Goal: Task Accomplishment & Management: Use online tool/utility

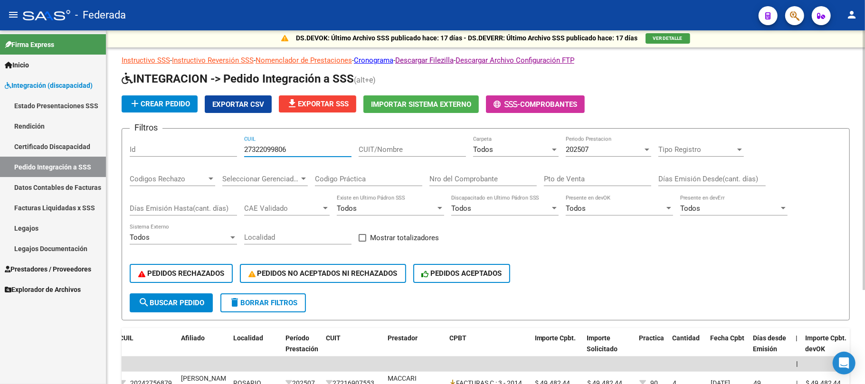
scroll to position [0, 0]
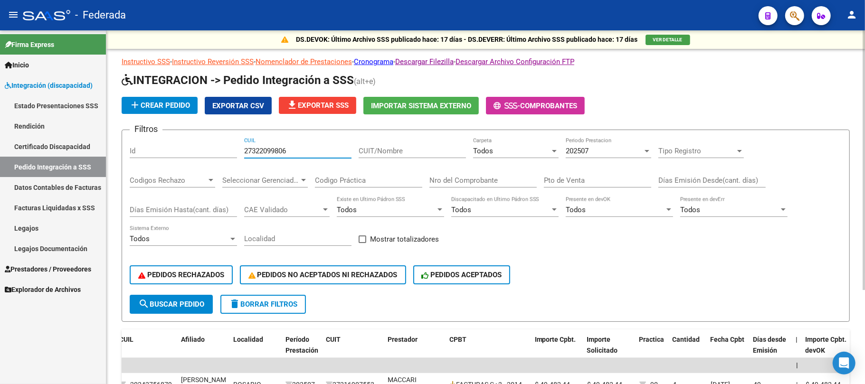
click at [262, 151] on input "27322099806" at bounding box center [297, 151] width 107 height 9
click at [199, 300] on span "search Buscar Pedido" at bounding box center [171, 304] width 66 height 9
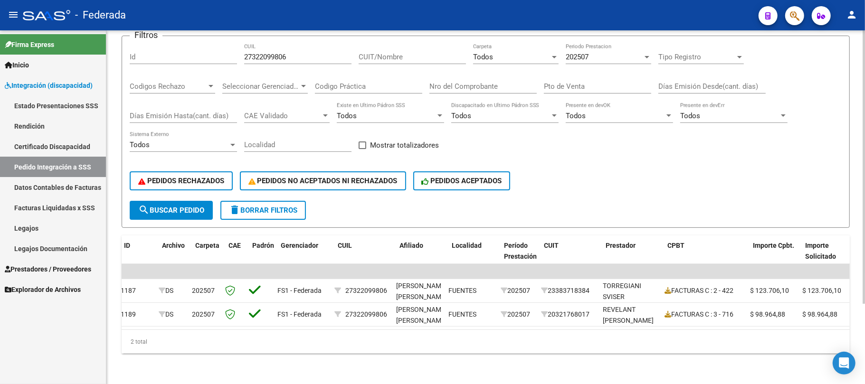
scroll to position [0, 22]
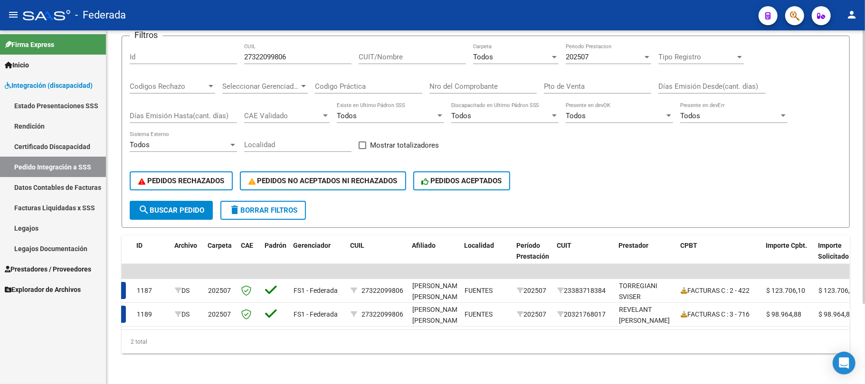
click at [257, 53] on input "27322099806" at bounding box center [297, 57] width 107 height 9
paste input "28895679"
type input "27288956796"
click at [164, 201] on button "search Buscar Pedido" at bounding box center [171, 210] width 83 height 19
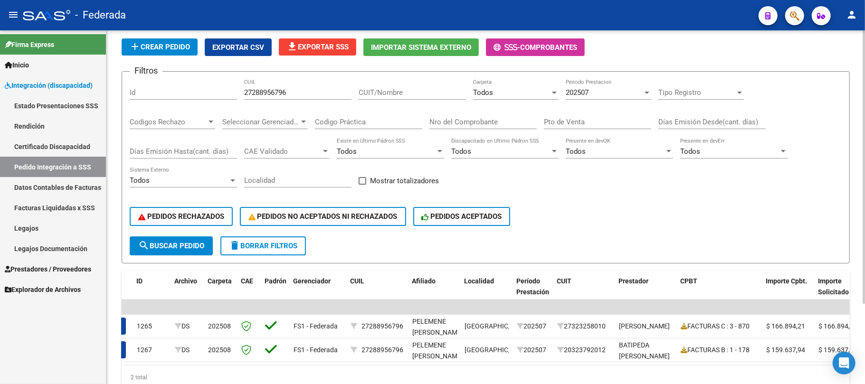
scroll to position [40, 0]
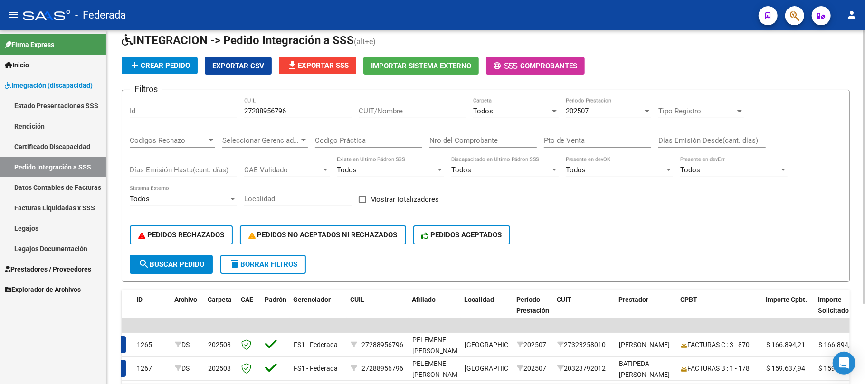
click at [575, 109] on span "202507" at bounding box center [577, 111] width 23 height 9
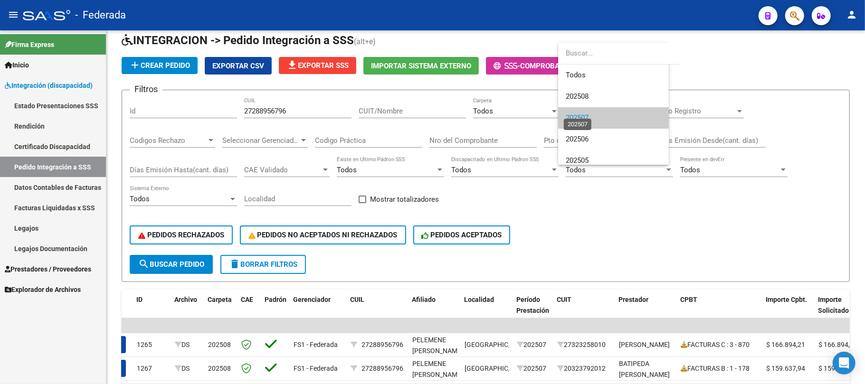
scroll to position [7, 0]
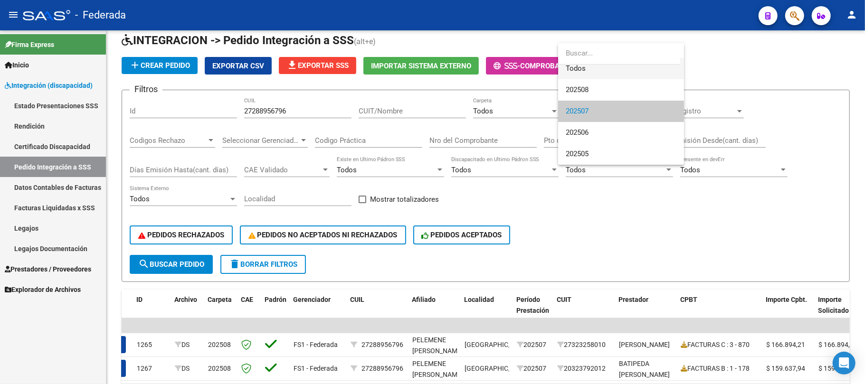
click at [575, 72] on span "Todos" at bounding box center [621, 68] width 111 height 21
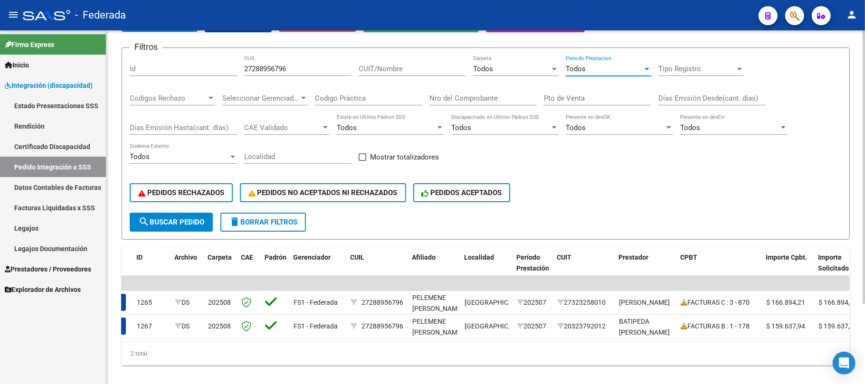
scroll to position [104, 0]
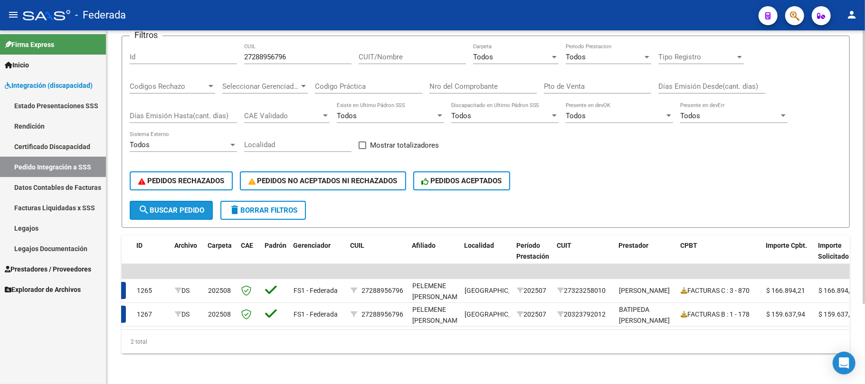
click at [194, 206] on span "search Buscar Pedido" at bounding box center [171, 210] width 66 height 9
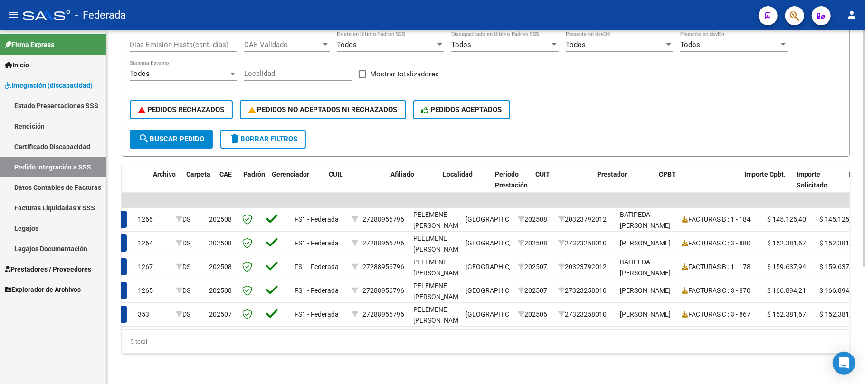
scroll to position [0, 54]
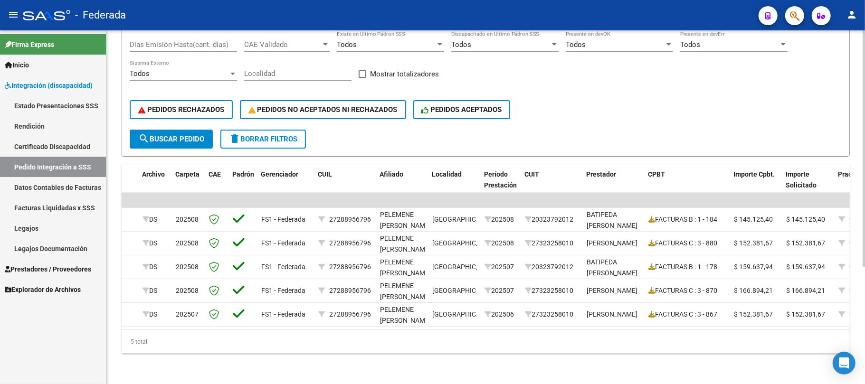
drag, startPoint x: 484, startPoint y: 330, endPoint x: 546, endPoint y: 334, distance: 61.4
click at [546, 334] on div "5 total" at bounding box center [486, 342] width 728 height 24
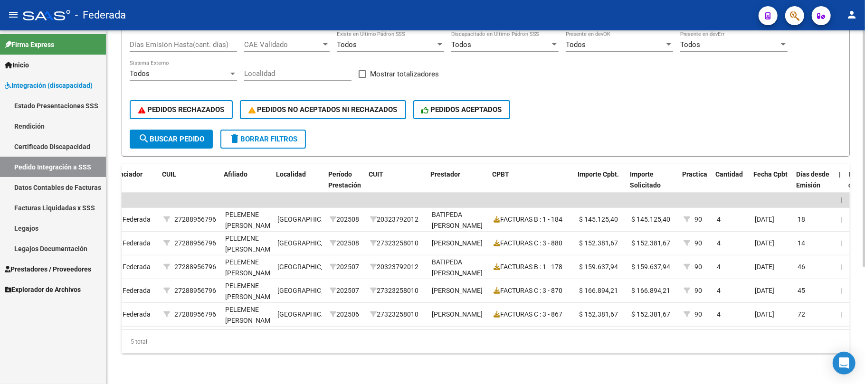
scroll to position [0, 0]
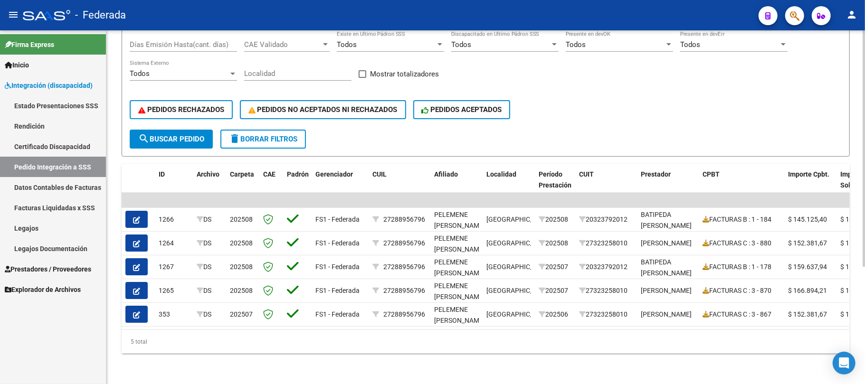
click at [169, 135] on button "search Buscar Pedido" at bounding box center [171, 139] width 83 height 19
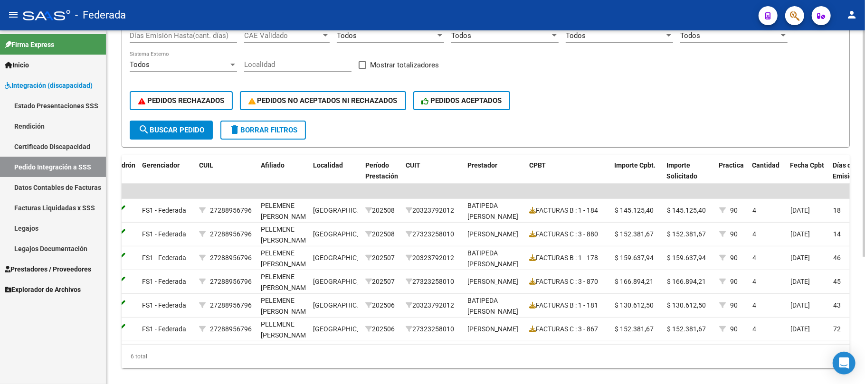
scroll to position [0, 314]
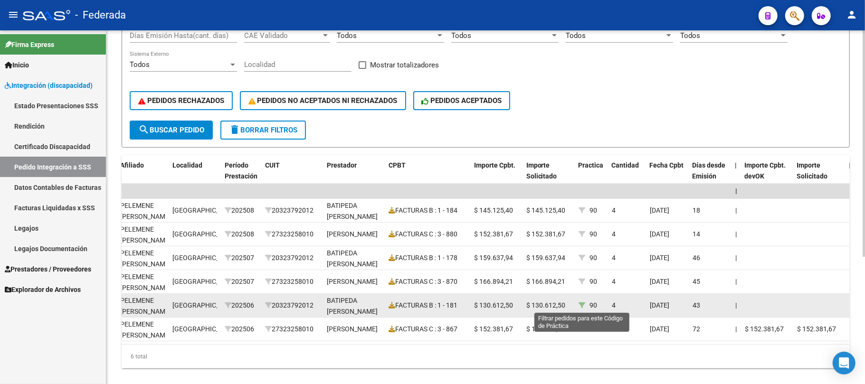
click at [581, 308] on icon at bounding box center [581, 305] width 7 height 7
type input "90"
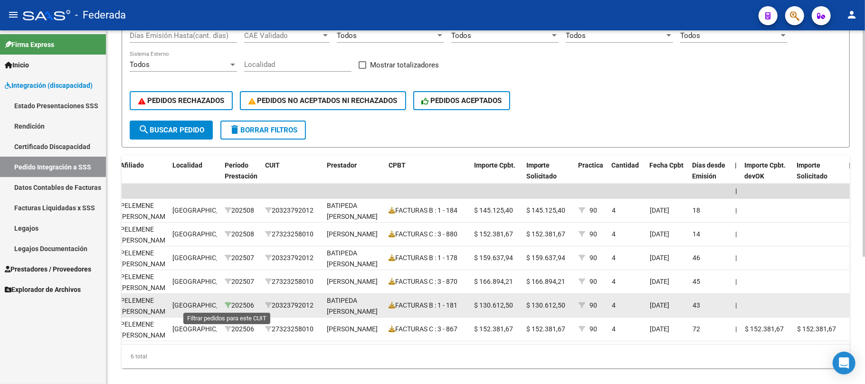
click at [227, 307] on icon at bounding box center [228, 305] width 7 height 7
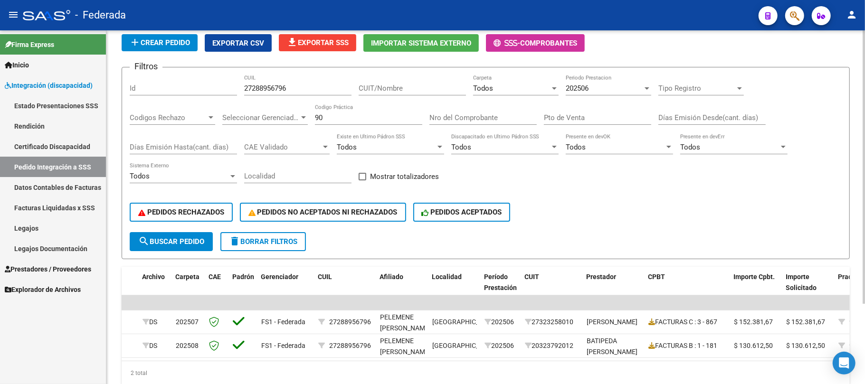
scroll to position [40, 0]
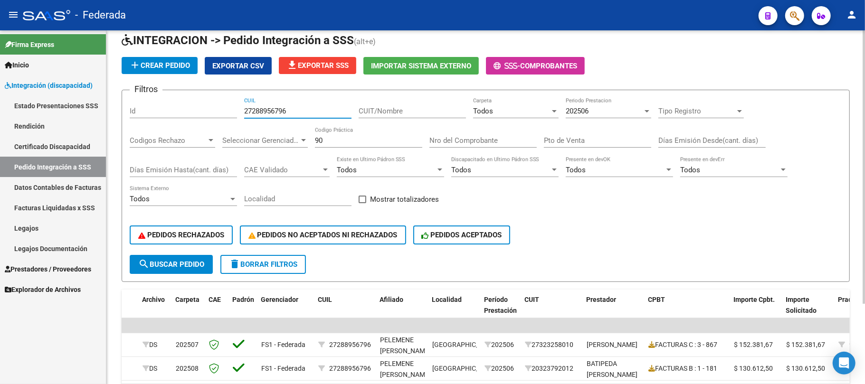
click at [282, 110] on input "27288956796" at bounding box center [297, 111] width 107 height 9
paste input "0517063178"
type input "20517063178"
click at [185, 261] on span "search Buscar Pedido" at bounding box center [171, 264] width 66 height 9
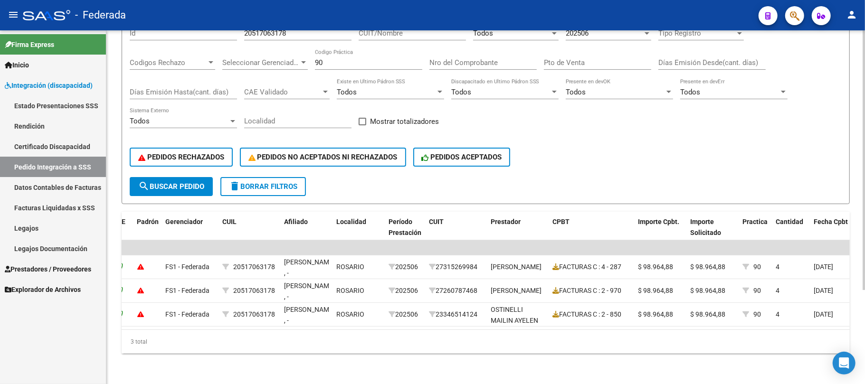
scroll to position [64, 0]
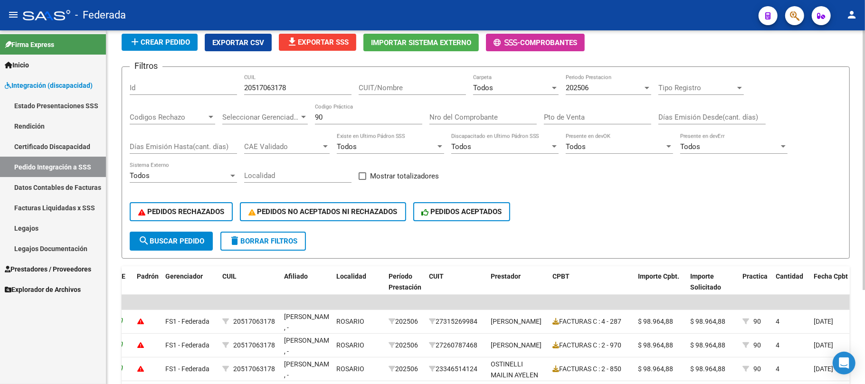
click at [588, 88] on span "202506" at bounding box center [577, 88] width 23 height 9
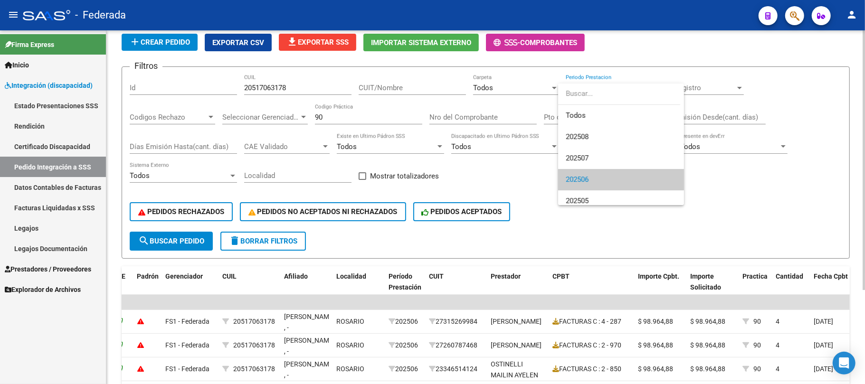
scroll to position [7, 0]
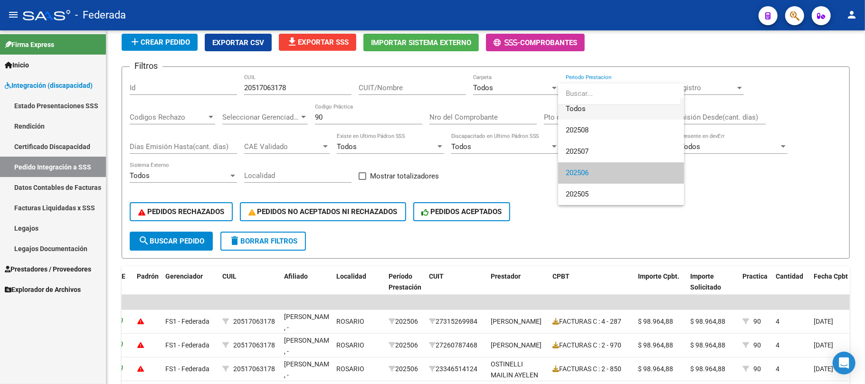
click at [586, 106] on span "Todos" at bounding box center [621, 108] width 111 height 21
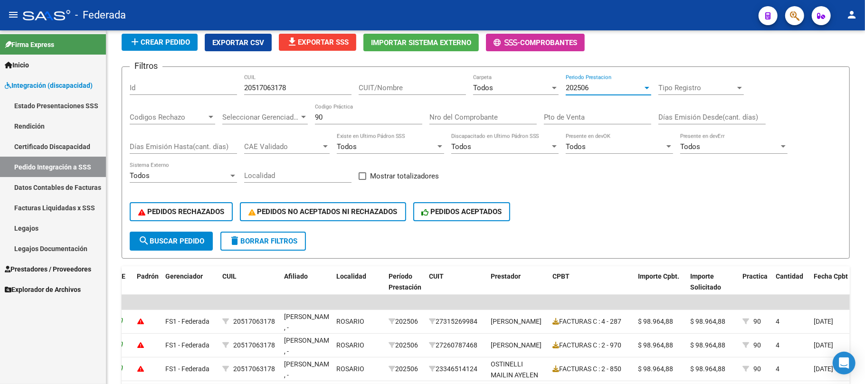
scroll to position [0, 0]
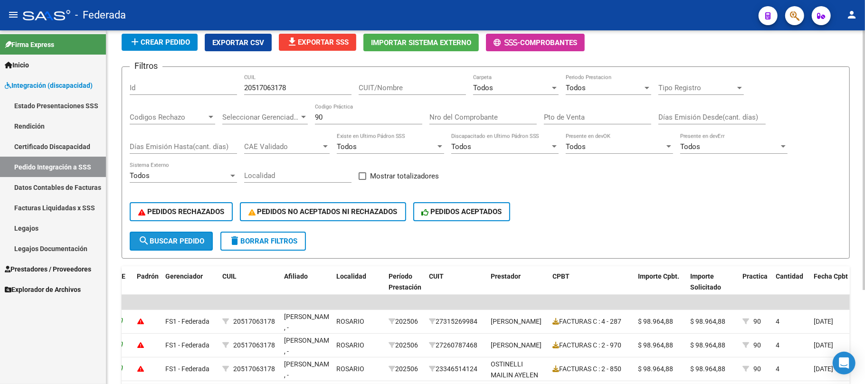
click at [176, 243] on span "search Buscar Pedido" at bounding box center [171, 241] width 66 height 9
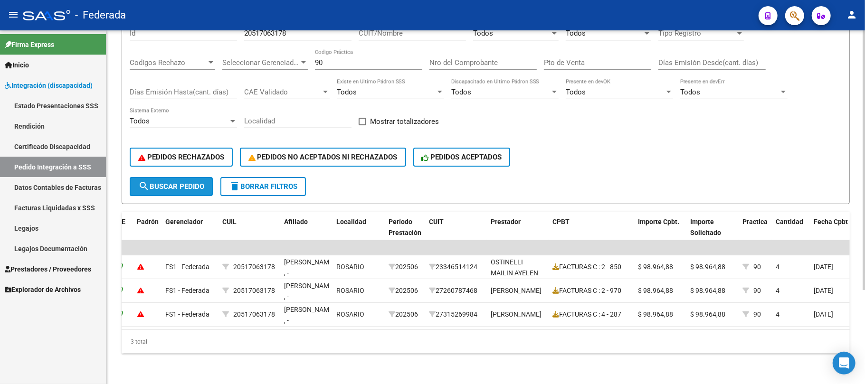
click at [184, 182] on span "search Buscar Pedido" at bounding box center [171, 186] width 66 height 9
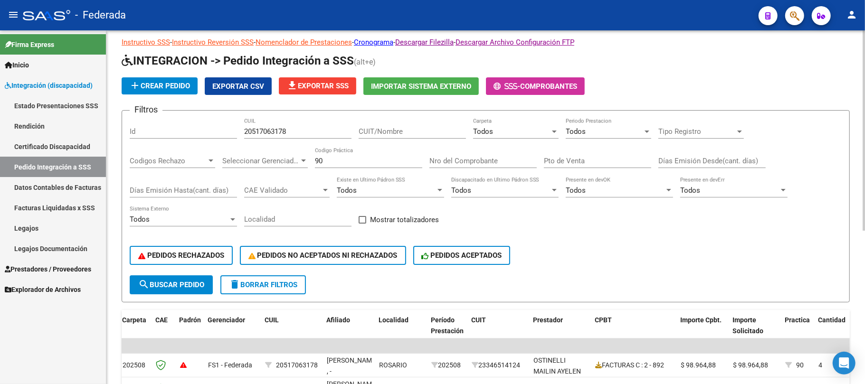
scroll to position [16, 0]
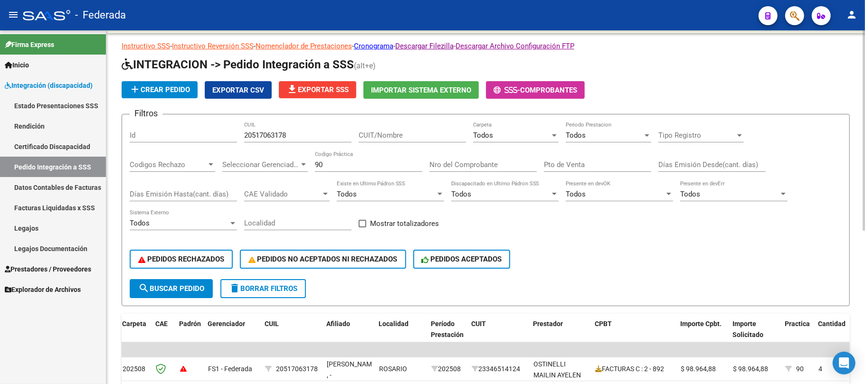
click at [335, 168] on input "90" at bounding box center [368, 165] width 107 height 9
type input "9"
click at [202, 279] on button "search Buscar Pedido" at bounding box center [171, 288] width 83 height 19
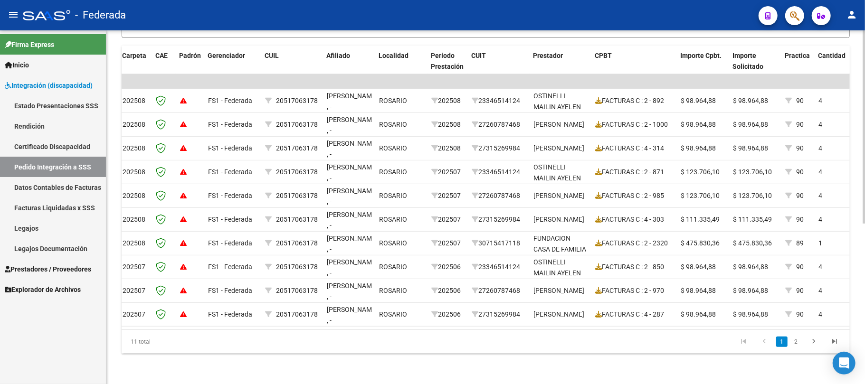
scroll to position [293, 0]
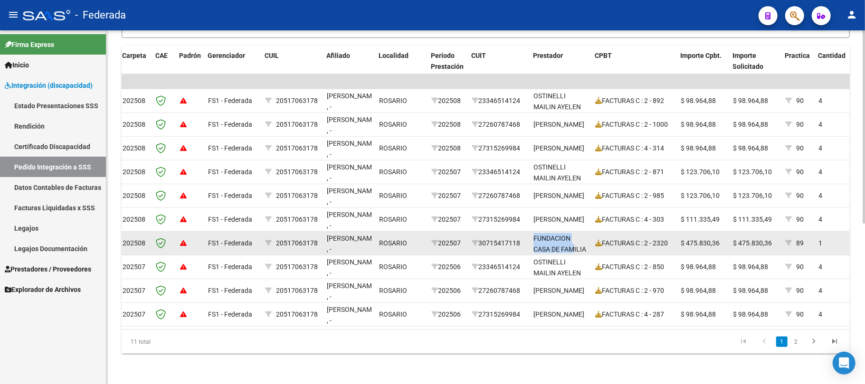
drag, startPoint x: 542, startPoint y: 232, endPoint x: 575, endPoint y: 236, distance: 33.0
click at [575, 236] on div "FUNDACION CASA DE FAMILIA" at bounding box center [560, 244] width 54 height 22
drag, startPoint x: 527, startPoint y: 232, endPoint x: 589, endPoint y: 243, distance: 62.7
click at [589, 243] on div "1815 DS 202508 FS1 - Federada 20517063178 ARTAL JUAN , - ROSARIO 202507 3071541…" at bounding box center [794, 244] width 1560 height 24
drag, startPoint x: 553, startPoint y: 236, endPoint x: 508, endPoint y: 236, distance: 44.6
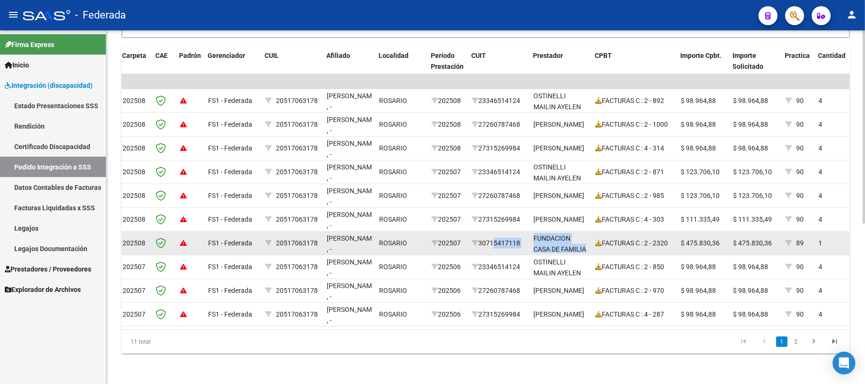
click at [509, 238] on div "30715417118" at bounding box center [499, 243] width 54 height 11
drag, startPoint x: 482, startPoint y: 234, endPoint x: 586, endPoint y: 236, distance: 104.0
click at [586, 236] on div "1815 DS 202508 FS1 - Federada 20517063178 ARTAL JUAN , - ROSARIO 202507 3071541…" at bounding box center [794, 244] width 1560 height 24
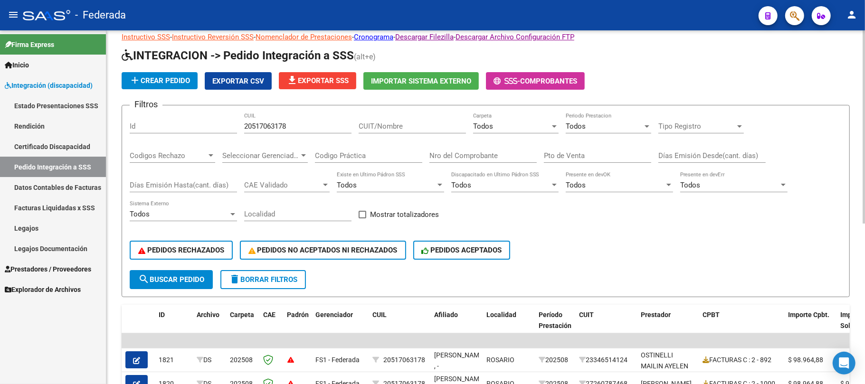
scroll to position [0, 0]
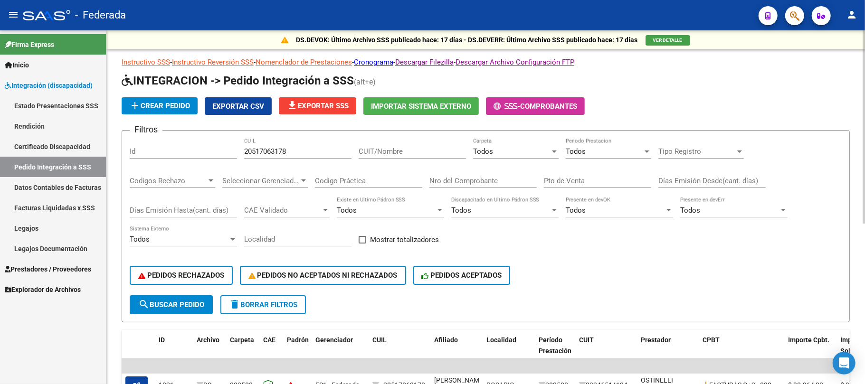
click at [194, 309] on button "search Buscar Pedido" at bounding box center [171, 304] width 83 height 19
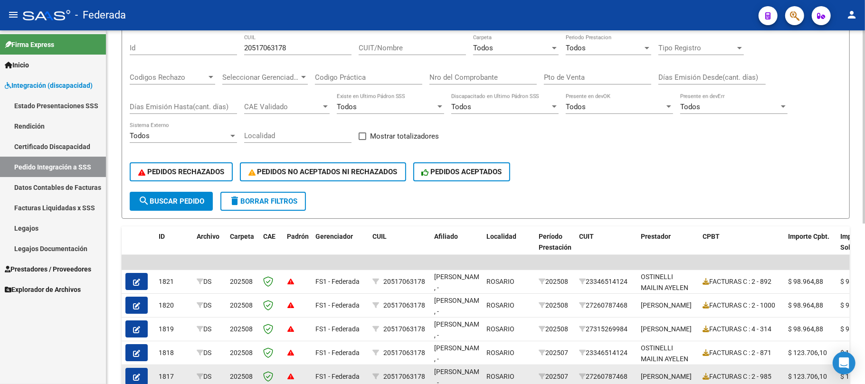
scroll to position [40, 0]
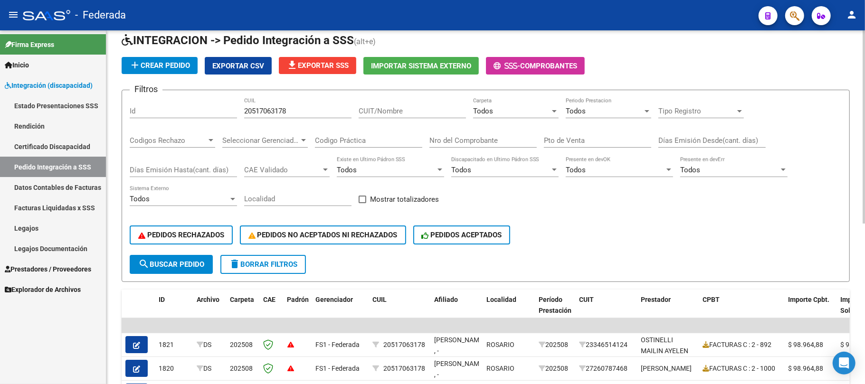
click at [276, 113] on input "20517063178" at bounding box center [297, 111] width 107 height 9
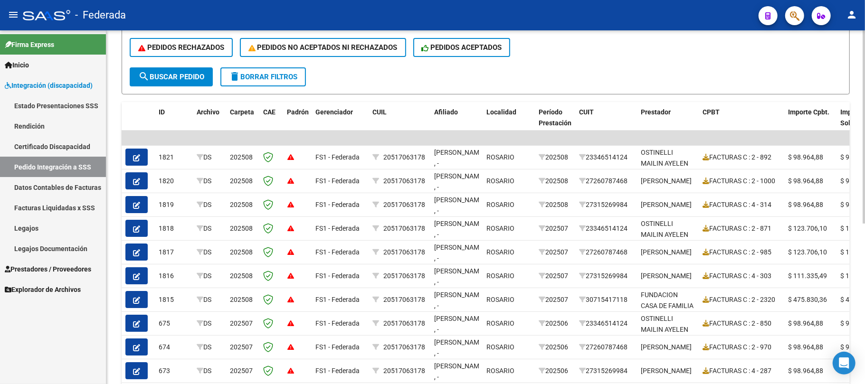
scroll to position [230, 0]
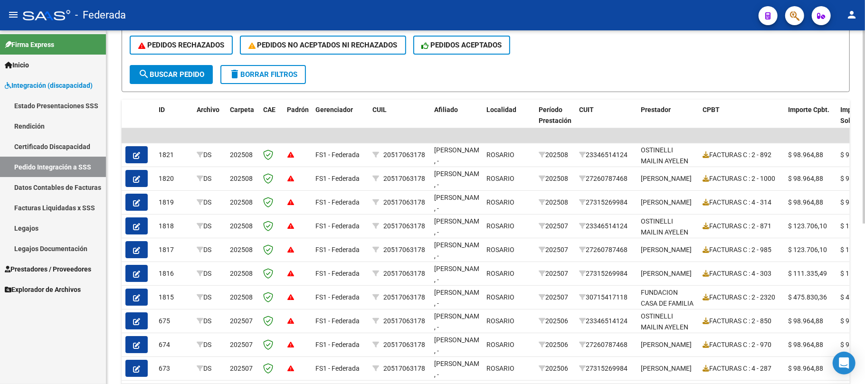
type input "20517063177"
click at [187, 81] on button "search Buscar Pedido" at bounding box center [171, 74] width 83 height 19
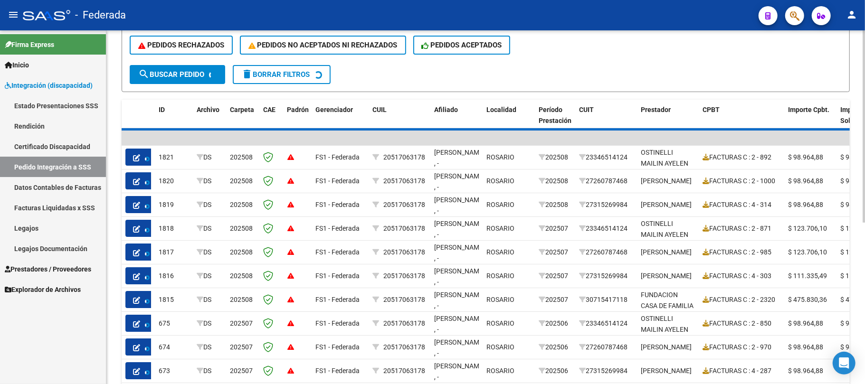
scroll to position [52, 0]
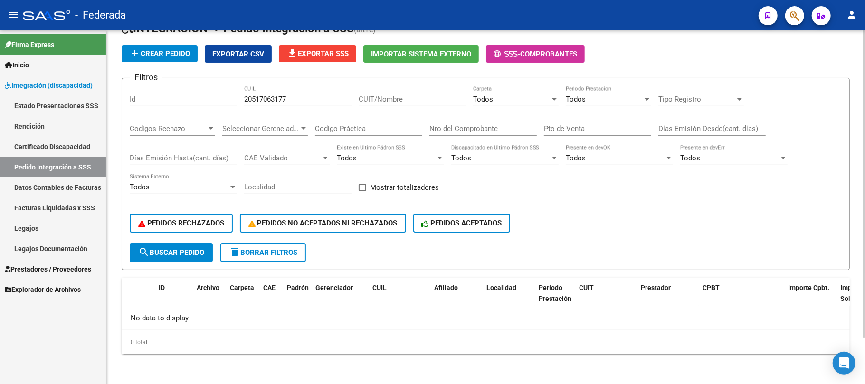
click at [197, 253] on span "search Buscar Pedido" at bounding box center [171, 252] width 66 height 9
click at [293, 255] on span "delete Borrar Filtros" at bounding box center [263, 252] width 68 height 9
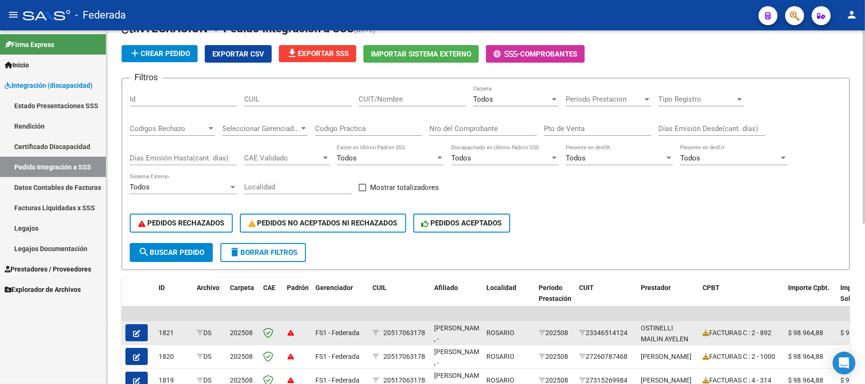
click at [397, 336] on div "20517063178" at bounding box center [404, 333] width 42 height 11
copy div "20517063178"
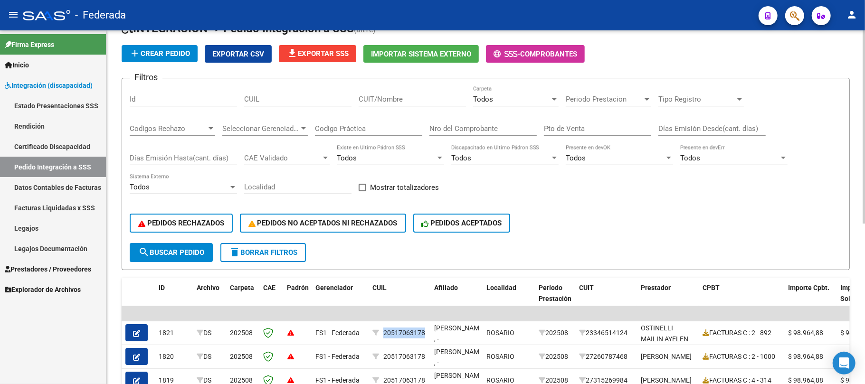
click at [303, 102] on input "CUIL" at bounding box center [297, 99] width 107 height 9
paste input "20517063178"
click at [164, 254] on span "search Buscar Pedido" at bounding box center [171, 252] width 66 height 9
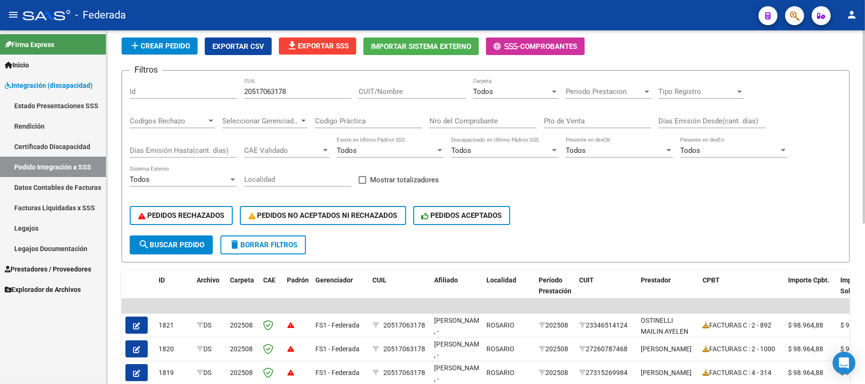
scroll to position [40, 0]
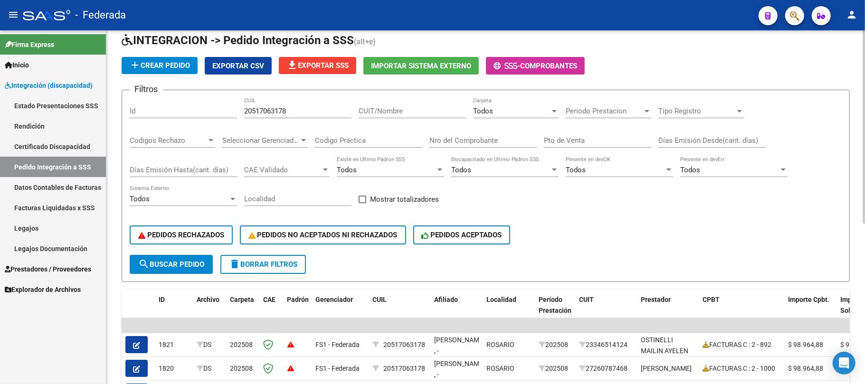
click at [491, 109] on span "Todos" at bounding box center [483, 111] width 20 height 9
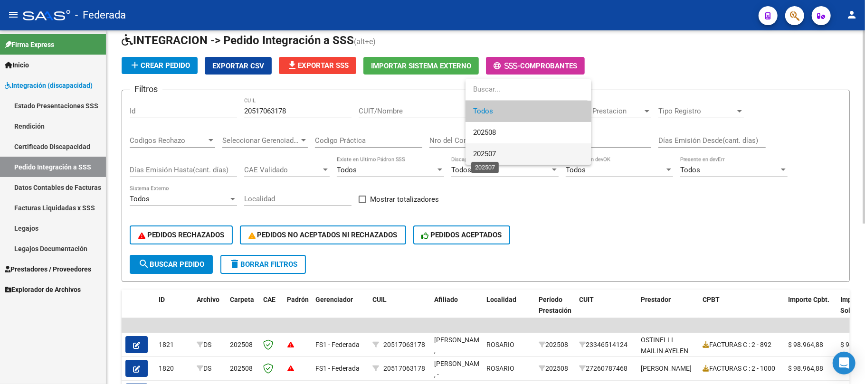
click at [496, 150] on span "202507" at bounding box center [484, 154] width 23 height 9
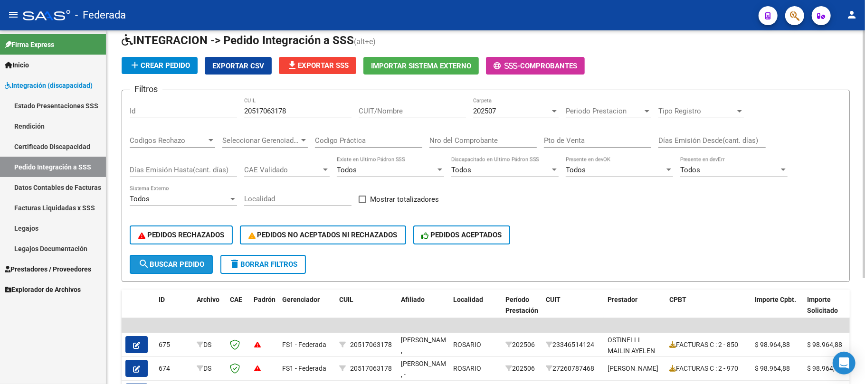
click at [212, 266] on button "search Buscar Pedido" at bounding box center [171, 264] width 83 height 19
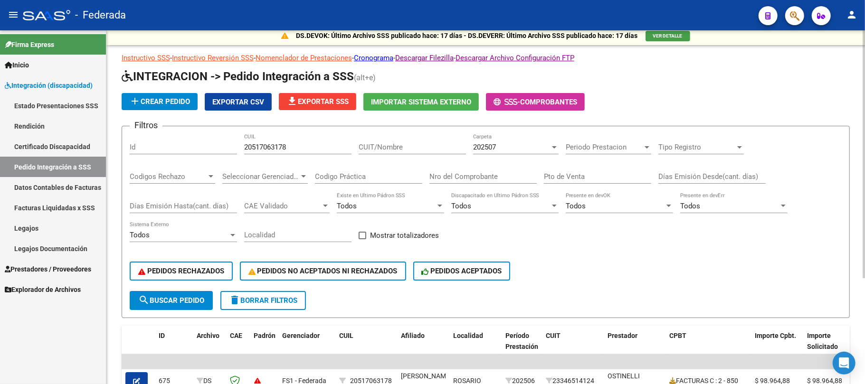
scroll to position [0, 0]
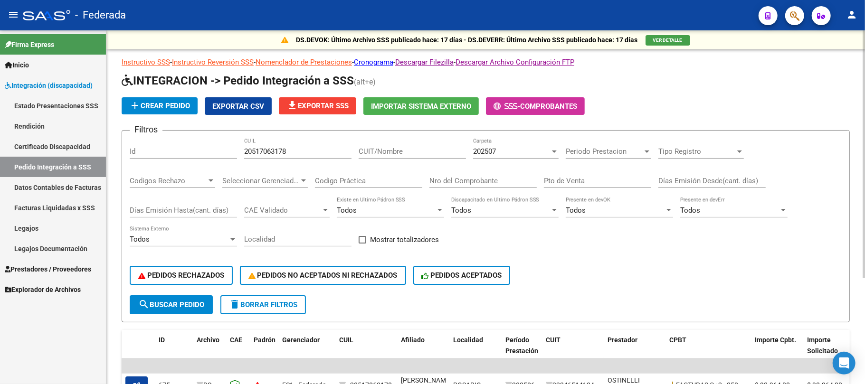
click at [483, 149] on span "202507" at bounding box center [484, 151] width 23 height 9
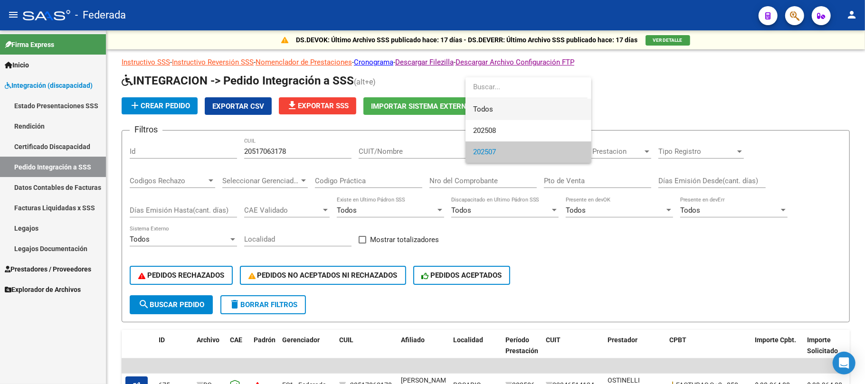
click at [494, 109] on span "Todos" at bounding box center [528, 109] width 111 height 21
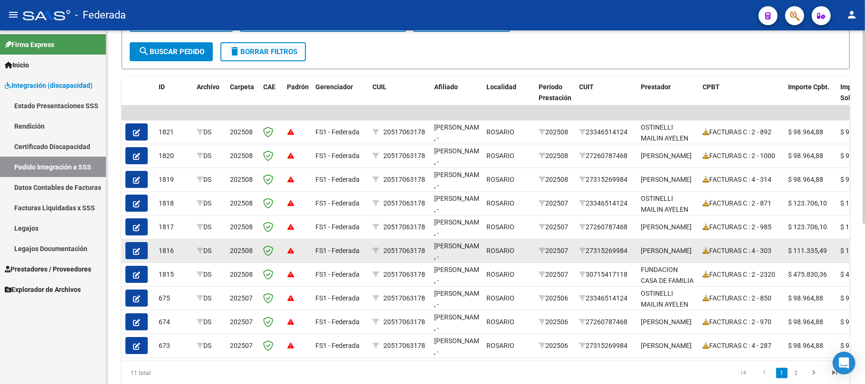
scroll to position [293, 0]
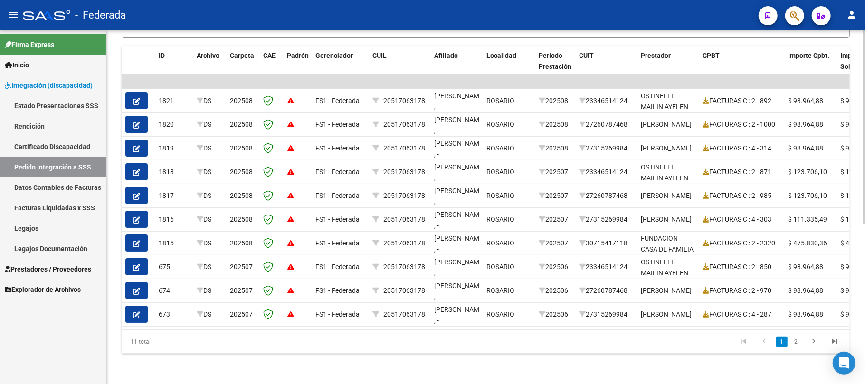
click at [798, 335] on li "2" at bounding box center [796, 342] width 14 height 16
click at [796, 342] on link "2" at bounding box center [795, 342] width 11 height 10
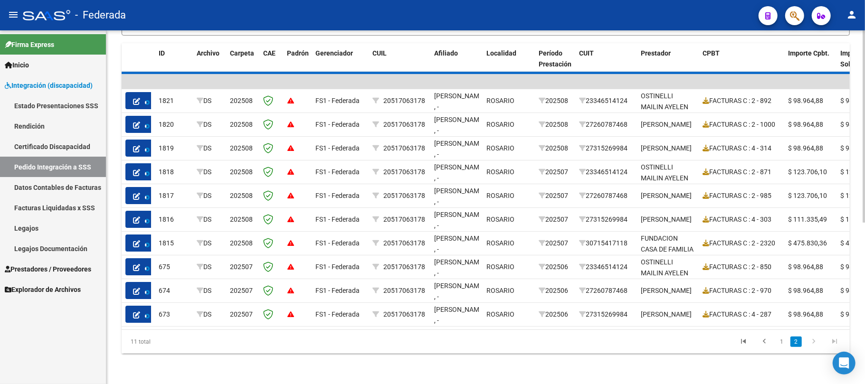
scroll to position [80, 0]
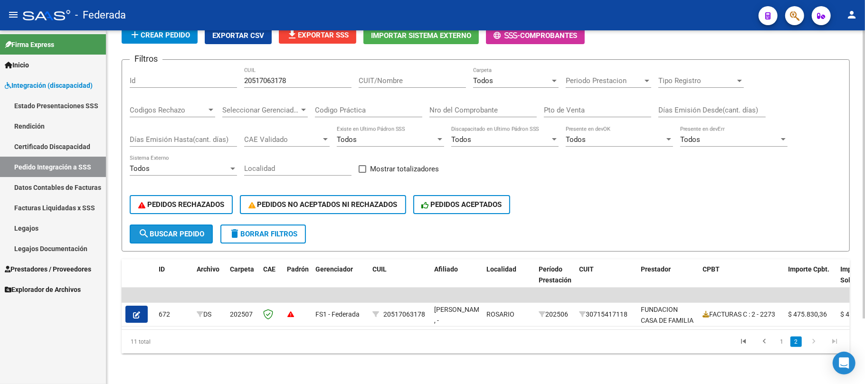
click at [189, 230] on span "search Buscar Pedido" at bounding box center [171, 234] width 66 height 9
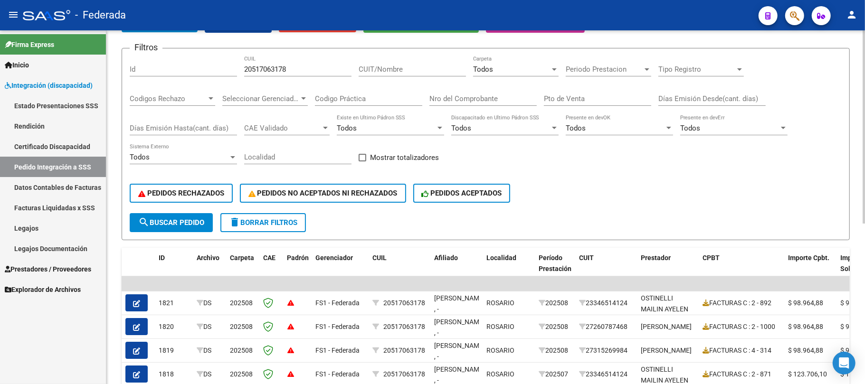
scroll to position [0, 0]
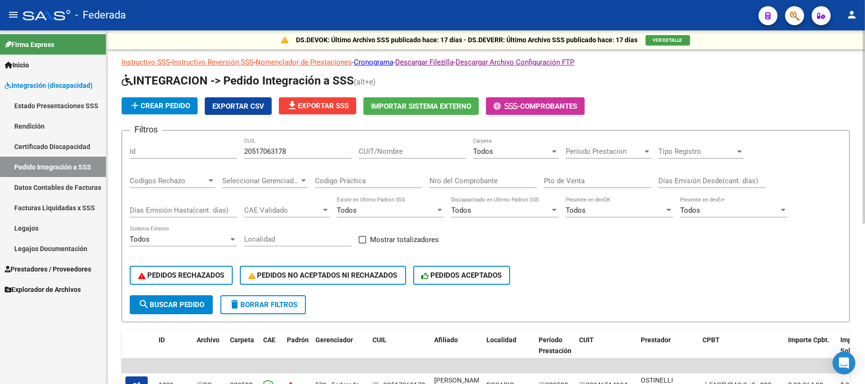
click at [263, 151] on input "20517063178" at bounding box center [297, 151] width 107 height 9
paste input "45012430"
type input "20545012430"
click at [196, 297] on button "search Buscar Pedido" at bounding box center [171, 304] width 83 height 19
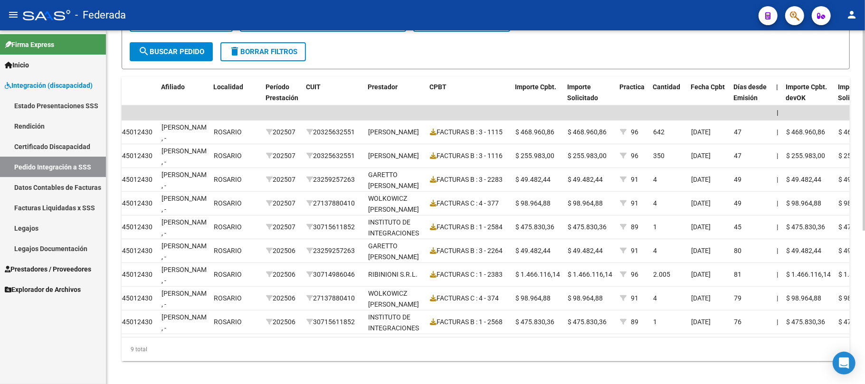
scroll to position [0, 277]
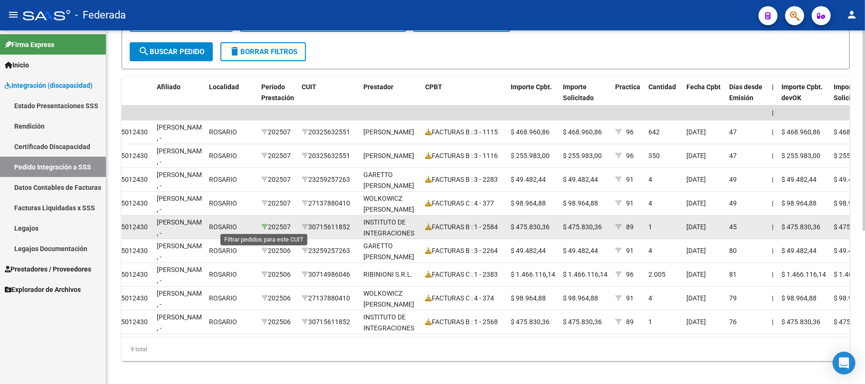
click at [264, 227] on icon at bounding box center [264, 227] width 7 height 7
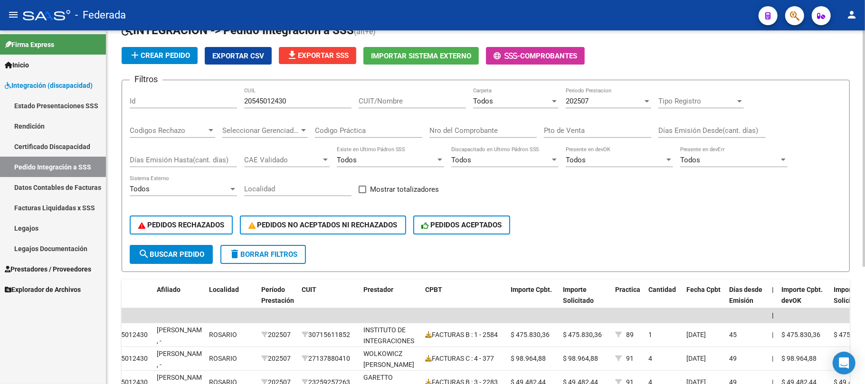
scroll to position [48, 0]
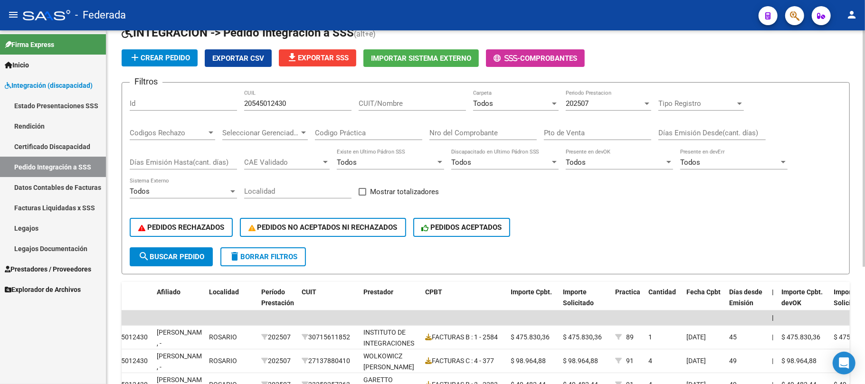
click at [277, 105] on input "20545012430" at bounding box center [297, 103] width 107 height 9
click at [582, 105] on span "202507" at bounding box center [577, 103] width 23 height 9
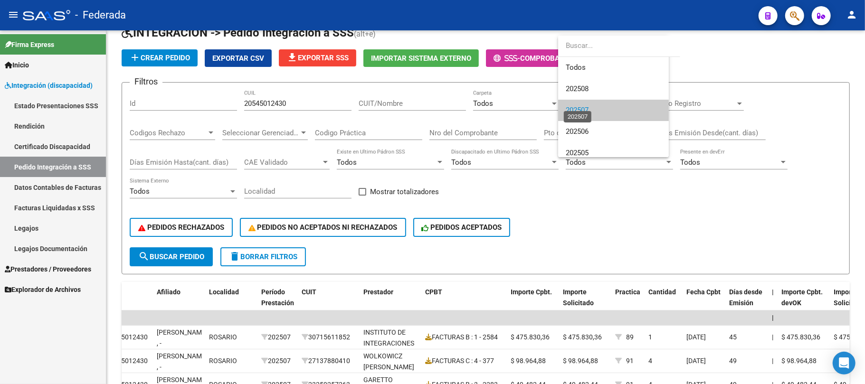
scroll to position [7, 0]
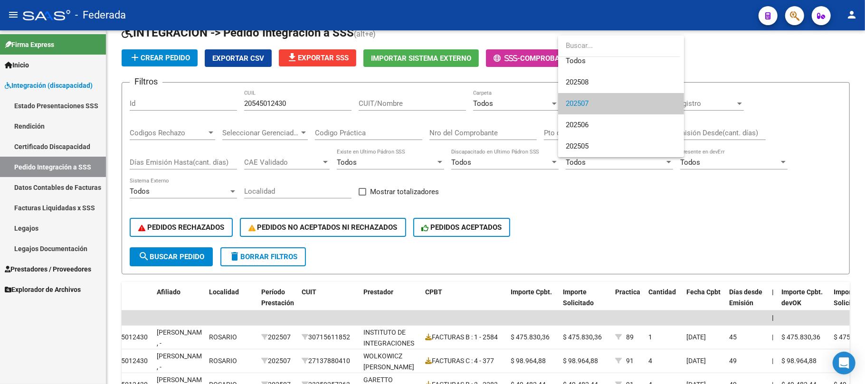
click at [590, 211] on div at bounding box center [432, 192] width 865 height 384
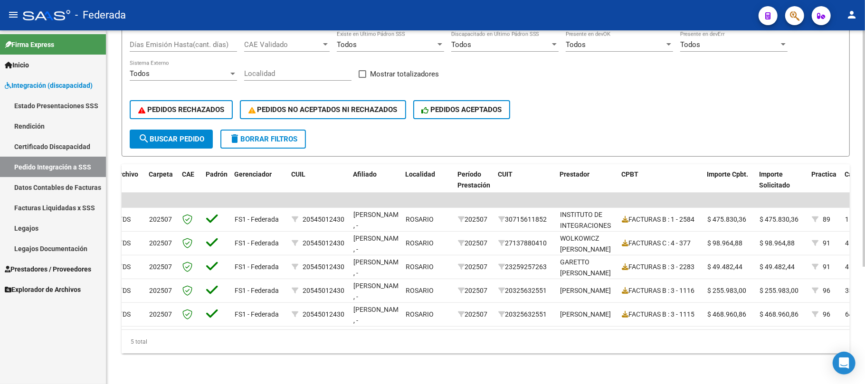
scroll to position [111, 0]
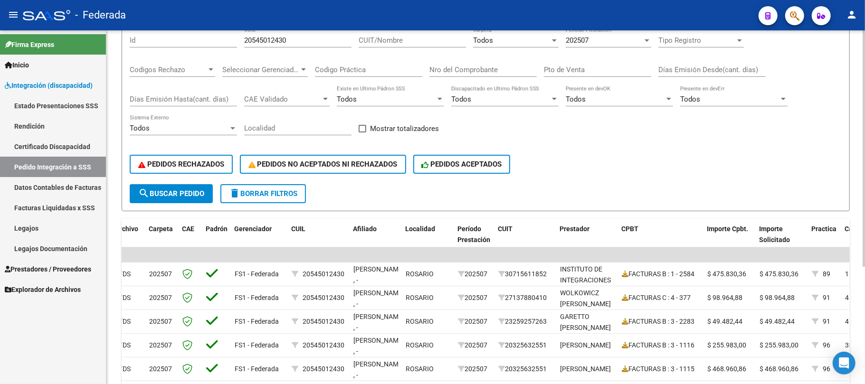
click at [182, 195] on span "search Buscar Pedido" at bounding box center [171, 193] width 66 height 9
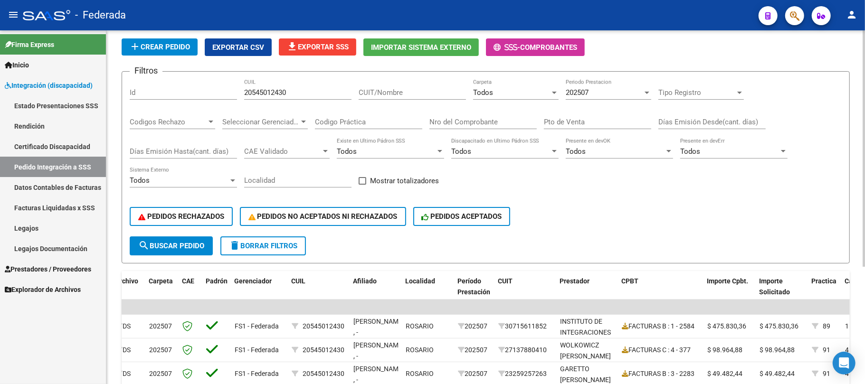
scroll to position [48, 0]
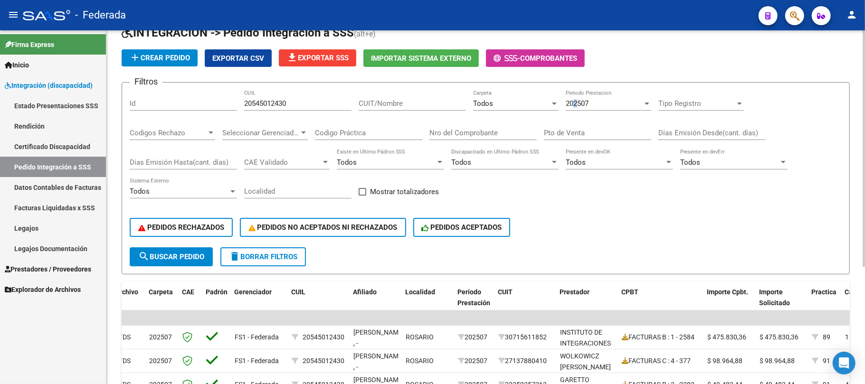
click at [577, 104] on span "202507" at bounding box center [577, 103] width 23 height 9
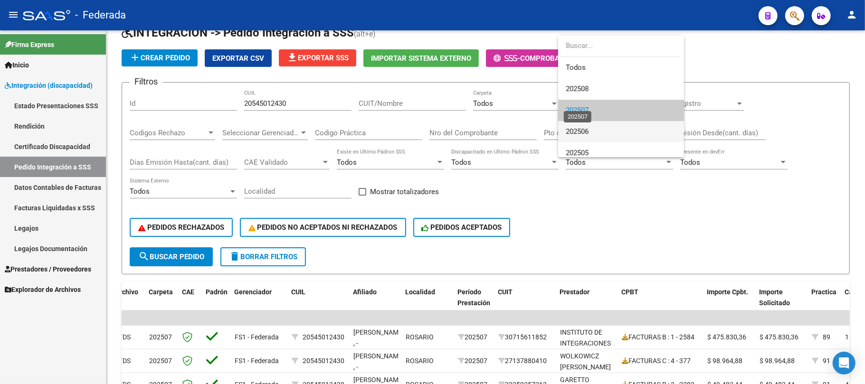
scroll to position [7, 0]
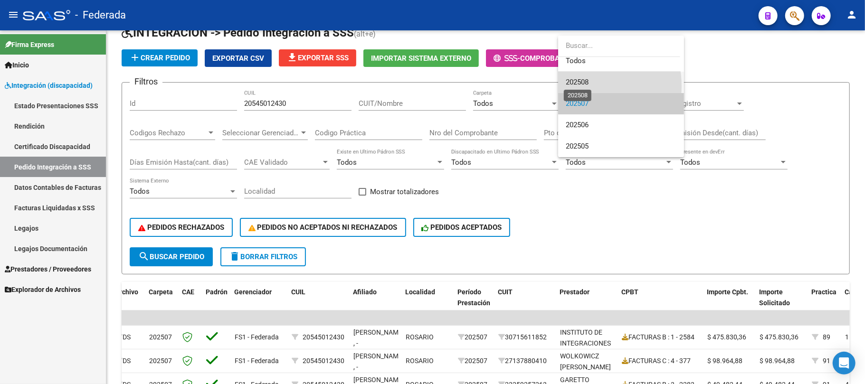
click at [576, 86] on span "202508" at bounding box center [577, 82] width 23 height 9
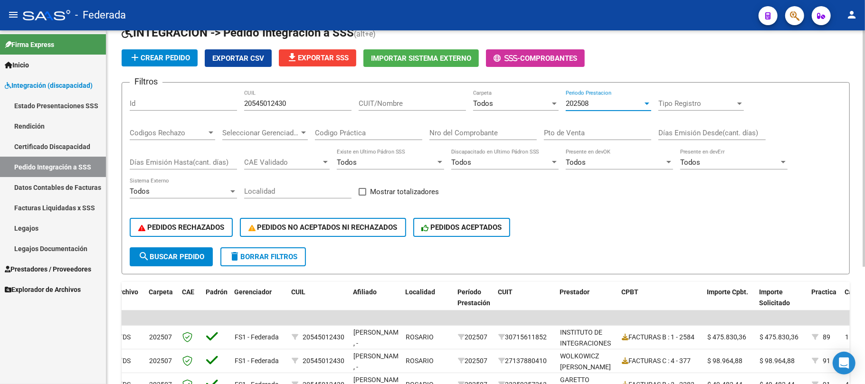
click at [191, 261] on button "search Buscar Pedido" at bounding box center [171, 256] width 83 height 19
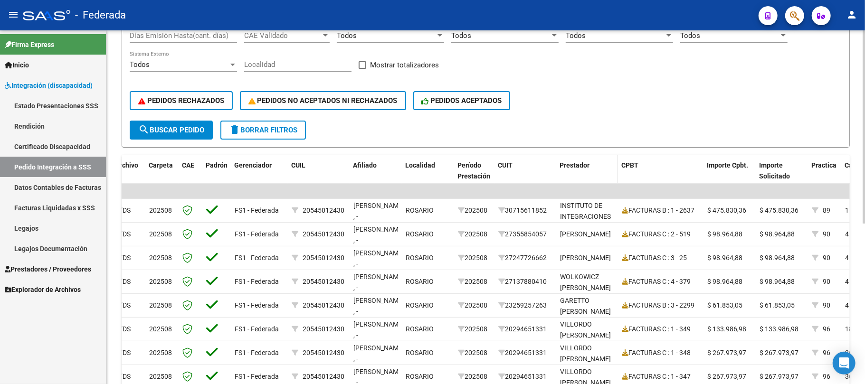
scroll to position [111, 0]
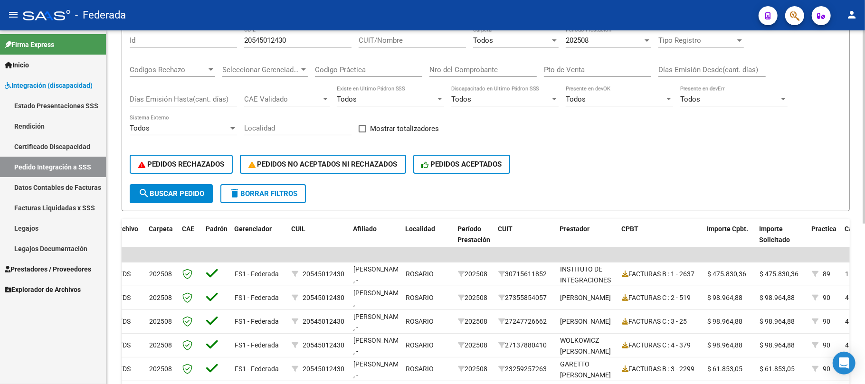
click at [363, 130] on span at bounding box center [363, 129] width 8 height 8
click at [362, 132] on input "Mostrar totalizadores" at bounding box center [362, 132] width 0 height 0
checkbox input "true"
click at [196, 194] on span "search Buscar Pedido" at bounding box center [171, 193] width 66 height 9
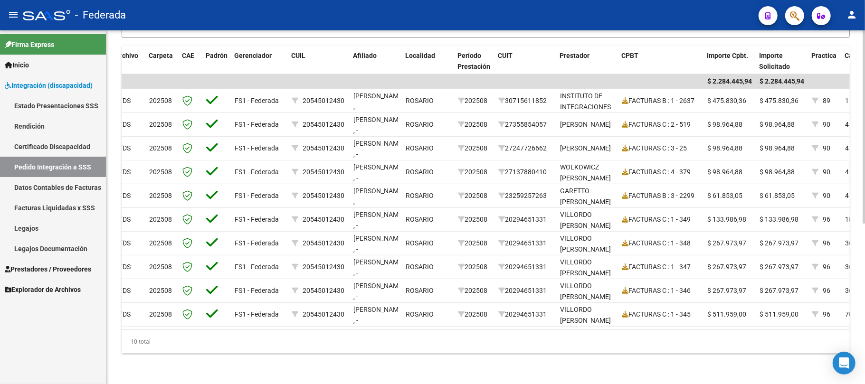
scroll to position [293, 0]
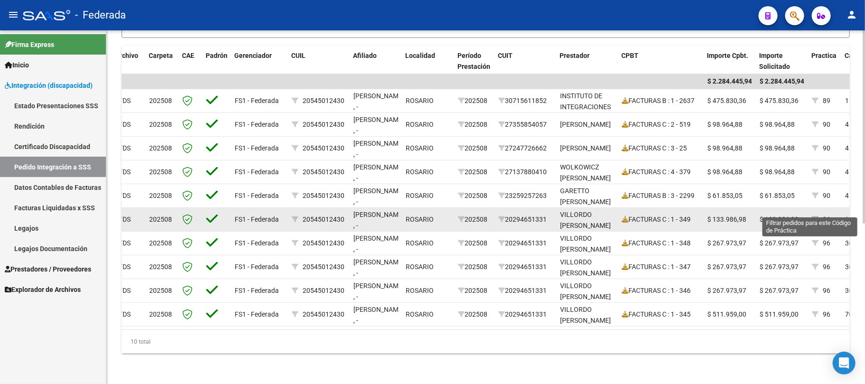
click at [816, 216] on icon at bounding box center [815, 219] width 7 height 7
type input "96"
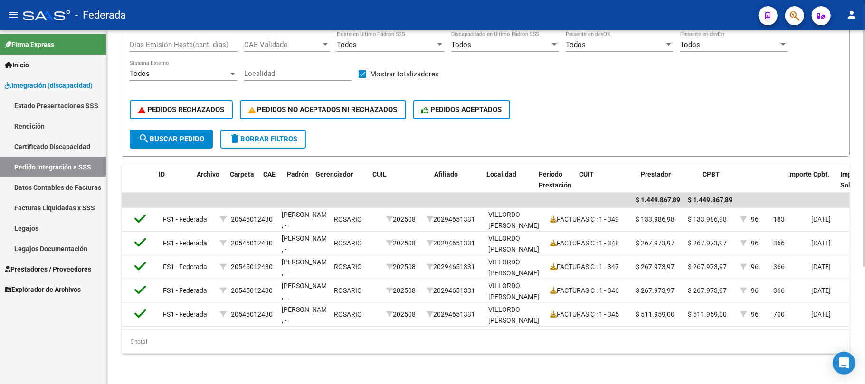
scroll to position [0, 0]
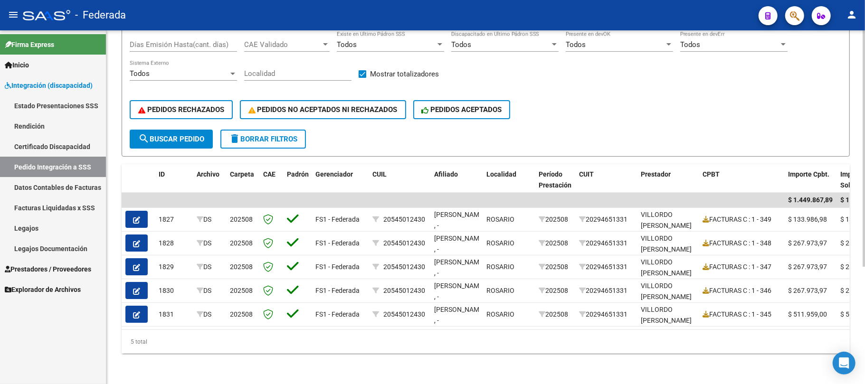
click at [289, 135] on span "delete Borrar Filtros" at bounding box center [263, 139] width 68 height 9
checkbox input "false"
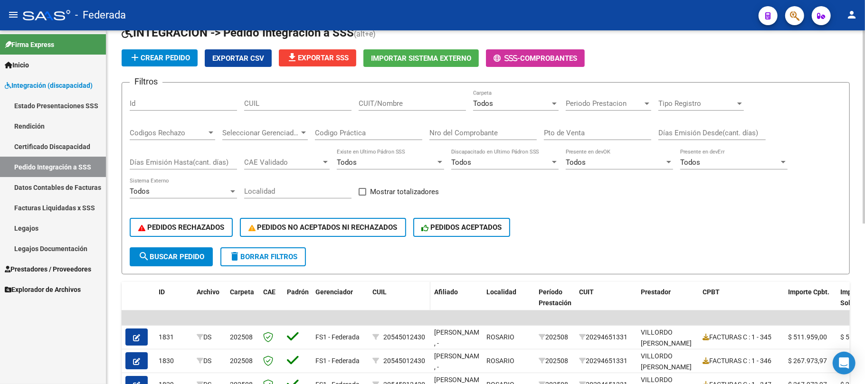
scroll to position [40, 0]
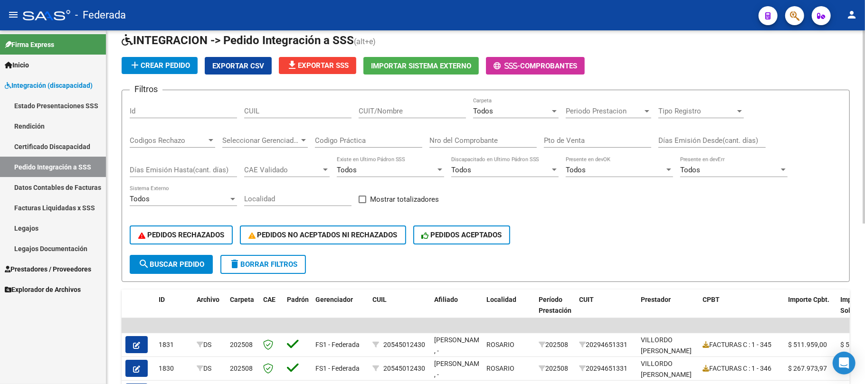
click at [501, 109] on div "Todos" at bounding box center [511, 111] width 77 height 9
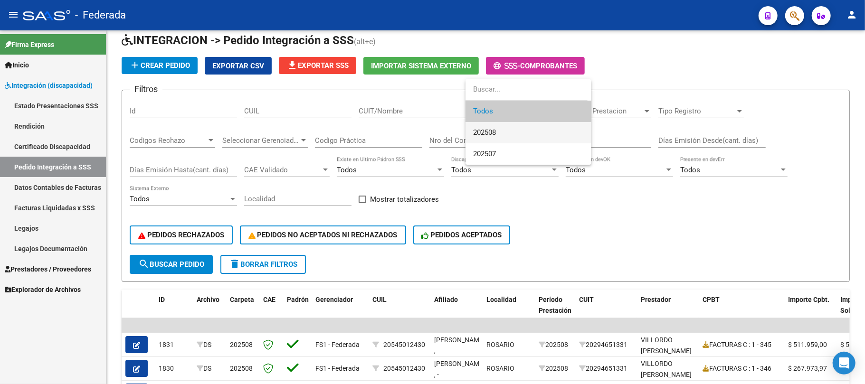
click at [498, 136] on span "202508" at bounding box center [528, 132] width 111 height 21
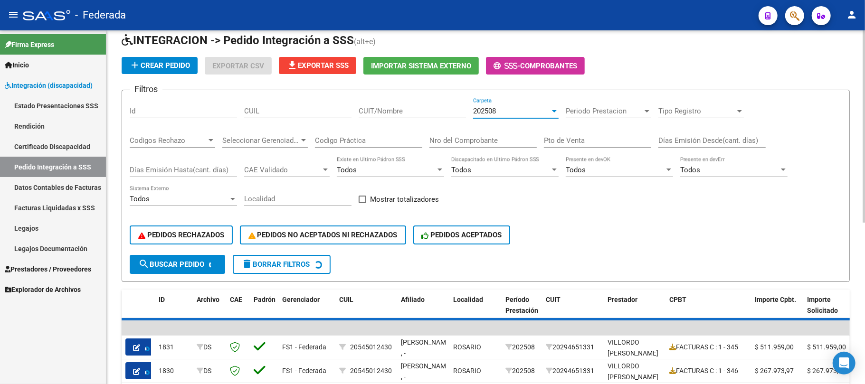
click at [210, 265] on button "search Buscar Pedido" at bounding box center [177, 264] width 95 height 19
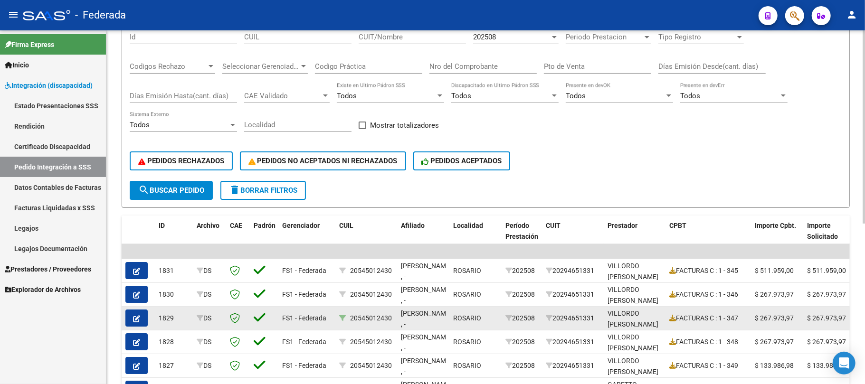
scroll to position [104, 0]
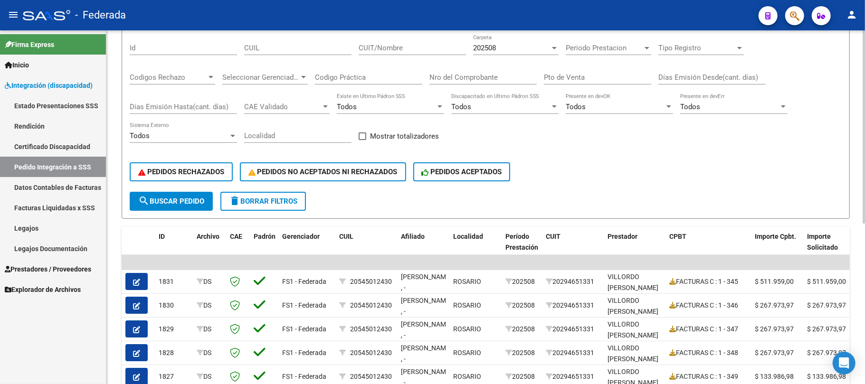
click at [395, 106] on div "Todos" at bounding box center [386, 107] width 99 height 9
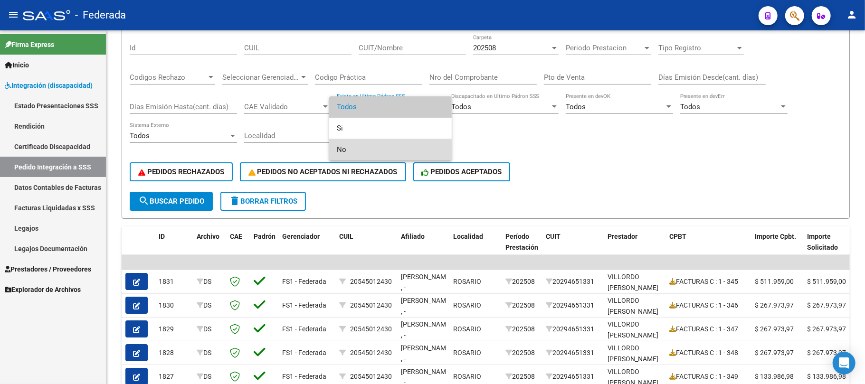
click at [380, 151] on span "No" at bounding box center [390, 149] width 107 height 21
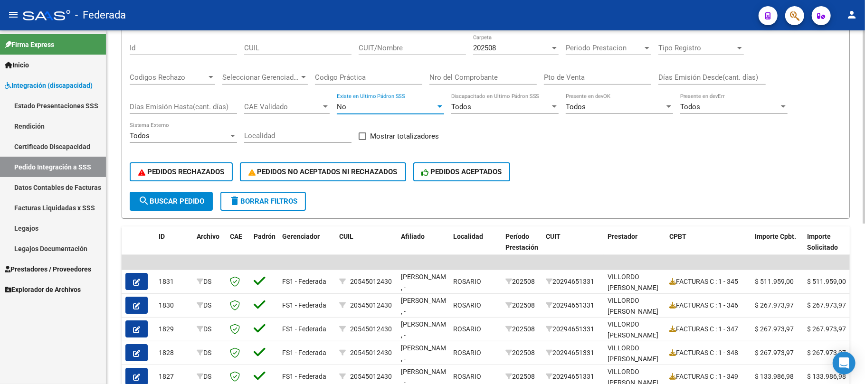
click at [211, 195] on button "search Buscar Pedido" at bounding box center [171, 201] width 83 height 19
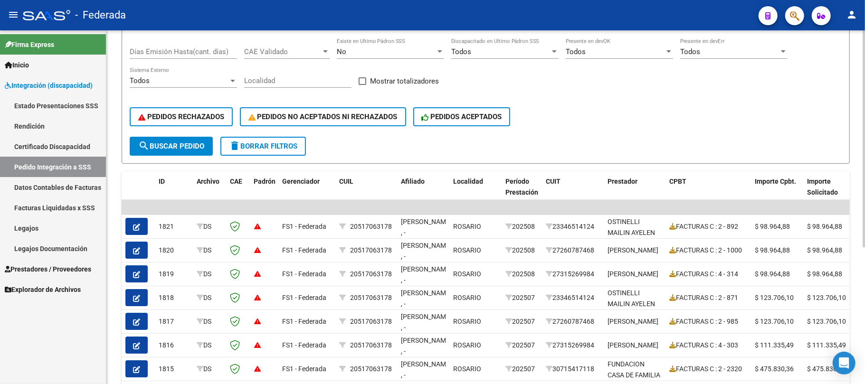
scroll to position [95, 0]
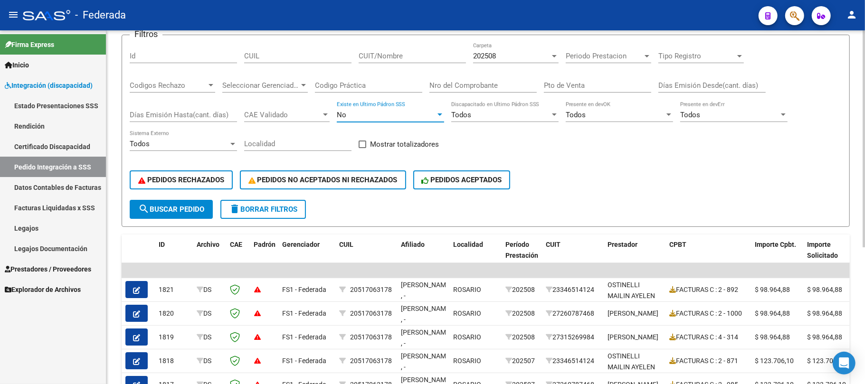
click at [397, 113] on div "No" at bounding box center [386, 115] width 99 height 9
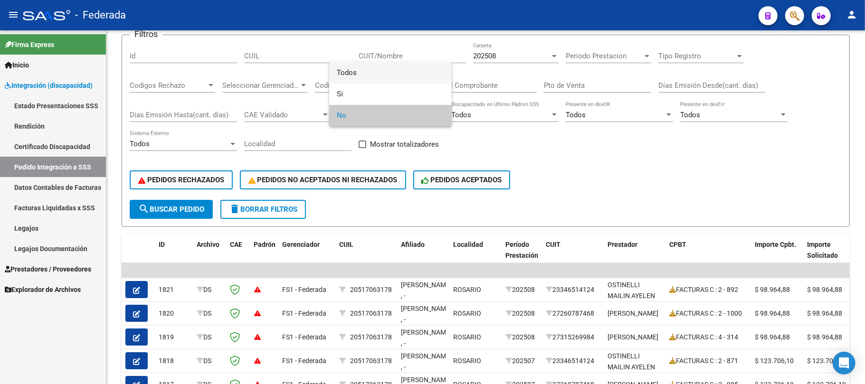
click at [367, 74] on span "Todos" at bounding box center [390, 72] width 107 height 21
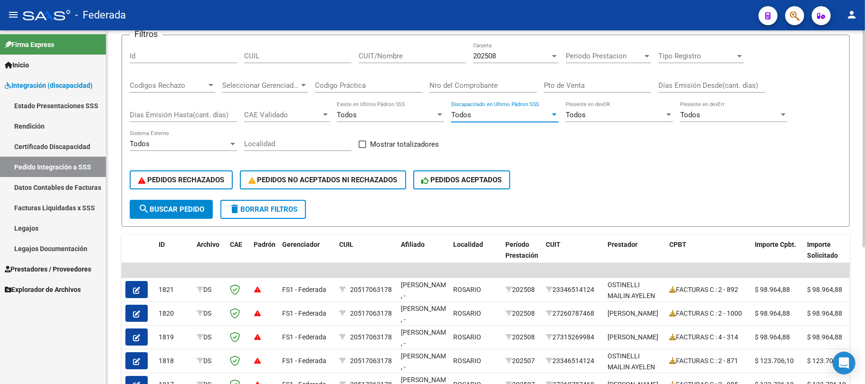
click at [466, 111] on span "Todos" at bounding box center [461, 115] width 20 height 9
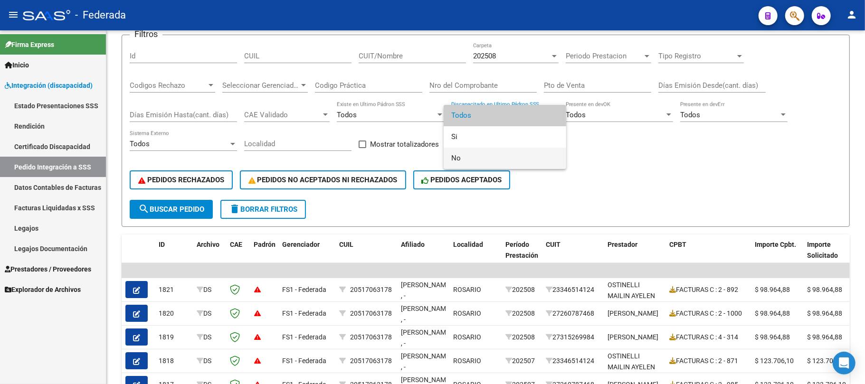
click at [463, 151] on span "No" at bounding box center [504, 158] width 107 height 21
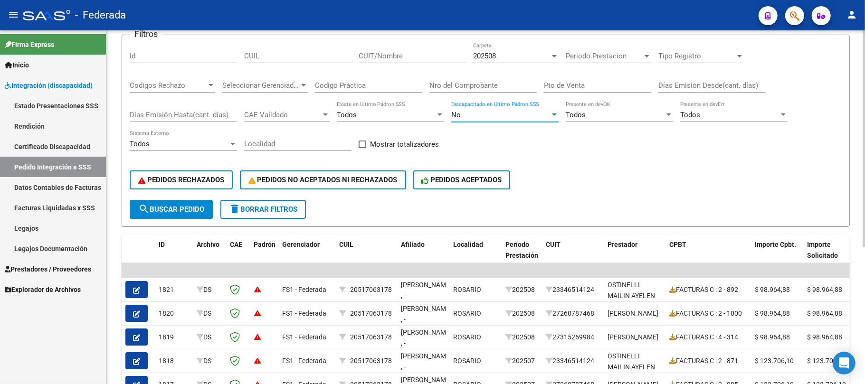
click at [198, 209] on span "search Buscar Pedido" at bounding box center [171, 209] width 66 height 9
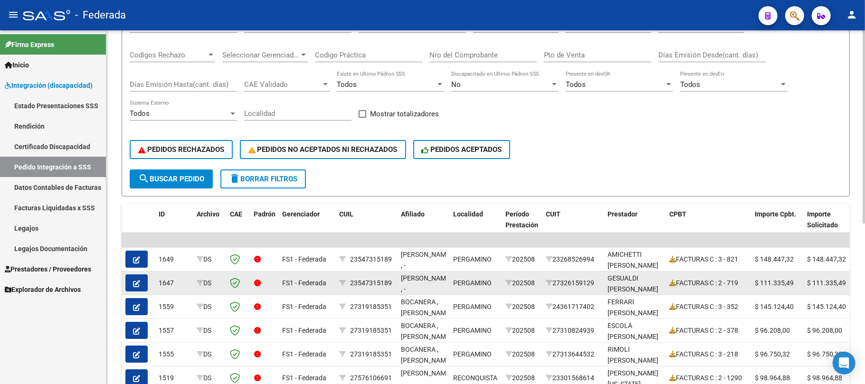
scroll to position [104, 0]
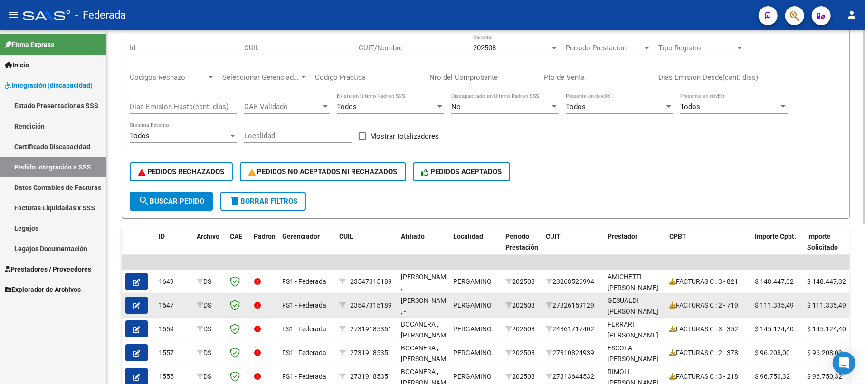
click at [529, 106] on div "No" at bounding box center [500, 107] width 99 height 9
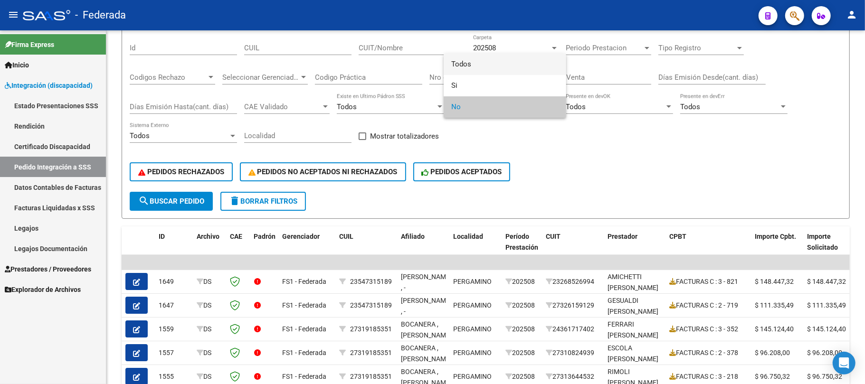
click at [501, 66] on span "Todos" at bounding box center [504, 64] width 107 height 21
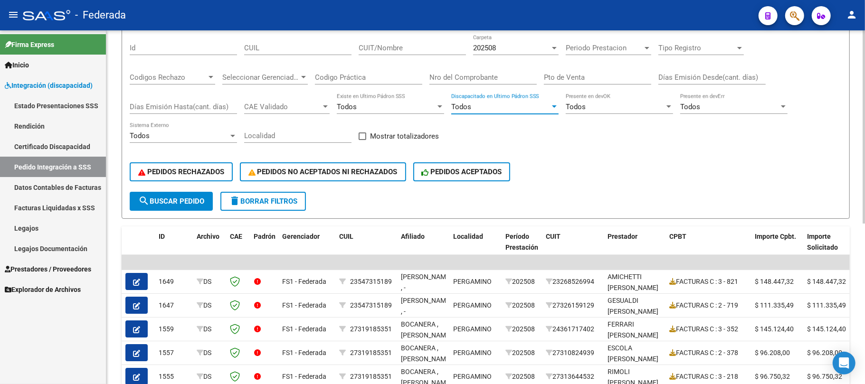
click at [202, 199] on span "search Buscar Pedido" at bounding box center [171, 201] width 66 height 9
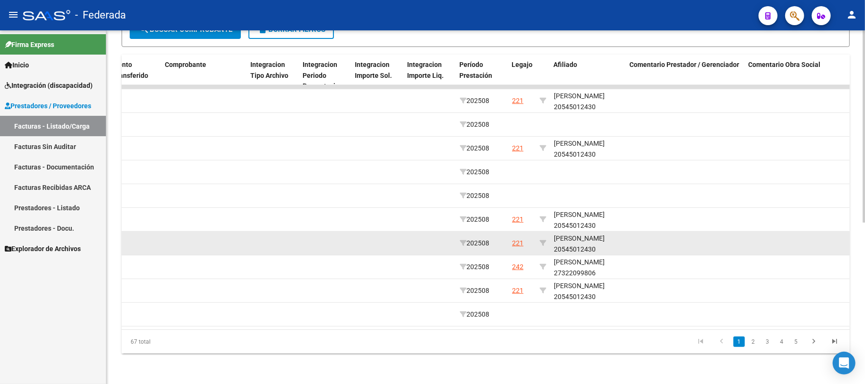
scroll to position [1, 0]
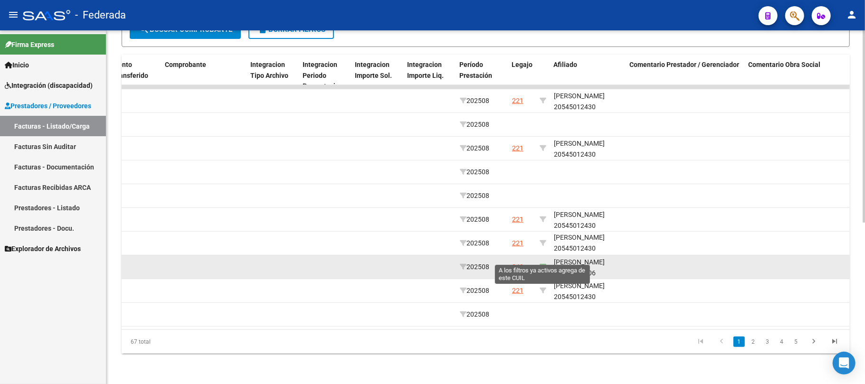
click at [545, 264] on icon at bounding box center [542, 267] width 7 height 7
type input "27322099806"
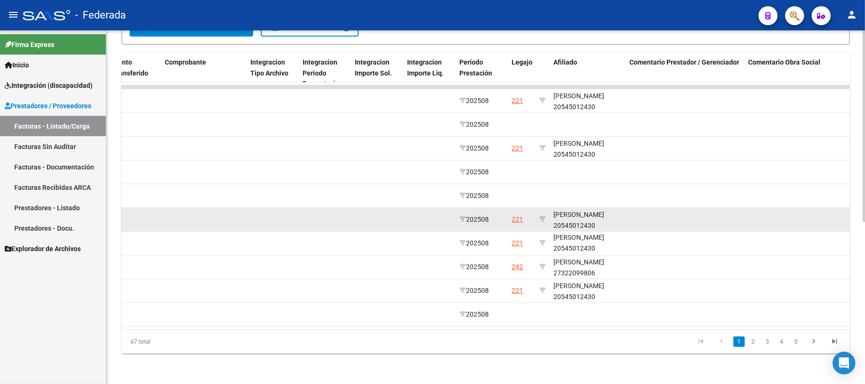
scroll to position [106, 0]
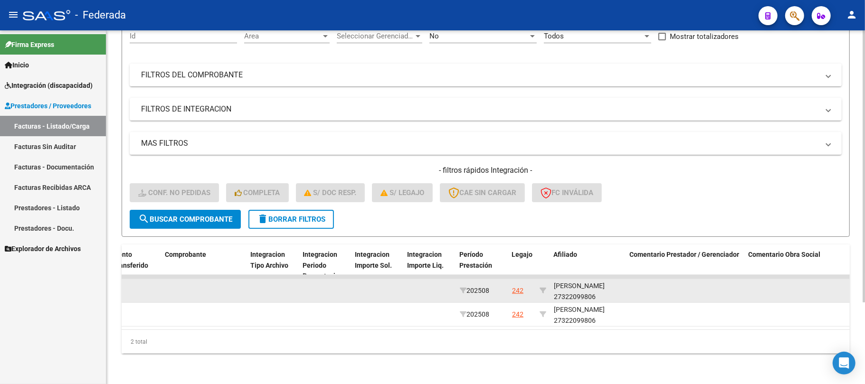
click at [567, 285] on div "[PERSON_NAME] 27322099806" at bounding box center [588, 292] width 68 height 22
copy div "27322099806"
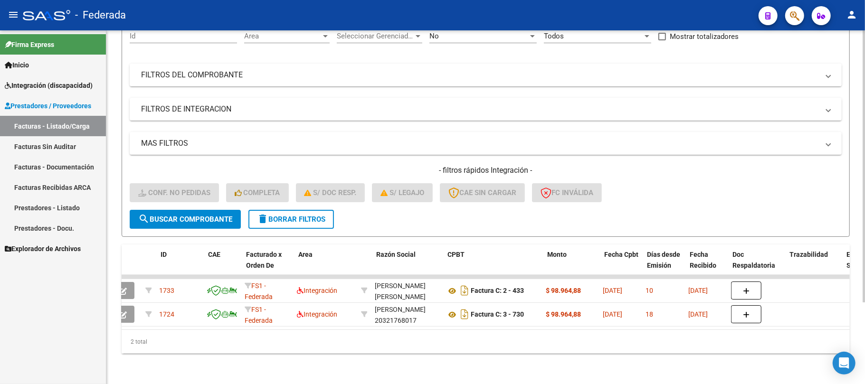
scroll to position [0, 0]
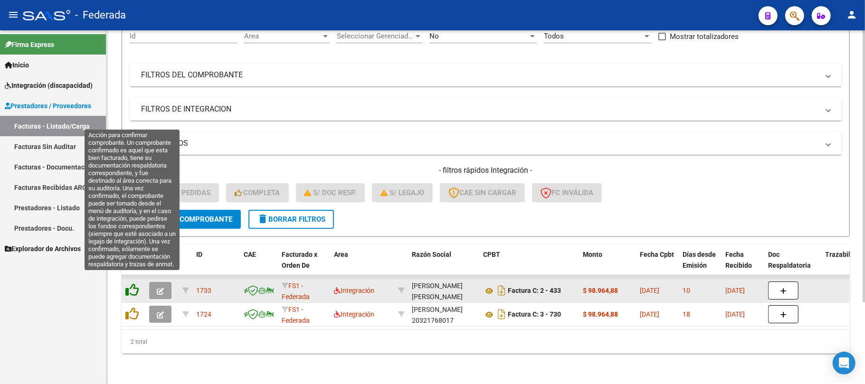
click at [132, 286] on icon at bounding box center [131, 290] width 13 height 13
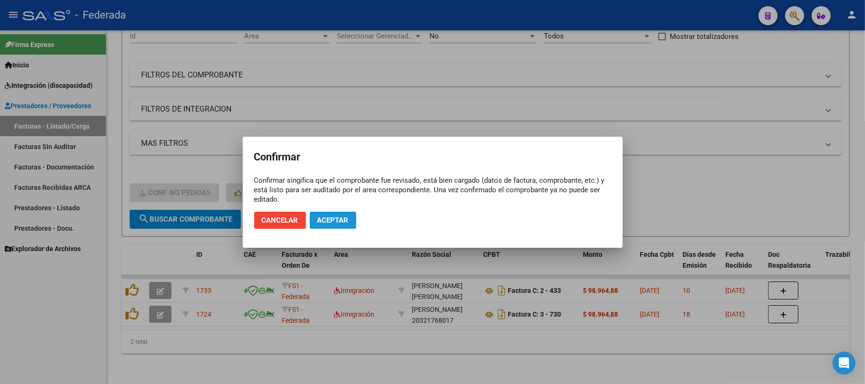
click at [340, 225] on button "Aceptar" at bounding box center [333, 220] width 47 height 17
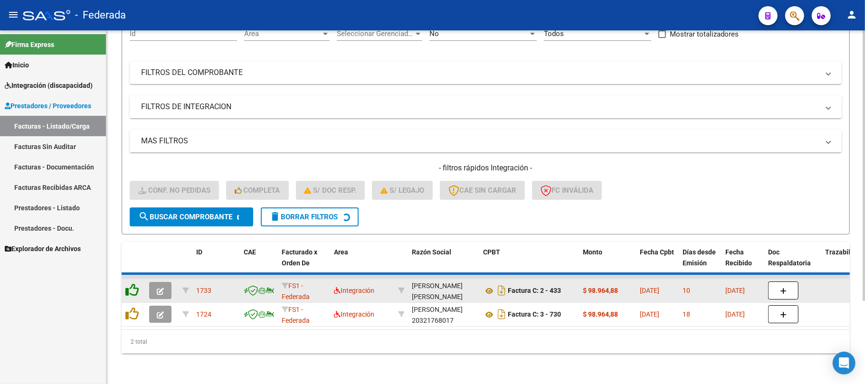
scroll to position [83, 0]
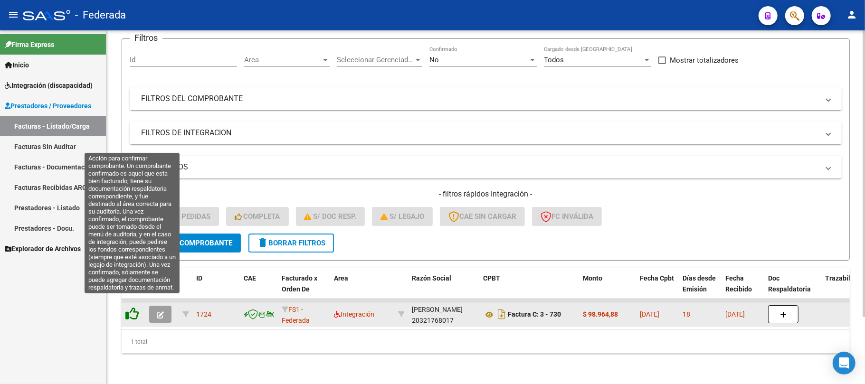
click at [136, 307] on icon at bounding box center [131, 313] width 13 height 13
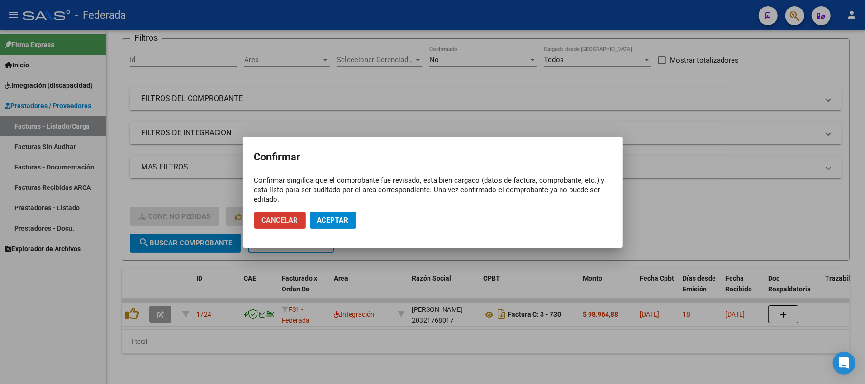
click at [328, 226] on button "Aceptar" at bounding box center [333, 220] width 47 height 17
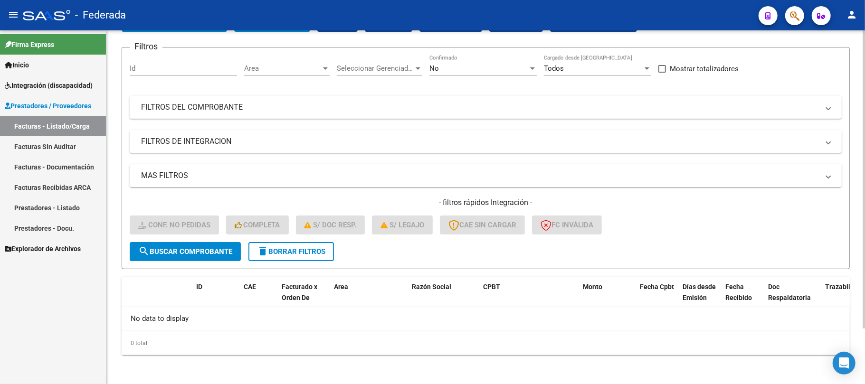
click at [265, 252] on mat-icon "delete" at bounding box center [262, 251] width 11 height 11
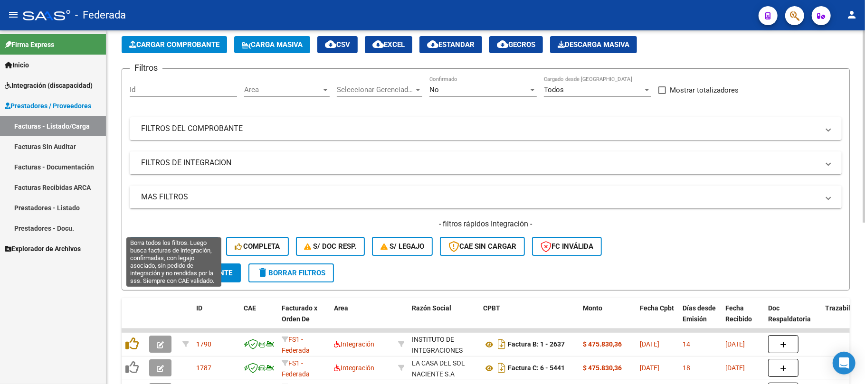
scroll to position [66, 0]
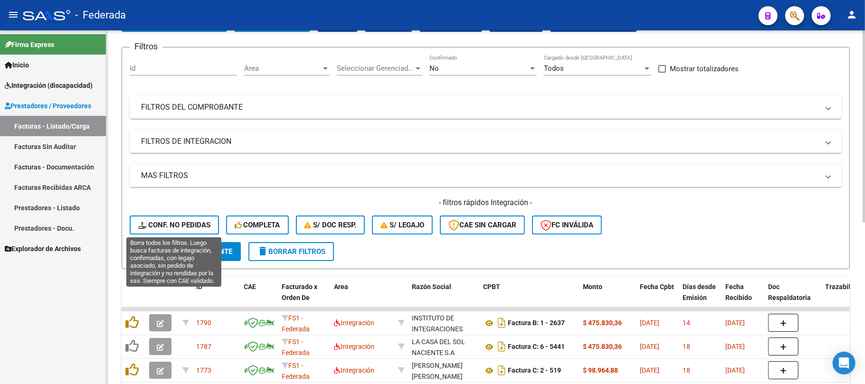
click at [194, 221] on span "Conf. no pedidas" at bounding box center [174, 225] width 72 height 9
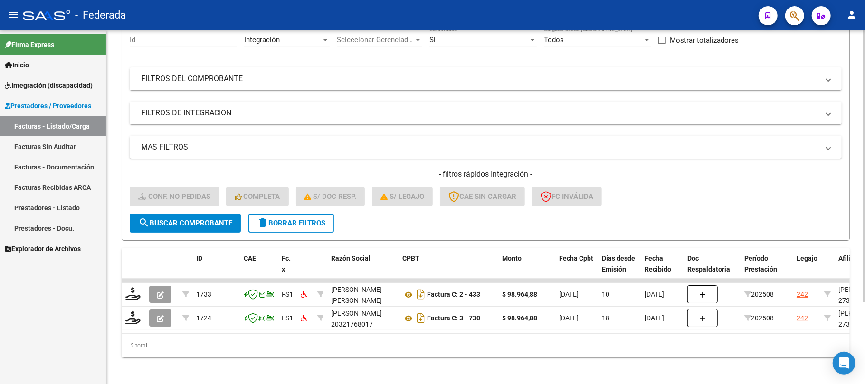
scroll to position [106, 0]
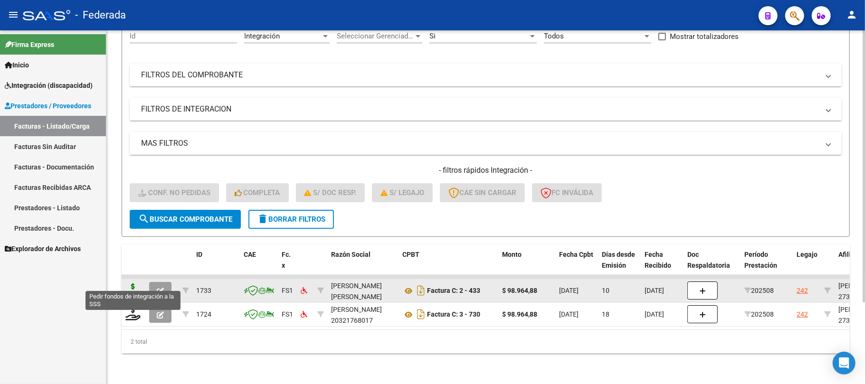
click at [132, 284] on icon at bounding box center [132, 290] width 15 height 13
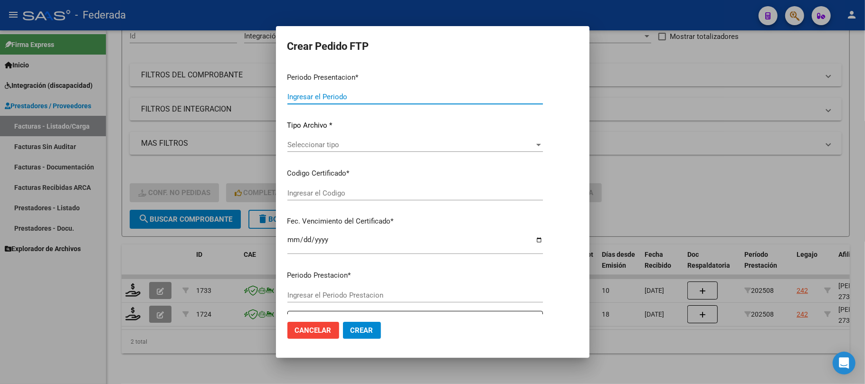
type input "202508"
type input "$ 98.964,88"
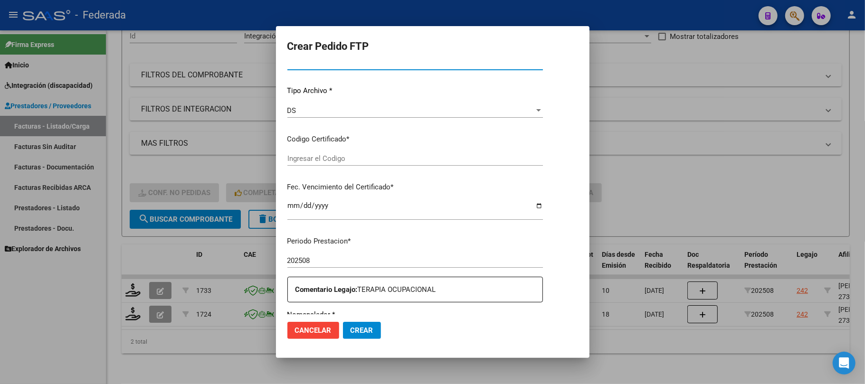
type input "ARG01000322099802024110720341107SAN169"
type input "[DATE]"
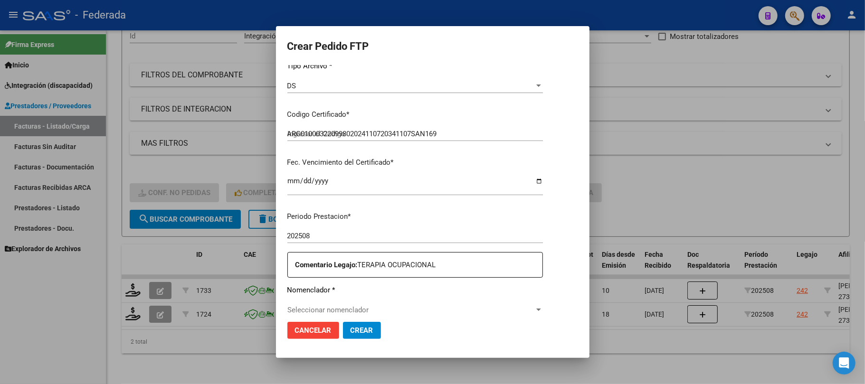
click at [326, 146] on div "VER COMPROBANTE ARCA Padrón FTP SSS Periodo Presentacion * 202508 Ingresar el P…" at bounding box center [414, 90] width 255 height 227
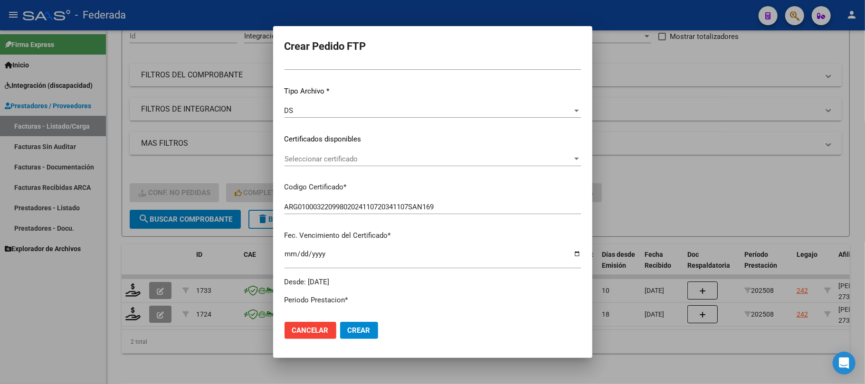
click at [323, 162] on span "Seleccionar certificado" at bounding box center [428, 159] width 288 height 9
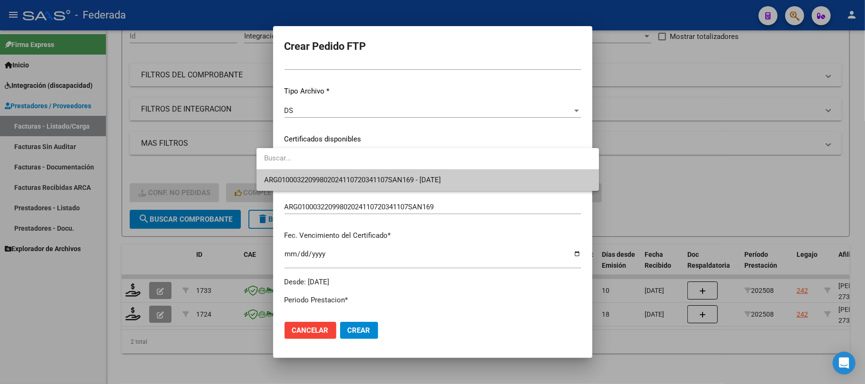
click at [321, 188] on span "ARG01000322099802024110720341107SAN169 - [DATE]" at bounding box center [427, 180] width 327 height 21
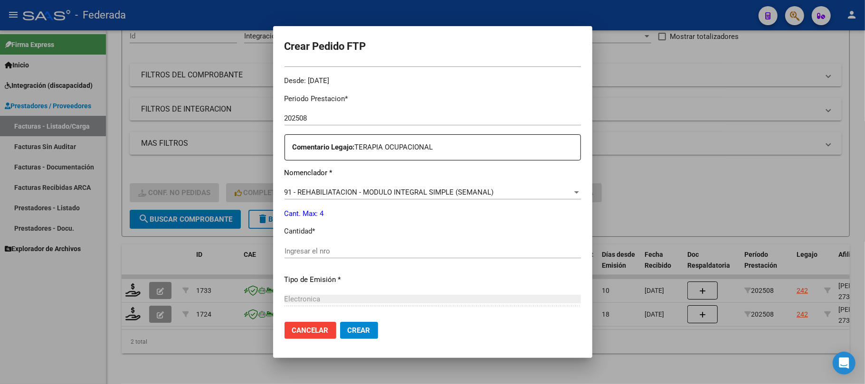
scroll to position [341, 0]
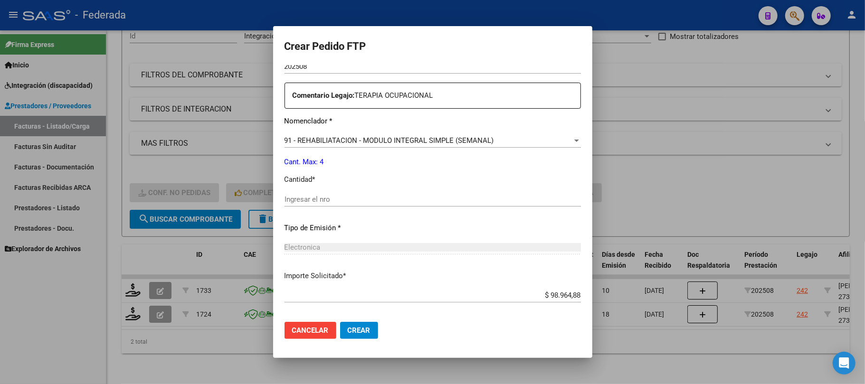
click at [310, 204] on div "Ingresar el nro" at bounding box center [432, 199] width 296 height 14
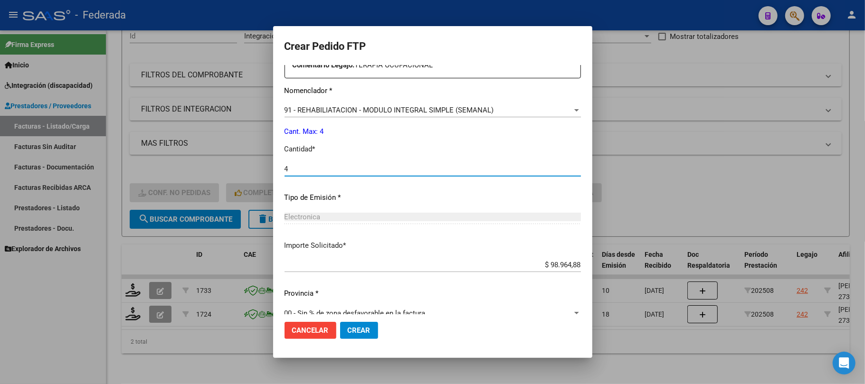
scroll to position [386, 0]
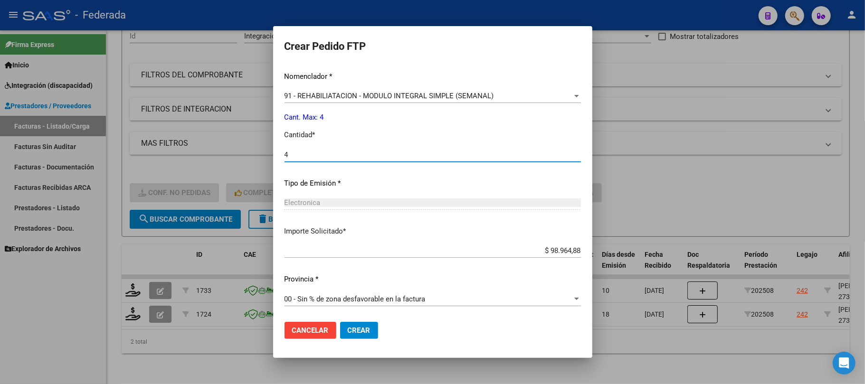
type input "4"
click at [348, 333] on span "Crear" at bounding box center [359, 330] width 23 height 9
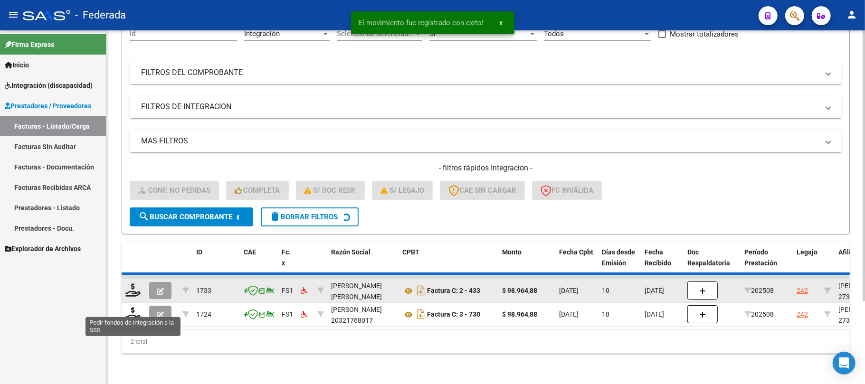
scroll to position [83, 0]
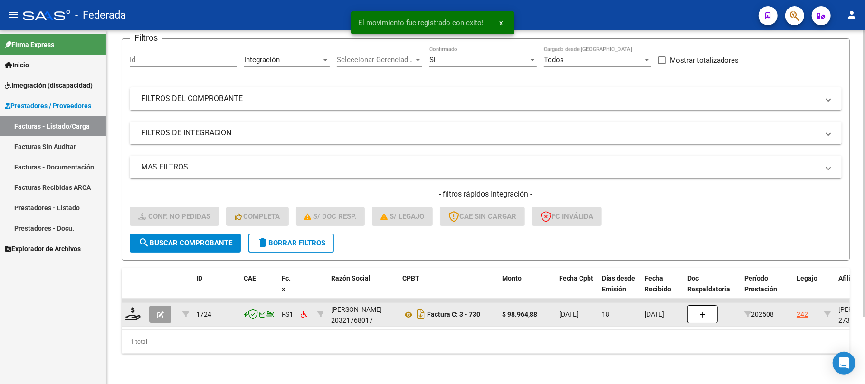
click at [130, 311] on div at bounding box center [133, 314] width 16 height 15
click at [133, 307] on icon at bounding box center [132, 313] width 15 height 13
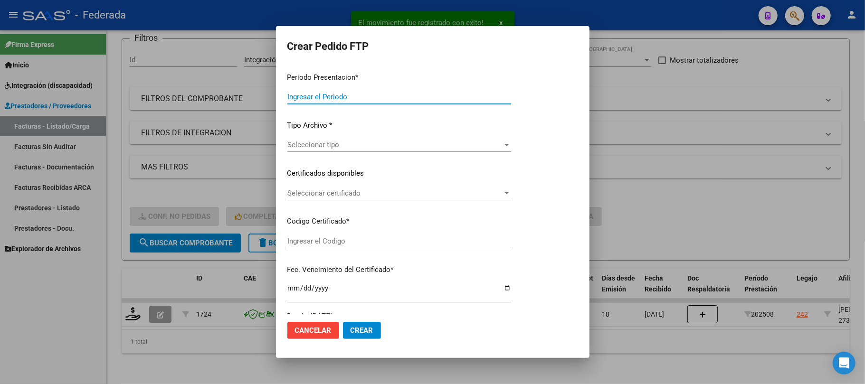
type input "202508"
type input "$ 98.964,88"
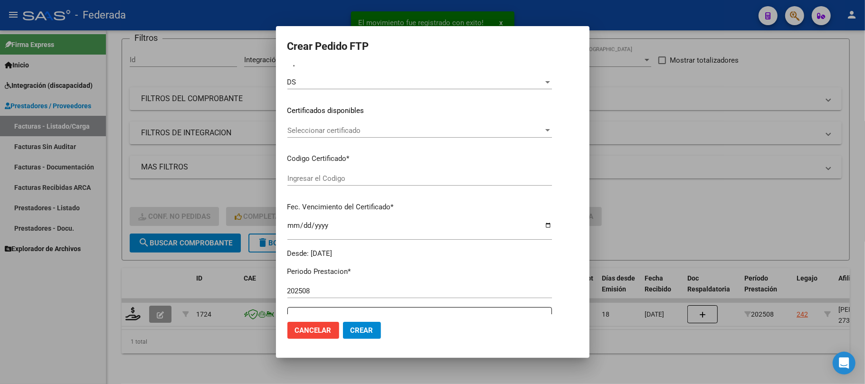
type input "ARG01000322099802024110720341107SAN169"
type input "[DATE]"
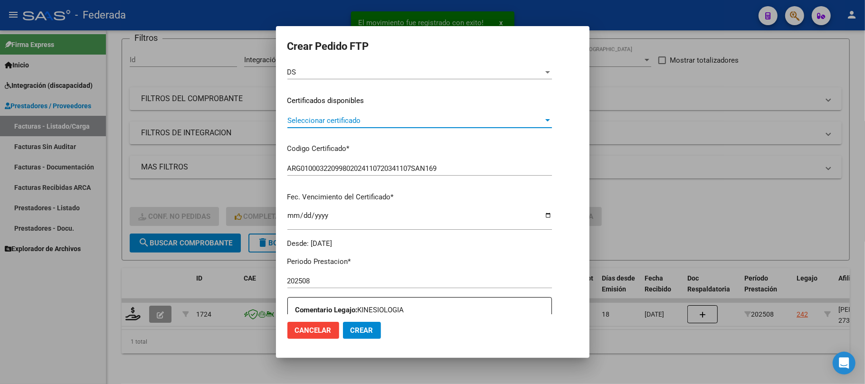
click at [322, 123] on span "Seleccionar certificado" at bounding box center [415, 120] width 256 height 9
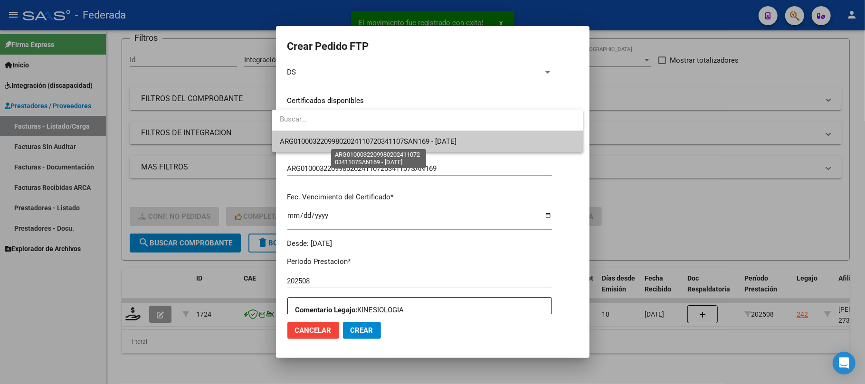
click at [316, 142] on span "ARG01000322099802024110720341107SAN169 - [DATE]" at bounding box center [368, 141] width 177 height 9
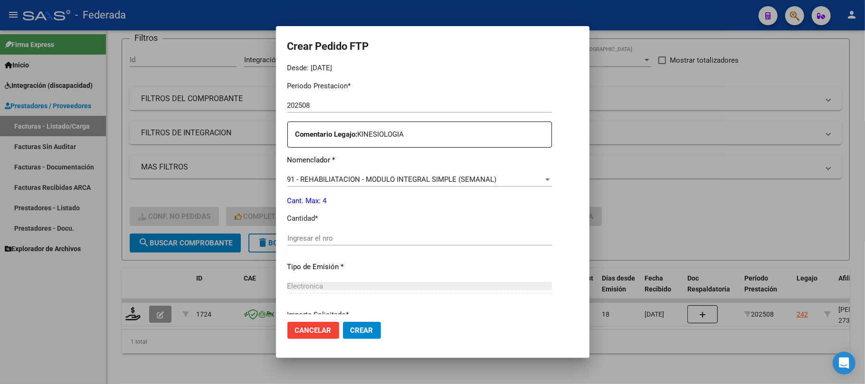
scroll to position [316, 0]
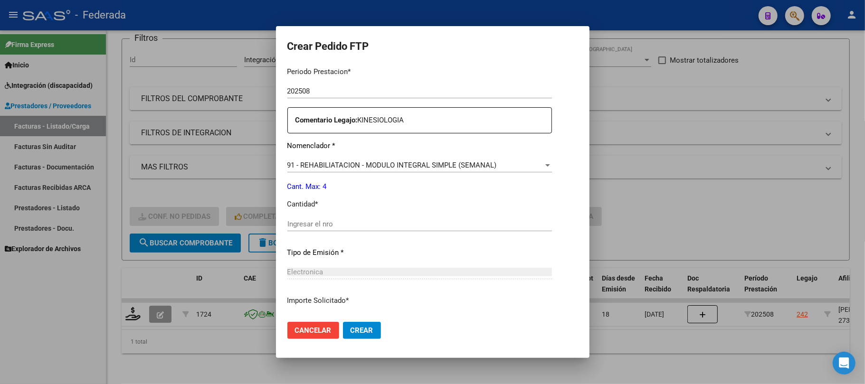
click at [303, 224] on input "Ingresar el nro" at bounding box center [419, 224] width 265 height 9
type input "4"
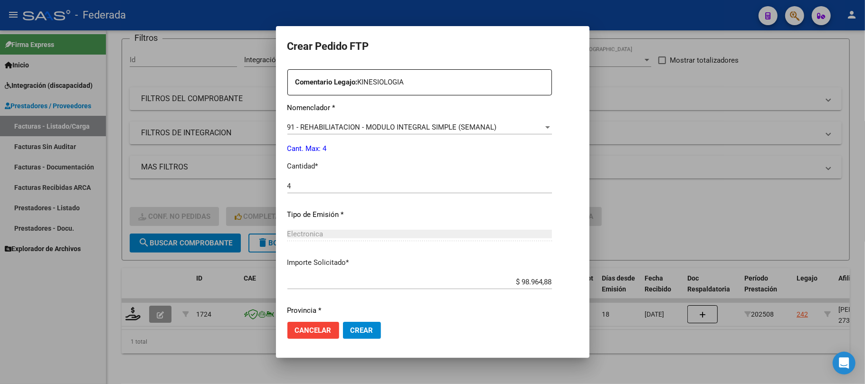
scroll to position [386, 0]
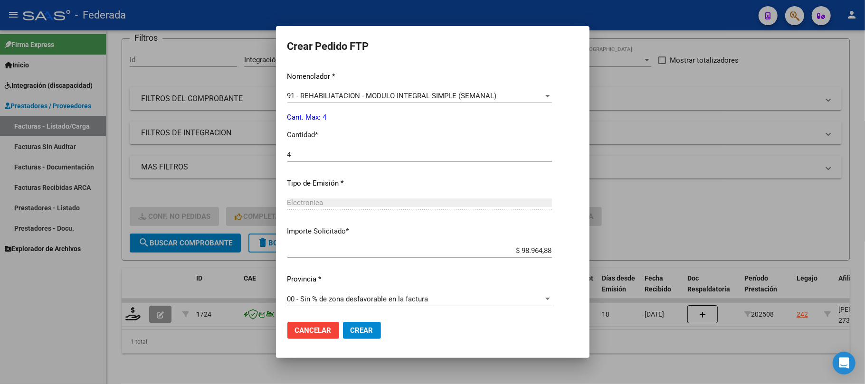
click at [354, 328] on span "Crear" at bounding box center [361, 330] width 23 height 9
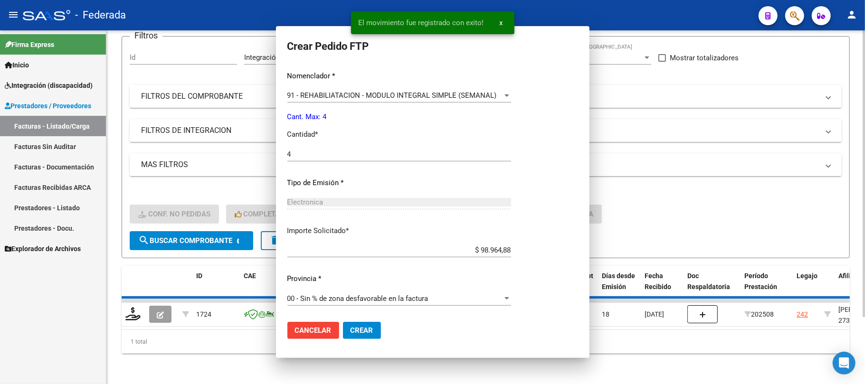
scroll to position [332, 0]
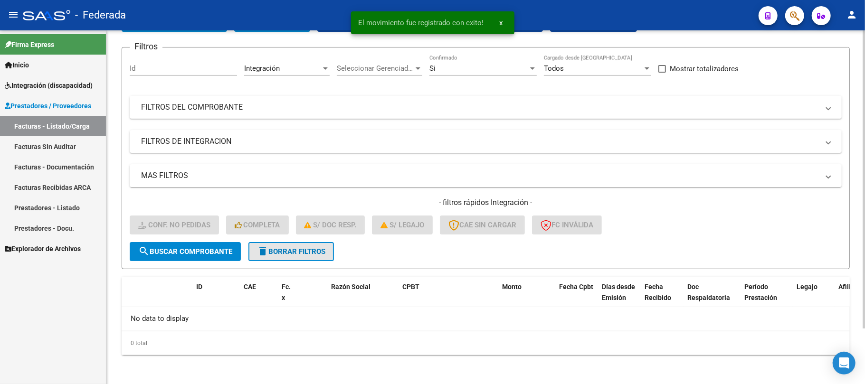
click at [301, 251] on span "delete Borrar Filtros" at bounding box center [291, 251] width 68 height 9
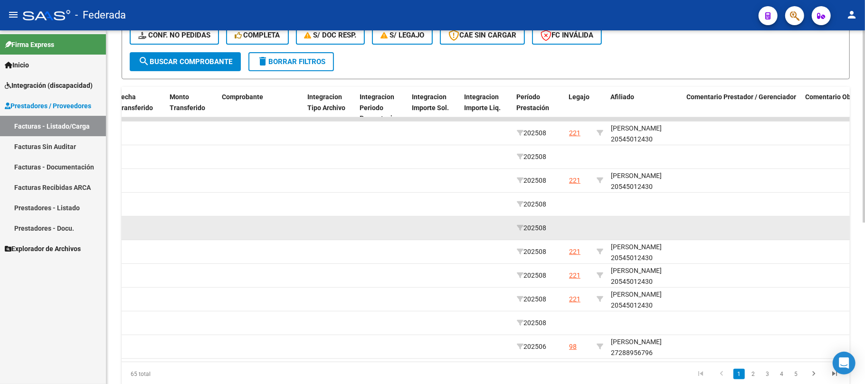
scroll to position [296, 0]
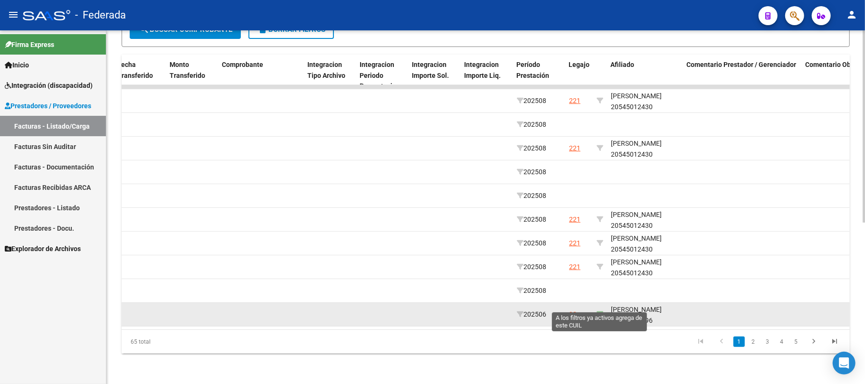
click at [601, 311] on icon at bounding box center [599, 314] width 7 height 7
type input "27288956796"
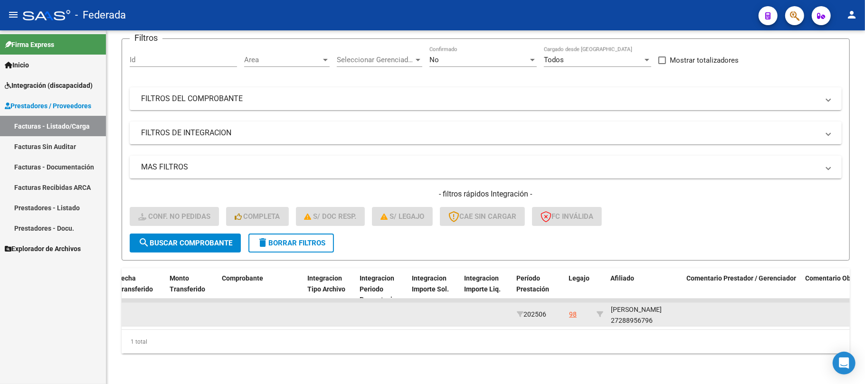
scroll to position [12, 0]
click at [629, 312] on div "[PERSON_NAME] 27288956796" at bounding box center [645, 314] width 68 height 22
copy div "27288956796"
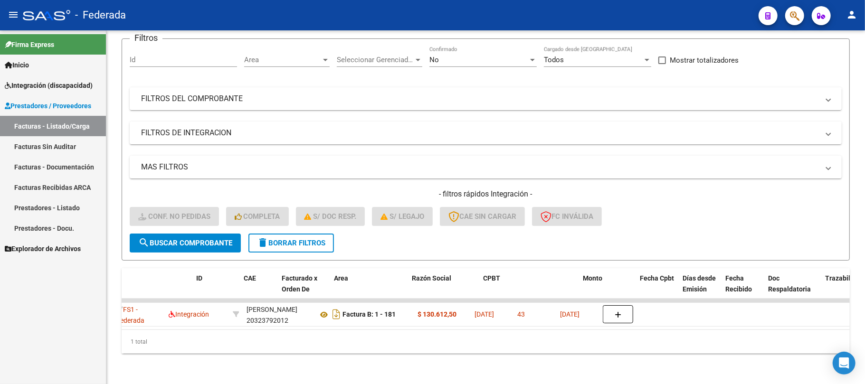
scroll to position [0, 0]
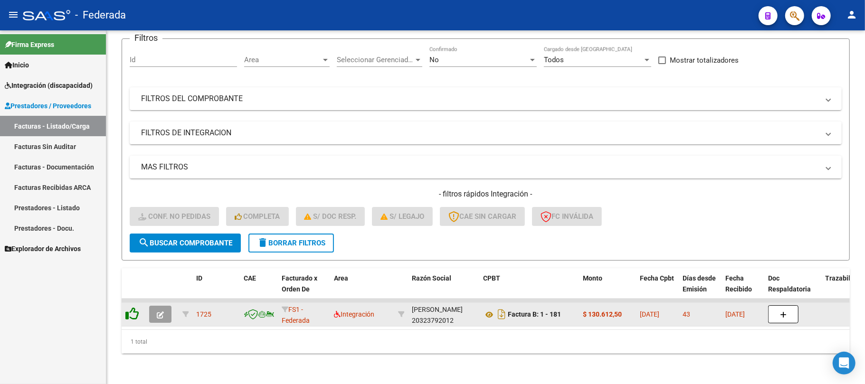
click at [133, 307] on icon at bounding box center [131, 313] width 13 height 13
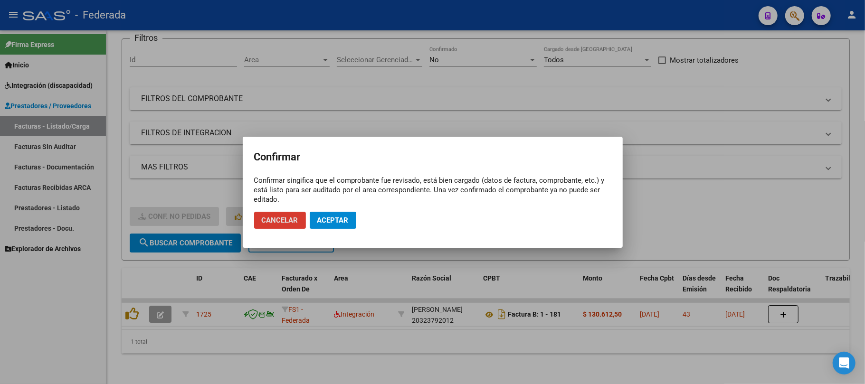
click at [312, 222] on button "Aceptar" at bounding box center [333, 220] width 47 height 17
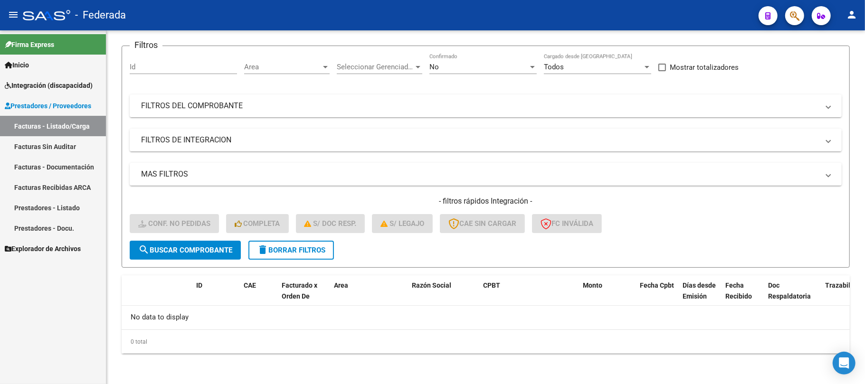
scroll to position [66, 0]
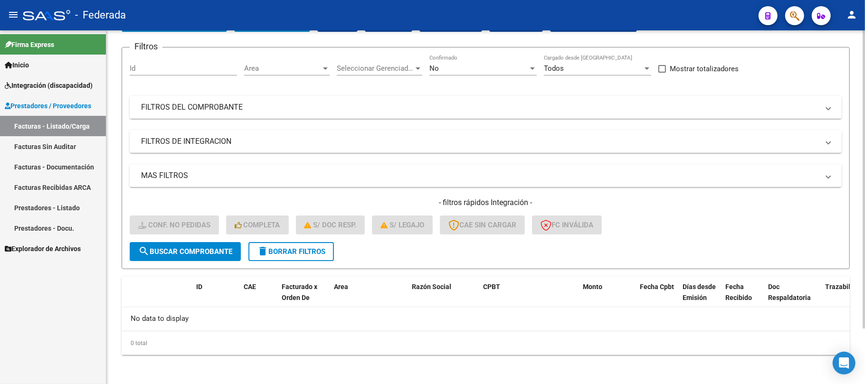
click at [285, 250] on span "delete Borrar Filtros" at bounding box center [291, 251] width 68 height 9
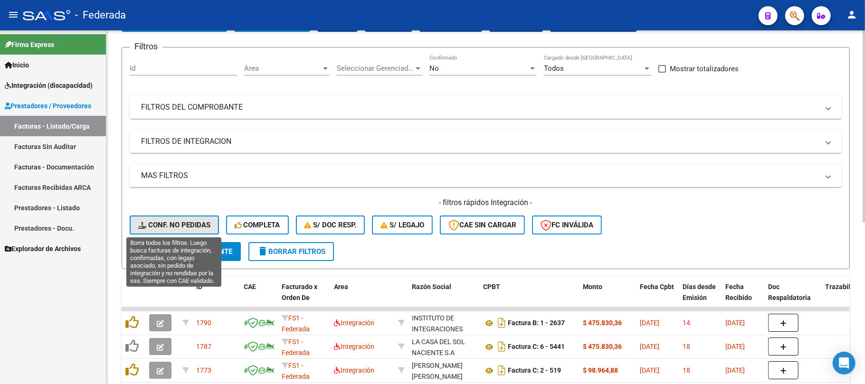
click at [193, 227] on span "Conf. no pedidas" at bounding box center [174, 225] width 72 height 9
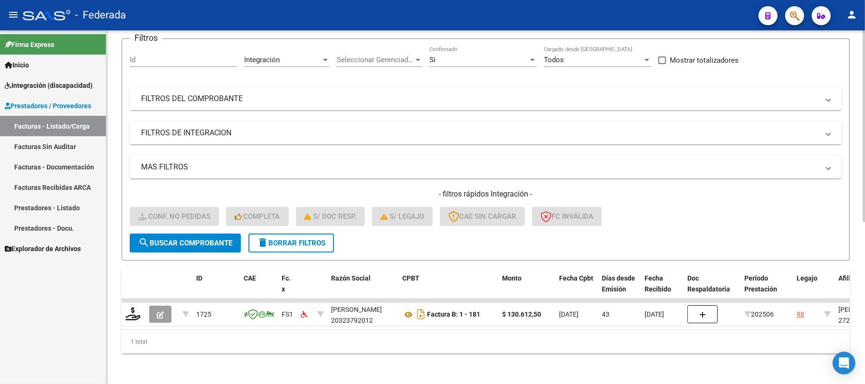
scroll to position [83, 0]
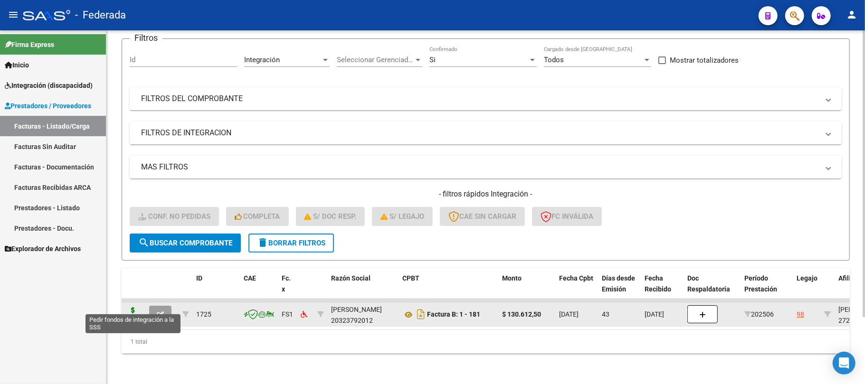
click at [134, 307] on icon at bounding box center [132, 313] width 15 height 13
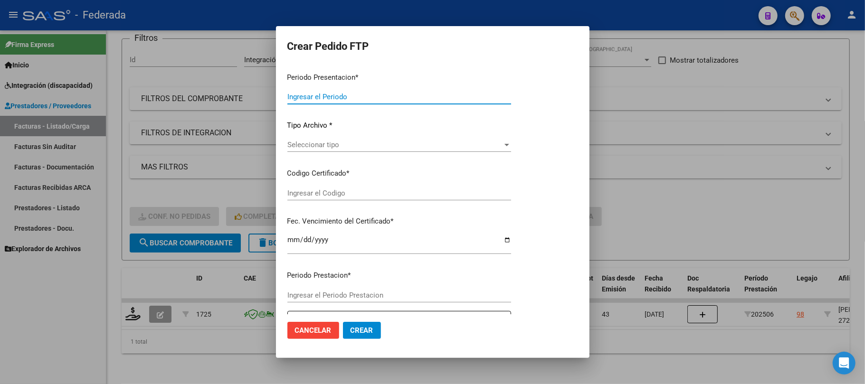
type input "202508"
type input "202506"
type input "$ 130.612,50"
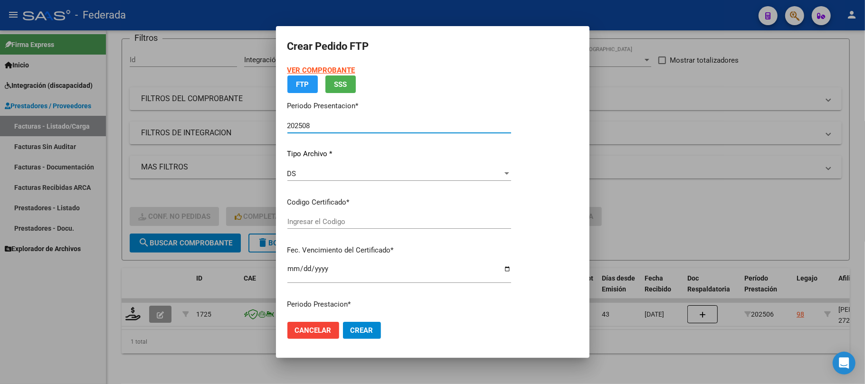
type input "ARG01000288956792022040820320408BS381"
type input "[DATE]"
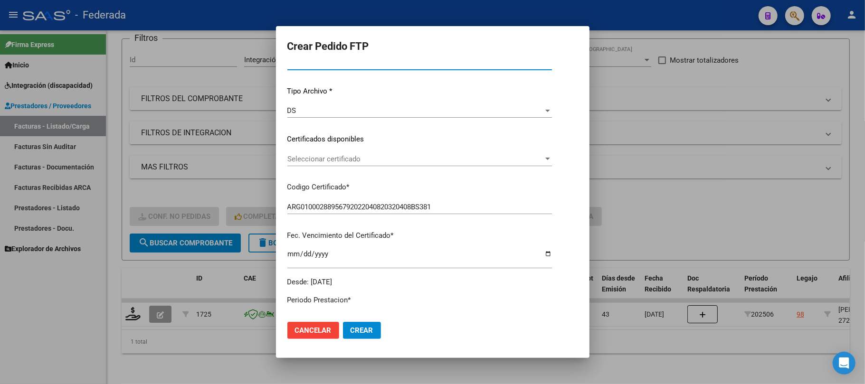
click at [339, 153] on div "Seleccionar certificado Seleccionar certificado" at bounding box center [419, 159] width 265 height 14
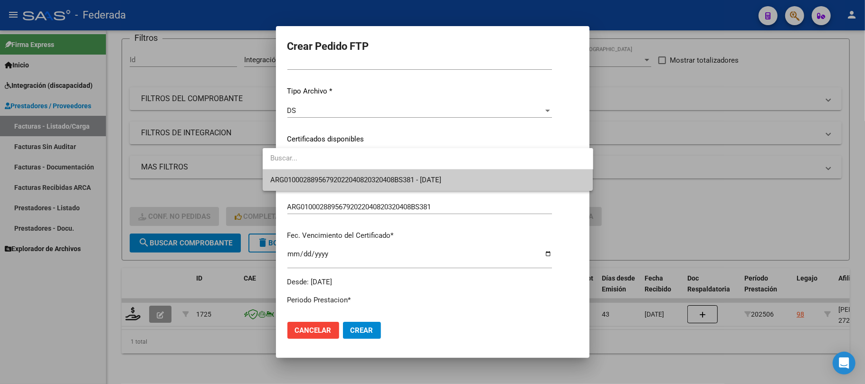
click at [338, 174] on span "ARG01000288956792022040820320408BS381 - [DATE]" at bounding box center [427, 180] width 315 height 21
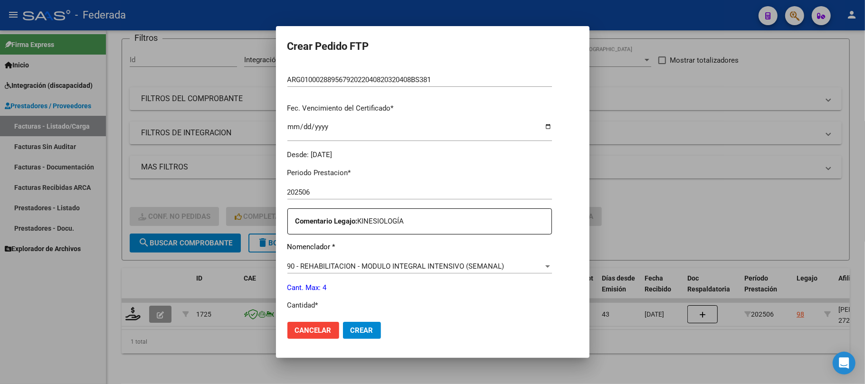
scroll to position [278, 0]
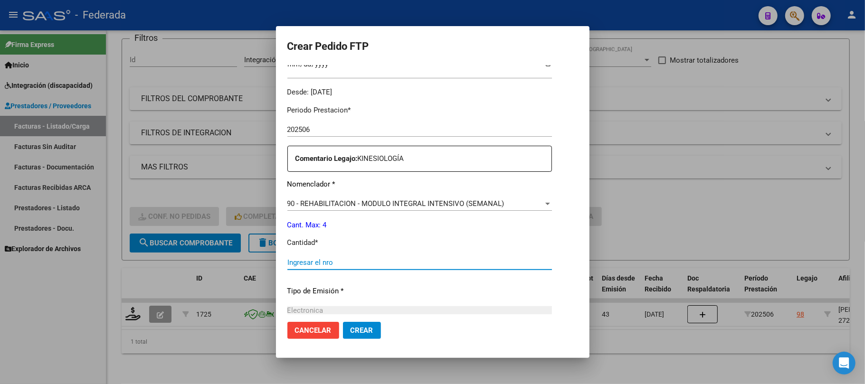
click at [310, 265] on input "Ingresar el nro" at bounding box center [419, 262] width 265 height 9
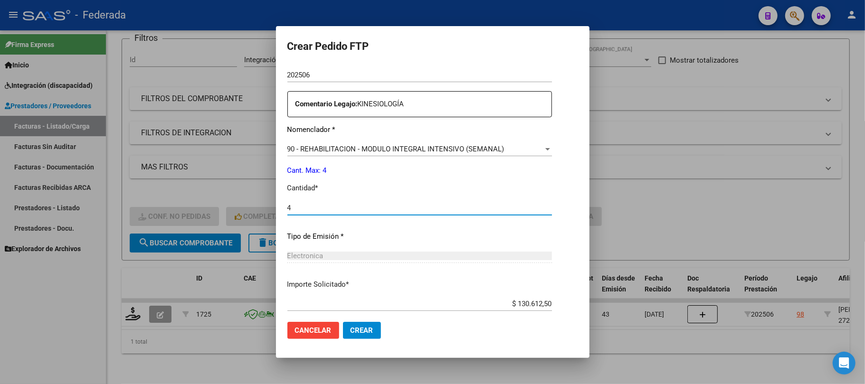
scroll to position [386, 0]
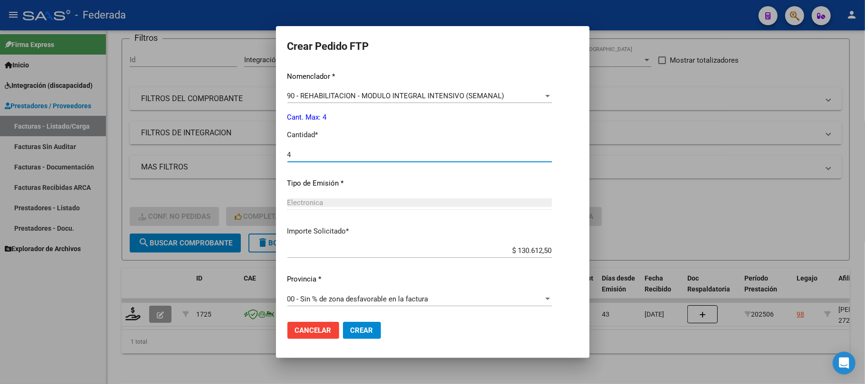
type input "4"
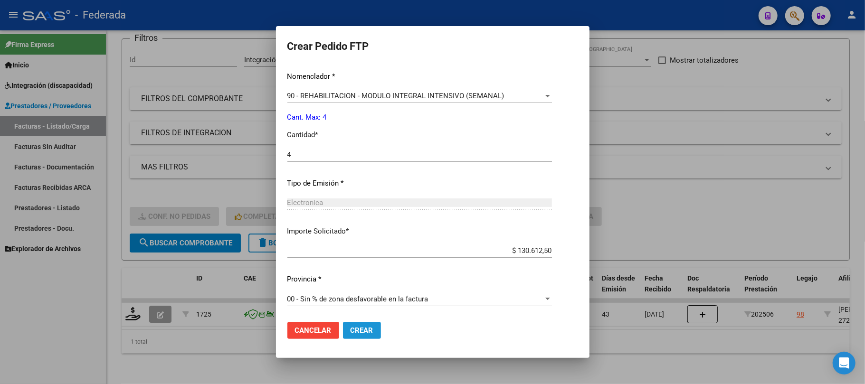
click at [350, 332] on span "Crear" at bounding box center [361, 330] width 23 height 9
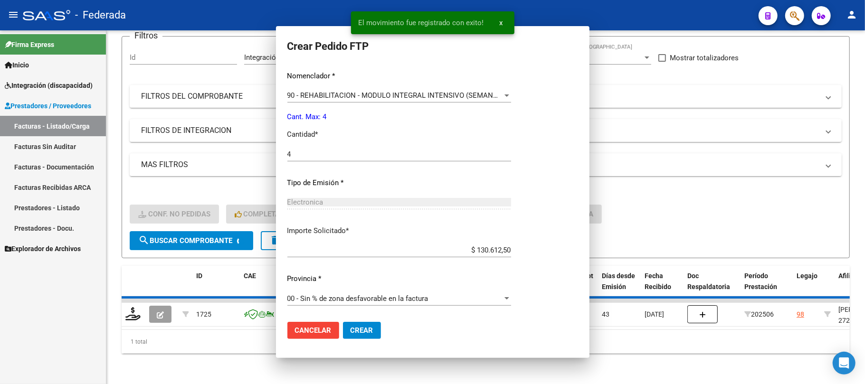
scroll to position [0, 0]
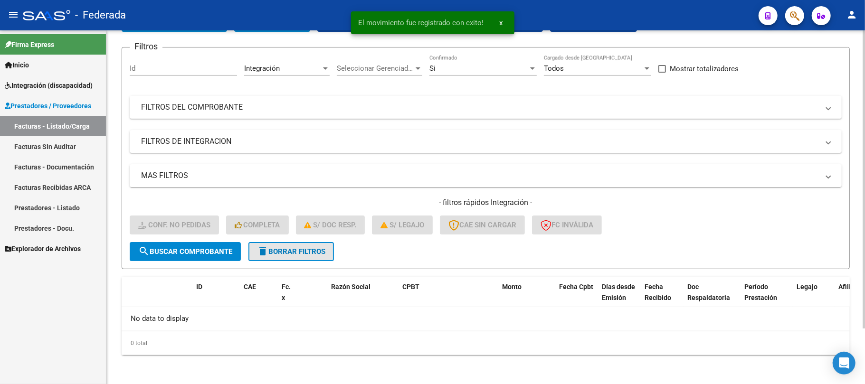
click at [304, 255] on button "delete Borrar Filtros" at bounding box center [290, 251] width 85 height 19
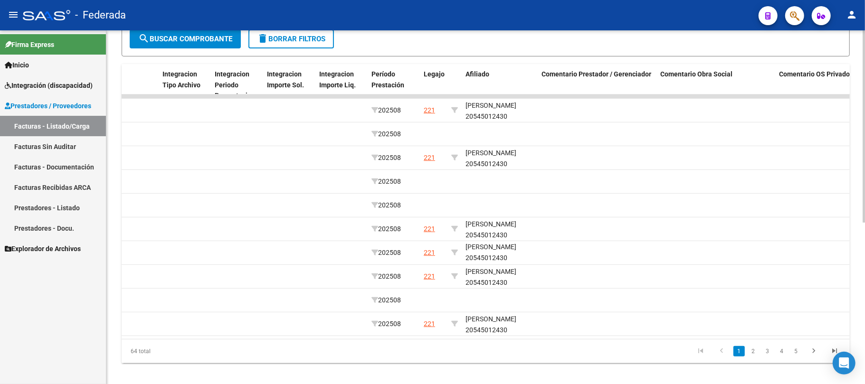
scroll to position [296, 0]
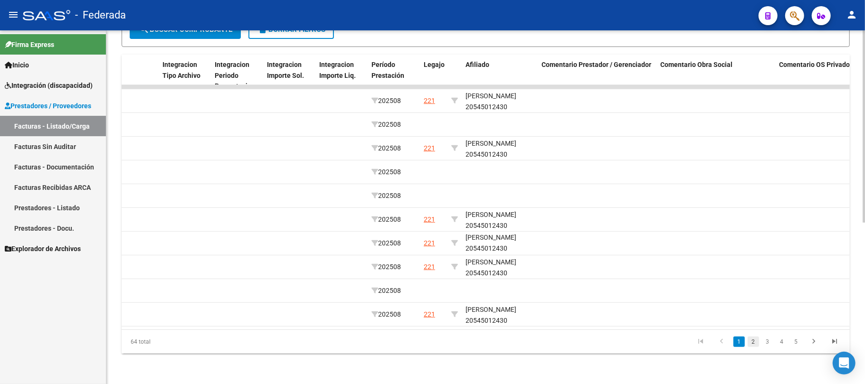
click at [753, 342] on link "2" at bounding box center [752, 342] width 11 height 10
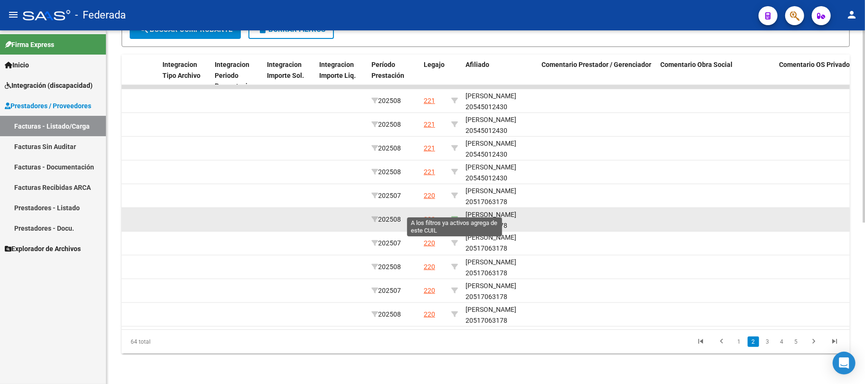
click at [453, 216] on icon at bounding box center [454, 219] width 7 height 7
type input "20517063178"
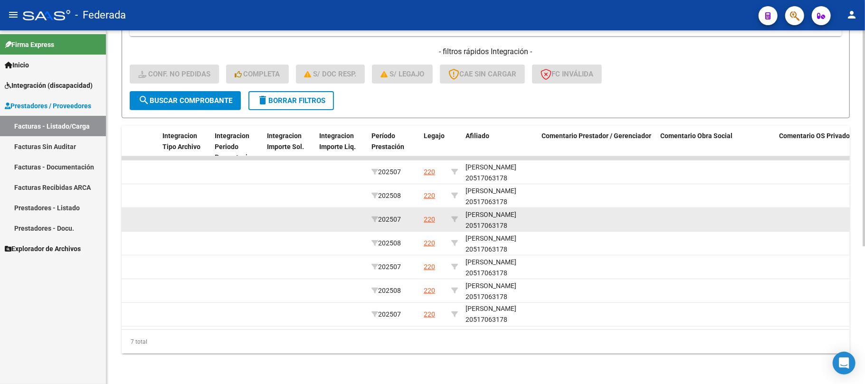
scroll to position [225, 0]
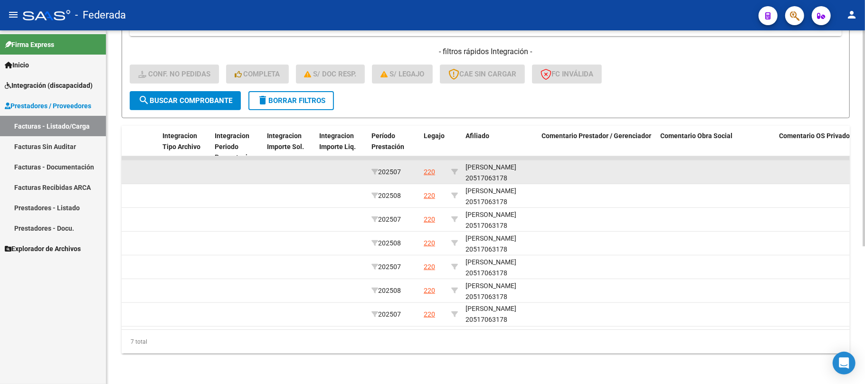
click at [492, 166] on div "[PERSON_NAME] 20517063178" at bounding box center [499, 173] width 68 height 22
copy div "20517063178"
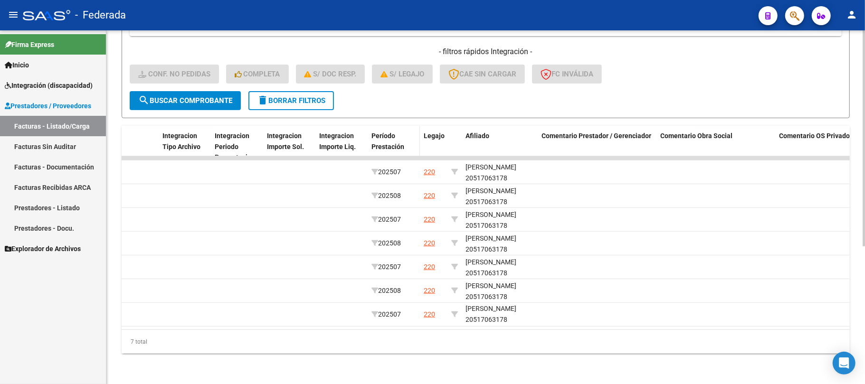
click at [392, 132] on span "Período Prestación" at bounding box center [387, 141] width 33 height 19
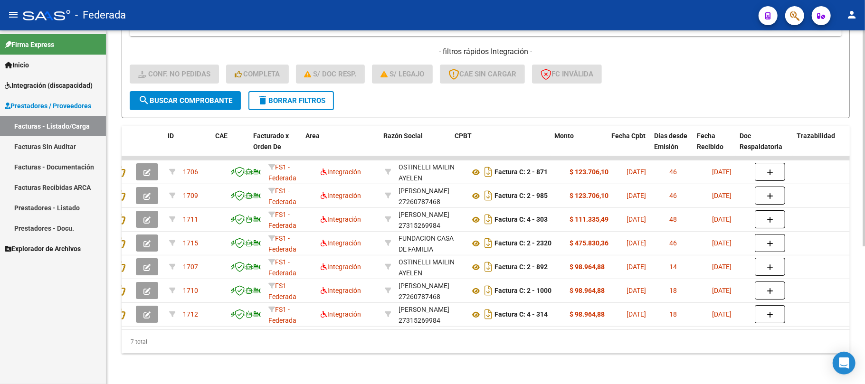
scroll to position [0, 0]
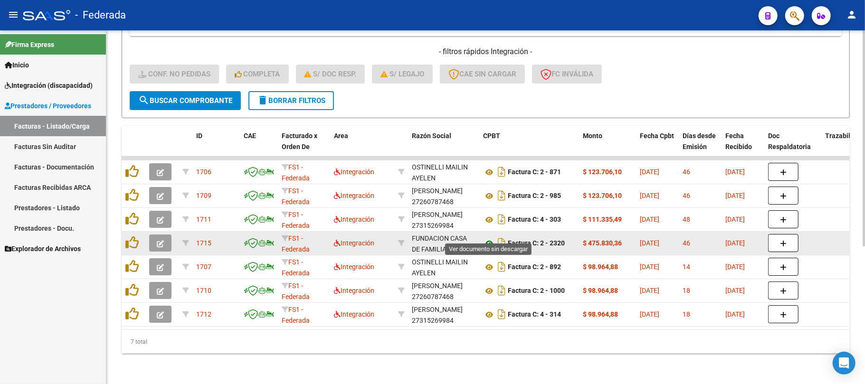
click at [488, 238] on icon at bounding box center [489, 243] width 12 height 11
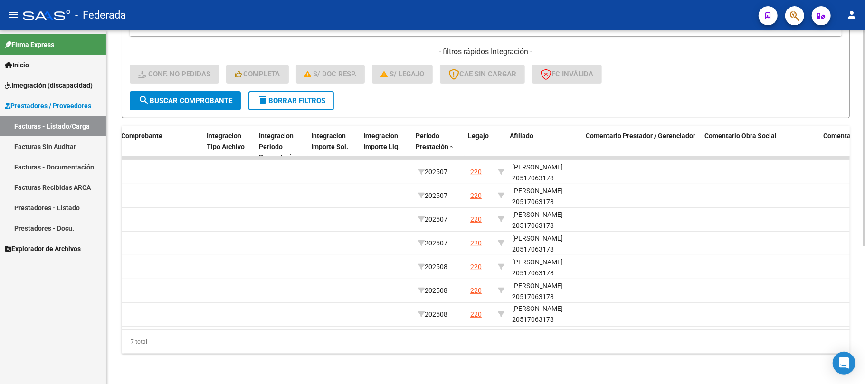
scroll to position [0, 1076]
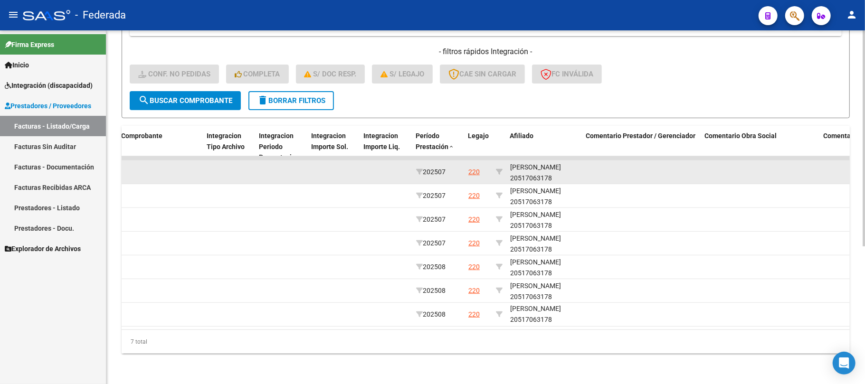
click at [517, 162] on div "[PERSON_NAME] 20517063178" at bounding box center [544, 173] width 68 height 22
copy div "[PERSON_NAME]"
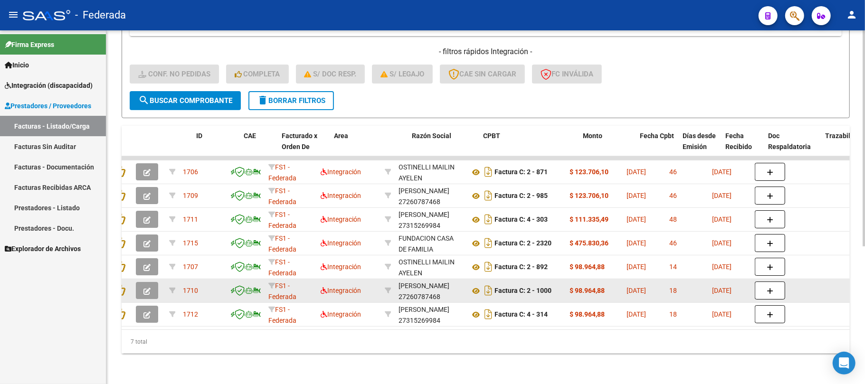
scroll to position [0, 0]
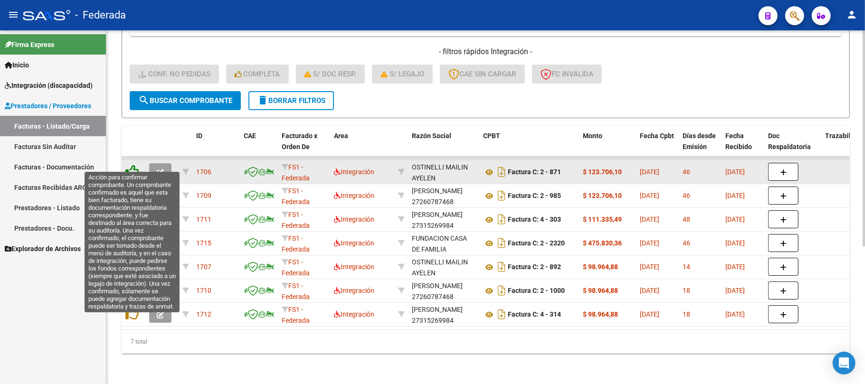
click at [135, 165] on icon at bounding box center [131, 171] width 13 height 13
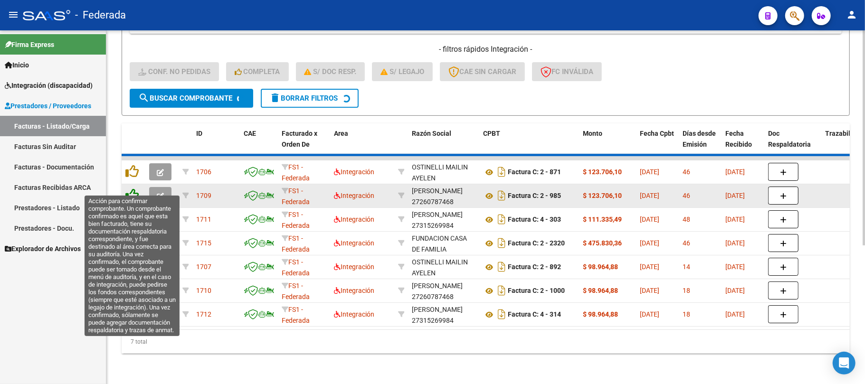
click at [135, 189] on icon at bounding box center [131, 195] width 13 height 13
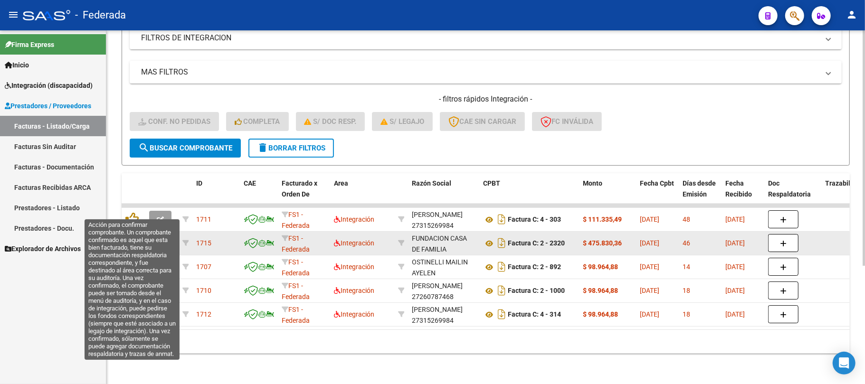
click at [133, 213] on icon at bounding box center [131, 218] width 13 height 13
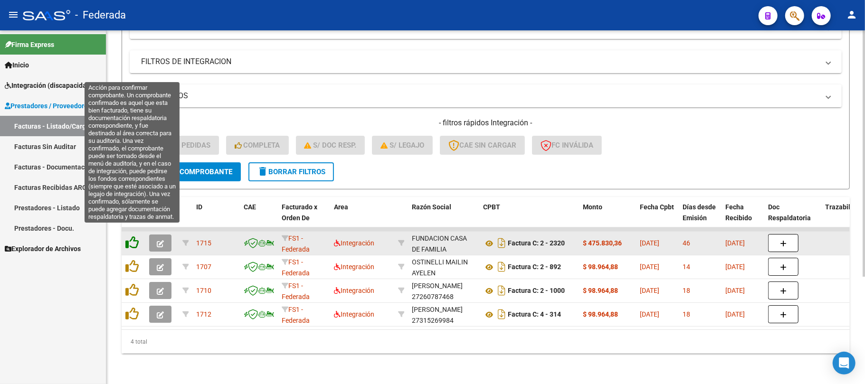
click at [134, 238] on icon at bounding box center [131, 242] width 13 height 13
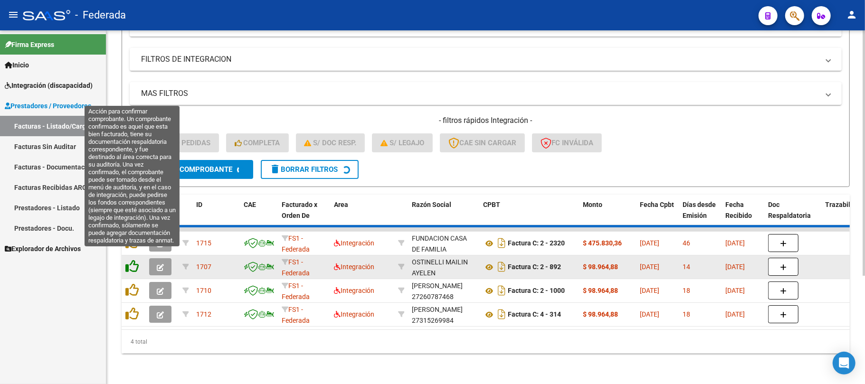
click at [133, 262] on icon at bounding box center [131, 266] width 13 height 13
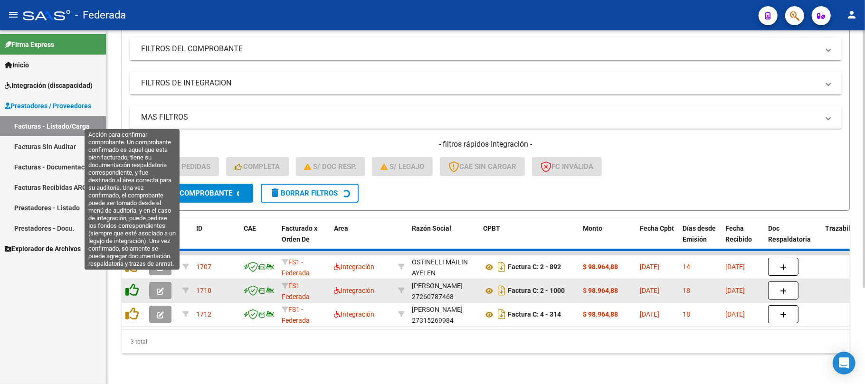
click at [133, 284] on datatable-scroller "1707 FS1 - Federada Integración [PERSON_NAME] 23346514124 Factura C: 2 - 892 $ …" at bounding box center [486, 289] width 728 height 76
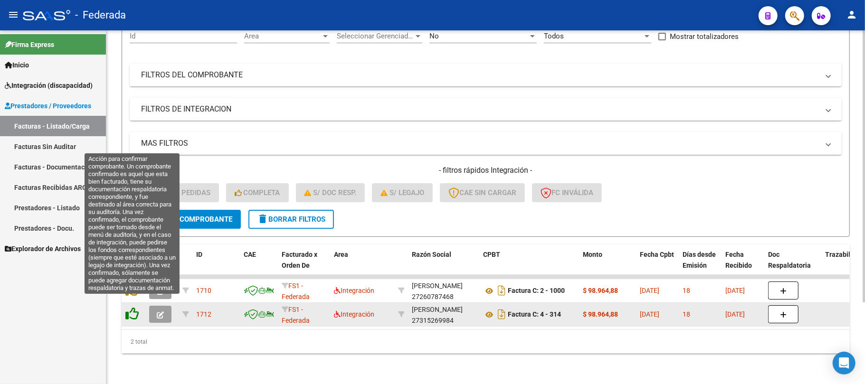
click at [133, 307] on icon at bounding box center [131, 313] width 13 height 13
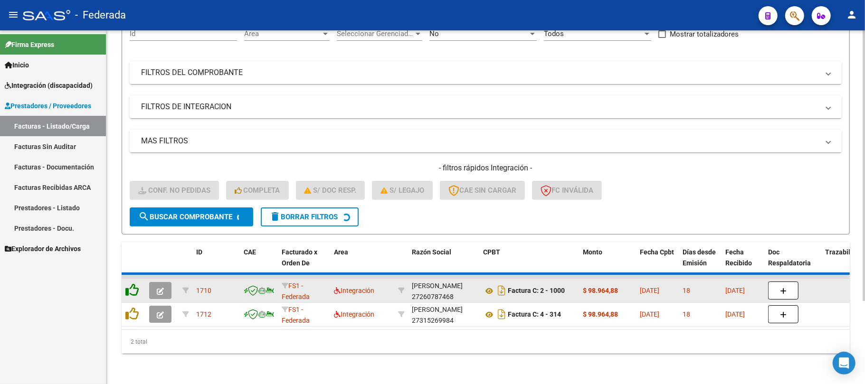
scroll to position [83, 0]
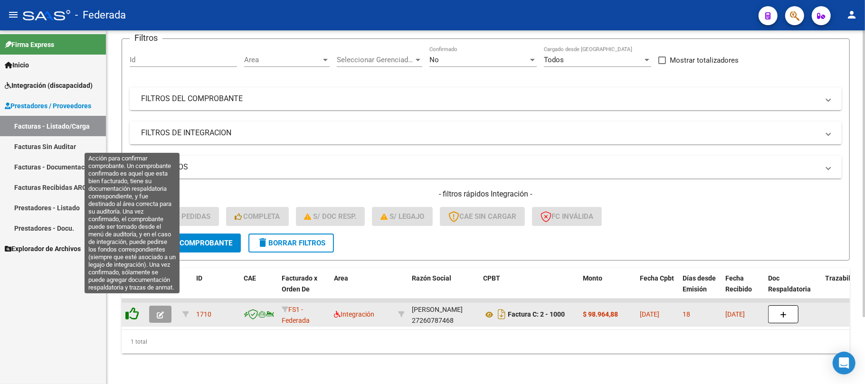
click at [133, 307] on icon at bounding box center [131, 313] width 13 height 13
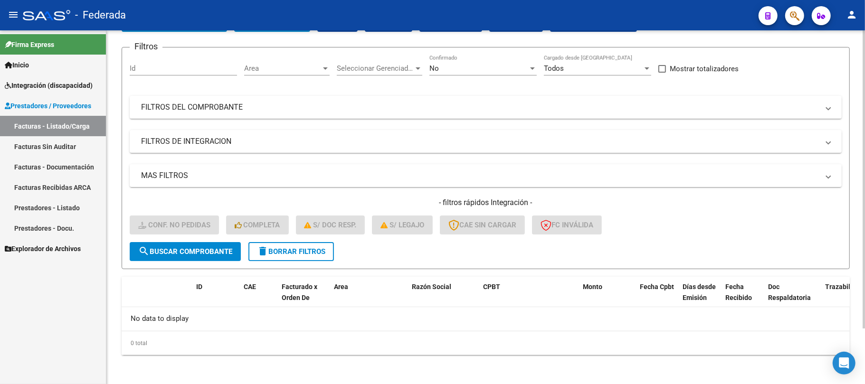
click at [299, 249] on span "delete Borrar Filtros" at bounding box center [291, 251] width 68 height 9
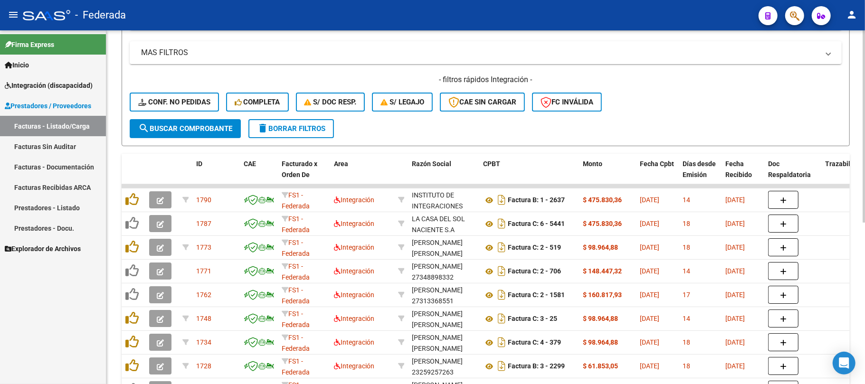
scroll to position [192, 0]
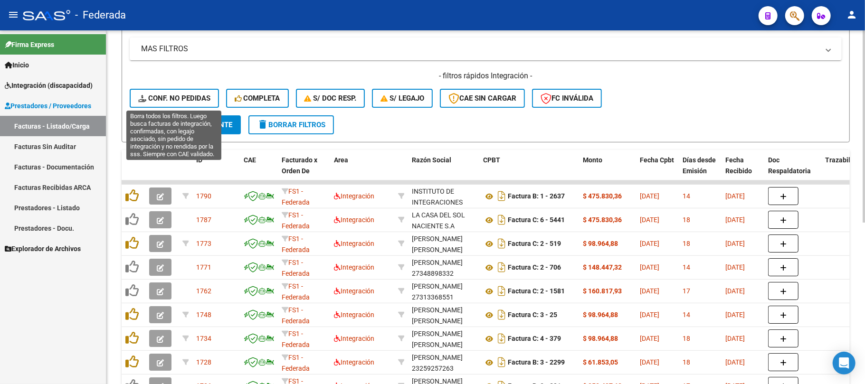
click at [203, 97] on span "Conf. no pedidas" at bounding box center [174, 98] width 72 height 9
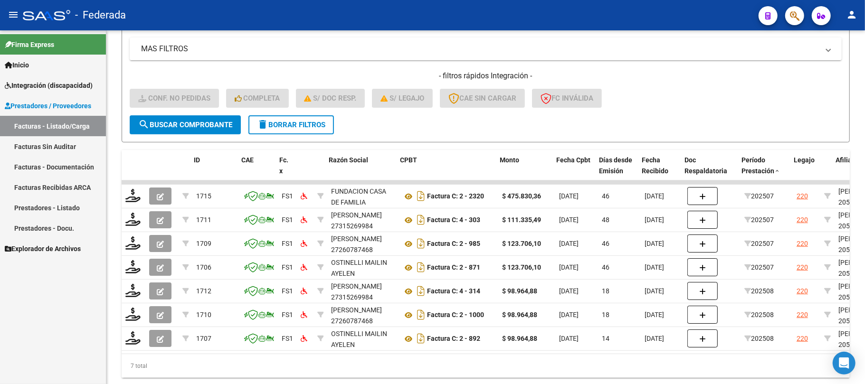
scroll to position [0, 37]
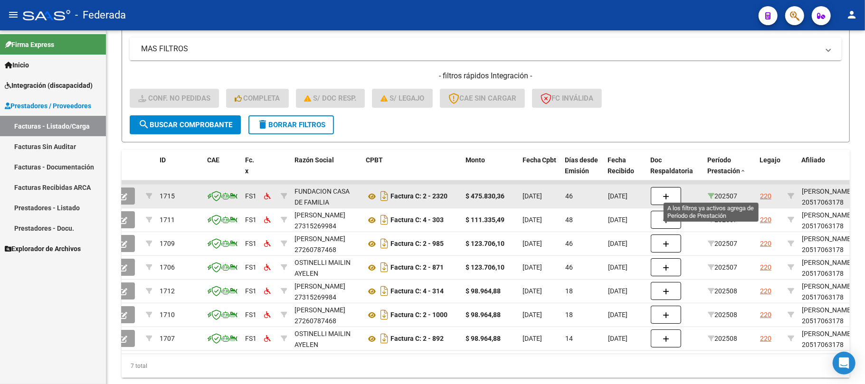
click at [709, 196] on icon at bounding box center [711, 196] width 7 height 7
type input "202507"
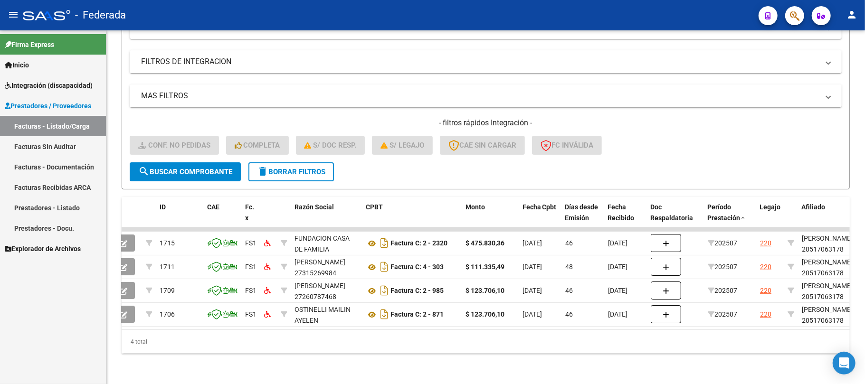
scroll to position [0, 0]
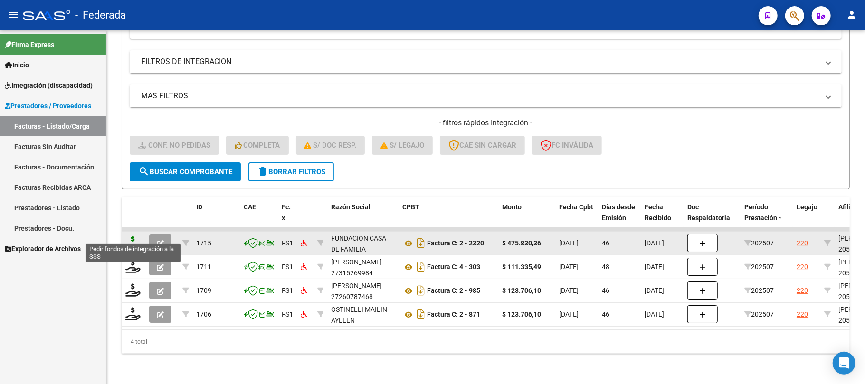
click at [132, 237] on icon at bounding box center [132, 242] width 15 height 13
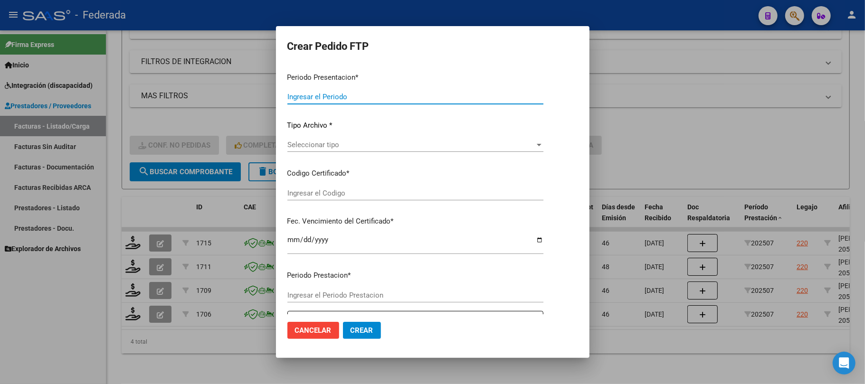
type input "202508"
type input "202507"
type input "$ 475.830,36"
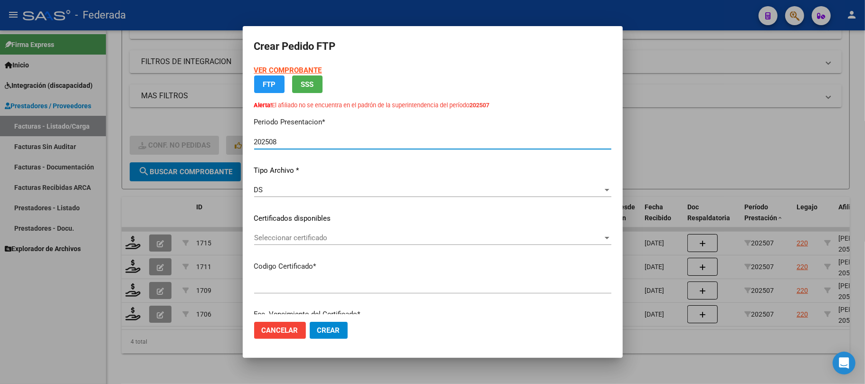
type input "ARG02000517063172022051720270517SFE168"
type input "[DATE]"
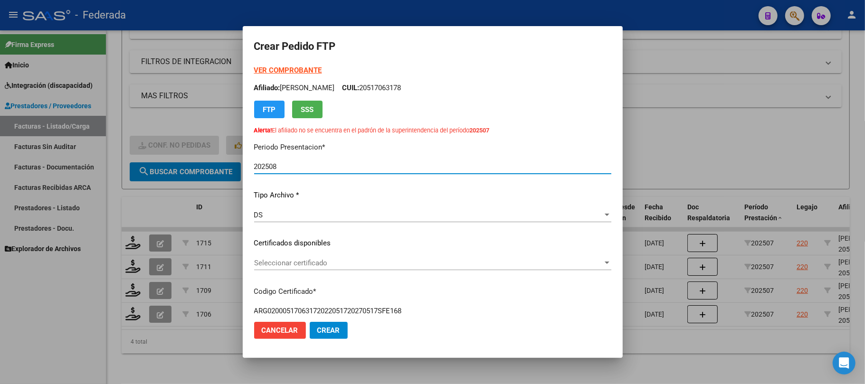
click at [297, 238] on p "Certificados disponibles" at bounding box center [432, 243] width 357 height 11
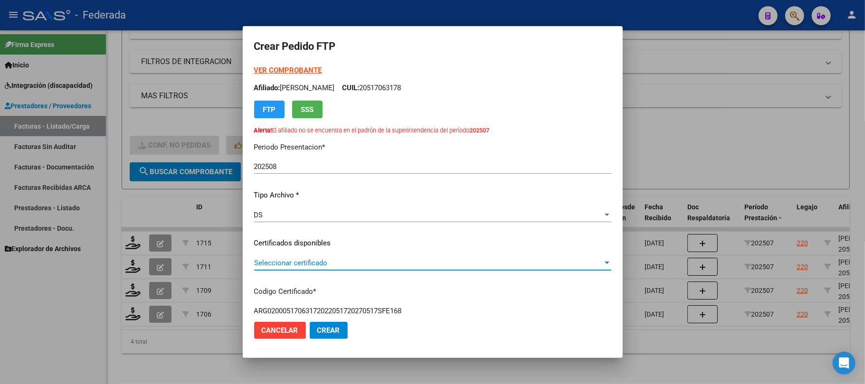
click at [298, 259] on span "Seleccionar certificado" at bounding box center [428, 263] width 349 height 9
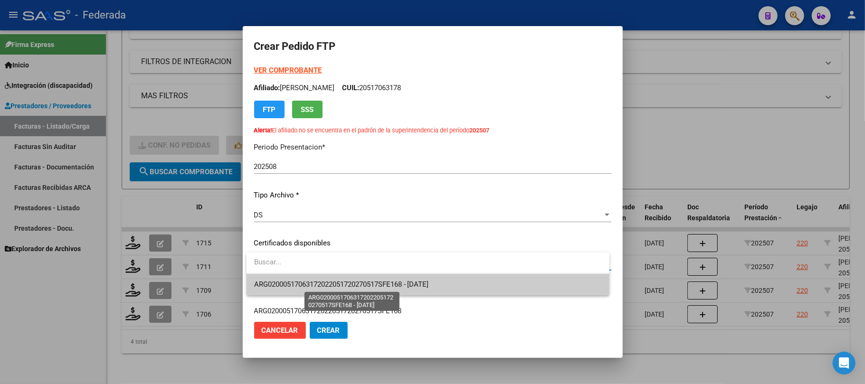
click at [297, 286] on span "ARG02000517063172022051720270517SFE168 - [DATE]" at bounding box center [341, 284] width 175 height 9
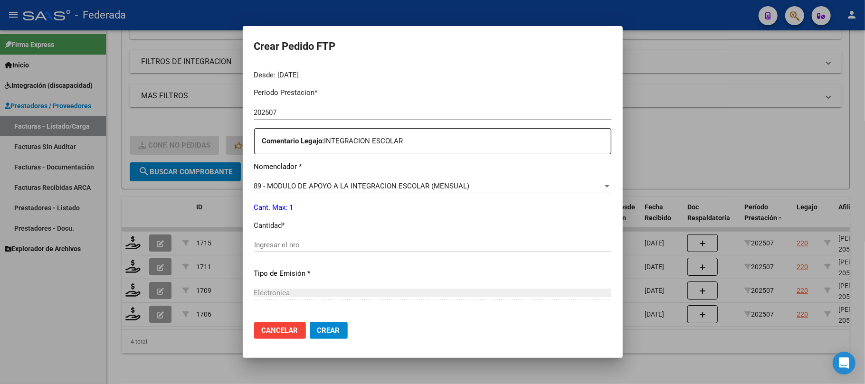
scroll to position [316, 0]
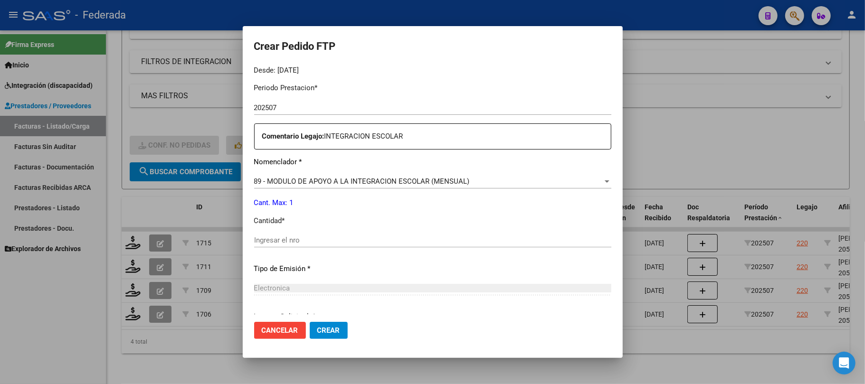
click at [301, 244] on input "Ingresar el nro" at bounding box center [432, 240] width 357 height 9
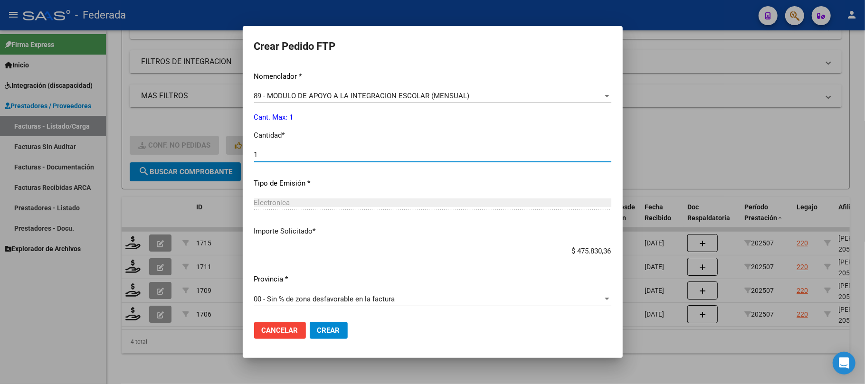
type input "1"
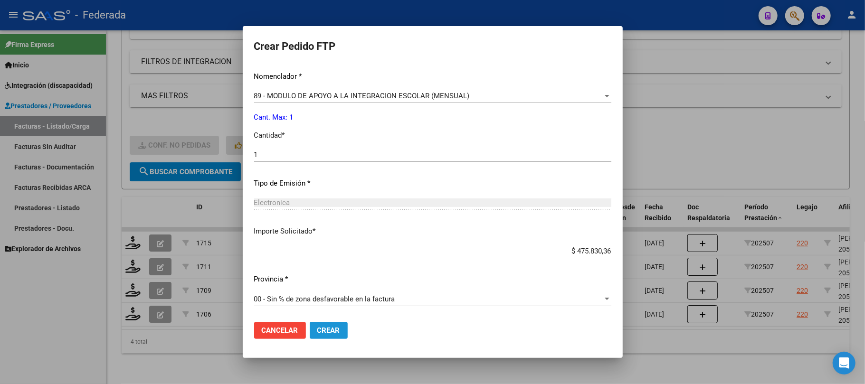
click at [329, 327] on span "Crear" at bounding box center [328, 330] width 23 height 9
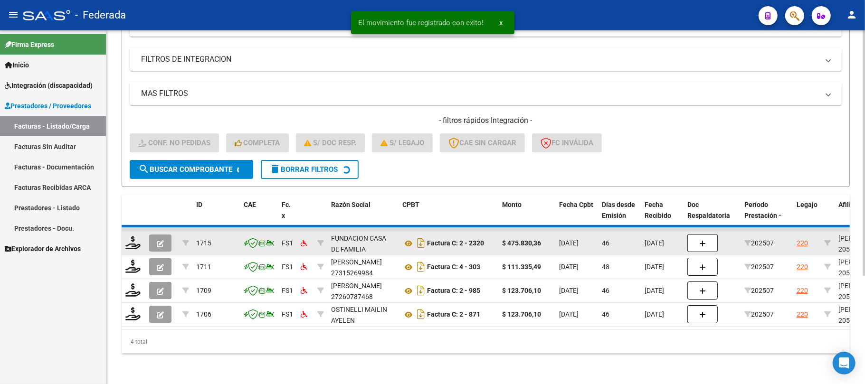
scroll to position [130, 0]
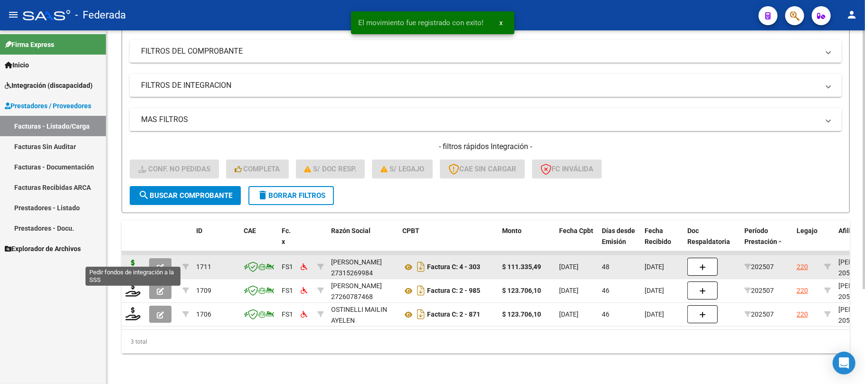
click at [132, 260] on icon at bounding box center [132, 266] width 15 height 13
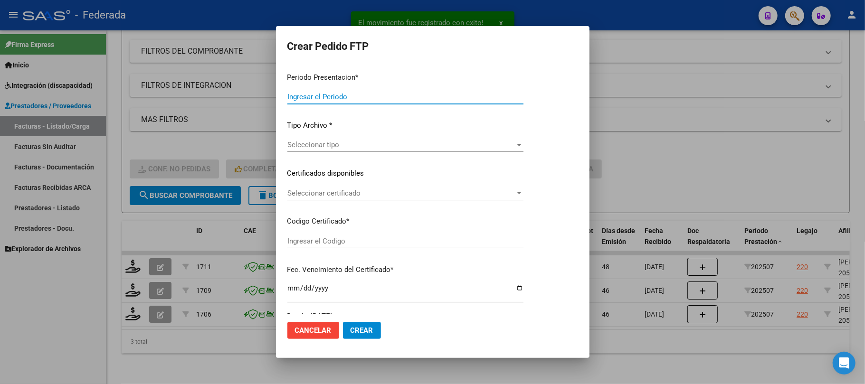
type input "202508"
type input "202507"
type input "$ 111.335,49"
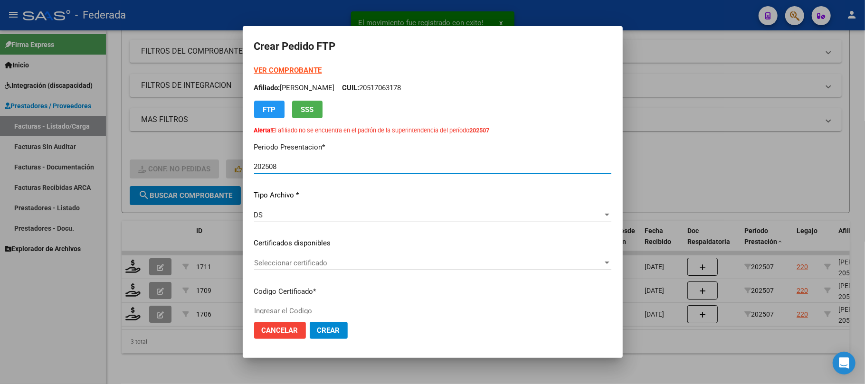
scroll to position [63, 0]
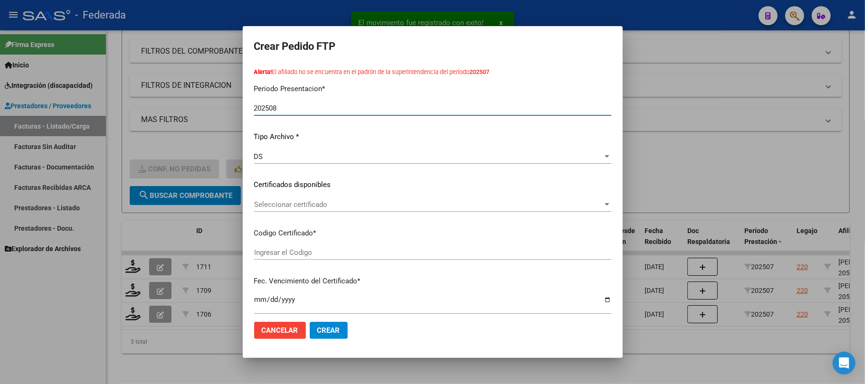
type input "ARG02000517063172022051720270517SFE168"
type input "[DATE]"
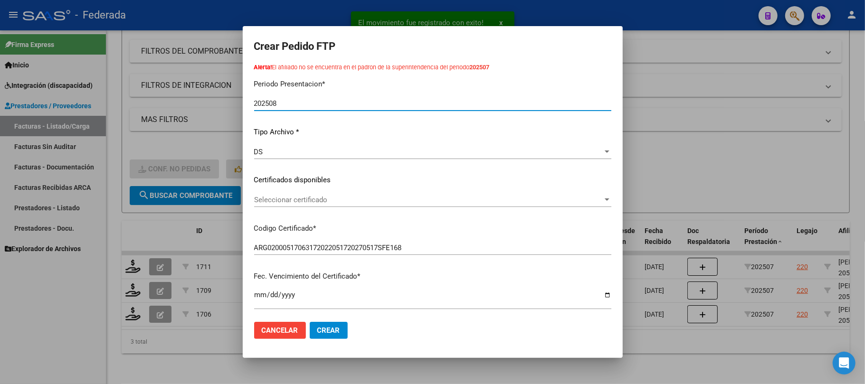
click at [327, 203] on span "Seleccionar certificado" at bounding box center [428, 200] width 349 height 9
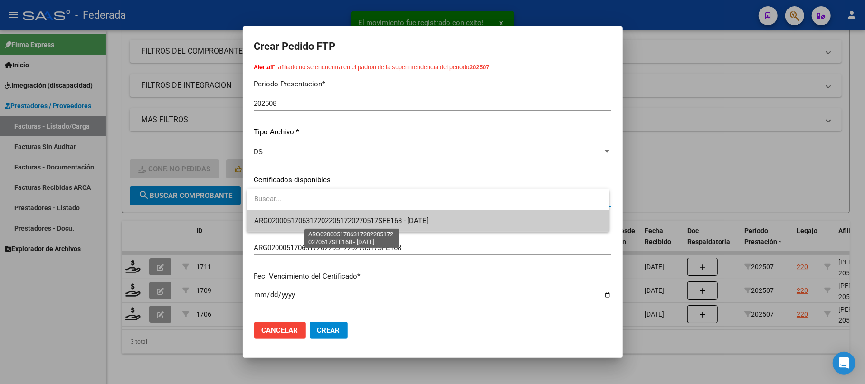
click at [321, 220] on span "ARG02000517063172022051720270517SFE168 - [DATE]" at bounding box center [341, 221] width 175 height 9
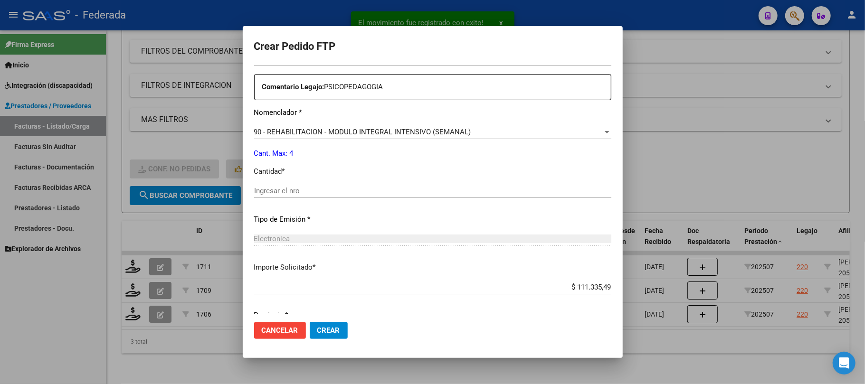
scroll to position [380, 0]
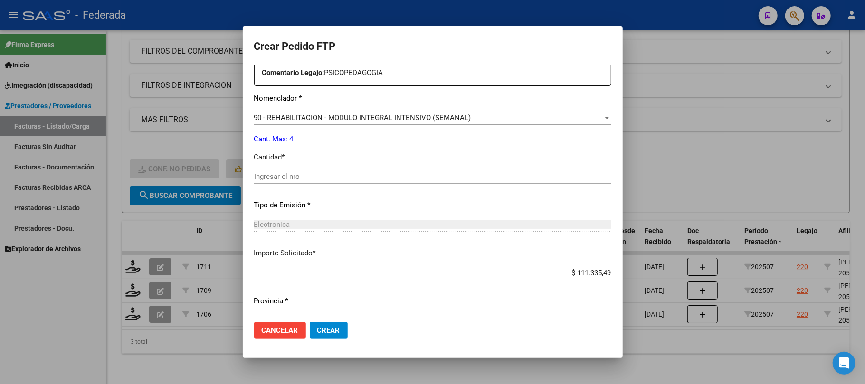
click at [321, 174] on input "Ingresar el nro" at bounding box center [432, 176] width 357 height 9
type input "1"
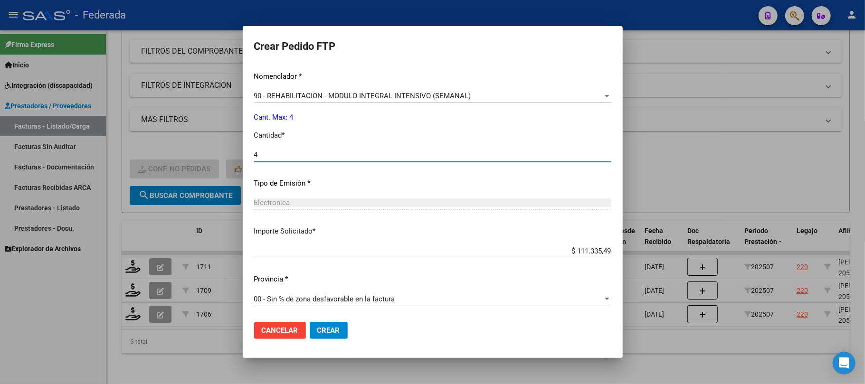
type input "4"
click at [329, 330] on span "Crear" at bounding box center [328, 330] width 23 height 9
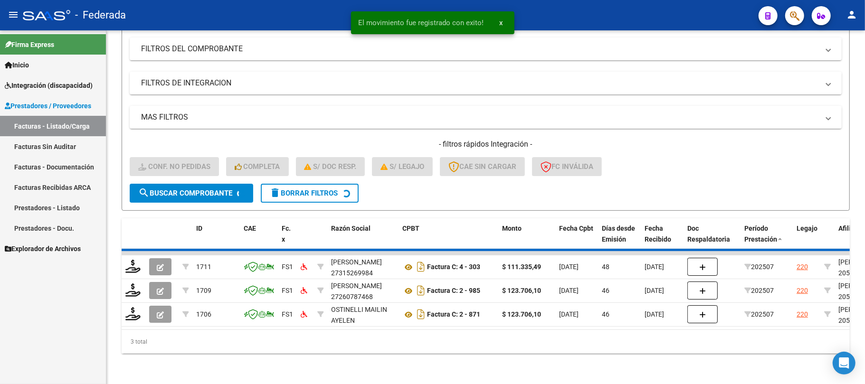
scroll to position [106, 0]
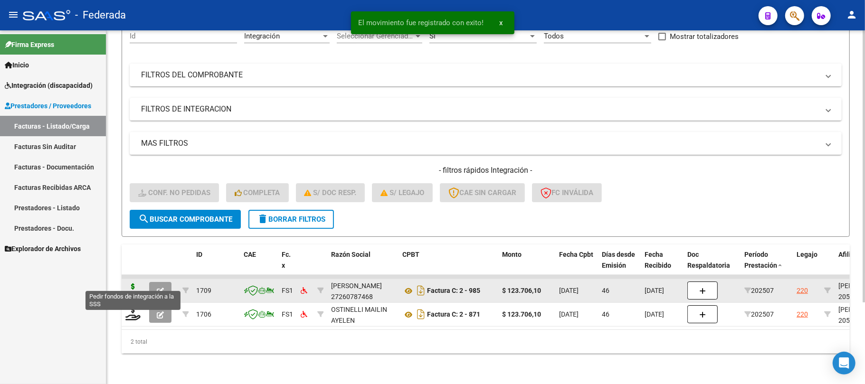
click at [131, 284] on icon at bounding box center [132, 290] width 15 height 13
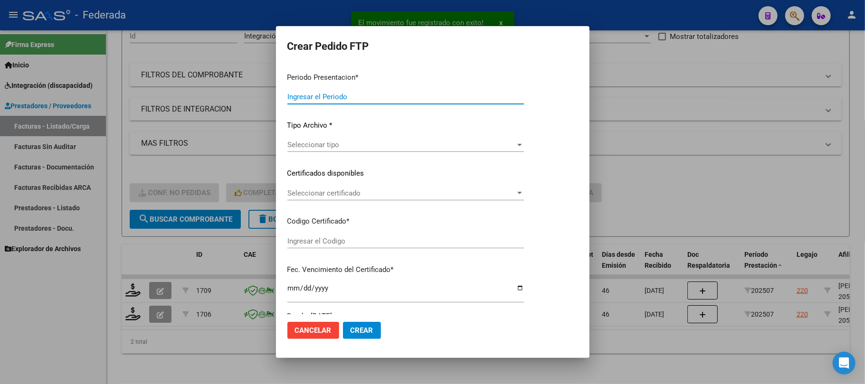
type input "202508"
type input "202507"
type input "$ 123.706,10"
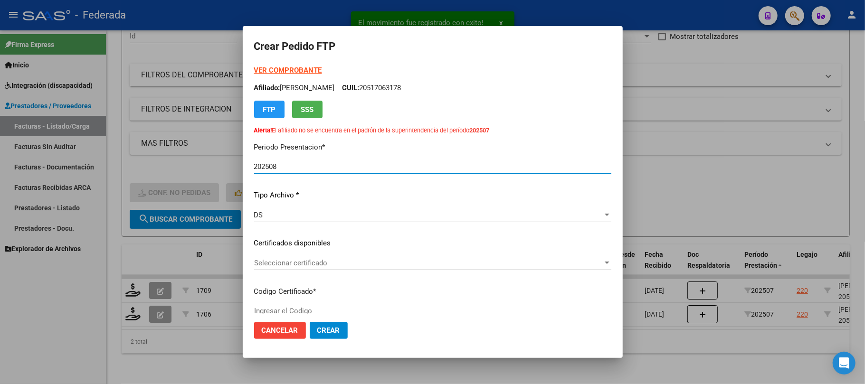
type input "ARG02000517063172022051720270517SFE168"
type input "[DATE]"
click at [295, 259] on span "Seleccionar certificado" at bounding box center [428, 263] width 349 height 9
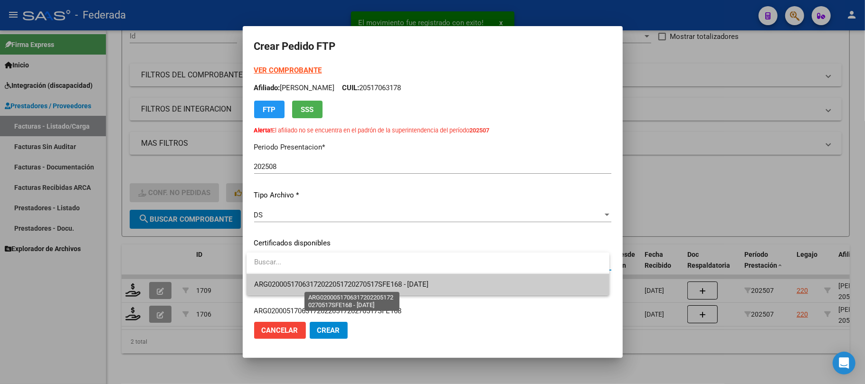
click at [293, 285] on span "ARG02000517063172022051720270517SFE168 - [DATE]" at bounding box center [341, 284] width 175 height 9
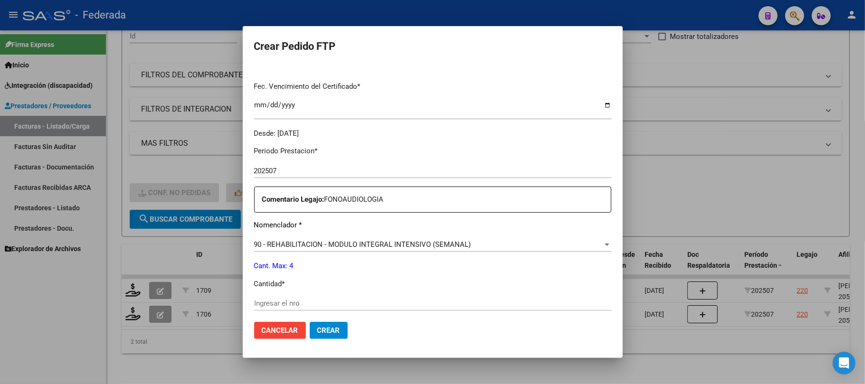
scroll to position [316, 0]
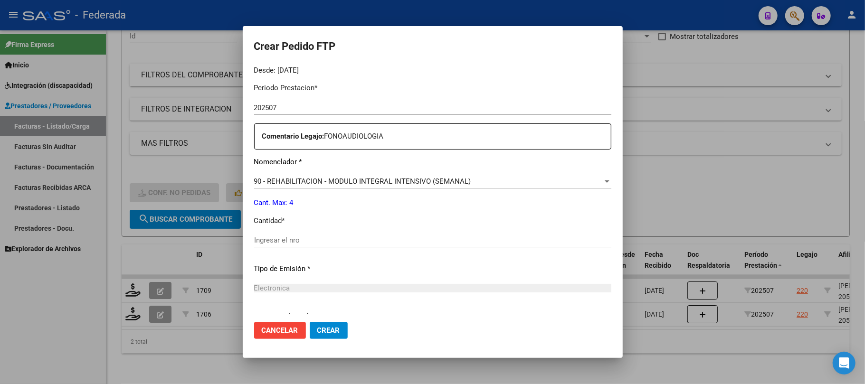
click at [291, 234] on div "Ingresar el nro" at bounding box center [432, 240] width 357 height 14
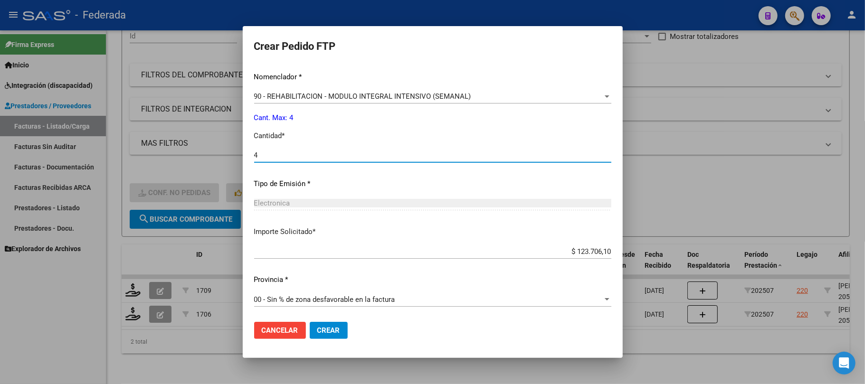
scroll to position [402, 0]
type input "4"
click at [324, 333] on span "Crear" at bounding box center [328, 330] width 23 height 9
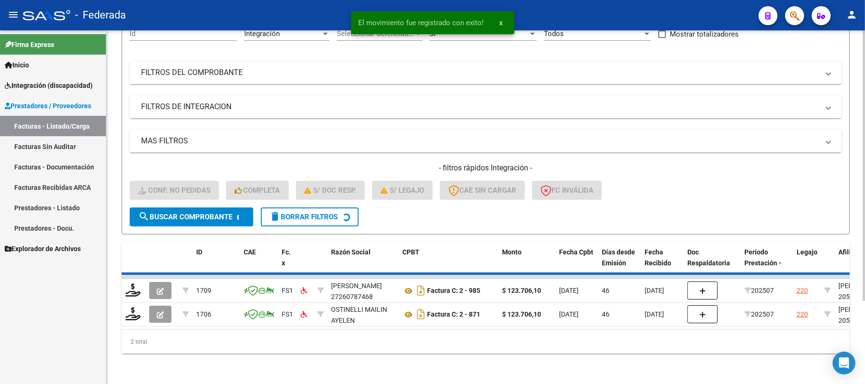
scroll to position [83, 0]
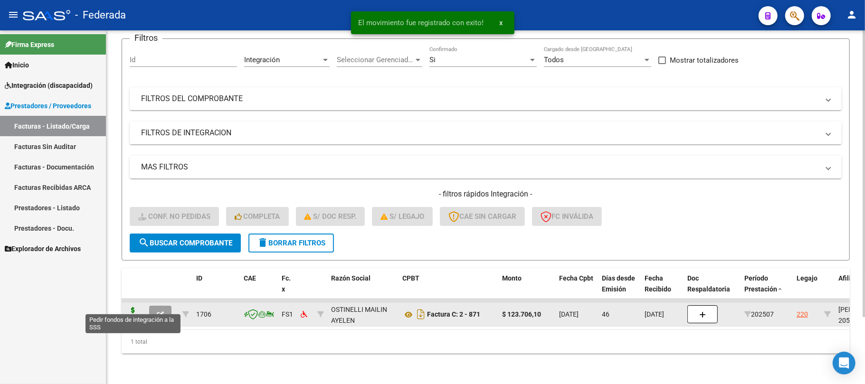
click at [134, 309] on icon at bounding box center [132, 313] width 15 height 13
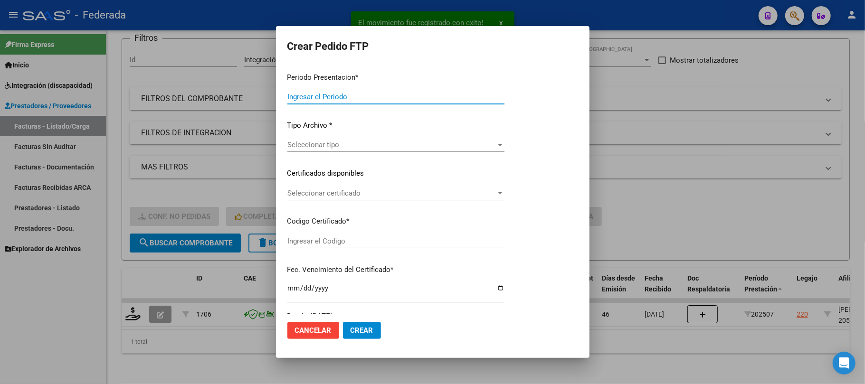
type input "202508"
type input "202507"
type input "$ 123.706,10"
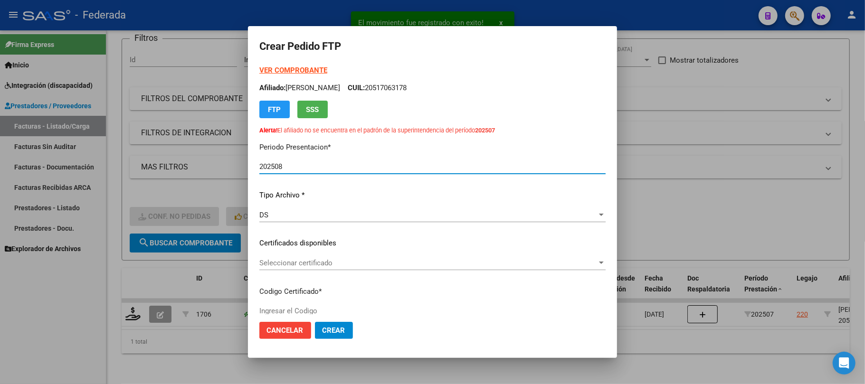
type input "ARG02000517063172022051720270517SFE168"
type input "[DATE]"
click at [278, 259] on span "Seleccionar certificado" at bounding box center [428, 263] width 338 height 9
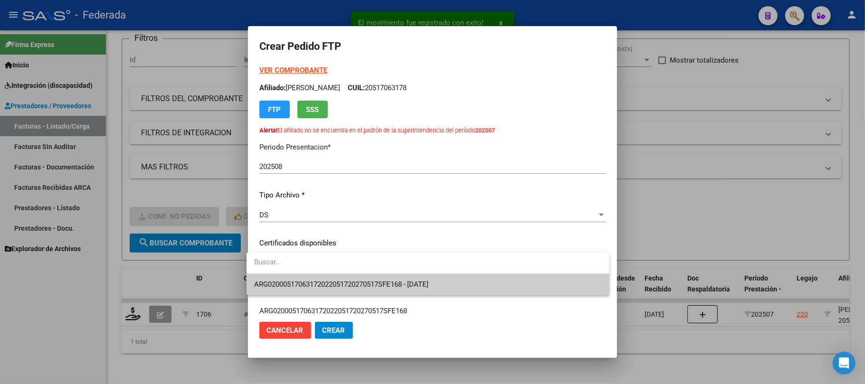
click at [283, 282] on span "ARG02000517063172022051720270517SFE168 - [DATE]" at bounding box center [341, 284] width 175 height 9
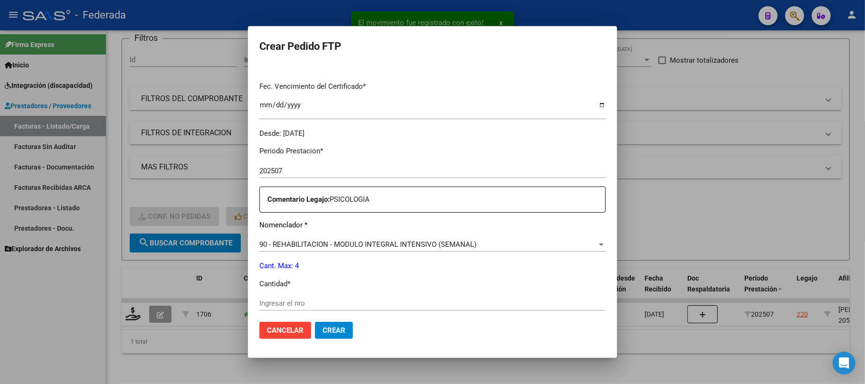
scroll to position [380, 0]
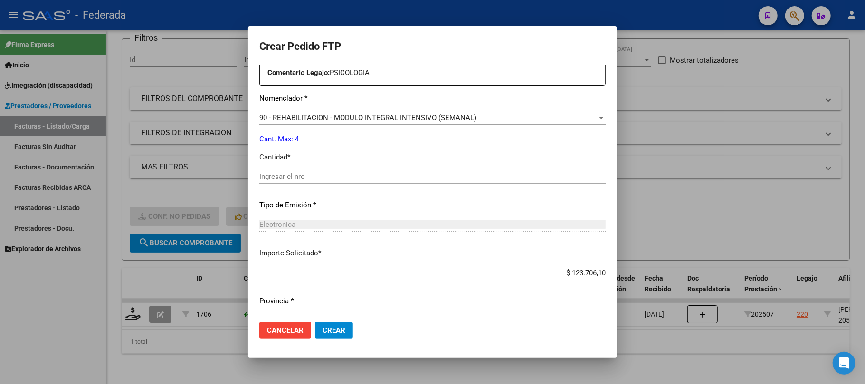
click at [293, 175] on input "Ingresar el nro" at bounding box center [432, 176] width 346 height 9
type input "4"
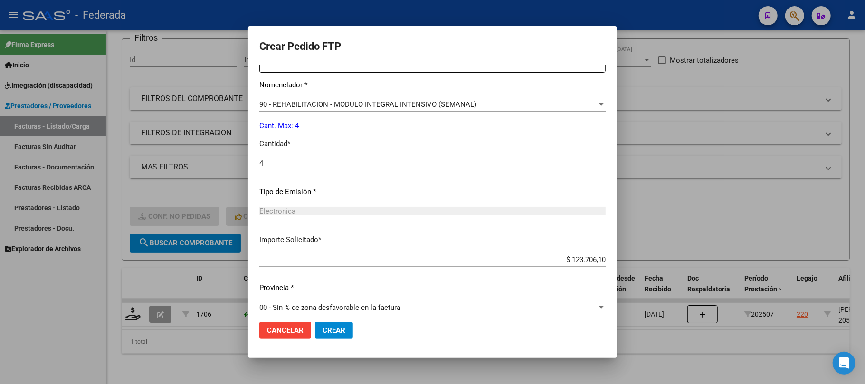
scroll to position [402, 0]
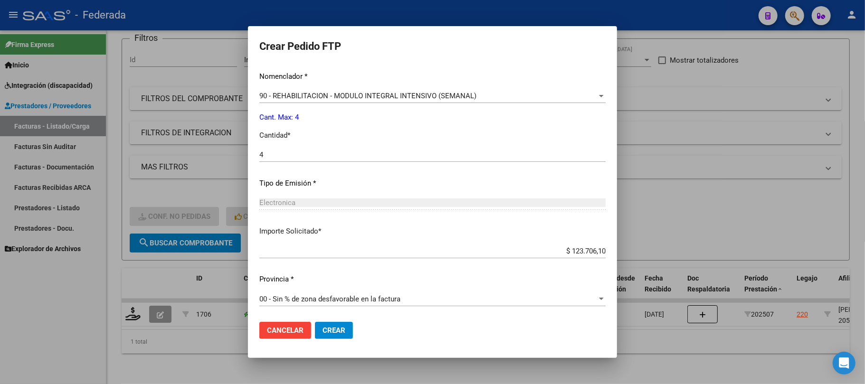
click at [336, 329] on span "Crear" at bounding box center [333, 330] width 23 height 9
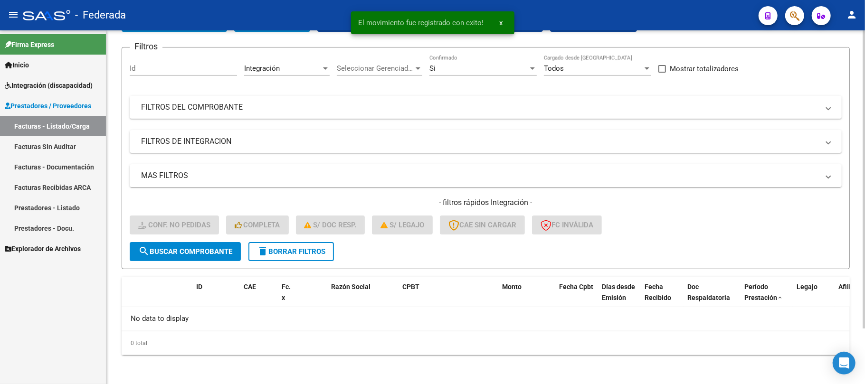
click at [324, 252] on span "delete Borrar Filtros" at bounding box center [291, 251] width 68 height 9
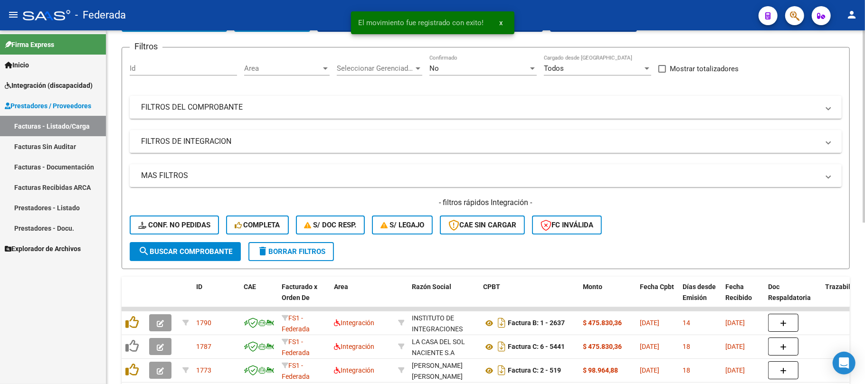
scroll to position [129, 0]
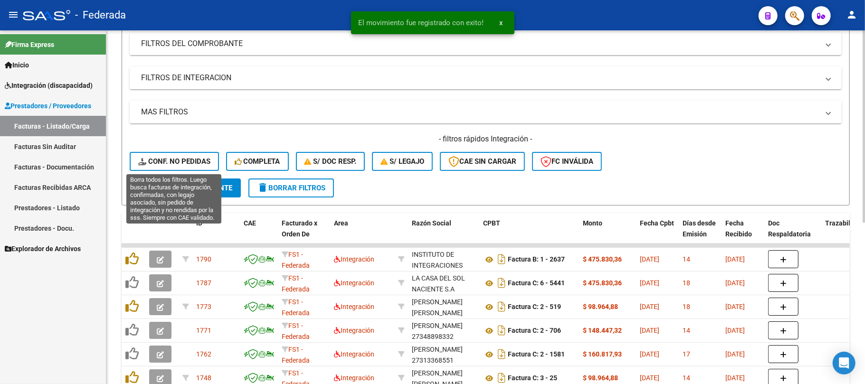
click at [206, 160] on span "Conf. no pedidas" at bounding box center [174, 161] width 72 height 9
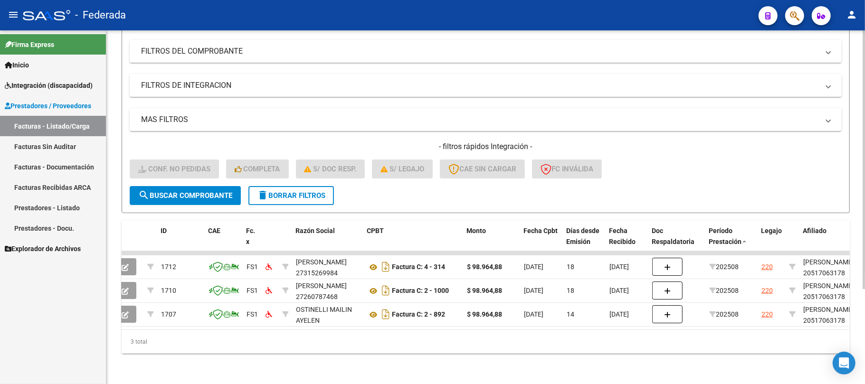
scroll to position [0, 0]
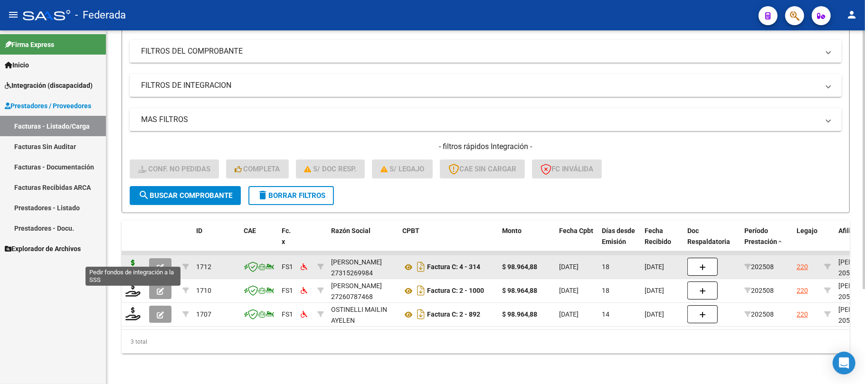
click at [137, 260] on icon at bounding box center [132, 266] width 15 height 13
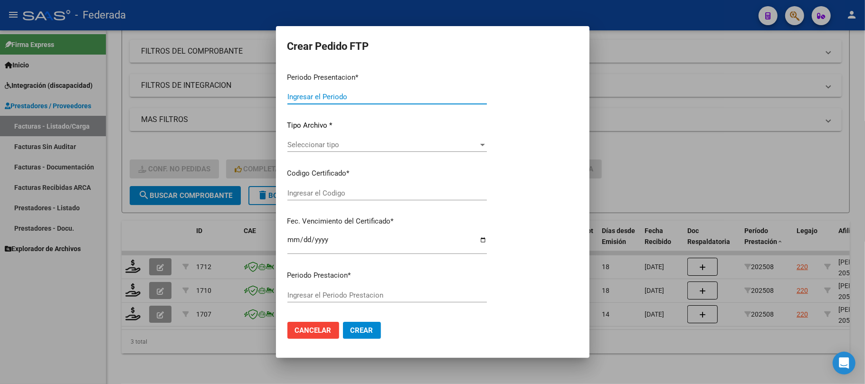
type input "202508"
type input "$ 98.964,88"
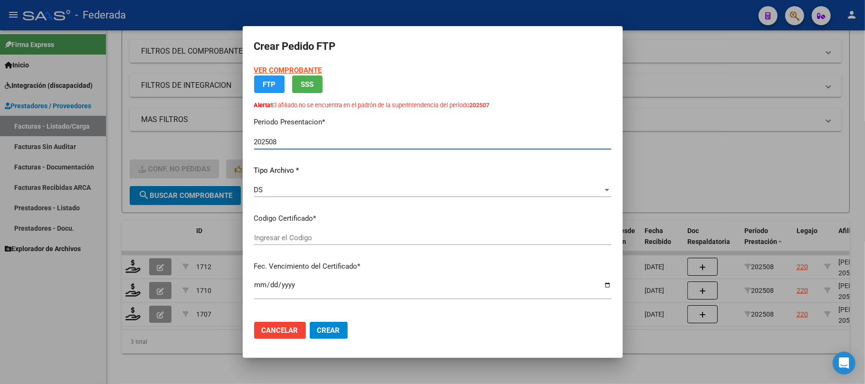
type input "ARG02000517063172022051720270517SFE168"
type input "[DATE]"
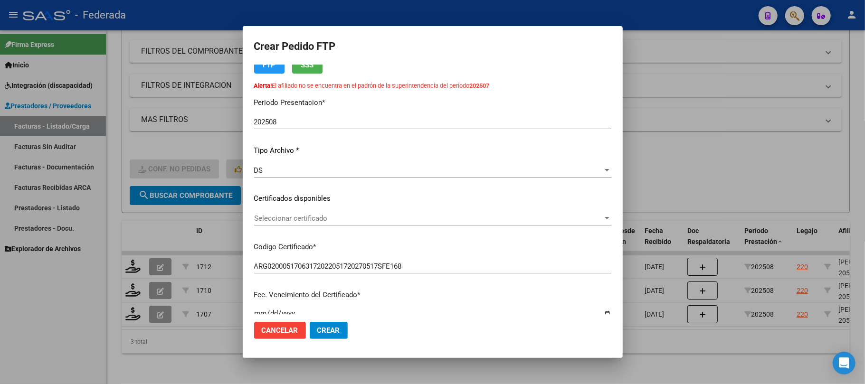
scroll to position [63, 0]
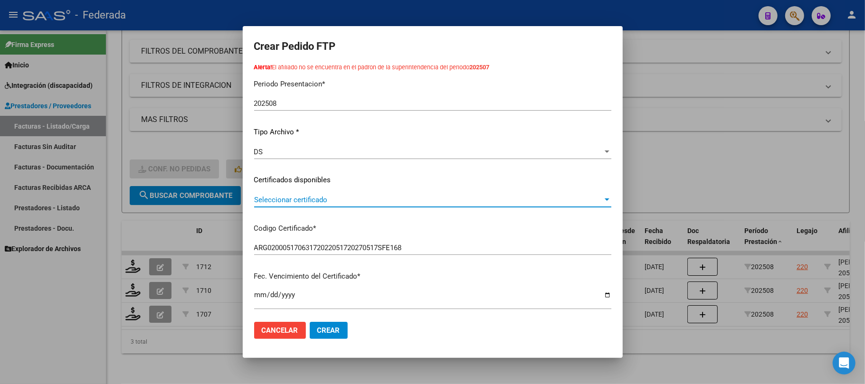
click at [329, 197] on span "Seleccionar certificado" at bounding box center [428, 200] width 349 height 9
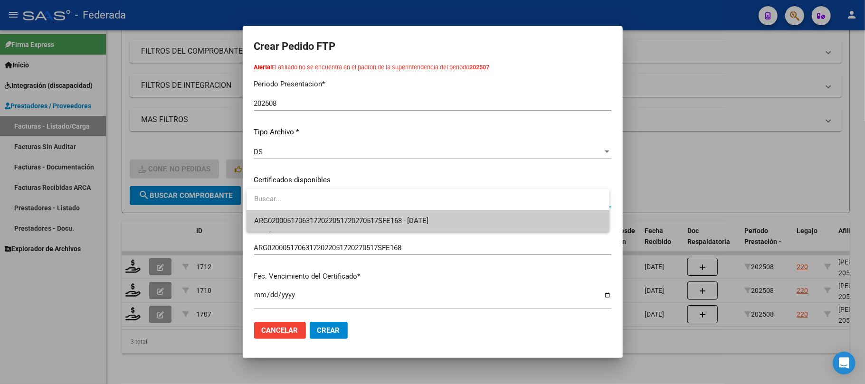
click at [329, 219] on span "ARG02000517063172022051720270517SFE168 - [DATE]" at bounding box center [341, 221] width 175 height 9
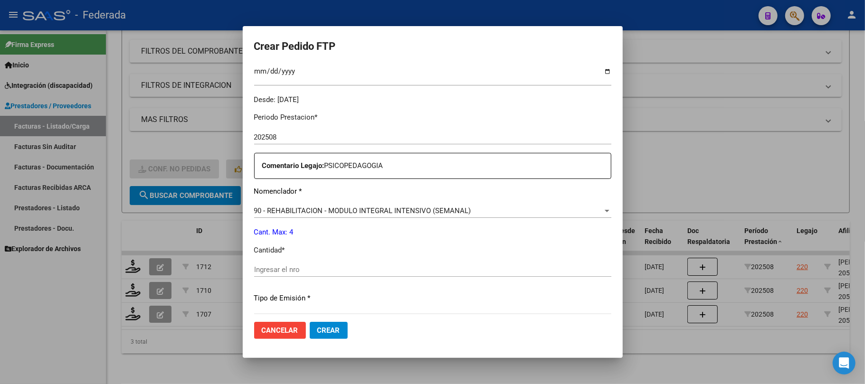
scroll to position [316, 0]
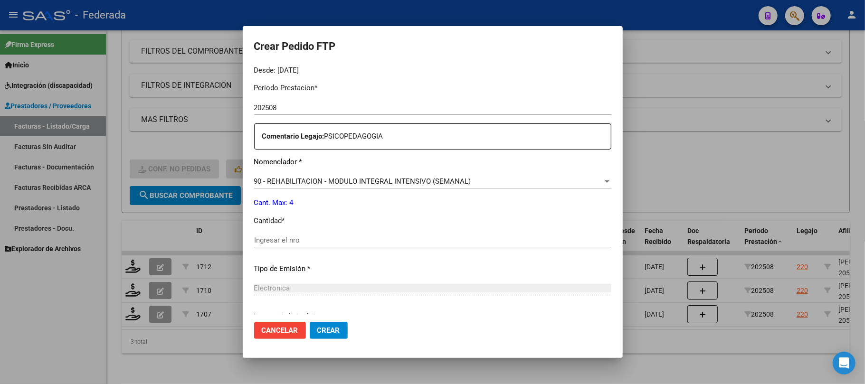
click at [272, 241] on input "Ingresar el nro" at bounding box center [432, 240] width 357 height 9
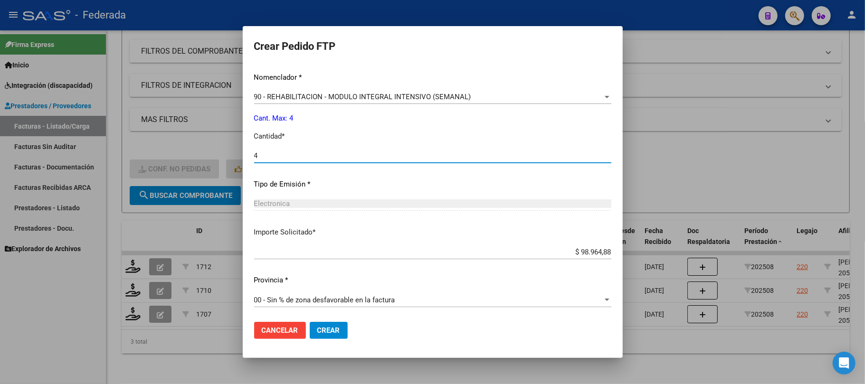
scroll to position [402, 0]
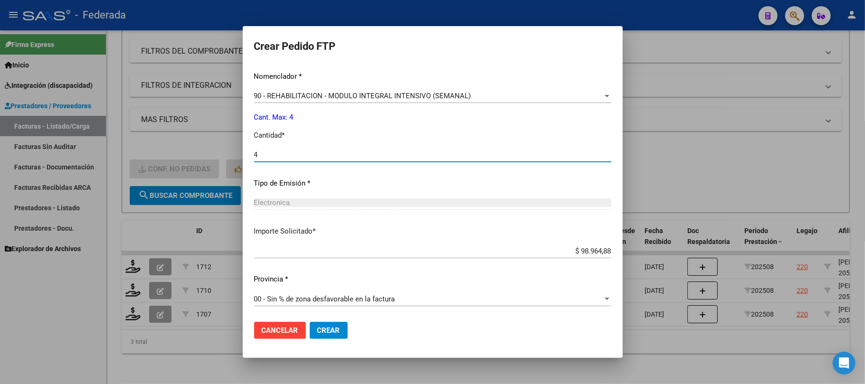
type input "4"
click at [324, 331] on span "Crear" at bounding box center [328, 330] width 23 height 9
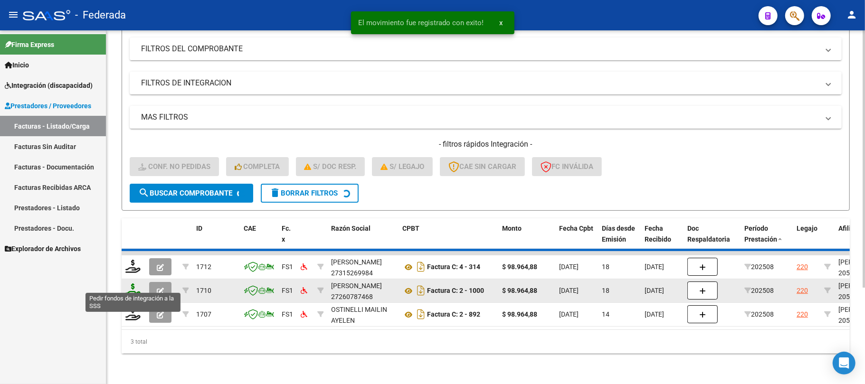
scroll to position [106, 0]
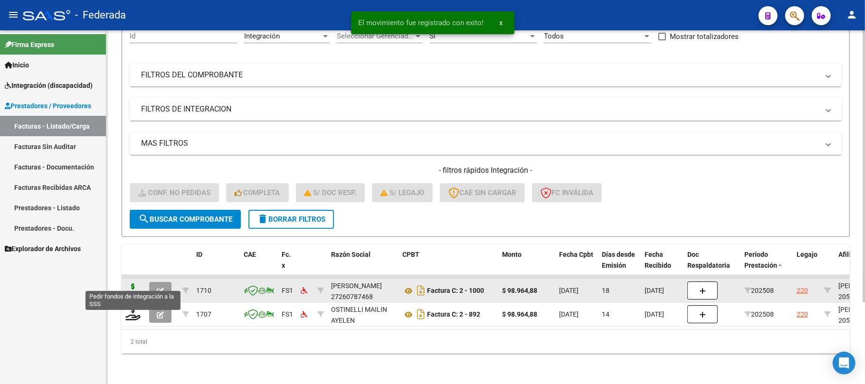
click at [135, 284] on icon at bounding box center [132, 290] width 15 height 13
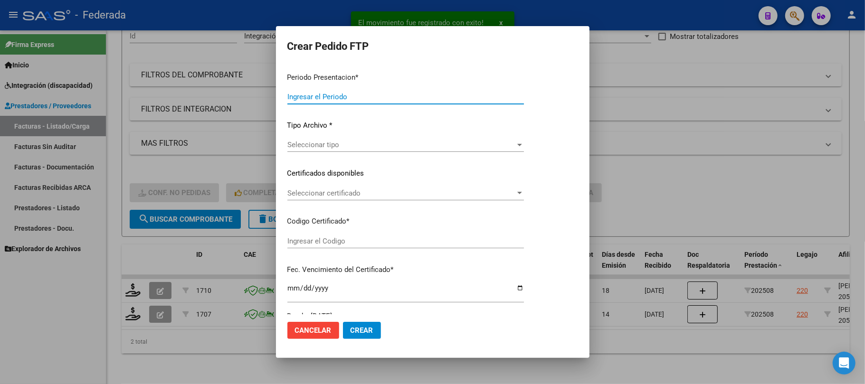
type input "202508"
type input "$ 98.964,88"
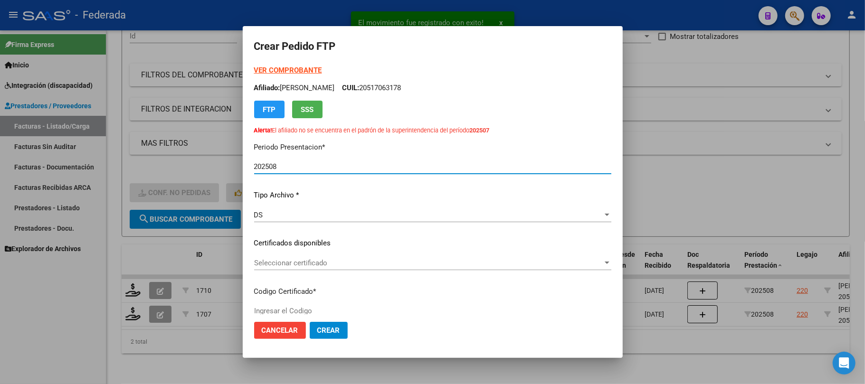
type input "ARG02000517063172022051720270517SFE168"
type input "[DATE]"
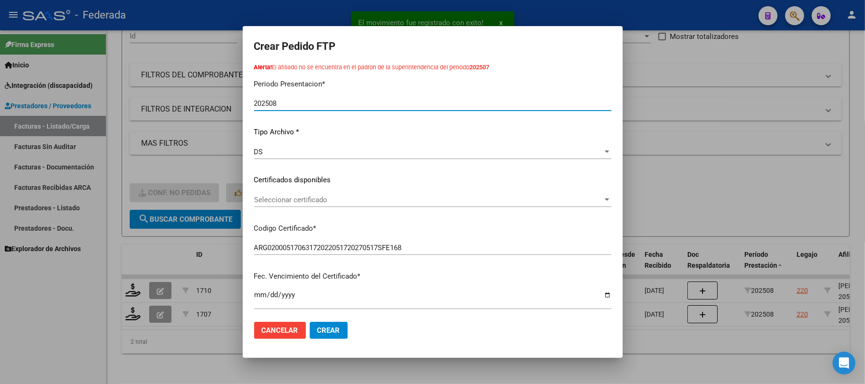
click at [303, 197] on span "Seleccionar certificado" at bounding box center [428, 200] width 349 height 9
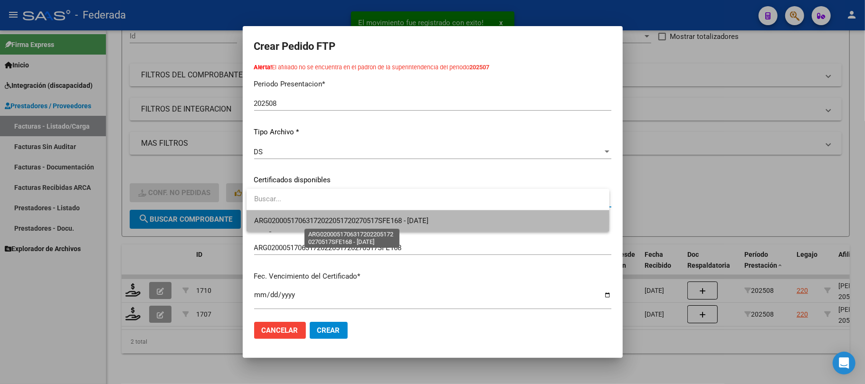
click at [303, 219] on span "ARG02000517063172022051720270517SFE168 - [DATE]" at bounding box center [341, 221] width 175 height 9
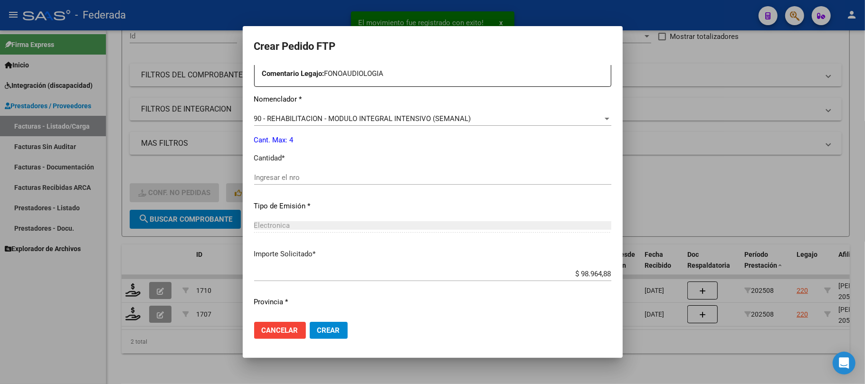
scroll to position [380, 0]
click at [295, 177] on input "Ingresar el nro" at bounding box center [432, 176] width 357 height 9
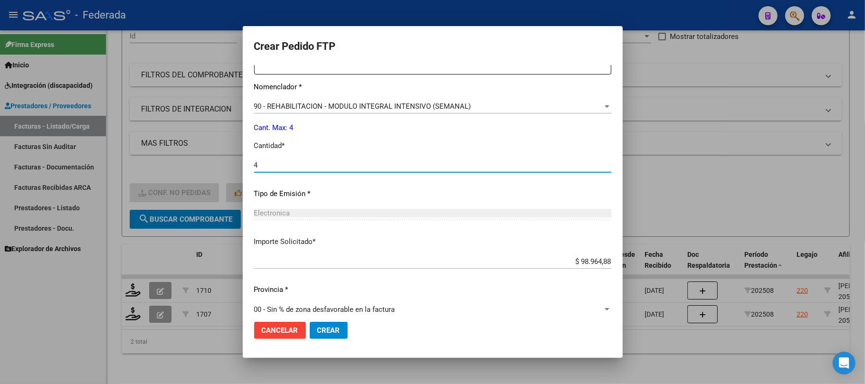
scroll to position [402, 0]
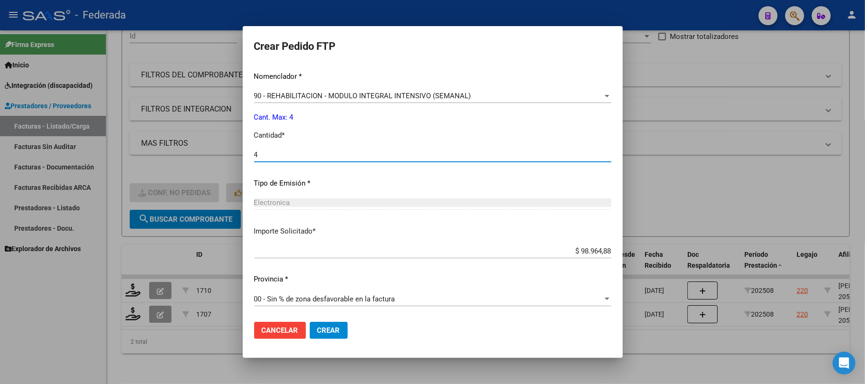
type input "4"
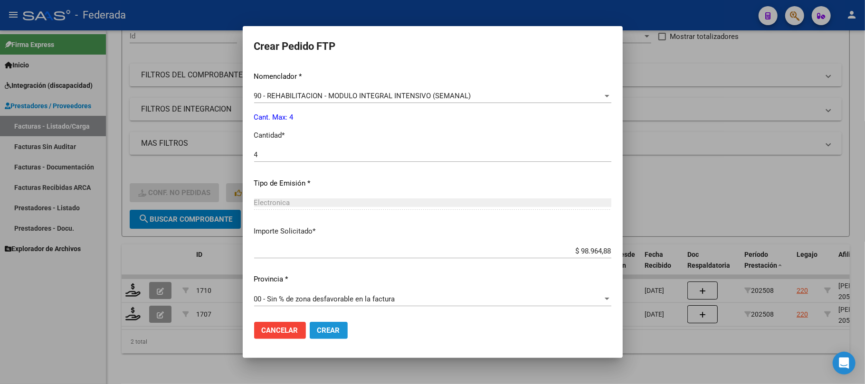
click at [332, 327] on span "Crear" at bounding box center [328, 330] width 23 height 9
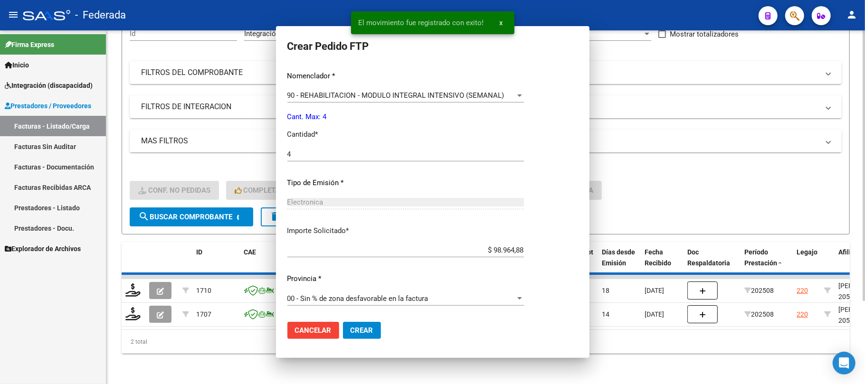
scroll to position [0, 0]
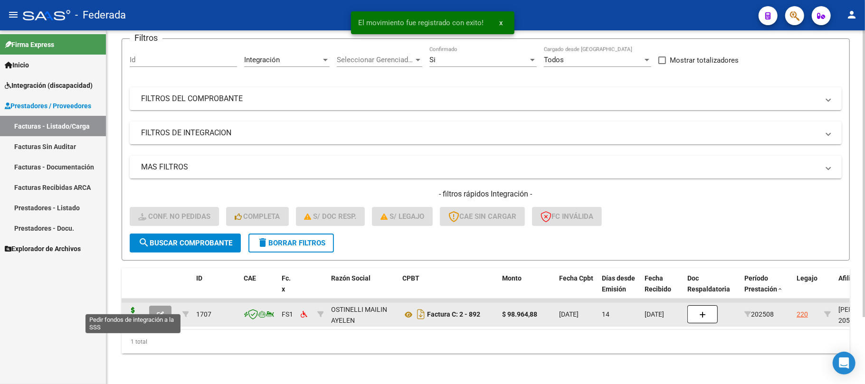
click at [128, 309] on icon at bounding box center [132, 313] width 15 height 13
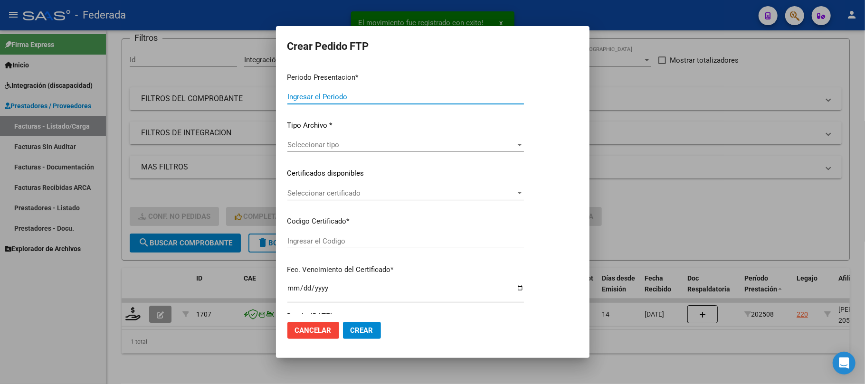
type input "202508"
type input "$ 98.964,88"
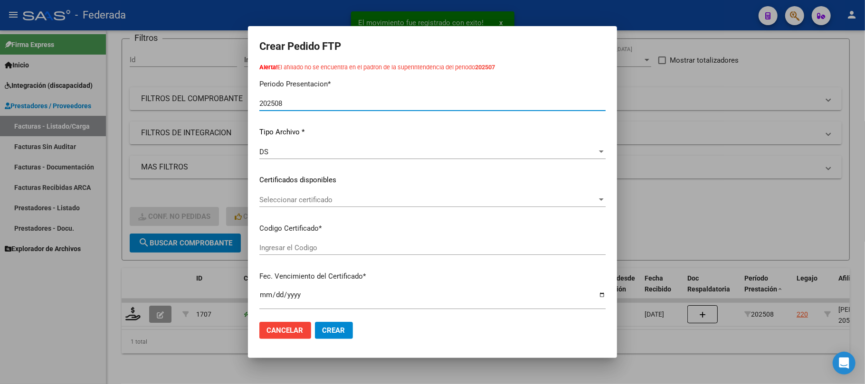
type input "ARG02000517063172022051720270517SFE168"
type input "[DATE]"
click at [292, 198] on span "Seleccionar certificado" at bounding box center [428, 200] width 338 height 9
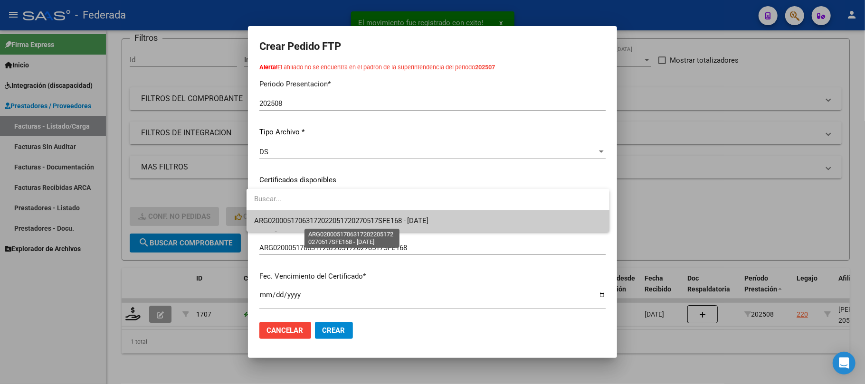
click at [291, 218] on span "ARG02000517063172022051720270517SFE168 - [DATE]" at bounding box center [341, 221] width 175 height 9
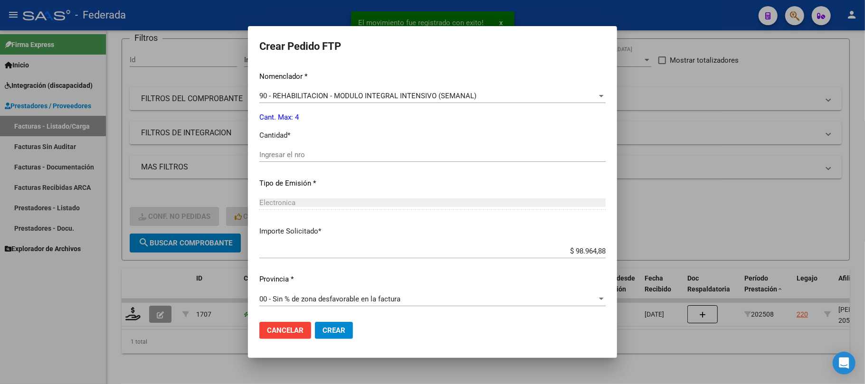
click at [284, 151] on input "Ingresar el nro" at bounding box center [432, 155] width 346 height 9
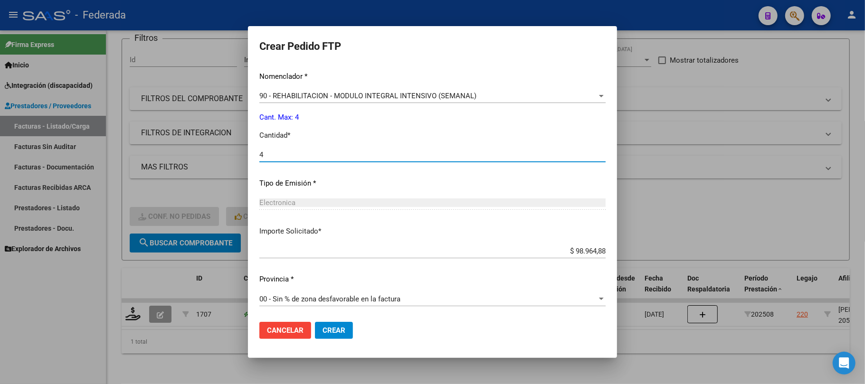
type input "4"
click at [325, 327] on span "Crear" at bounding box center [333, 330] width 23 height 9
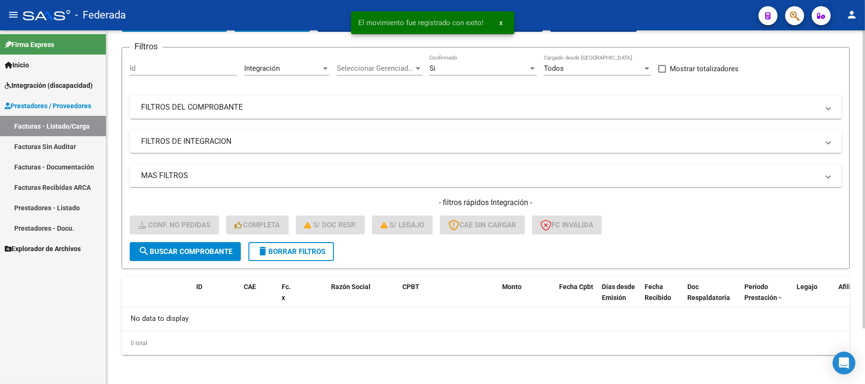
click at [318, 257] on button "delete Borrar Filtros" at bounding box center [290, 251] width 85 height 19
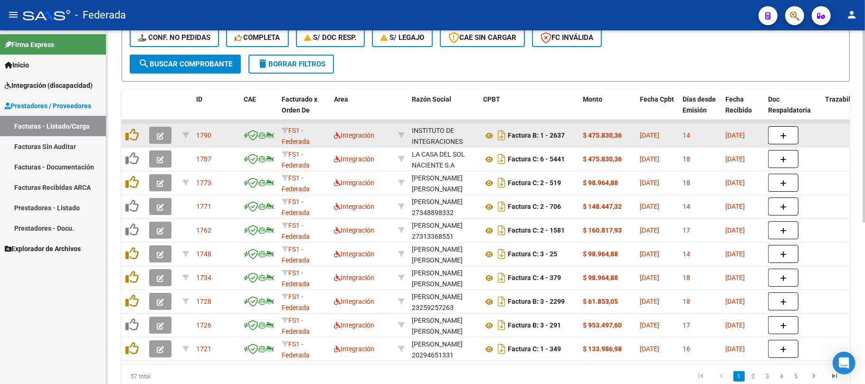
scroll to position [190, 0]
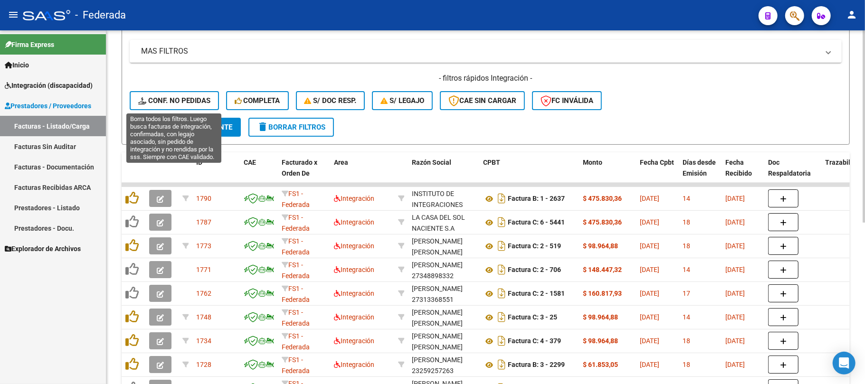
click at [187, 99] on span "Conf. no pedidas" at bounding box center [174, 100] width 72 height 9
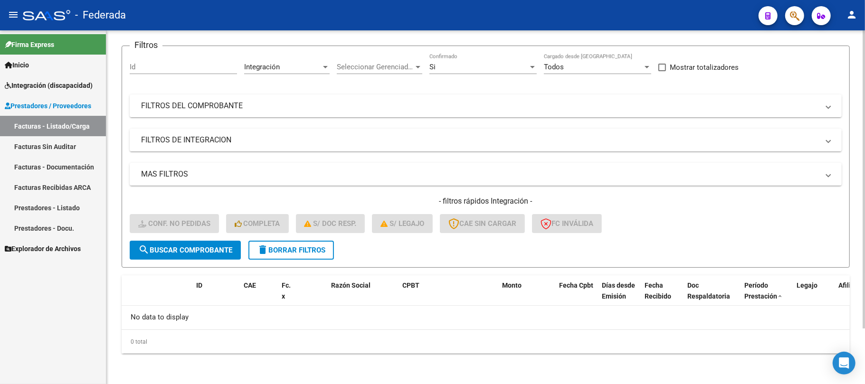
scroll to position [66, 0]
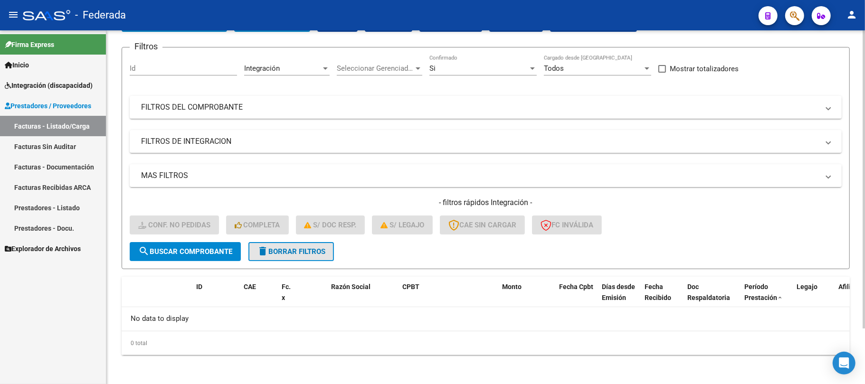
click at [311, 244] on button "delete Borrar Filtros" at bounding box center [290, 251] width 85 height 19
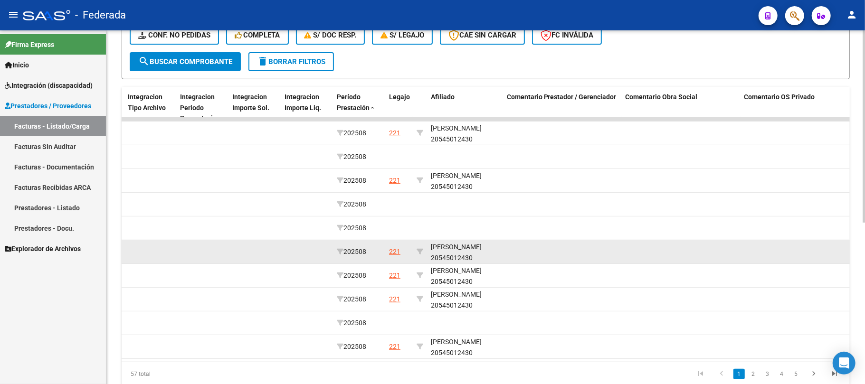
scroll to position [296, 0]
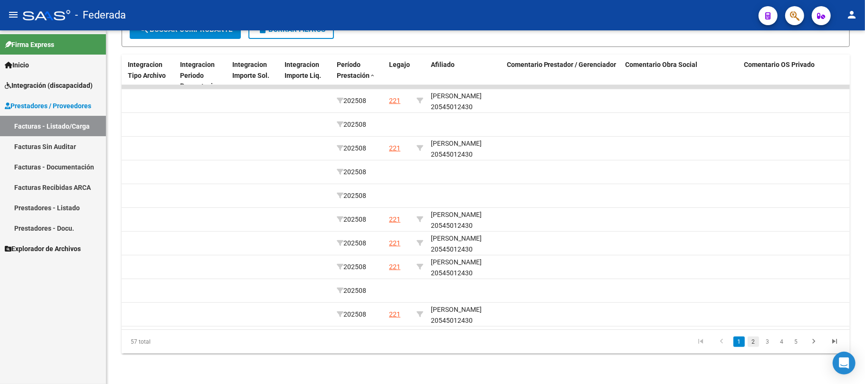
click at [757, 344] on link "2" at bounding box center [752, 342] width 11 height 10
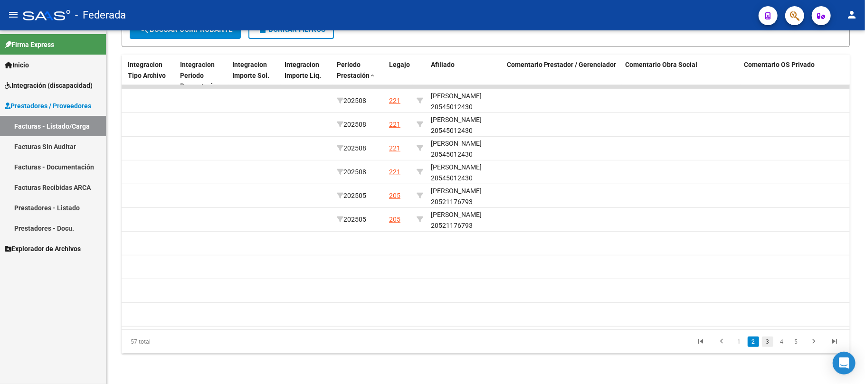
click at [768, 344] on link "3" at bounding box center [767, 342] width 11 height 10
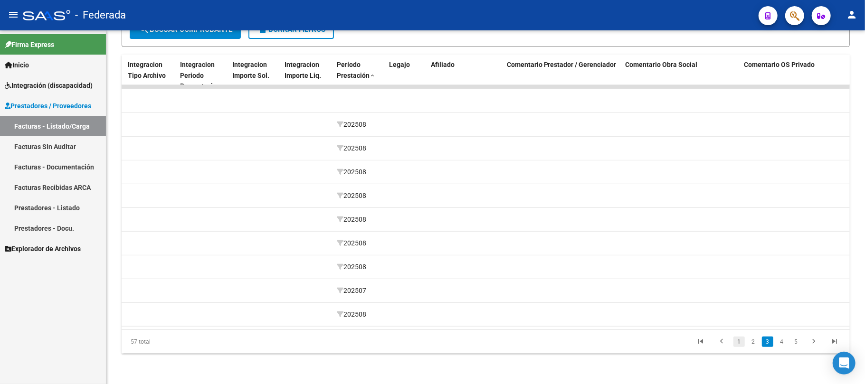
click at [739, 344] on link "1" at bounding box center [738, 342] width 11 height 10
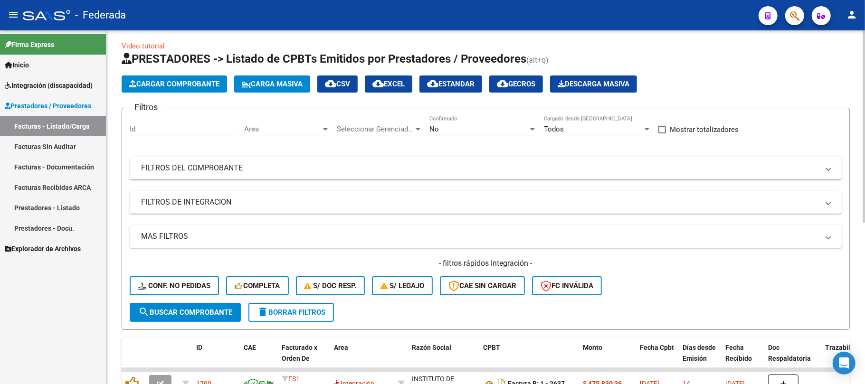
scroll to position [0, 0]
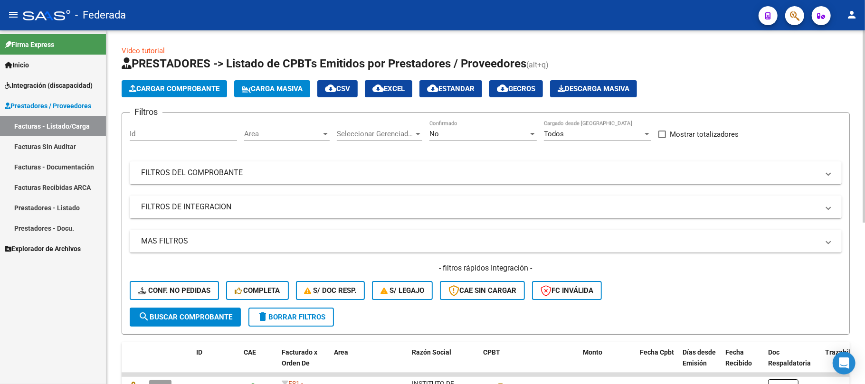
click at [198, 91] on span "Cargar Comprobante" at bounding box center [174, 89] width 90 height 9
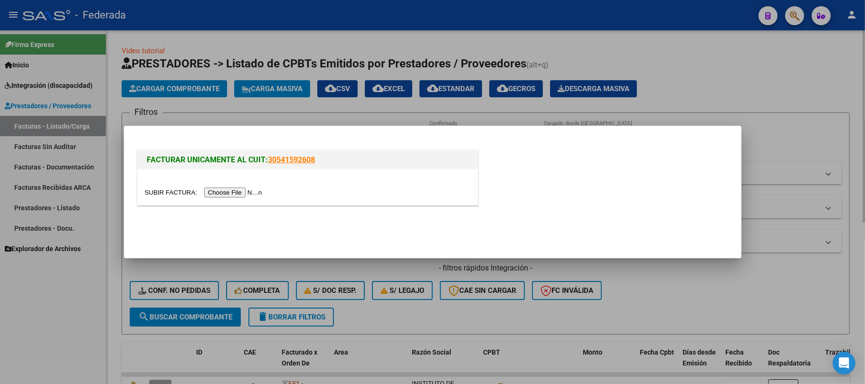
click at [783, 82] on div at bounding box center [432, 192] width 865 height 384
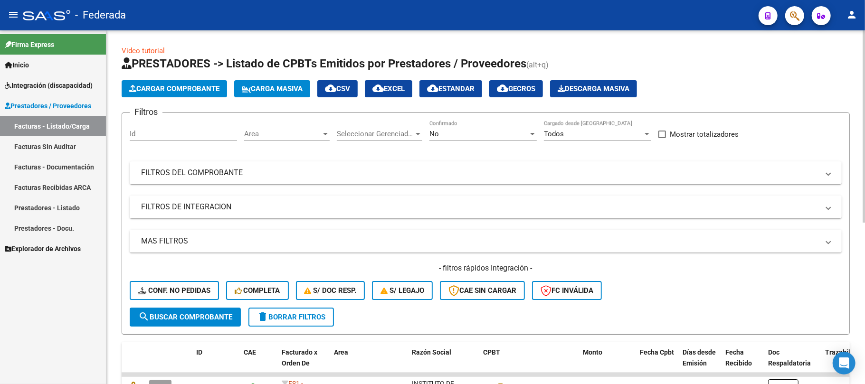
click at [276, 87] on span "Carga Masiva" at bounding box center [272, 89] width 61 height 9
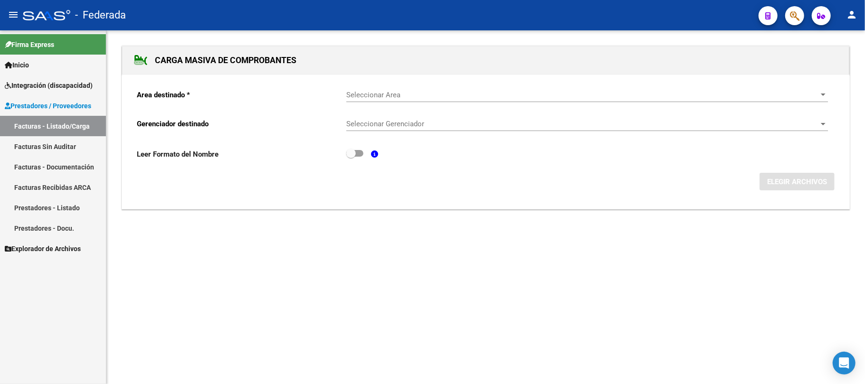
click at [428, 94] on span "Seleccionar Area" at bounding box center [582, 95] width 473 height 9
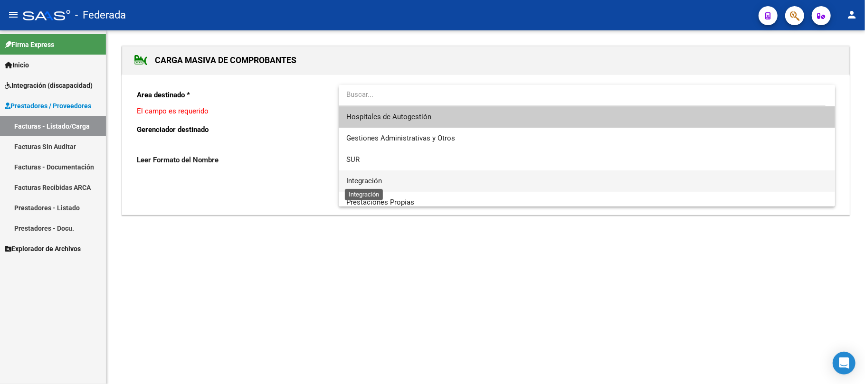
click at [371, 177] on span "Integración" at bounding box center [364, 181] width 36 height 9
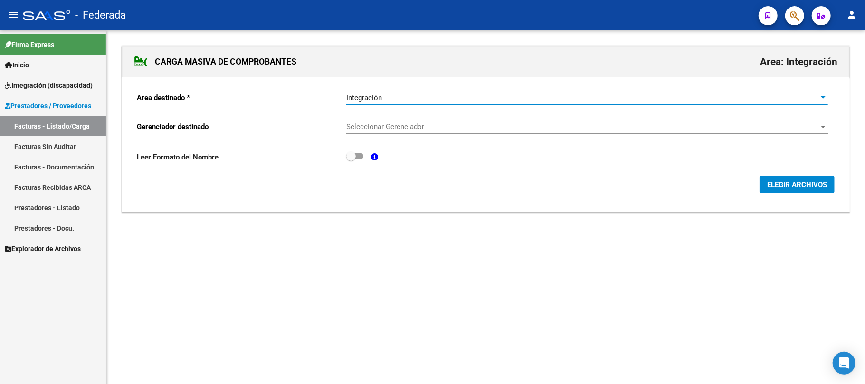
click at [383, 128] on span "Seleccionar Gerenciador" at bounding box center [582, 127] width 473 height 9
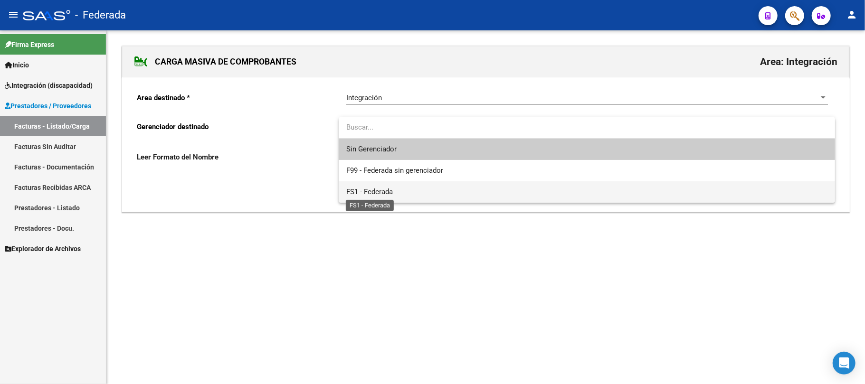
click at [382, 189] on span "FS1 - Federada" at bounding box center [369, 192] width 47 height 9
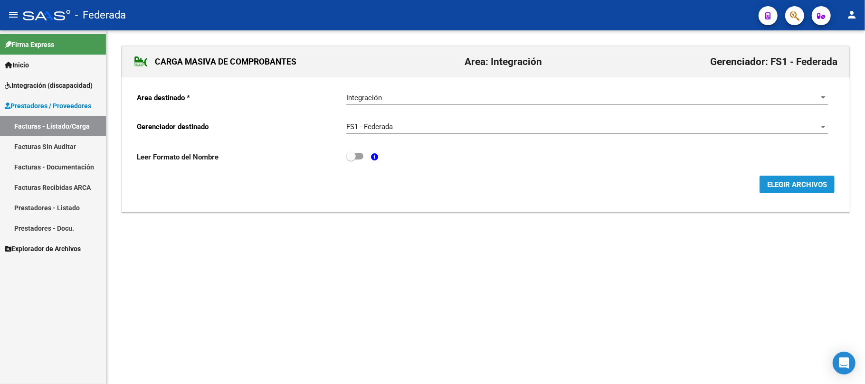
click at [782, 185] on span "ELEGIR ARCHIVOS" at bounding box center [797, 184] width 60 height 9
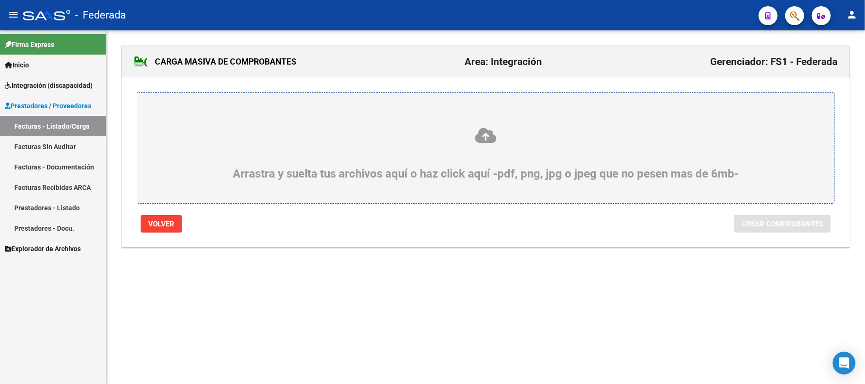
click at [479, 136] on icon at bounding box center [485, 136] width 651 height 18
click at [0, 0] on input "Arrastra y suelta tus archivos aquí o haz click aquí -pdf, png, jpg o jpeg que …" at bounding box center [0, 0] width 0 height 0
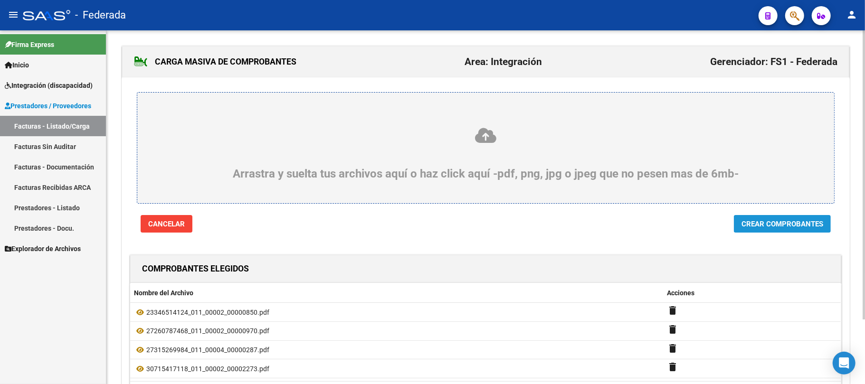
click at [734, 226] on button "Crear Comprobantes" at bounding box center [782, 224] width 97 height 18
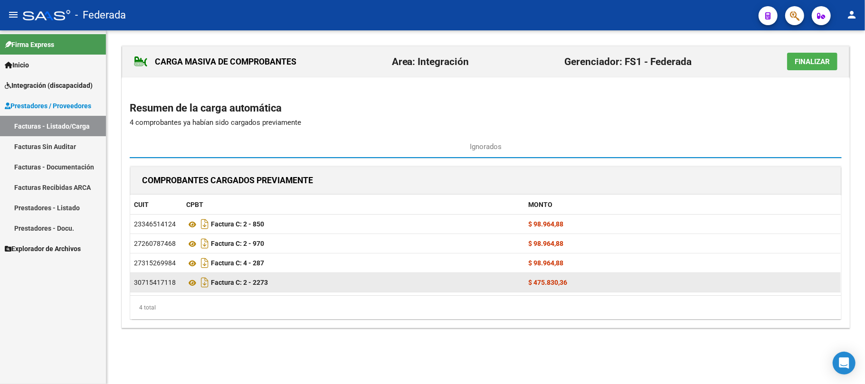
click at [164, 281] on div "30715417118" at bounding box center [155, 282] width 42 height 11
copy div "30715417118"
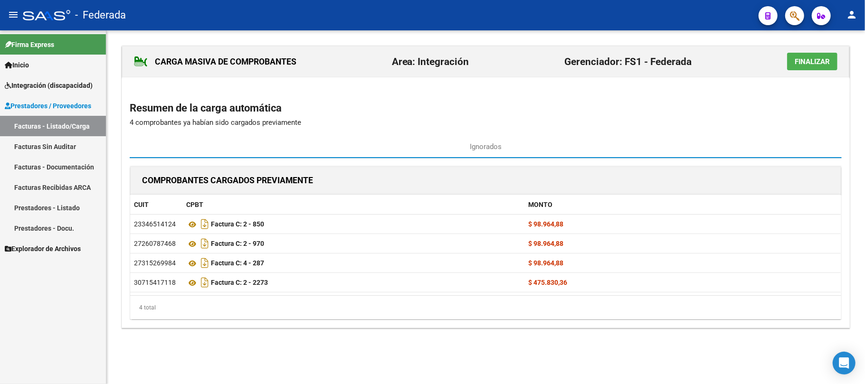
click at [795, 64] on span "Finalizar" at bounding box center [811, 61] width 35 height 9
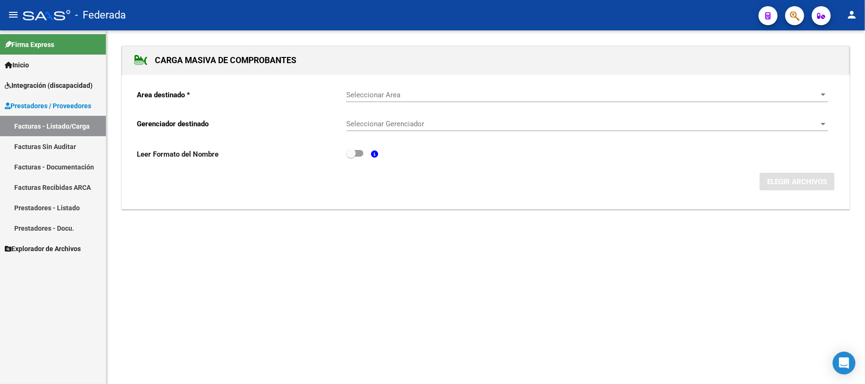
click at [65, 129] on link "Facturas - Listado/Carga" at bounding box center [53, 126] width 106 height 20
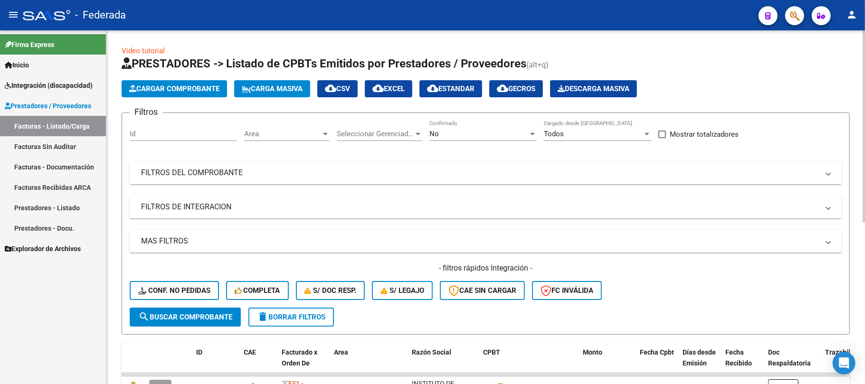
click at [318, 174] on mat-panel-title "FILTROS DEL COMPROBANTE" at bounding box center [480, 173] width 678 height 10
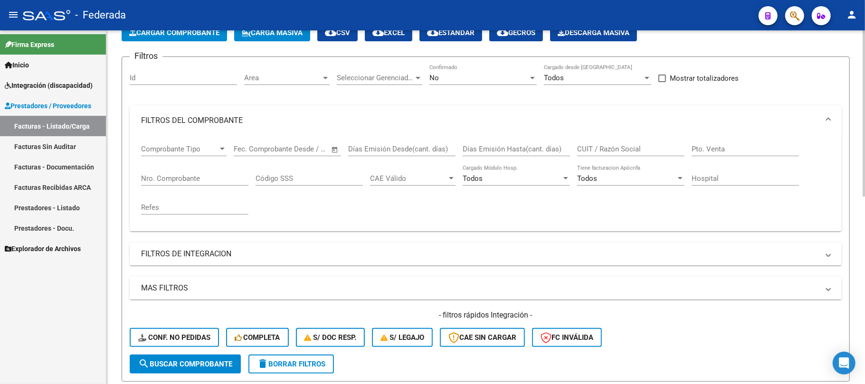
scroll to position [63, 0]
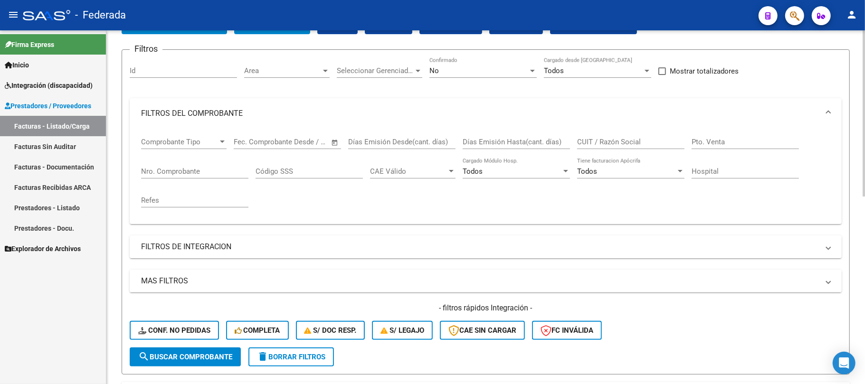
click at [614, 144] on input "CUIT / Razón Social" at bounding box center [630, 142] width 107 height 9
paste input "30715417118"
type input "30715417118"
click at [207, 348] on button "search Buscar Comprobante" at bounding box center [185, 357] width 111 height 19
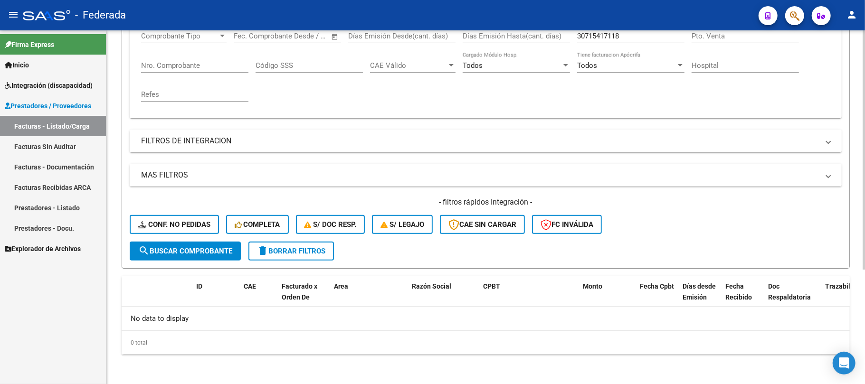
scroll to position [170, 0]
click at [318, 255] on button "delete Borrar Filtros" at bounding box center [290, 250] width 85 height 19
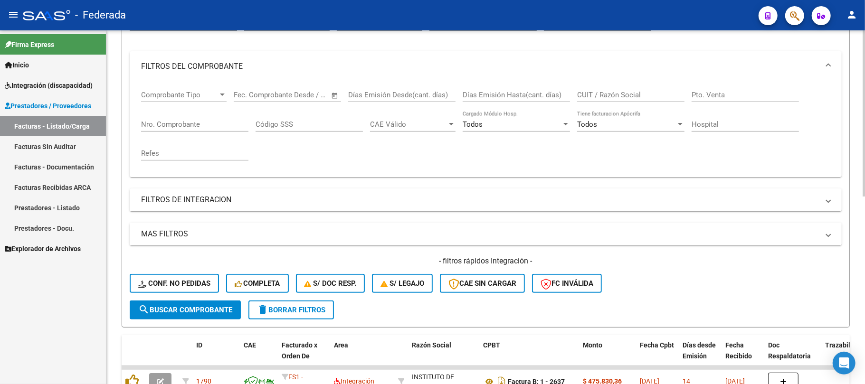
scroll to position [106, 0]
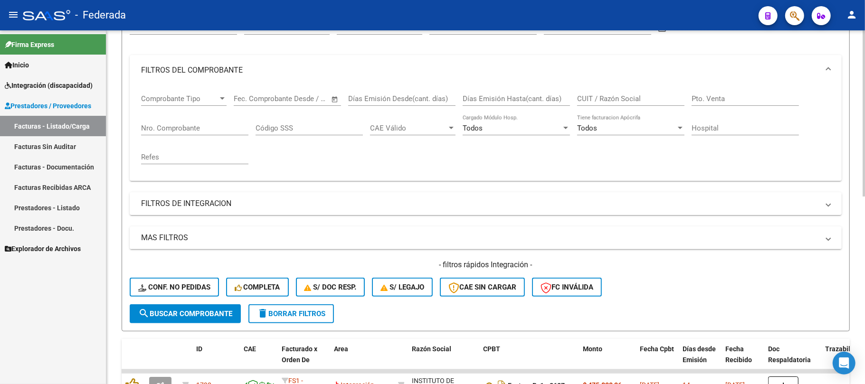
click at [301, 315] on span "delete Borrar Filtros" at bounding box center [291, 314] width 68 height 9
click at [593, 95] on input "CUIT / Razón Social" at bounding box center [630, 99] width 107 height 9
paste input "30715417118"
type input "30715417118"
click at [223, 316] on span "search Buscar Comprobante" at bounding box center [185, 314] width 94 height 9
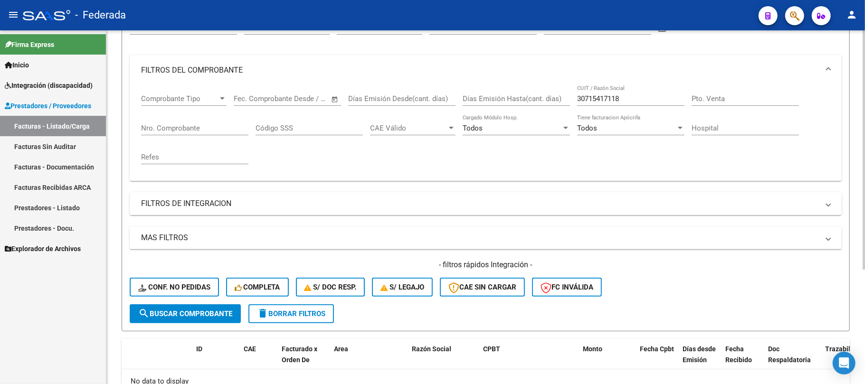
scroll to position [170, 0]
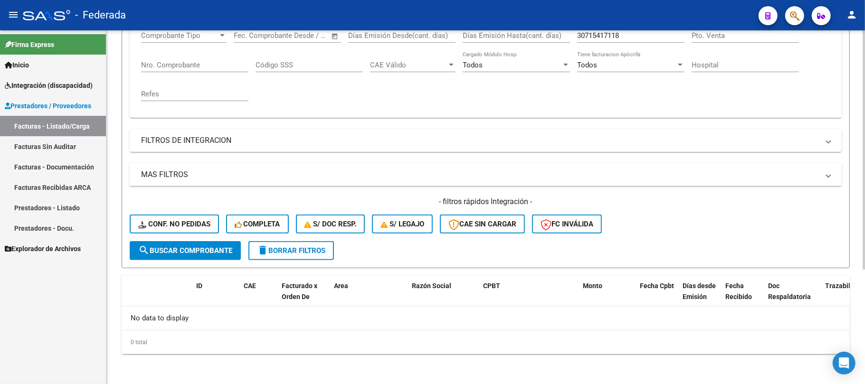
click at [298, 257] on button "delete Borrar Filtros" at bounding box center [290, 250] width 85 height 19
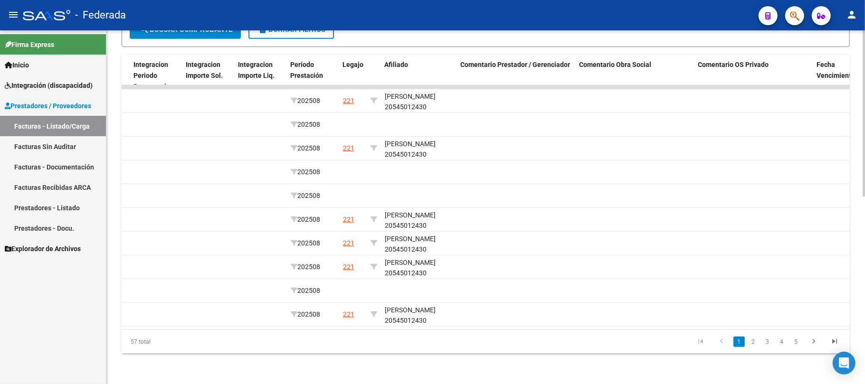
scroll to position [0, 1357]
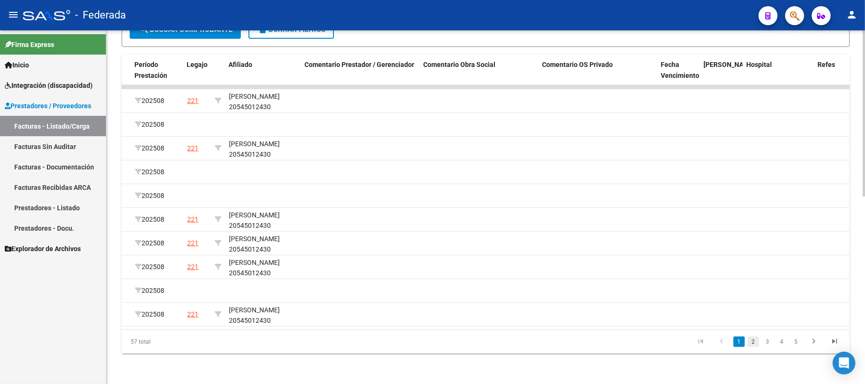
click at [752, 339] on link "2" at bounding box center [752, 342] width 11 height 10
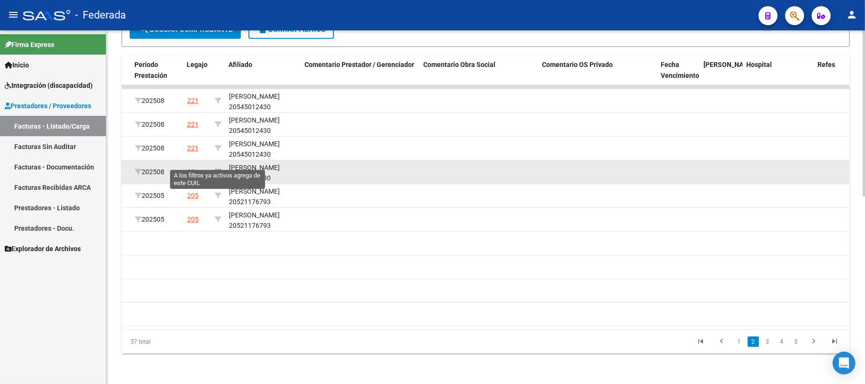
click at [218, 169] on icon at bounding box center [218, 172] width 7 height 7
type input "20545012430"
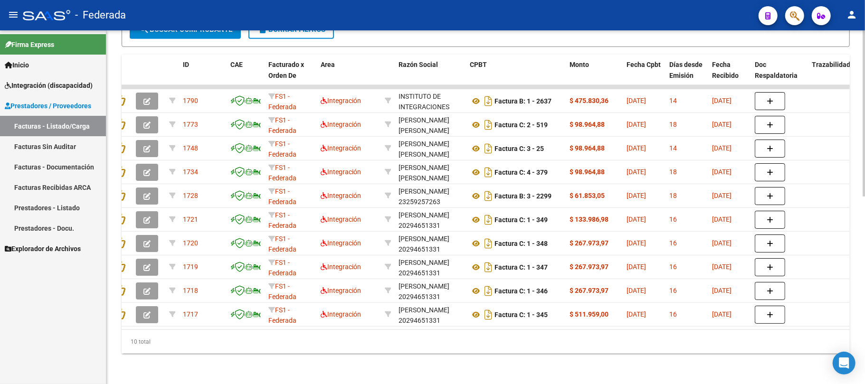
scroll to position [0, 0]
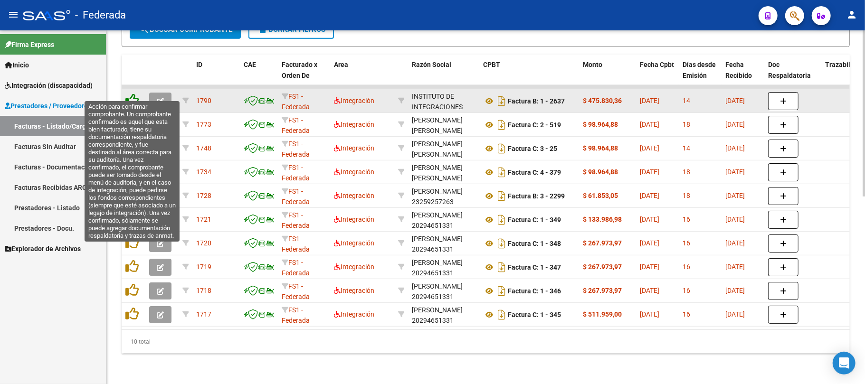
click at [132, 94] on icon at bounding box center [131, 100] width 13 height 13
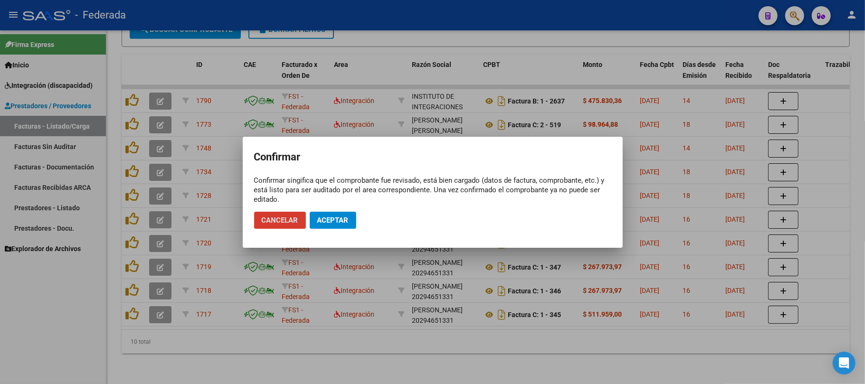
click at [338, 216] on span "Aceptar" at bounding box center [332, 220] width 31 height 9
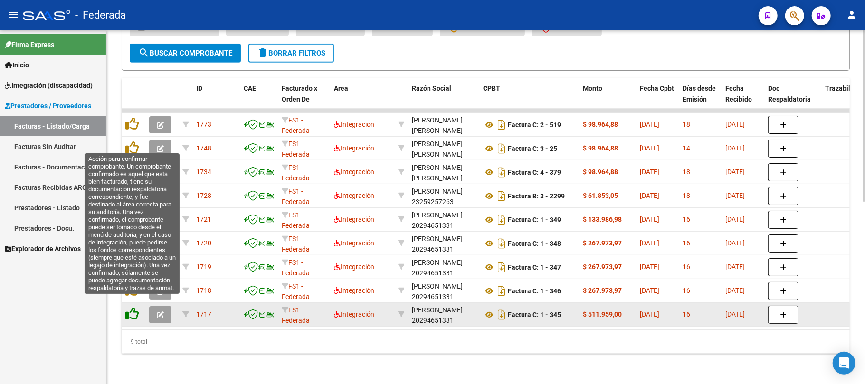
scroll to position [376, 0]
click at [132, 308] on icon at bounding box center [131, 313] width 13 height 13
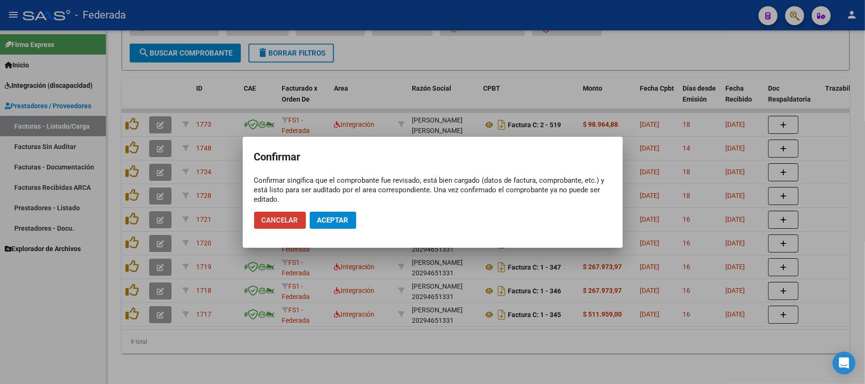
click at [336, 221] on span "Aceptar" at bounding box center [332, 220] width 31 height 9
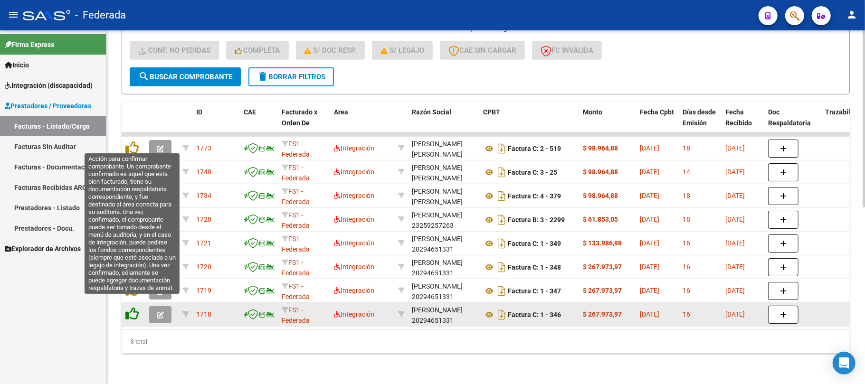
scroll to position [352, 0]
click at [134, 307] on icon at bounding box center [131, 313] width 13 height 13
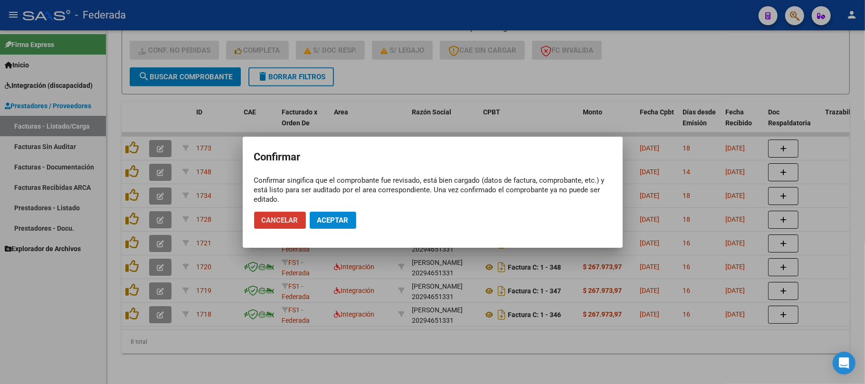
click at [323, 223] on span "Aceptar" at bounding box center [332, 220] width 31 height 9
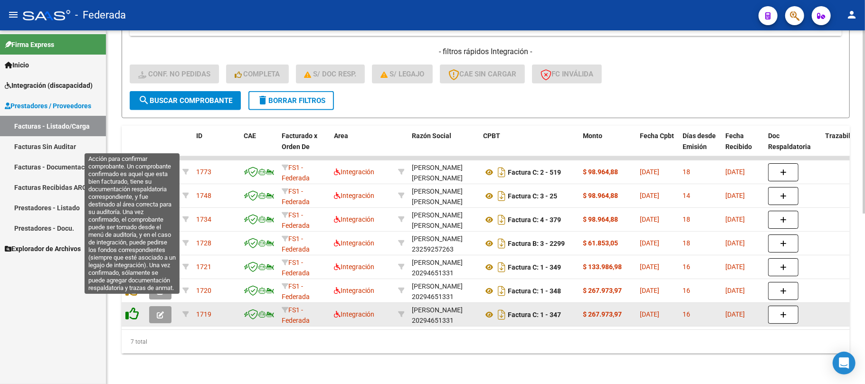
scroll to position [329, 0]
click at [135, 307] on icon at bounding box center [131, 313] width 13 height 13
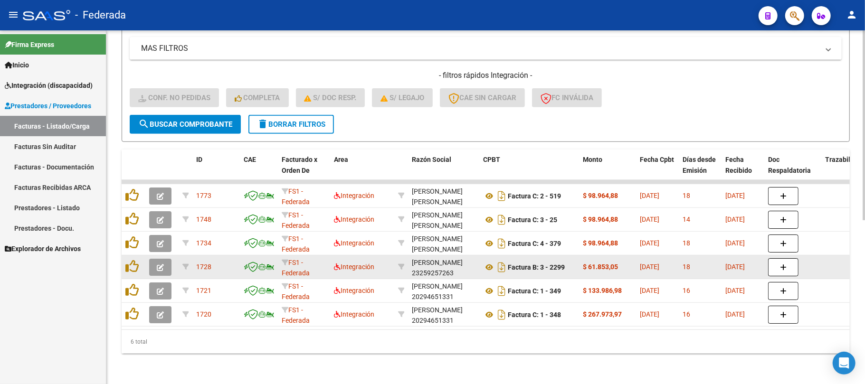
scroll to position [305, 0]
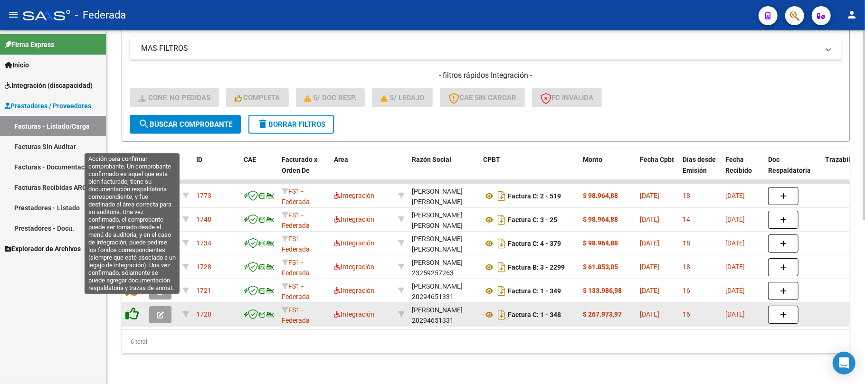
click at [129, 307] on icon at bounding box center [131, 313] width 13 height 13
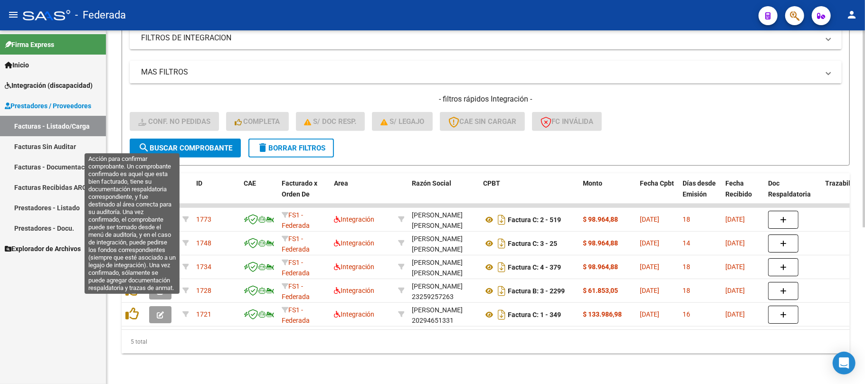
click at [130, 307] on icon at bounding box center [131, 313] width 13 height 13
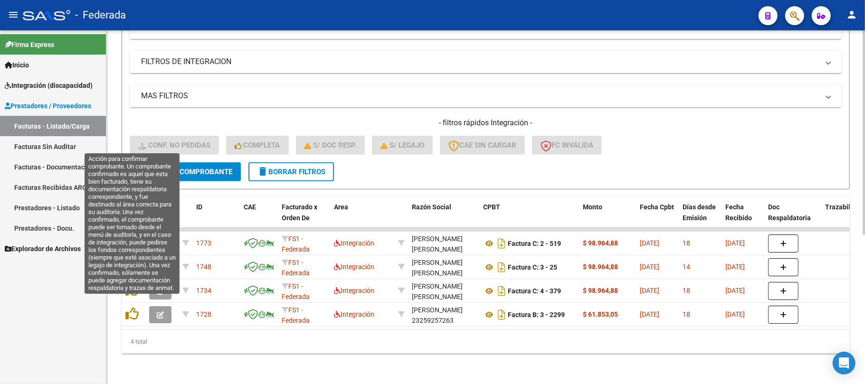
click at [130, 307] on icon at bounding box center [131, 313] width 13 height 13
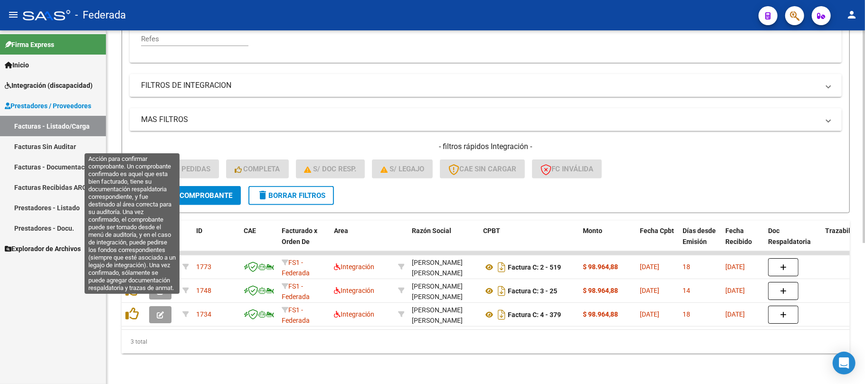
click at [130, 307] on icon at bounding box center [131, 313] width 13 height 13
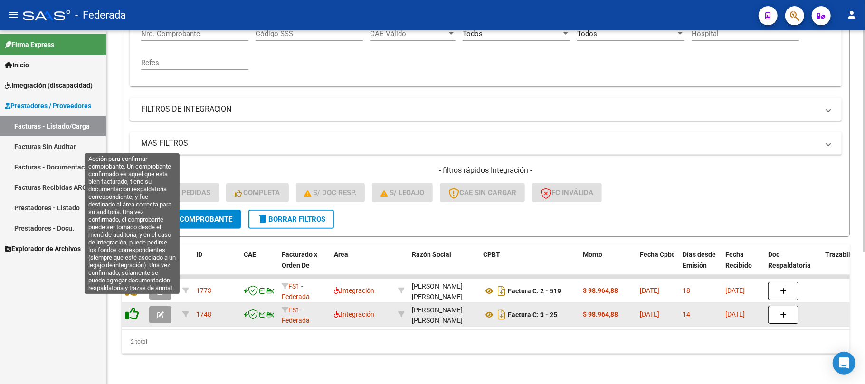
click at [131, 307] on icon at bounding box center [131, 313] width 13 height 13
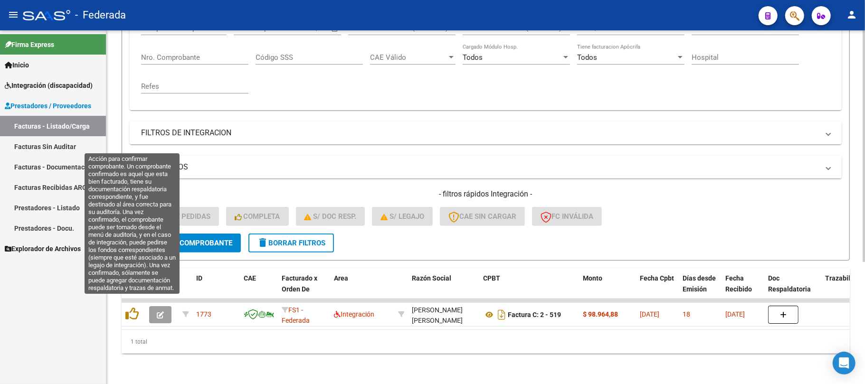
scroll to position [186, 0]
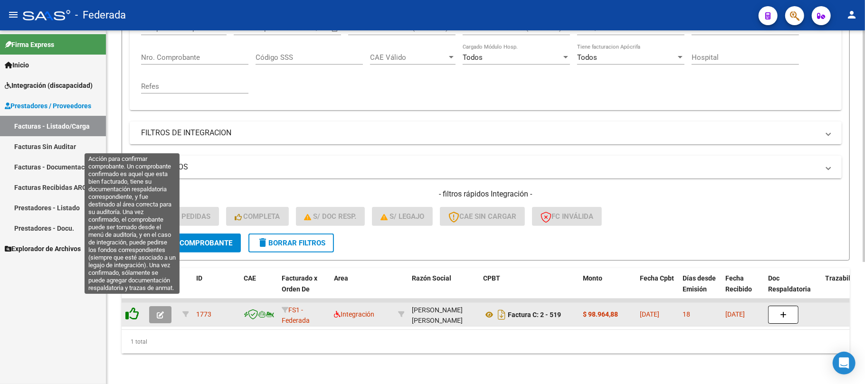
click at [133, 307] on icon at bounding box center [131, 313] width 13 height 13
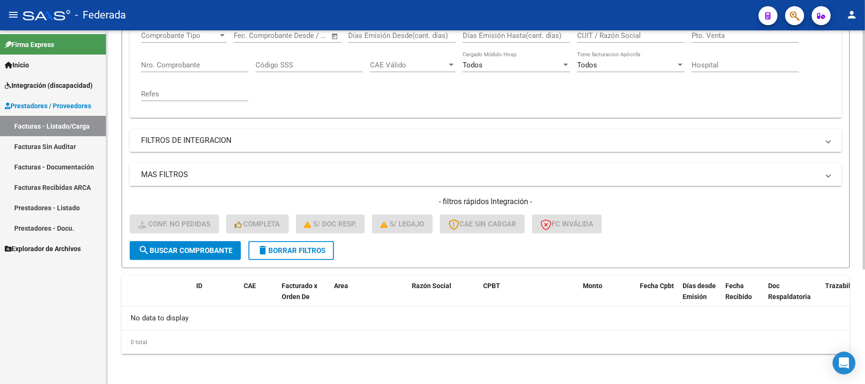
click at [312, 249] on span "delete Borrar Filtros" at bounding box center [291, 250] width 68 height 9
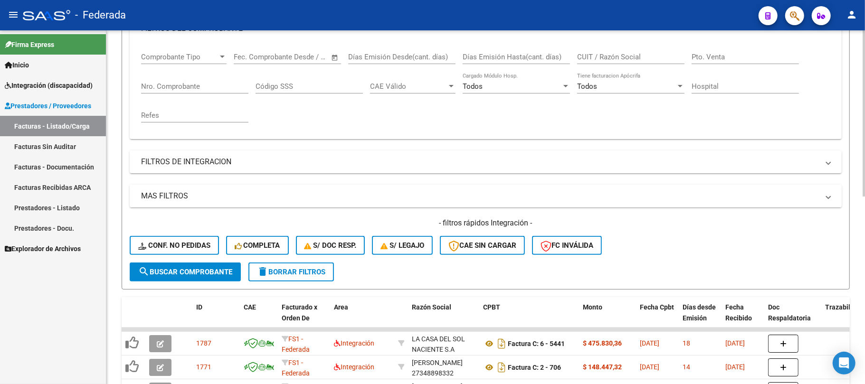
scroll to position [170, 0]
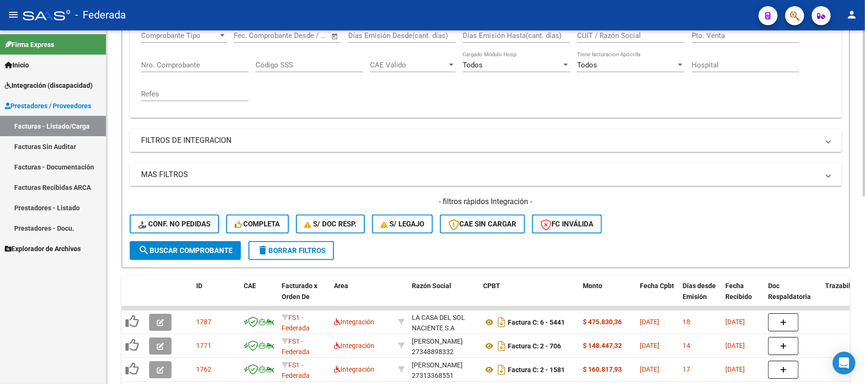
click at [205, 221] on span "Conf. no pedidas" at bounding box center [174, 224] width 72 height 9
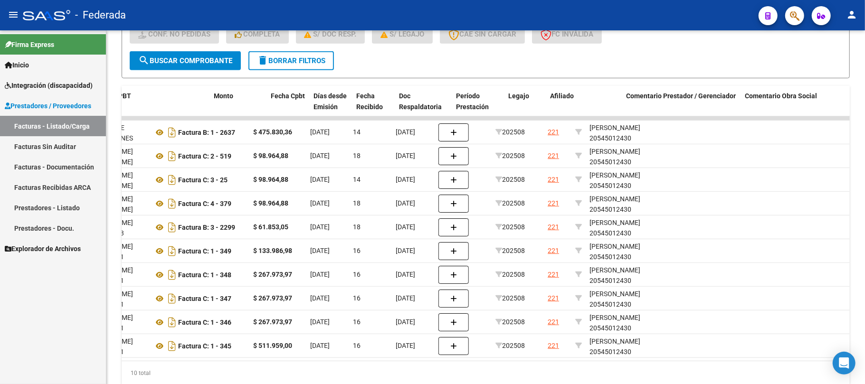
scroll to position [0, 295]
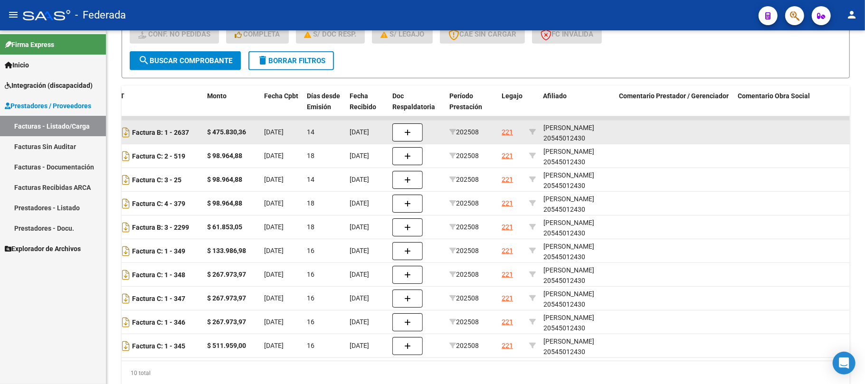
click at [591, 135] on div "[PERSON_NAME] 20545012430" at bounding box center [577, 134] width 68 height 22
copy div "20545012430"
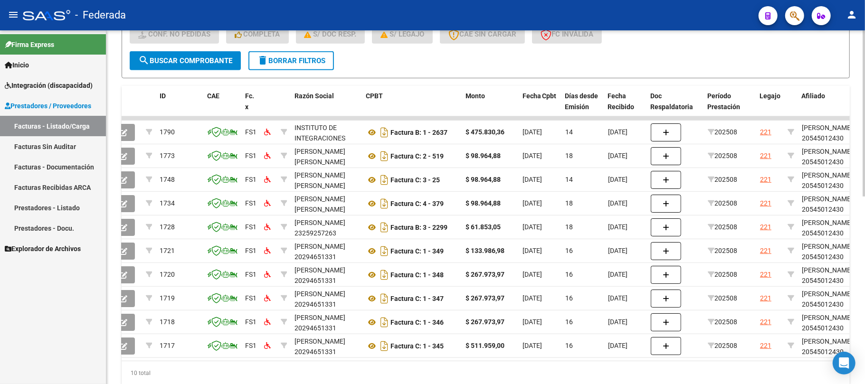
scroll to position [0, 38]
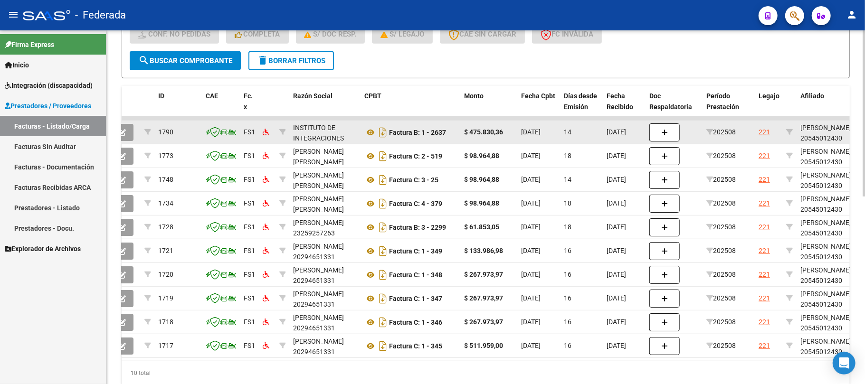
click at [813, 125] on div "[PERSON_NAME] 20545012430" at bounding box center [834, 134] width 68 height 22
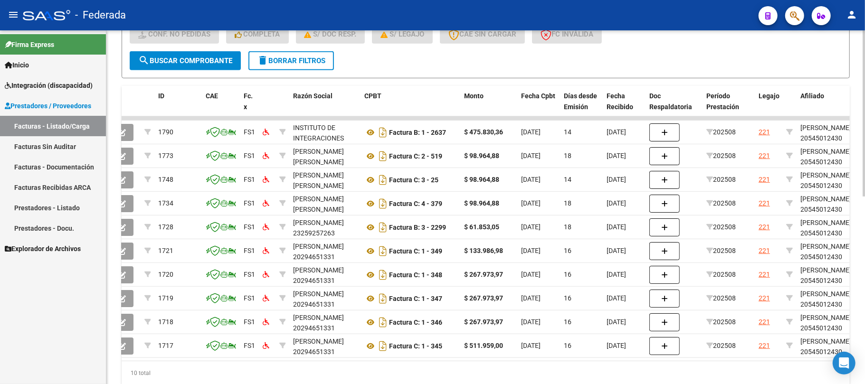
copy div "GARAY"
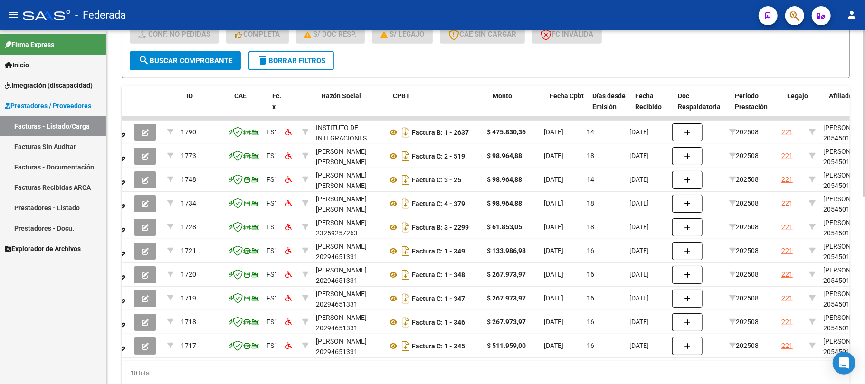
scroll to position [0, 0]
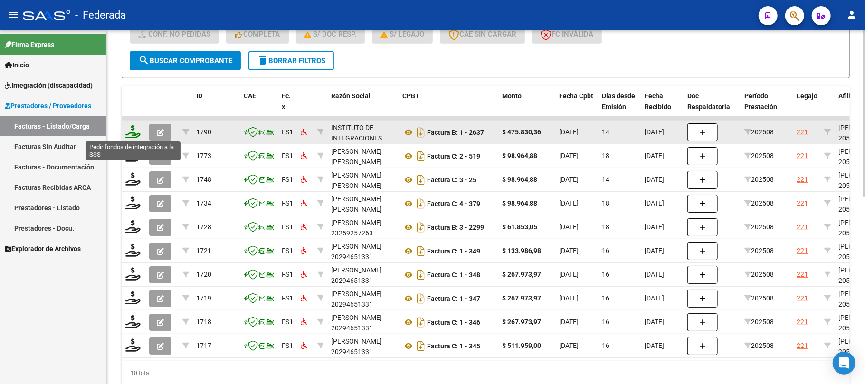
click at [132, 130] on icon at bounding box center [132, 131] width 15 height 13
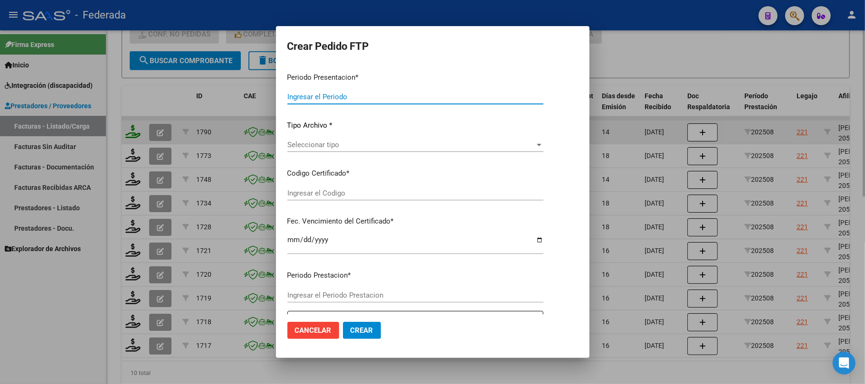
type input "202508"
type input "$ 475.830,36"
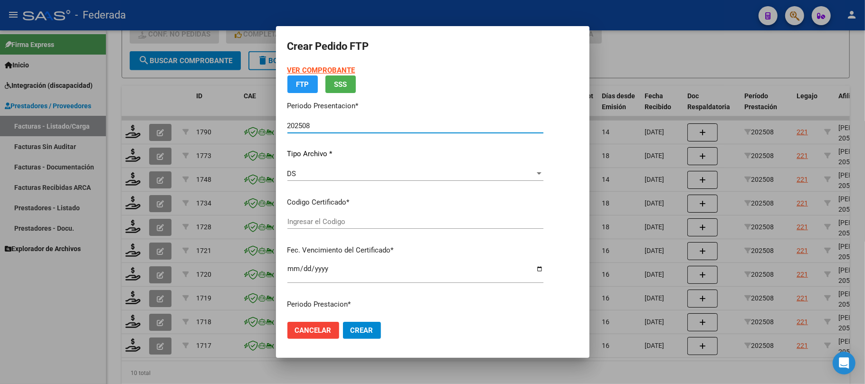
type input "ARG02000545012432025072220330722SAN164"
type input "[DATE]"
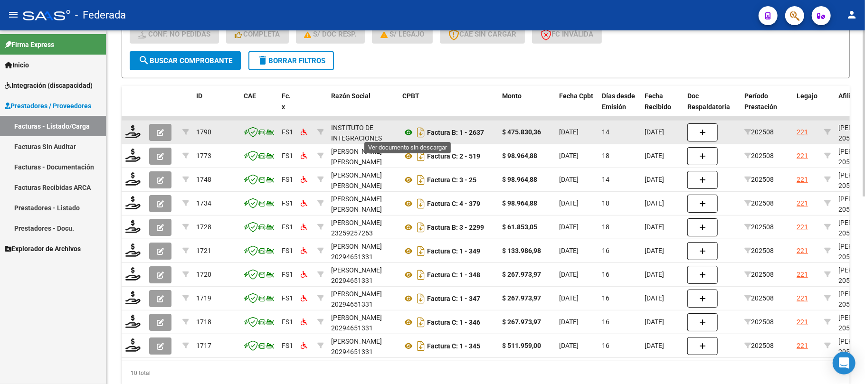
click at [407, 130] on icon at bounding box center [408, 132] width 12 height 11
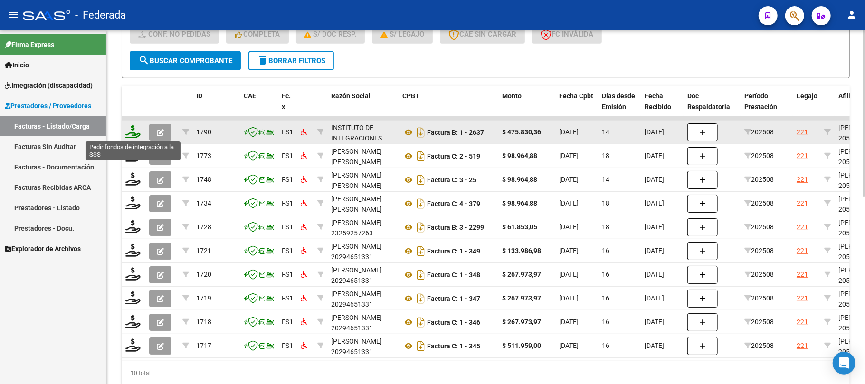
click at [136, 133] on icon at bounding box center [132, 131] width 15 height 13
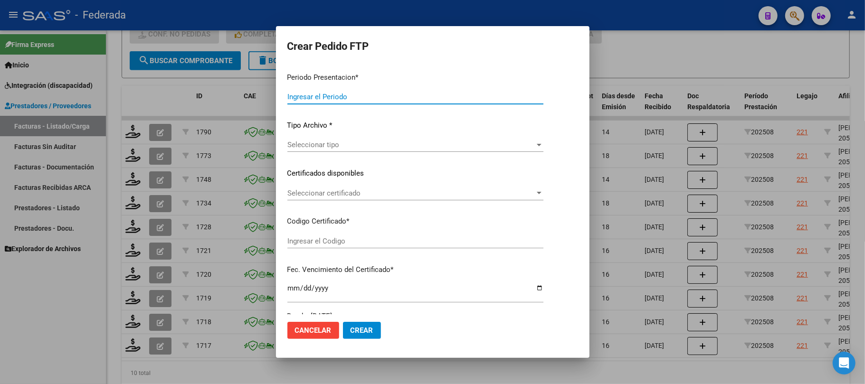
type input "202508"
type input "$ 475.830,36"
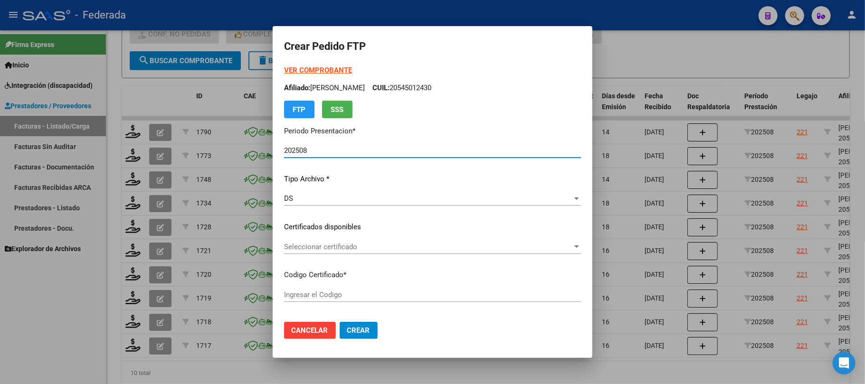
type input "ARG02000545012432025072220330722SAN164"
type input "[DATE]"
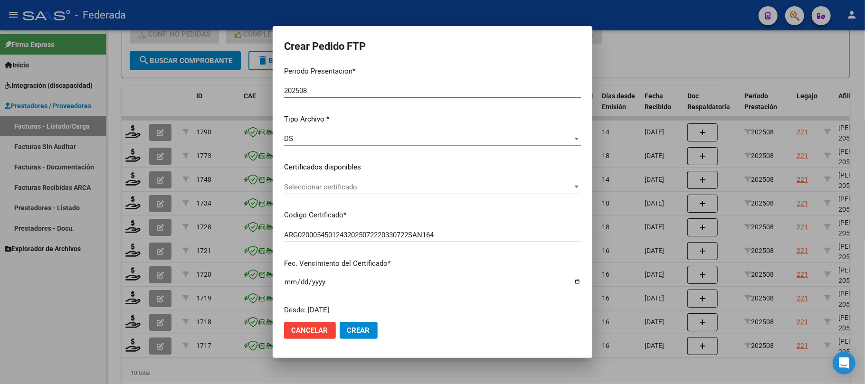
scroll to position [63, 0]
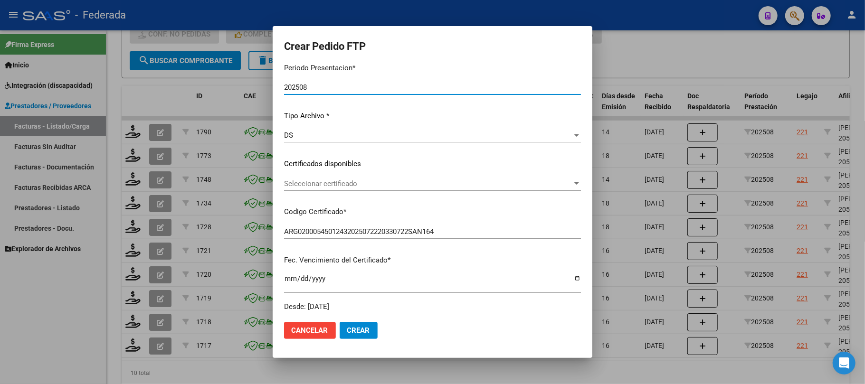
click at [327, 181] on span "Seleccionar certificado" at bounding box center [428, 184] width 288 height 9
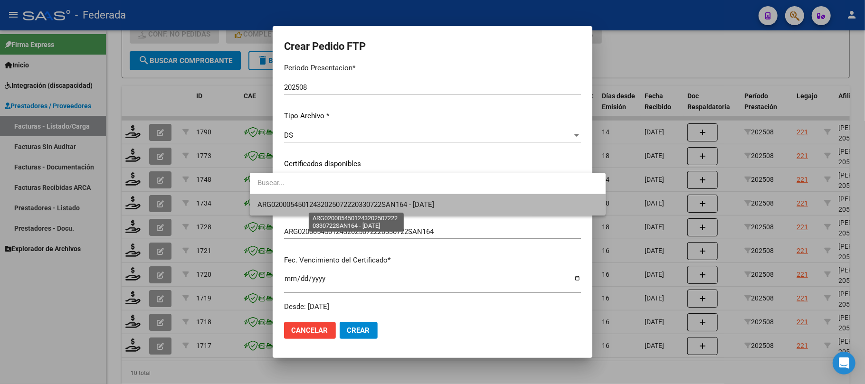
click at [328, 201] on span "ARG02000545012432025072220330722SAN164 - [DATE]" at bounding box center [345, 204] width 177 height 9
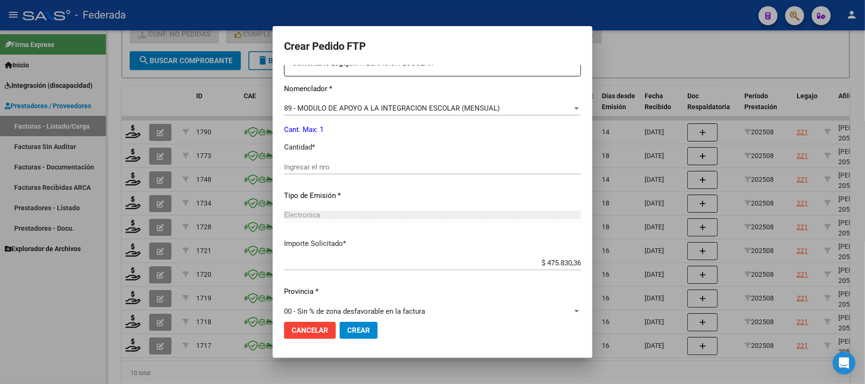
scroll to position [380, 0]
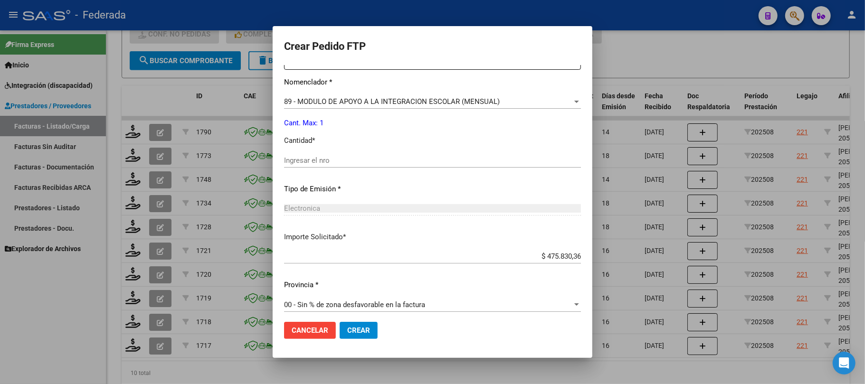
click at [286, 158] on input "Ingresar el nro" at bounding box center [432, 160] width 297 height 9
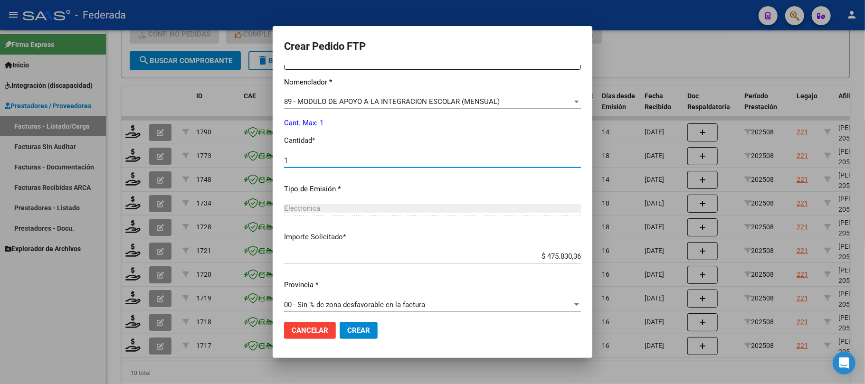
scroll to position [386, 0]
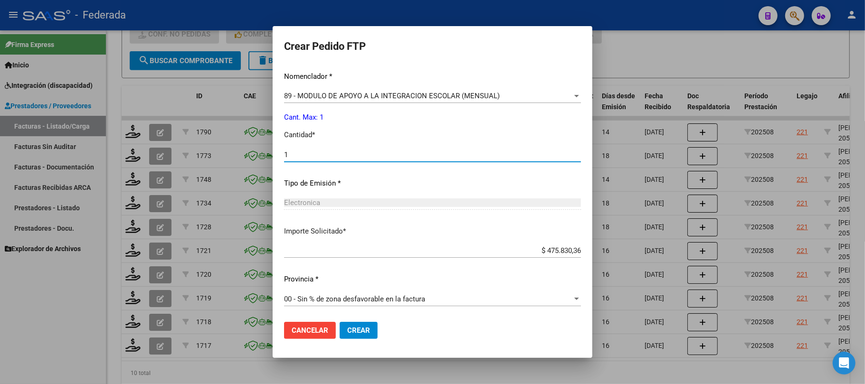
type input "1"
click at [347, 330] on span "Crear" at bounding box center [358, 330] width 23 height 9
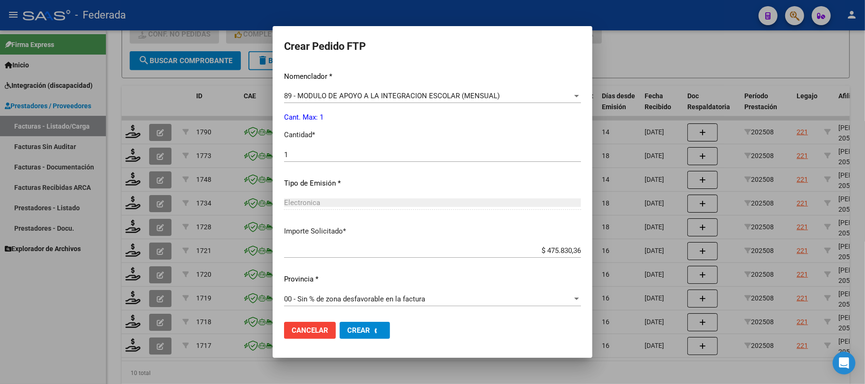
scroll to position [0, 0]
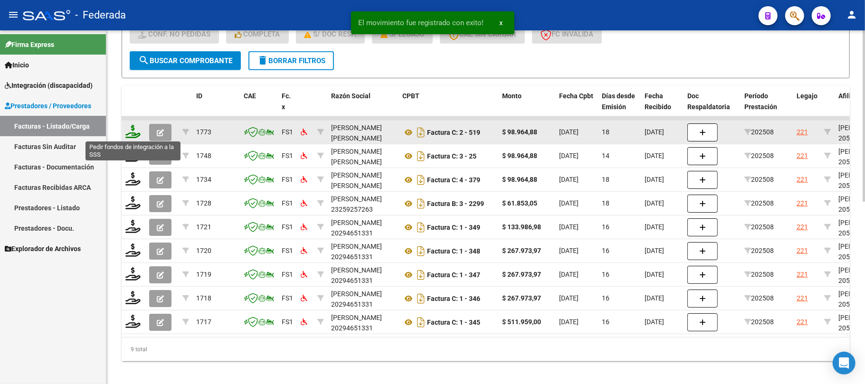
click at [134, 134] on icon at bounding box center [132, 131] width 15 height 13
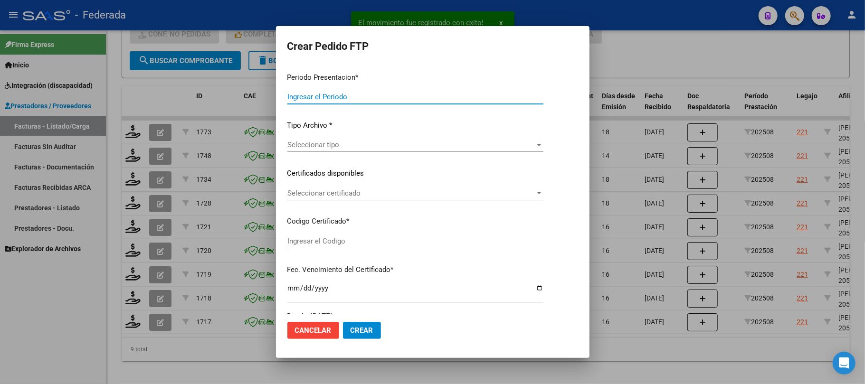
type input "202508"
type input "$ 98.964,88"
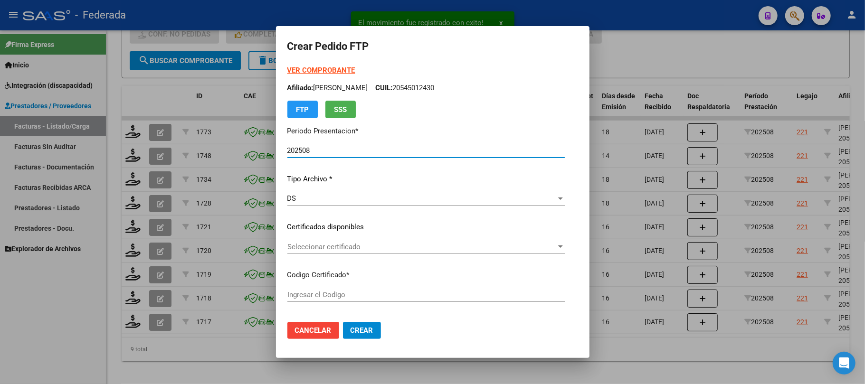
type input "ARG02000545012432025072220330722SAN164"
type input "[DATE]"
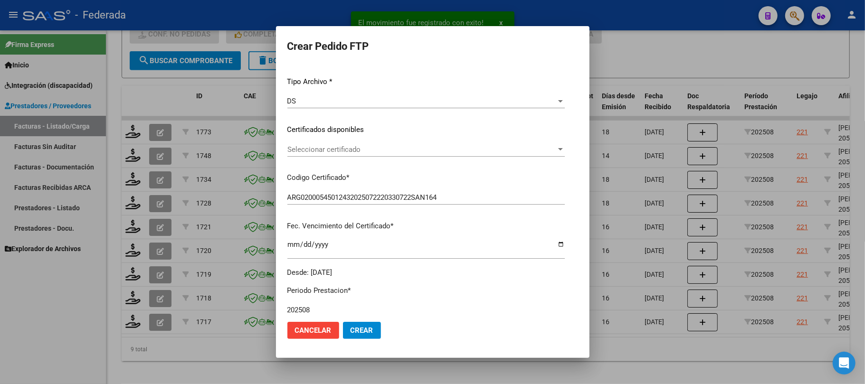
scroll to position [126, 0]
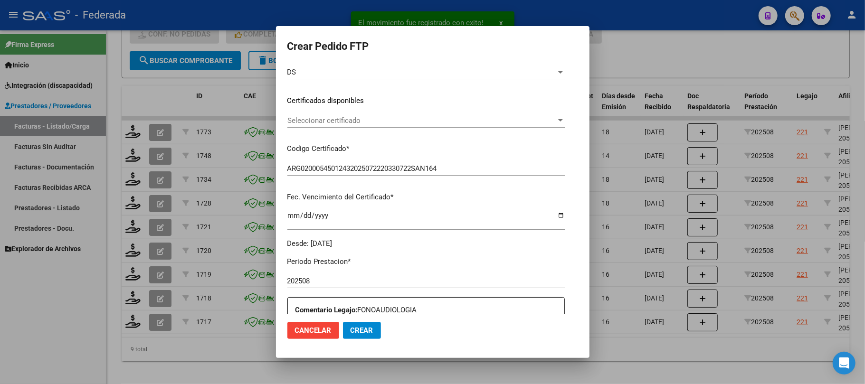
click at [302, 120] on span "Seleccionar certificado" at bounding box center [421, 120] width 269 height 9
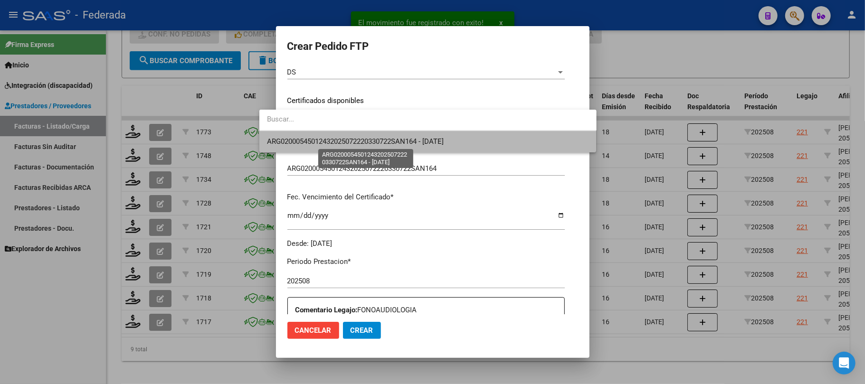
click at [300, 143] on span "ARG02000545012432025072220330722SAN164 - [DATE]" at bounding box center [355, 141] width 177 height 9
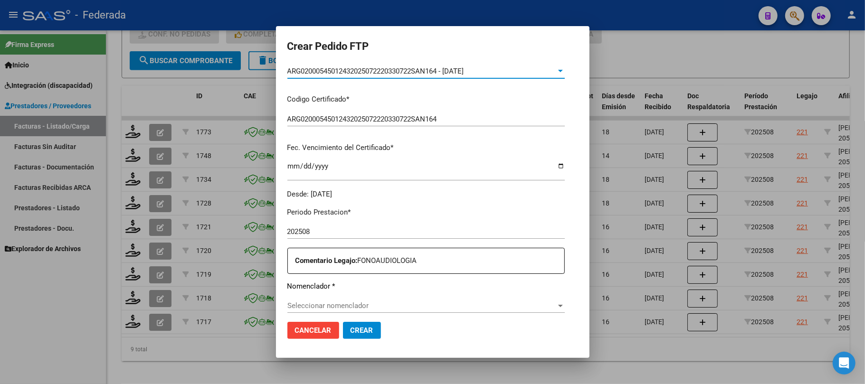
scroll to position [253, 0]
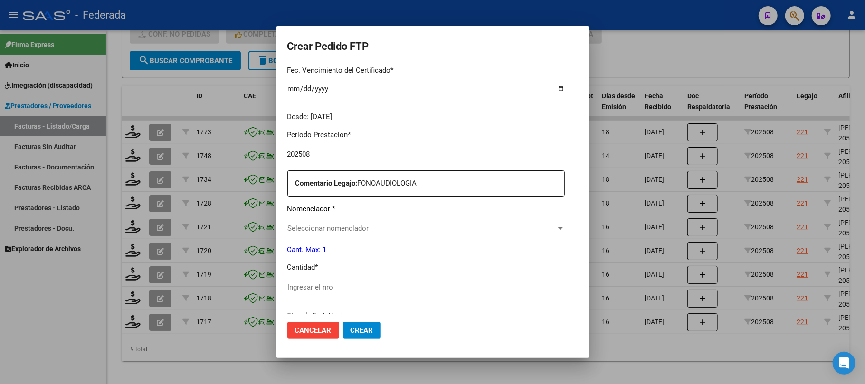
click at [307, 221] on div "Seleccionar nomenclador Seleccionar nomenclador" at bounding box center [425, 228] width 277 height 14
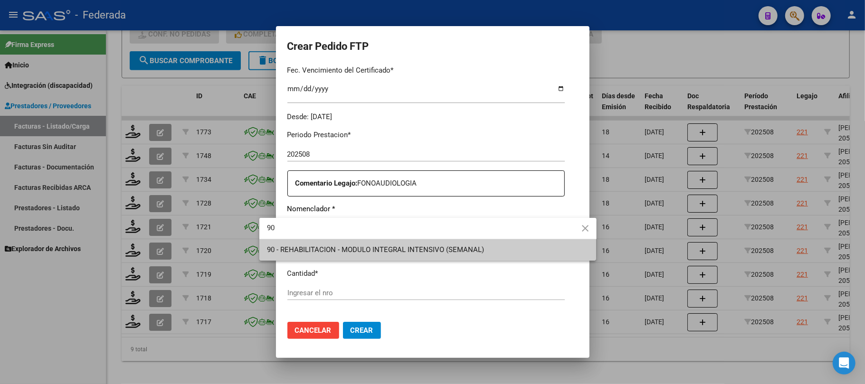
type input "90"
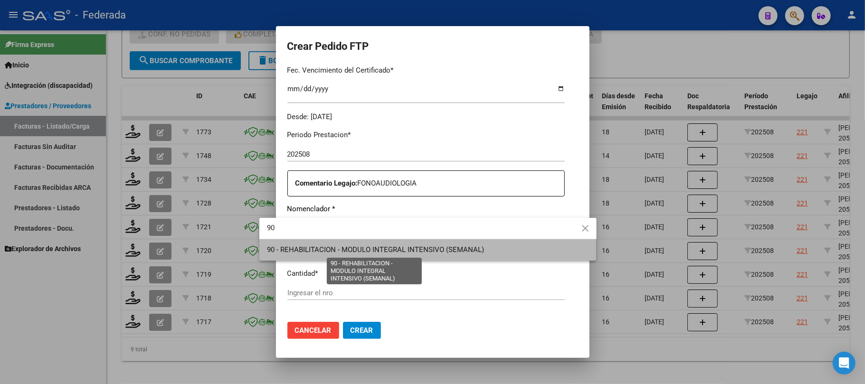
click at [306, 246] on span "90 - REHABILITACION - MODULO INTEGRAL INTENSIVO (SEMANAL)" at bounding box center [375, 250] width 217 height 9
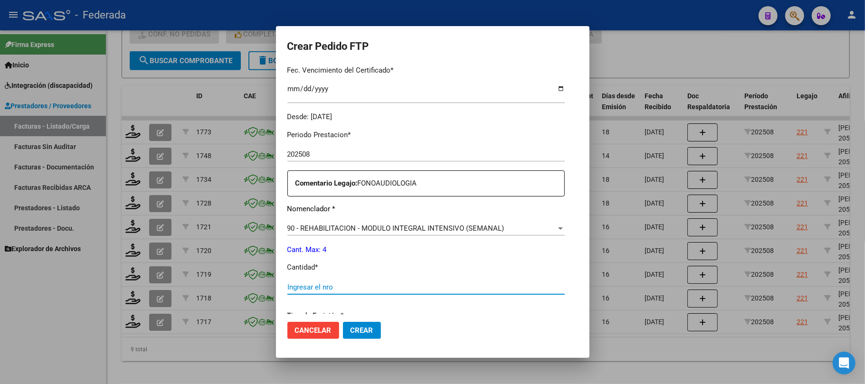
click at [309, 286] on input "Ingresar el nro" at bounding box center [425, 287] width 277 height 9
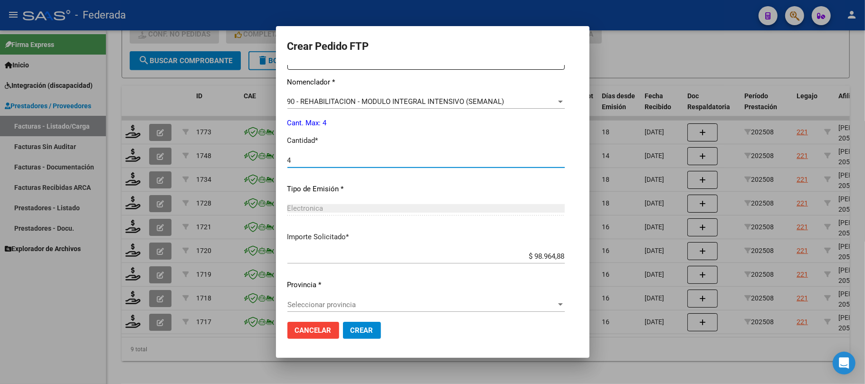
scroll to position [386, 0]
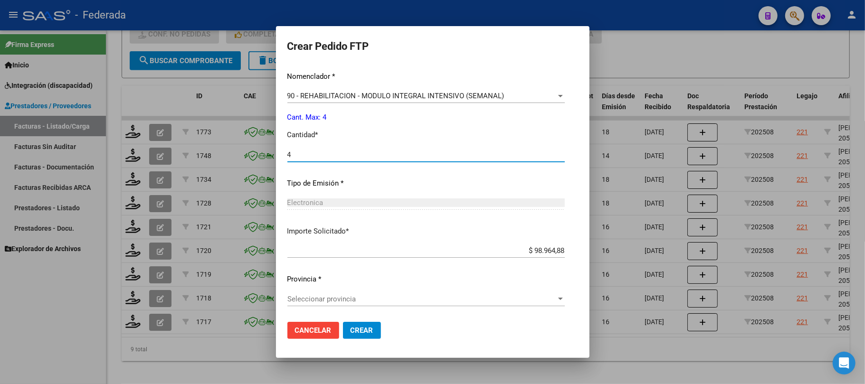
type input "4"
click at [348, 302] on span "Seleccionar provincia" at bounding box center [421, 299] width 269 height 9
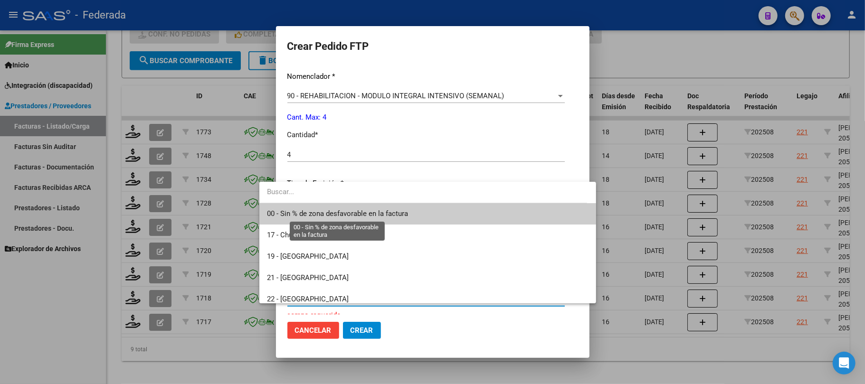
click at [344, 213] on span "00 - Sin % de zona desfavorable en la factura" at bounding box center [337, 213] width 141 height 9
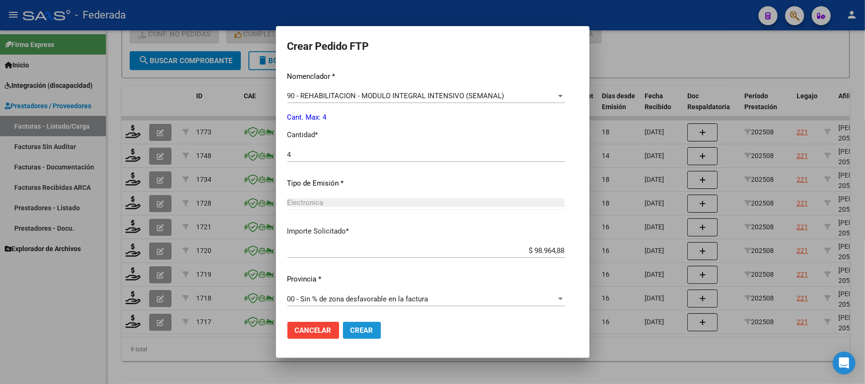
click at [350, 331] on span "Crear" at bounding box center [361, 330] width 23 height 9
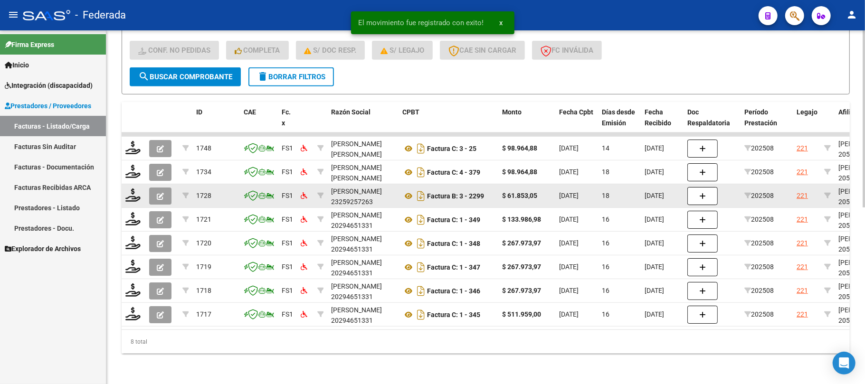
scroll to position [352, 0]
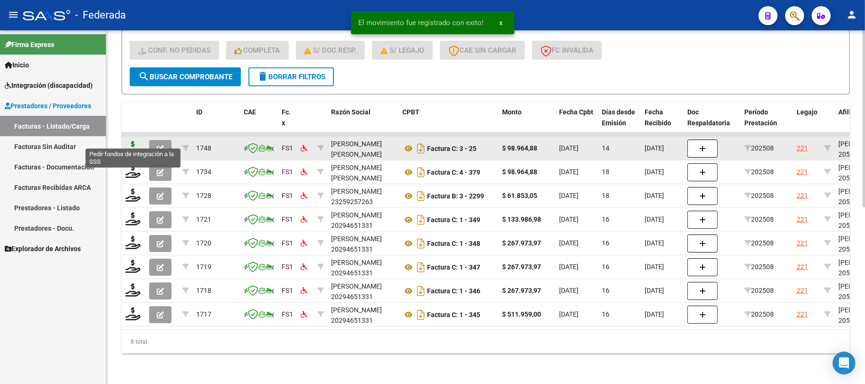
click at [130, 141] on icon at bounding box center [132, 147] width 15 height 13
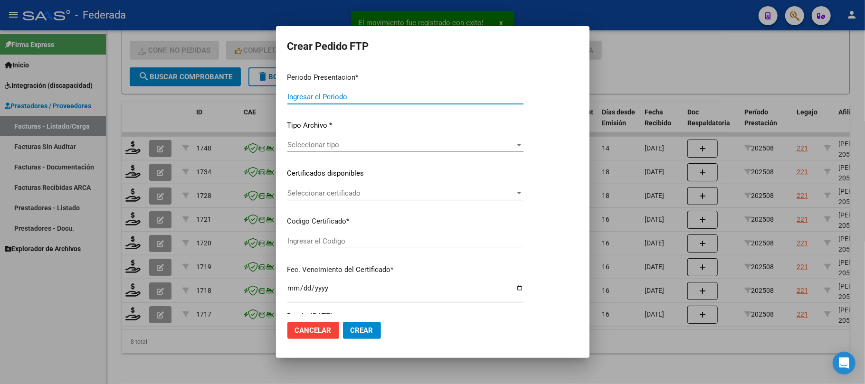
type input "202508"
type input "$ 98.964,88"
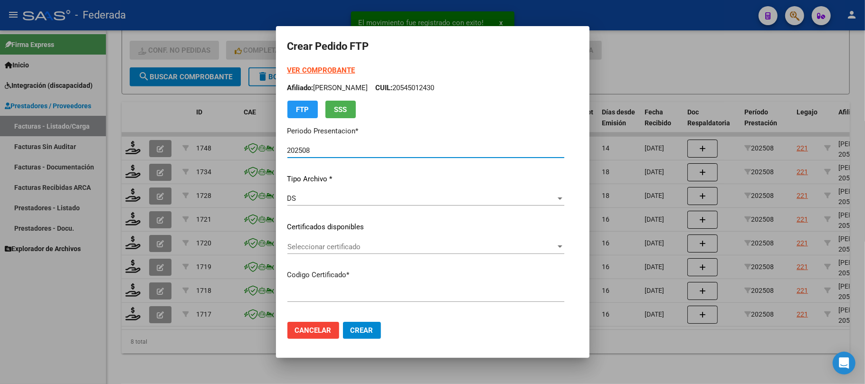
type input "ARG02000545012432025072220330722SAN164"
type input "[DATE]"
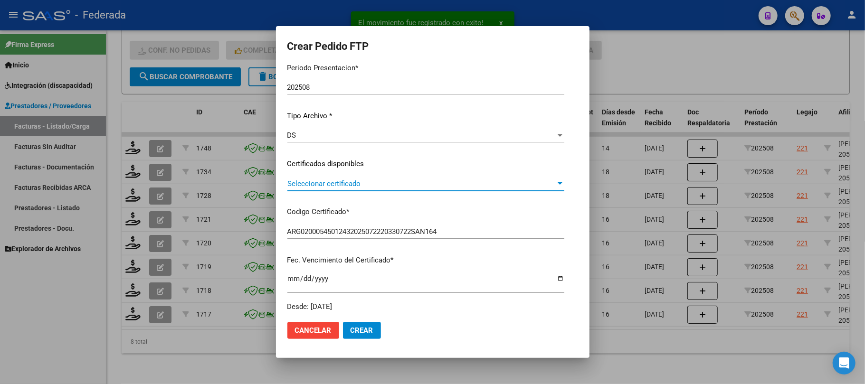
click at [319, 185] on span "Seleccionar certificado" at bounding box center [421, 184] width 268 height 9
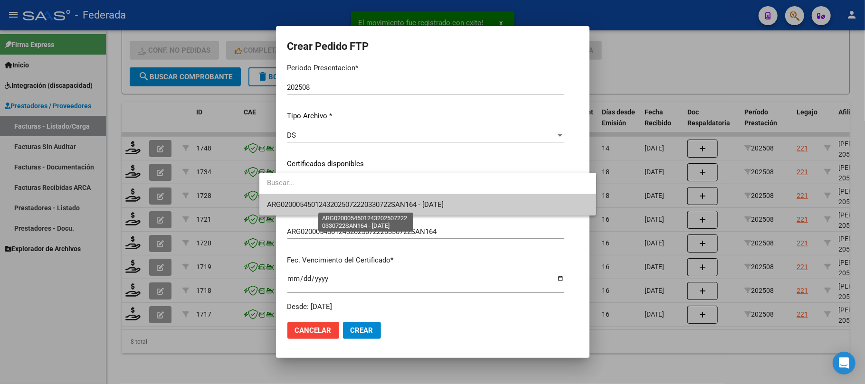
click at [321, 208] on span "ARG02000545012432025072220330722SAN164 - [DATE]" at bounding box center [355, 204] width 177 height 9
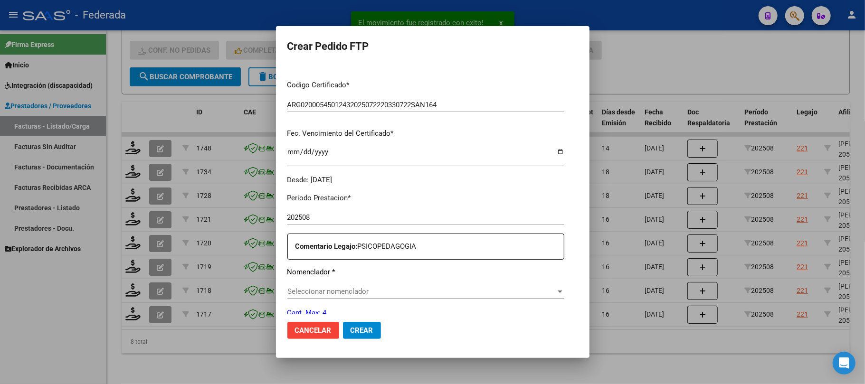
scroll to position [253, 0]
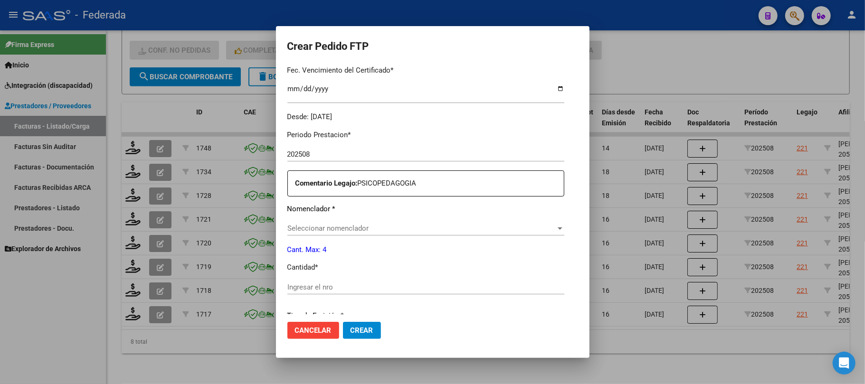
click at [325, 223] on div "Seleccionar nomenclador Seleccionar nomenclador" at bounding box center [425, 228] width 277 height 14
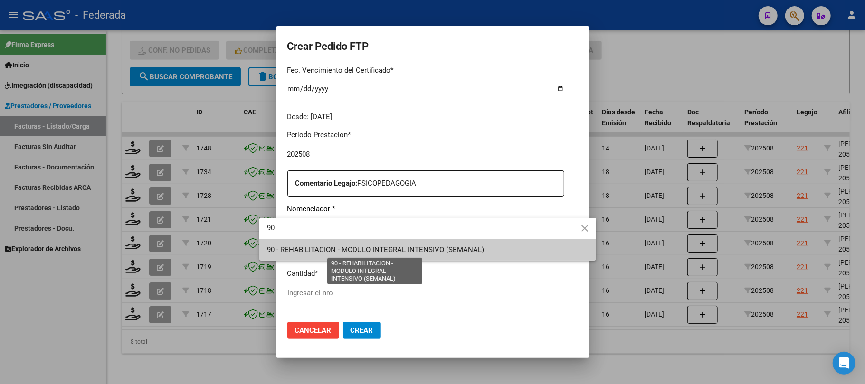
type input "90"
click at [312, 253] on span "90 - REHABILITACION - MODULO INTEGRAL INTENSIVO (SEMANAL)" at bounding box center [375, 250] width 217 height 9
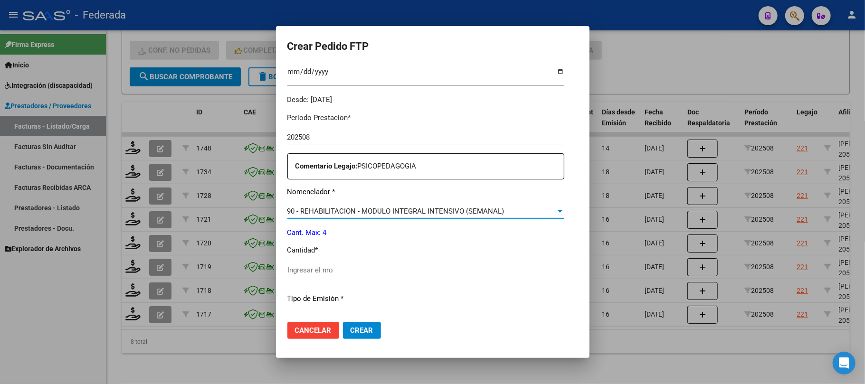
scroll to position [316, 0]
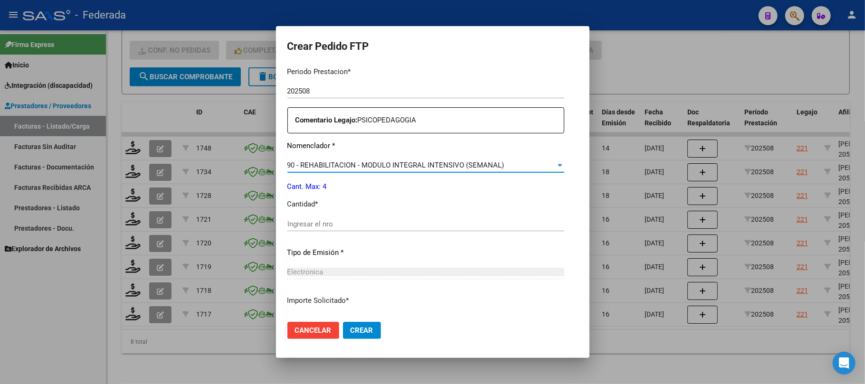
click at [311, 217] on div "Ingresar el nro" at bounding box center [425, 224] width 277 height 14
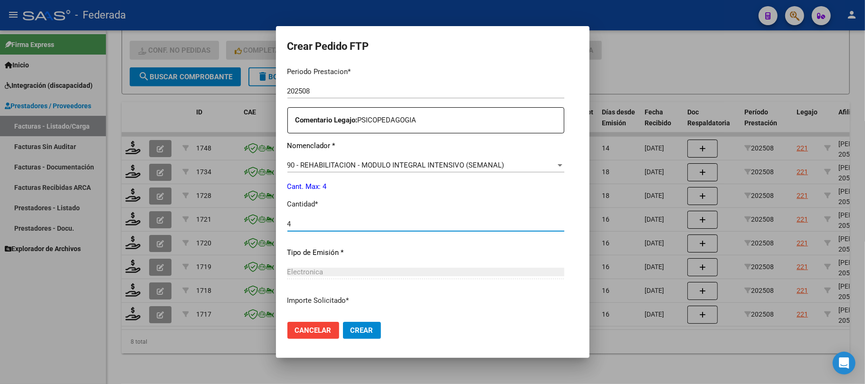
scroll to position [386, 0]
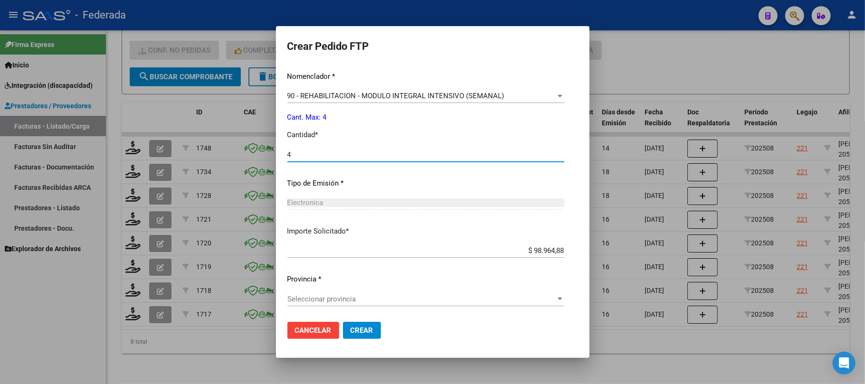
type input "4"
click at [328, 304] on div "Seleccionar provincia Seleccionar provincia" at bounding box center [425, 299] width 277 height 14
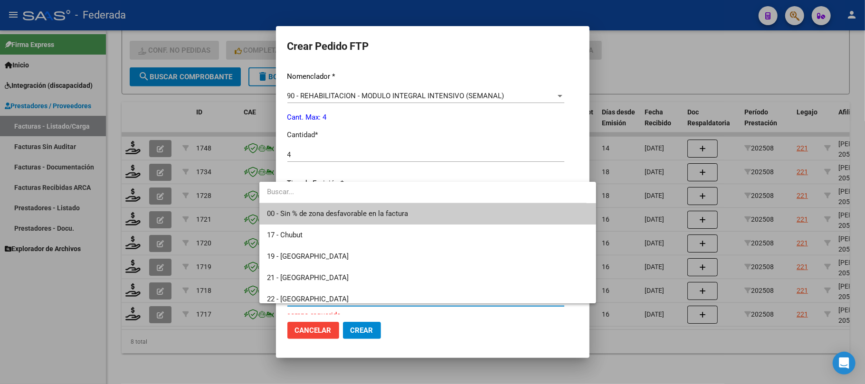
click at [330, 218] on span "00 - Sin % de zona desfavorable en la factura" at bounding box center [337, 213] width 141 height 9
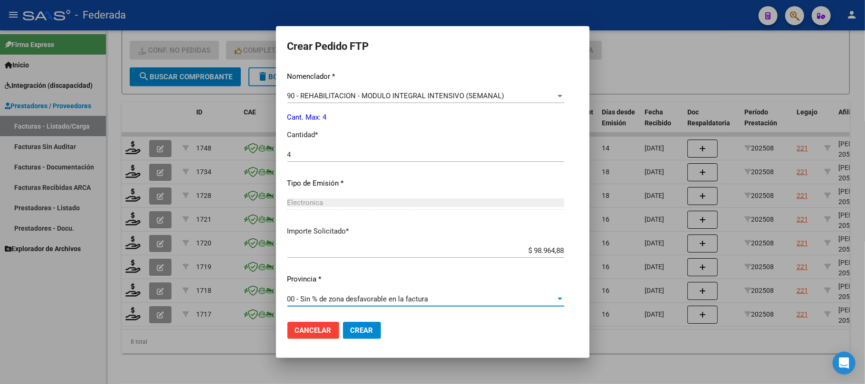
click at [343, 323] on button "Crear" at bounding box center [362, 330] width 38 height 17
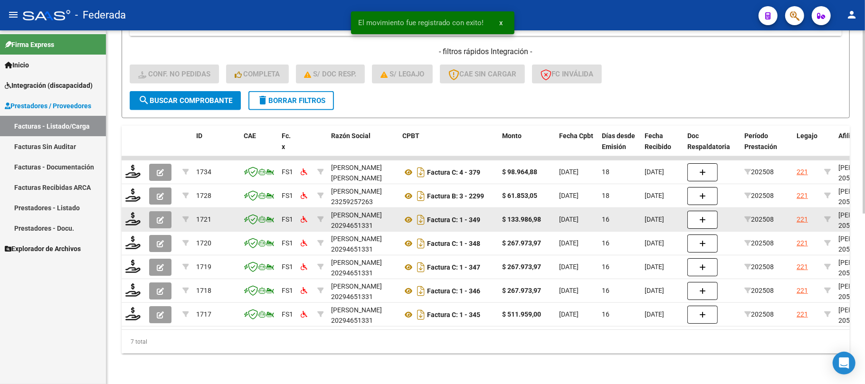
scroll to position [329, 0]
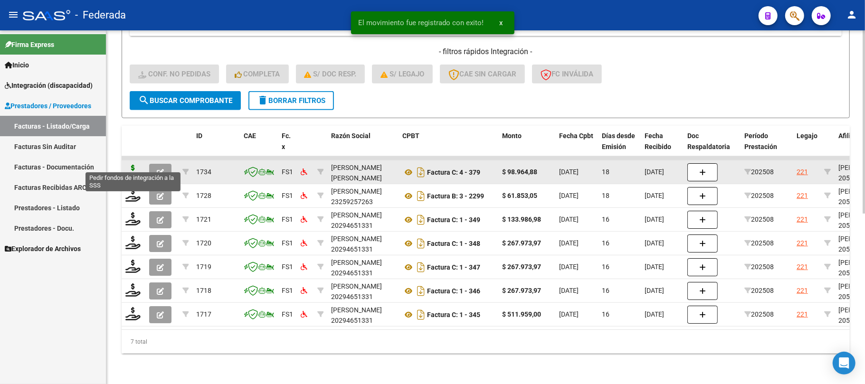
click at [136, 165] on icon at bounding box center [132, 171] width 15 height 13
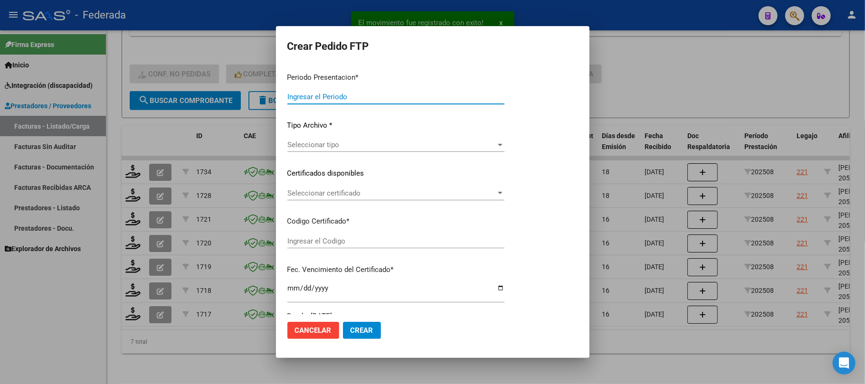
type input "202508"
type input "$ 98.964,88"
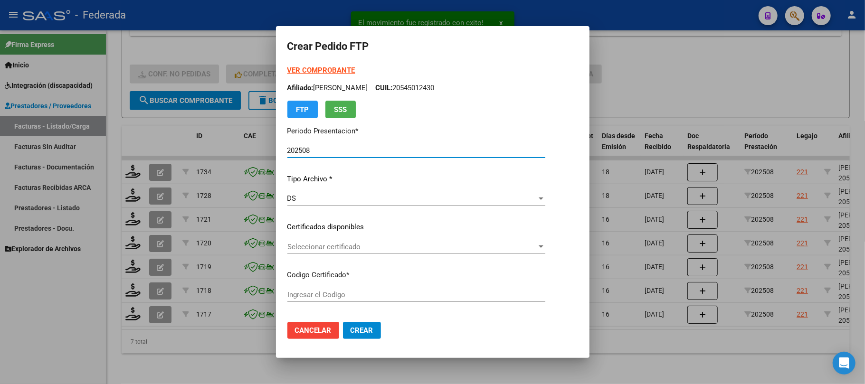
type input "ARG02000545012432025072220330722SAN164"
type input "[DATE]"
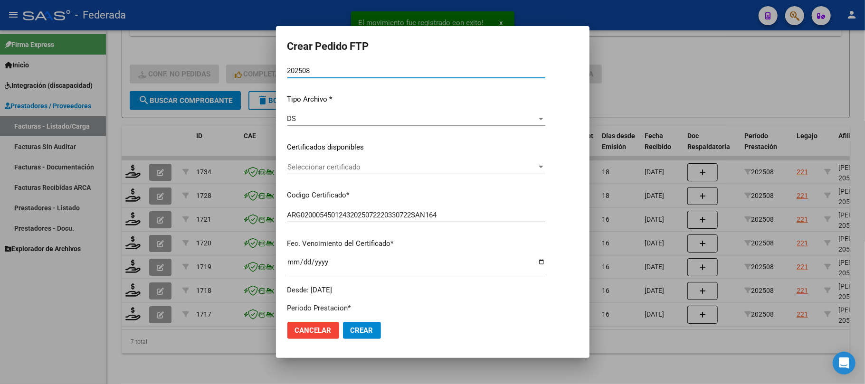
scroll to position [126, 0]
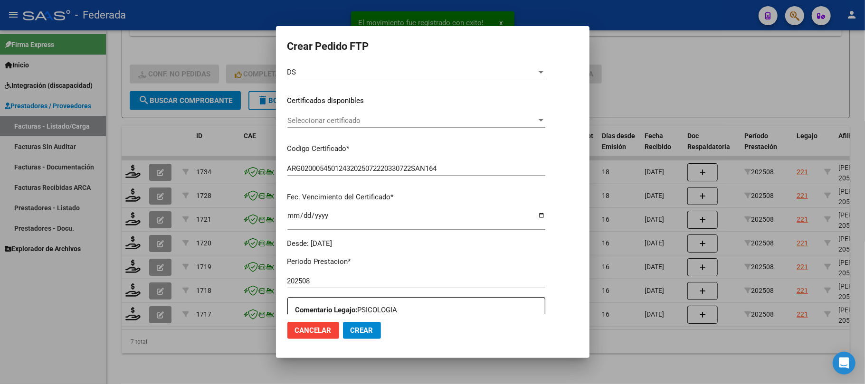
click at [309, 126] on div "Seleccionar certificado Seleccionar certificado" at bounding box center [416, 120] width 258 height 14
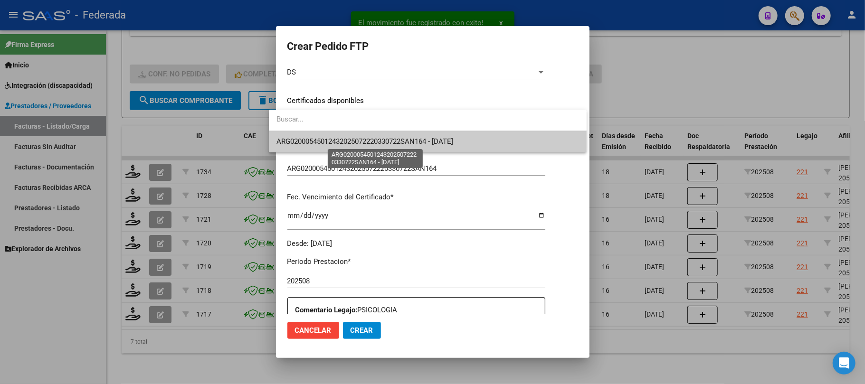
click at [309, 141] on span "ARG02000545012432025072220330722SAN164 - [DATE]" at bounding box center [364, 141] width 177 height 9
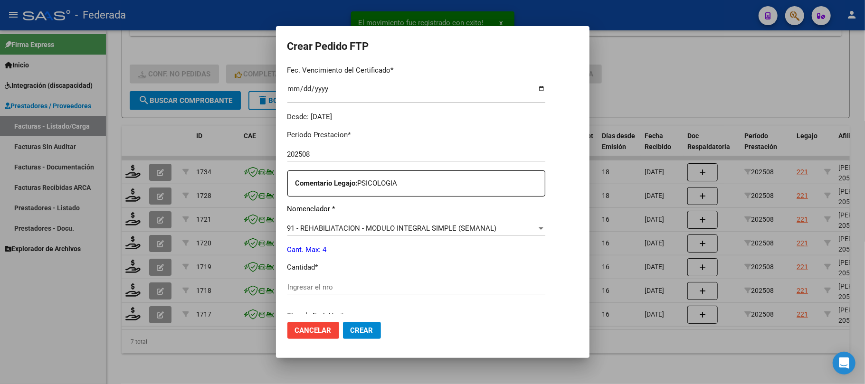
scroll to position [316, 0]
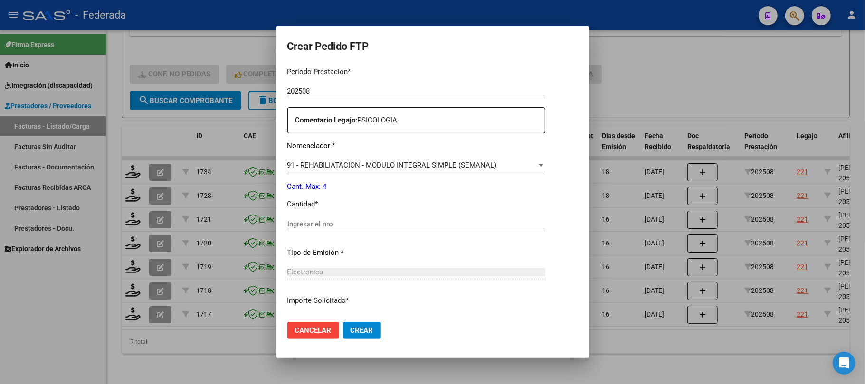
click at [318, 160] on div "91 - REHABILIATACION - MODULO INTEGRAL SIMPLE (SEMANAL) Seleccionar nomenclador" at bounding box center [416, 165] width 258 height 14
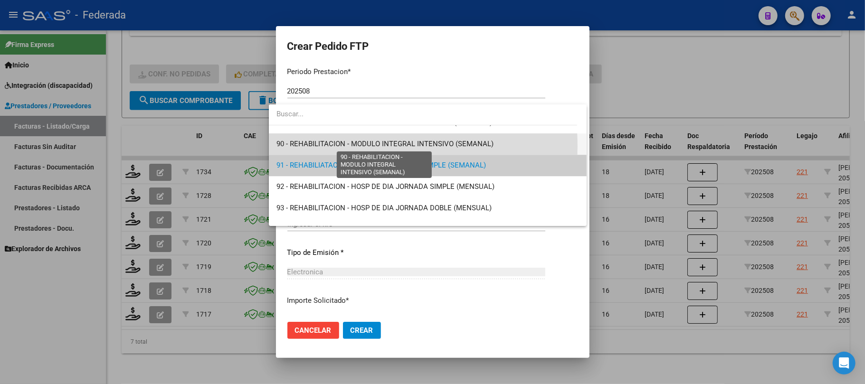
click at [324, 147] on span "90 - REHABILITACION - MODULO INTEGRAL INTENSIVO (SEMANAL)" at bounding box center [384, 144] width 217 height 9
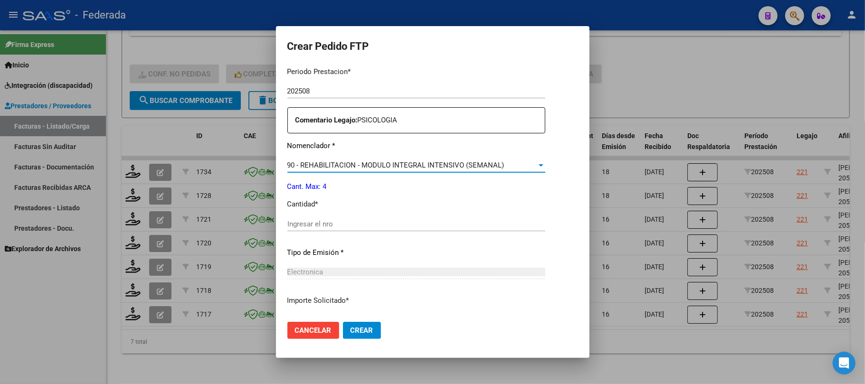
click at [316, 222] on input "Ingresar el nro" at bounding box center [416, 224] width 258 height 9
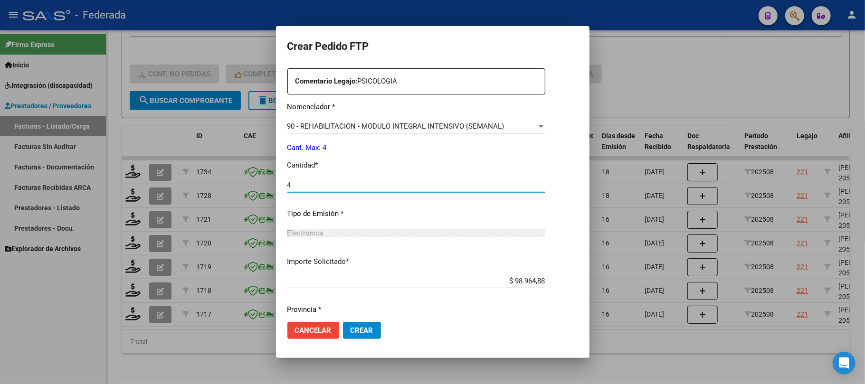
scroll to position [386, 0]
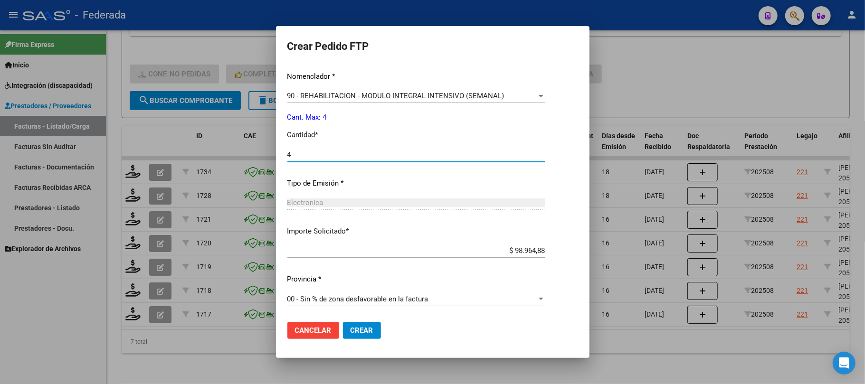
type input "4"
click at [350, 329] on span "Crear" at bounding box center [361, 330] width 23 height 9
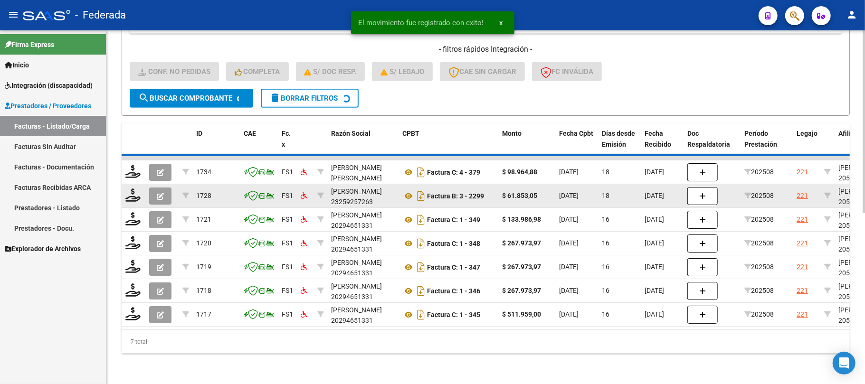
scroll to position [305, 0]
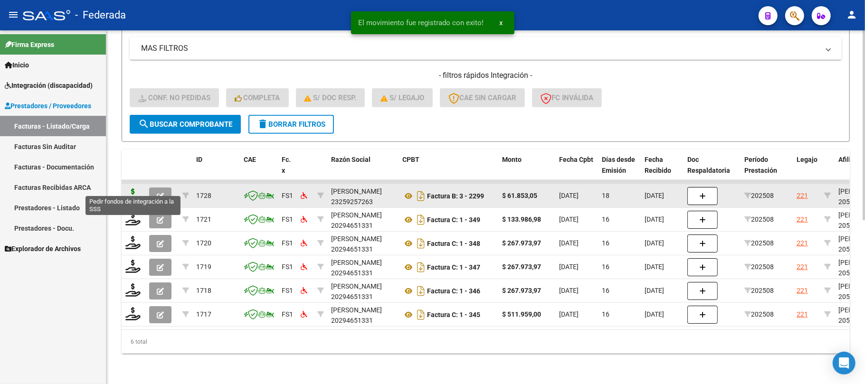
click at [133, 189] on icon at bounding box center [132, 195] width 15 height 13
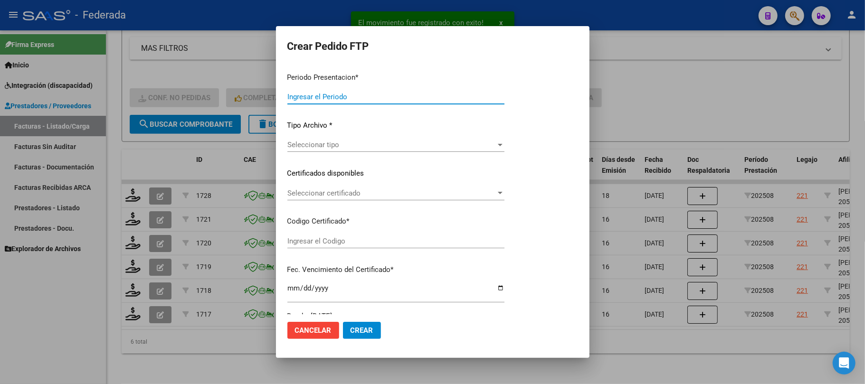
type input "202508"
type input "$ 61.853,05"
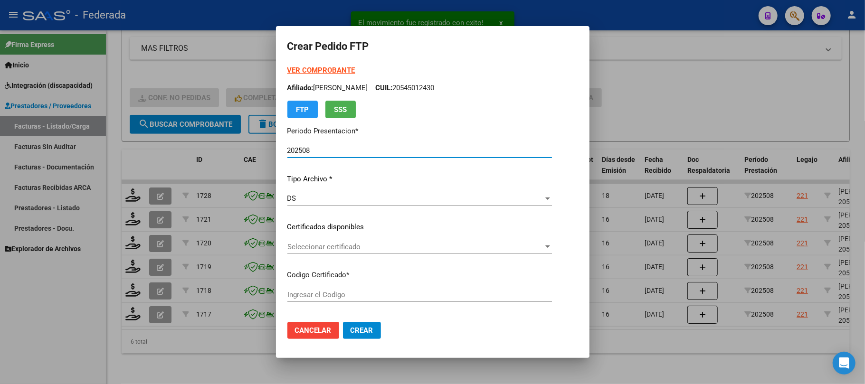
type input "ARG02000545012432025072220330722SAN164"
type input "[DATE]"
click at [297, 247] on span "Seleccionar certificado" at bounding box center [415, 247] width 256 height 9
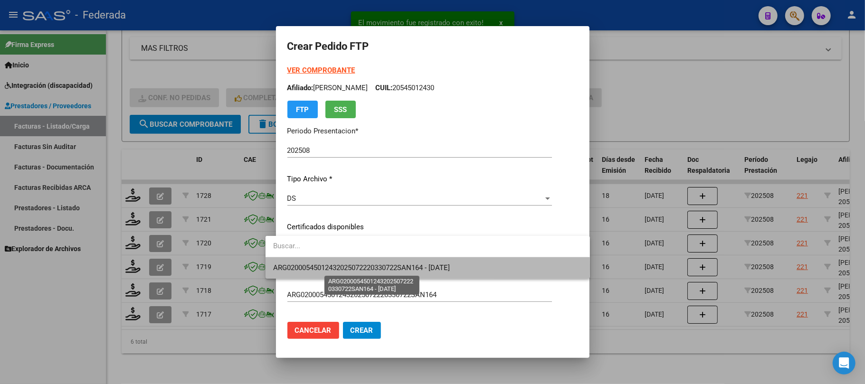
click at [300, 266] on span "ARG02000545012432025072220330722SAN164 - [DATE]" at bounding box center [361, 268] width 177 height 9
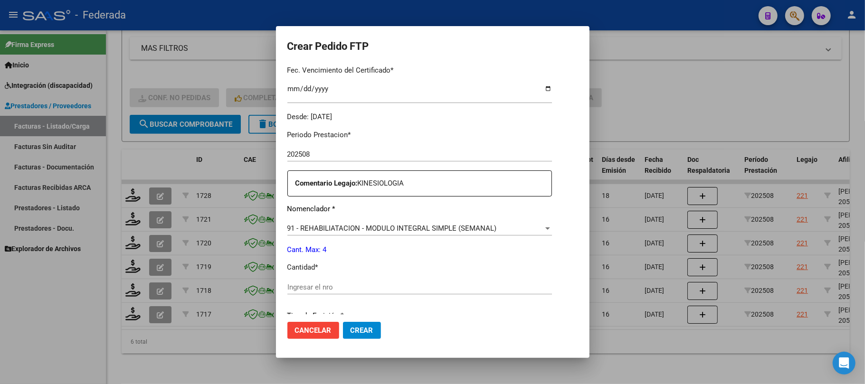
scroll to position [316, 0]
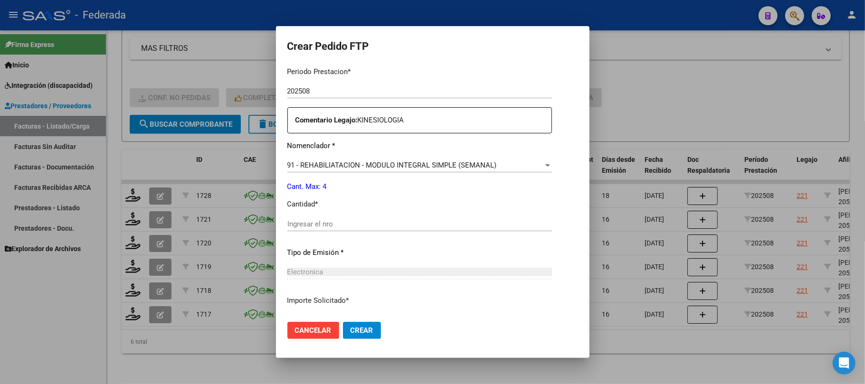
click at [312, 165] on span "91 - REHABILIATACION - MODULO INTEGRAL SIMPLE (SEMANAL)" at bounding box center [391, 165] width 209 height 9
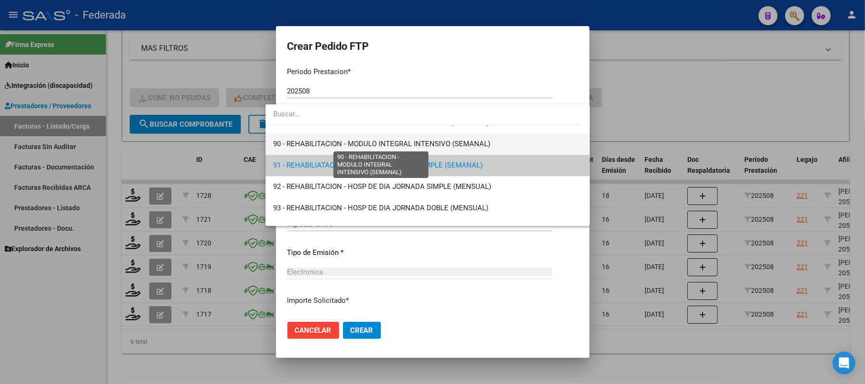
click at [305, 142] on span "90 - REHABILITACION - MODULO INTEGRAL INTENSIVO (SEMANAL)" at bounding box center [381, 144] width 217 height 9
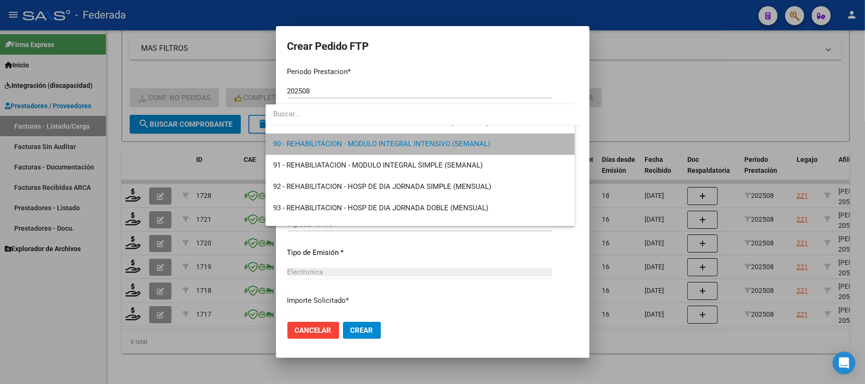
scroll to position [1902, 0]
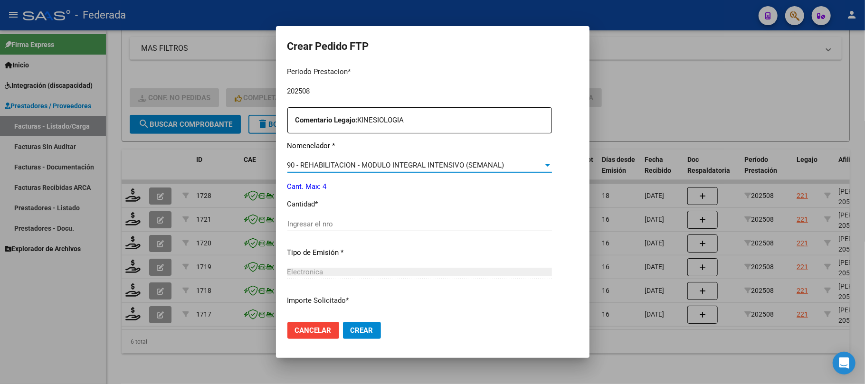
click at [311, 227] on input "Ingresar el nro" at bounding box center [419, 224] width 265 height 9
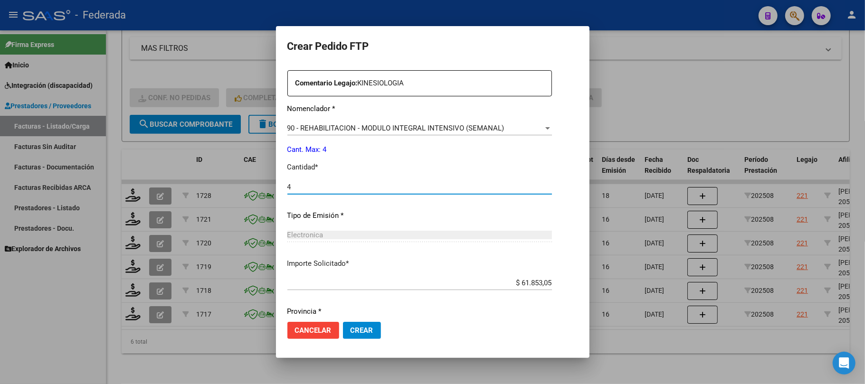
scroll to position [386, 0]
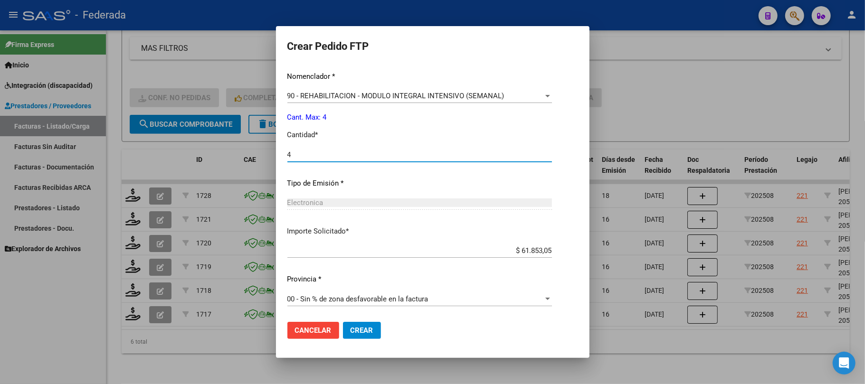
type input "4"
click at [350, 331] on span "Crear" at bounding box center [361, 330] width 23 height 9
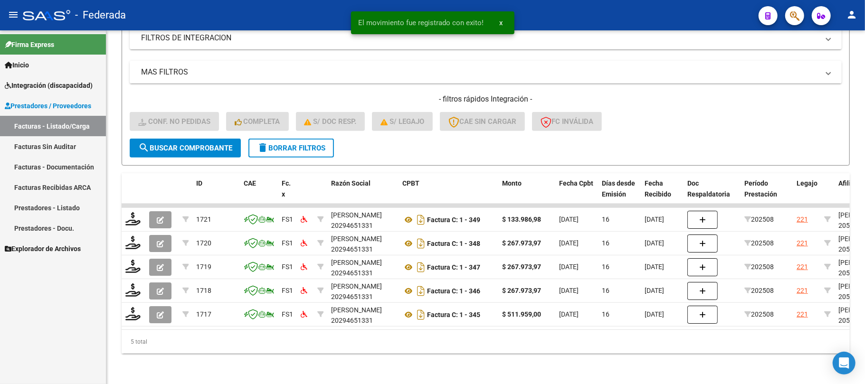
scroll to position [281, 0]
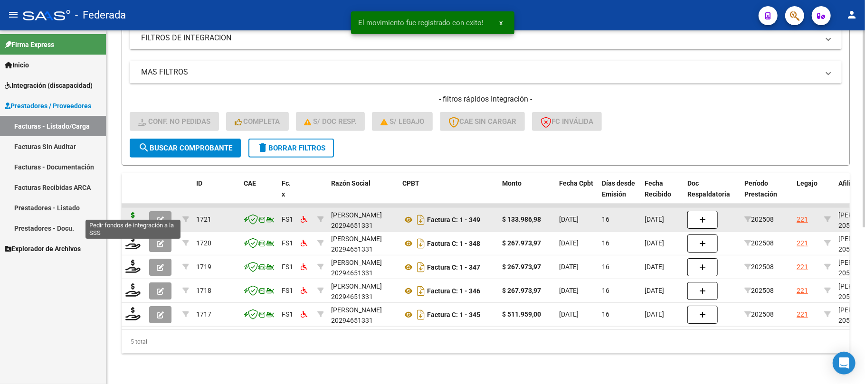
click at [132, 212] on icon at bounding box center [132, 218] width 15 height 13
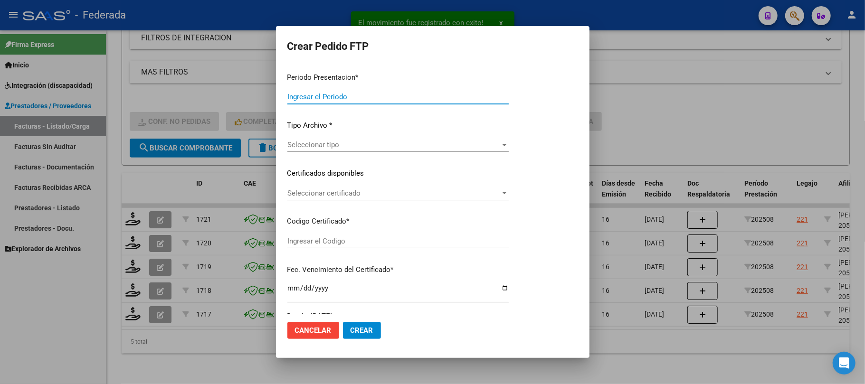
type input "202508"
type input "$ 133.986,98"
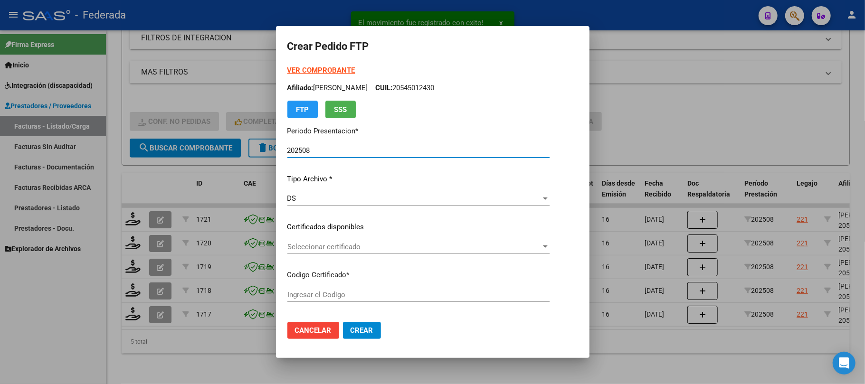
type input "ARG02000545012432025072220330722SAN164"
type input "[DATE]"
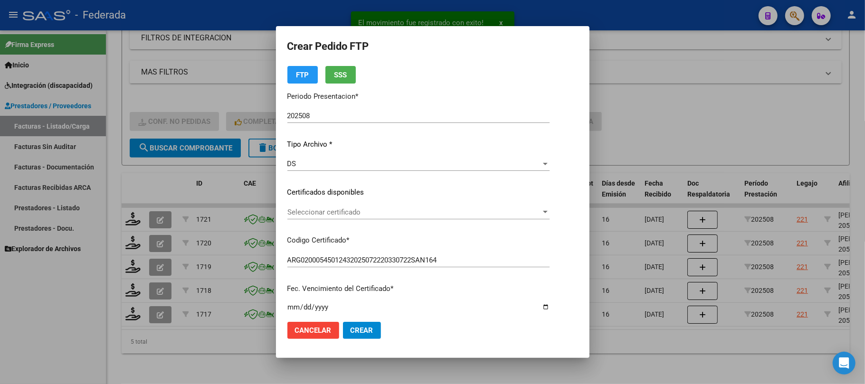
scroll to position [63, 0]
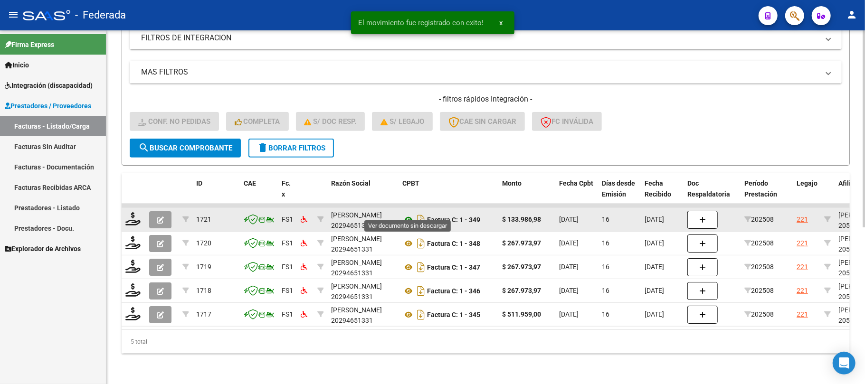
click at [407, 214] on icon at bounding box center [408, 219] width 12 height 11
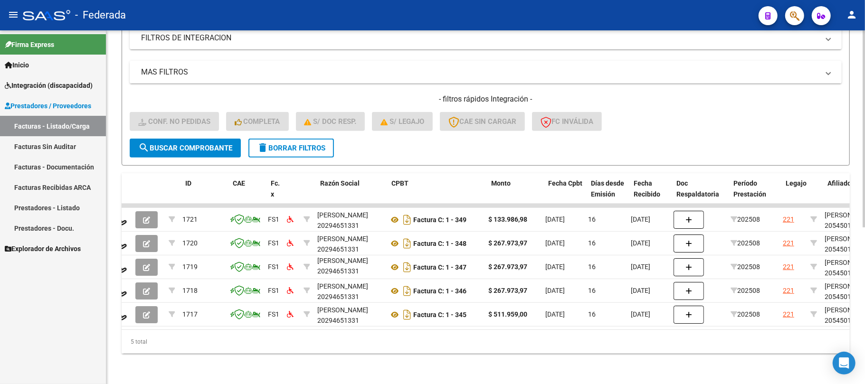
scroll to position [0, 0]
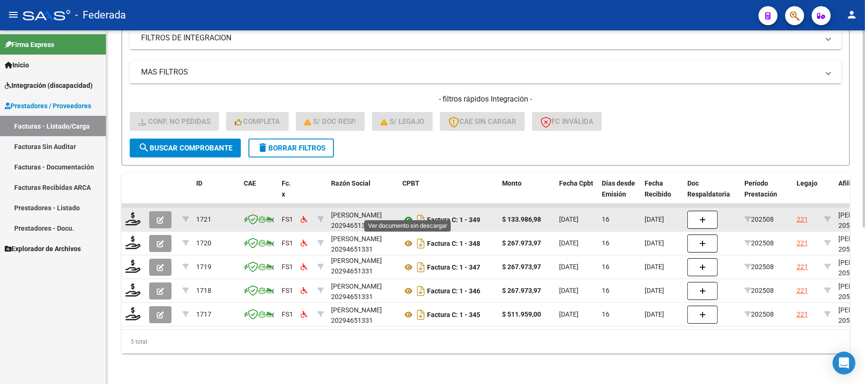
click at [406, 214] on icon at bounding box center [408, 219] width 12 height 11
click at [405, 214] on icon at bounding box center [408, 219] width 12 height 11
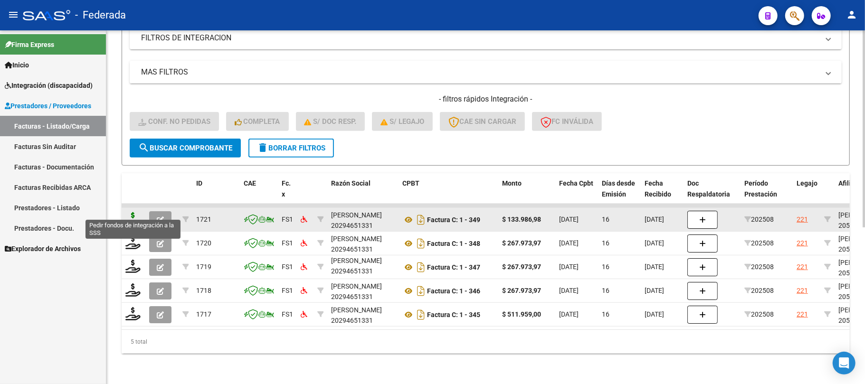
click at [133, 212] on icon at bounding box center [132, 218] width 15 height 13
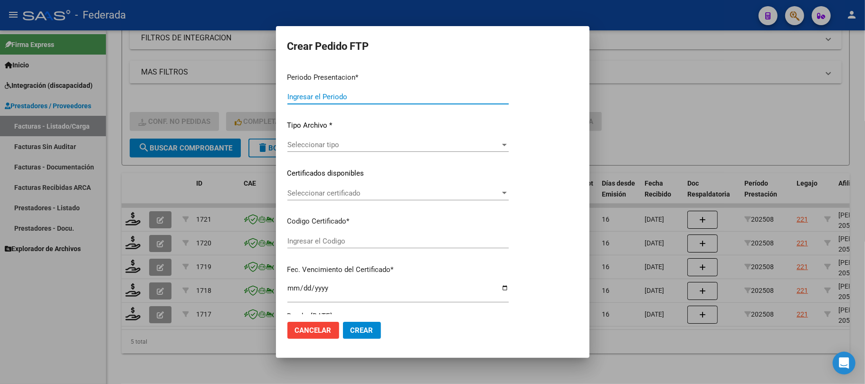
type input "202508"
type input "$ 133.986,98"
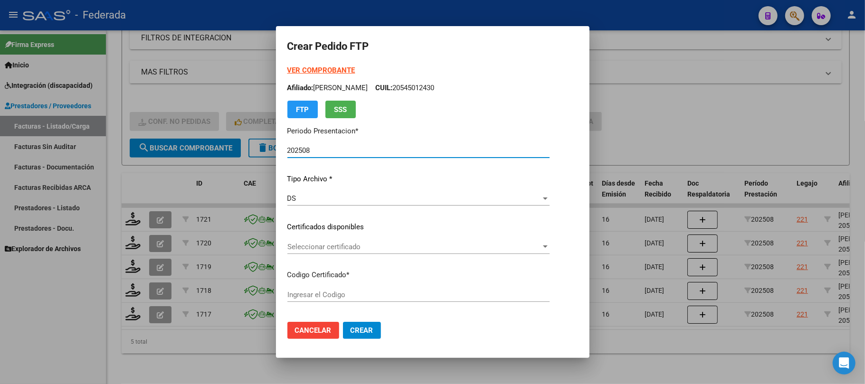
type input "ARG02000545012432025072220330722SAN164"
type input "[DATE]"
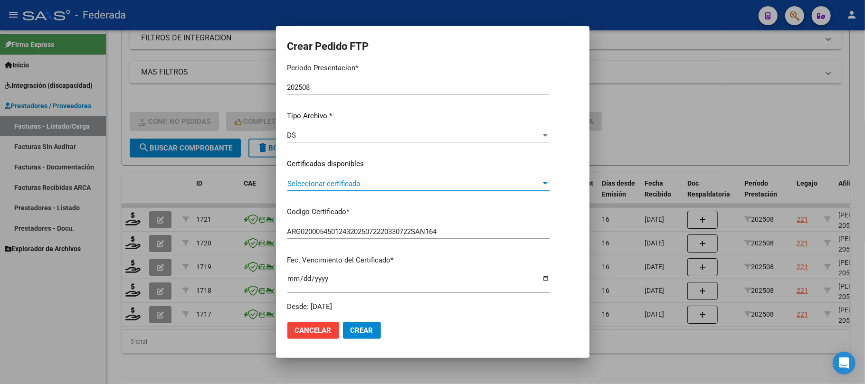
click at [310, 187] on span "Seleccionar certificado" at bounding box center [414, 184] width 254 height 9
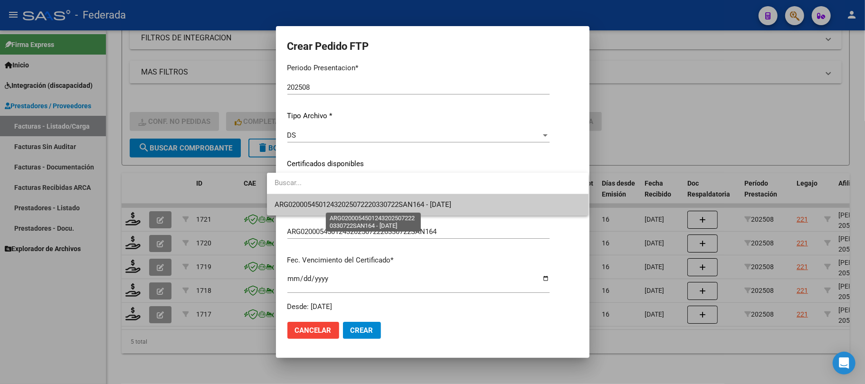
click at [312, 204] on span "ARG02000545012432025072220330722SAN164 - [DATE]" at bounding box center [362, 204] width 177 height 9
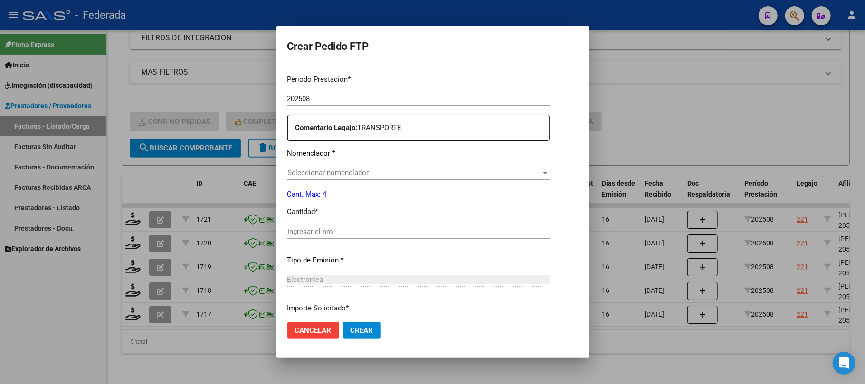
scroll to position [316, 0]
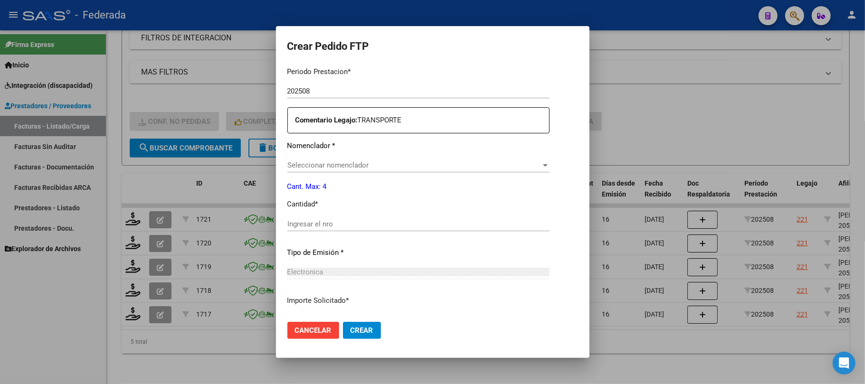
click at [302, 169] on span "Seleccionar nomenclador" at bounding box center [414, 165] width 254 height 9
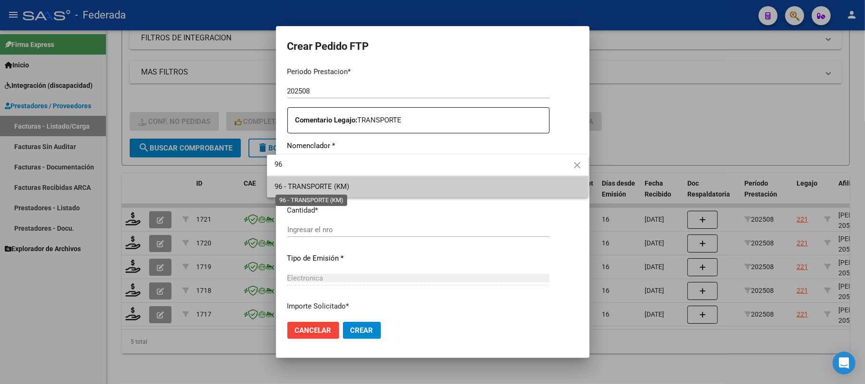
type input "96"
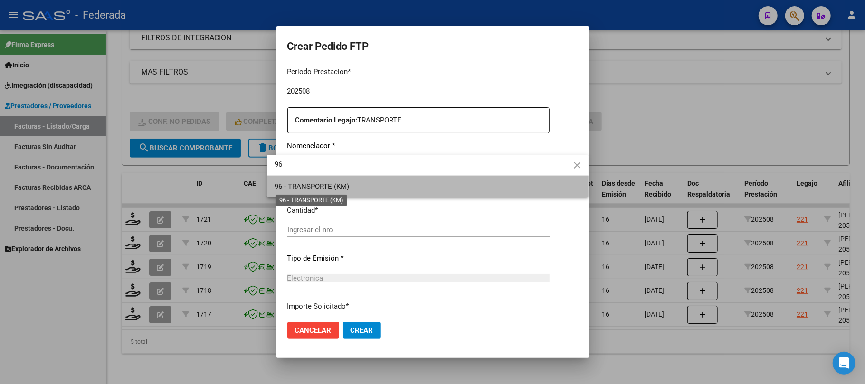
click at [301, 190] on span "96 - TRANSPORTE (KM)" at bounding box center [311, 186] width 75 height 9
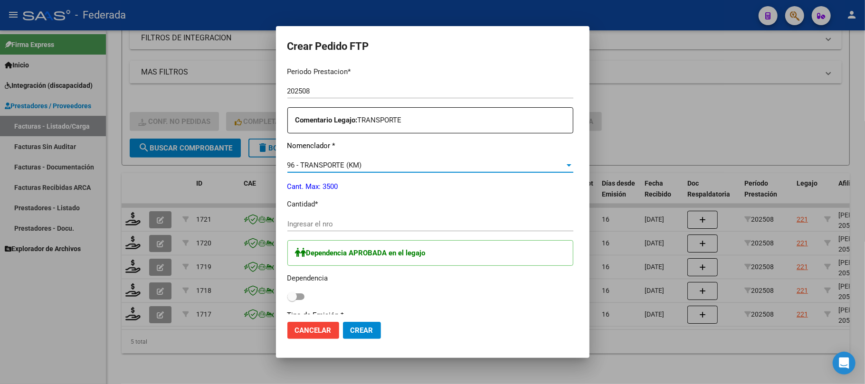
click at [287, 227] on input "Ingresar el nro" at bounding box center [430, 224] width 286 height 9
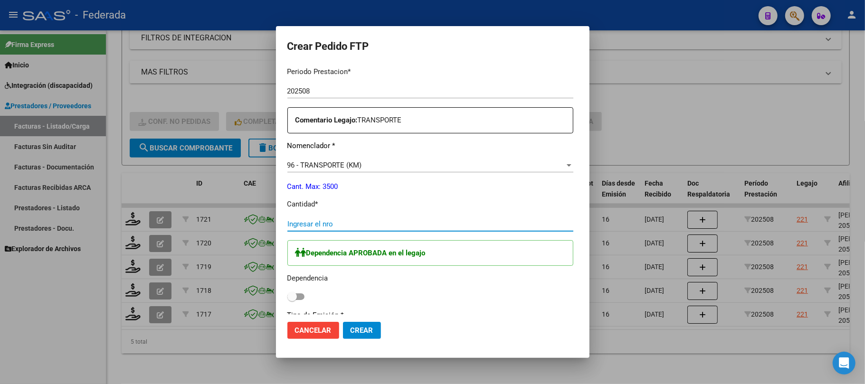
click at [302, 331] on span "Cancelar" at bounding box center [313, 330] width 37 height 9
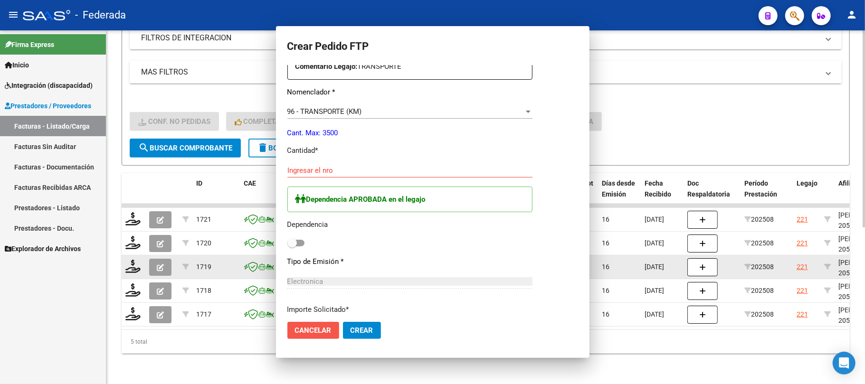
scroll to position [0, 0]
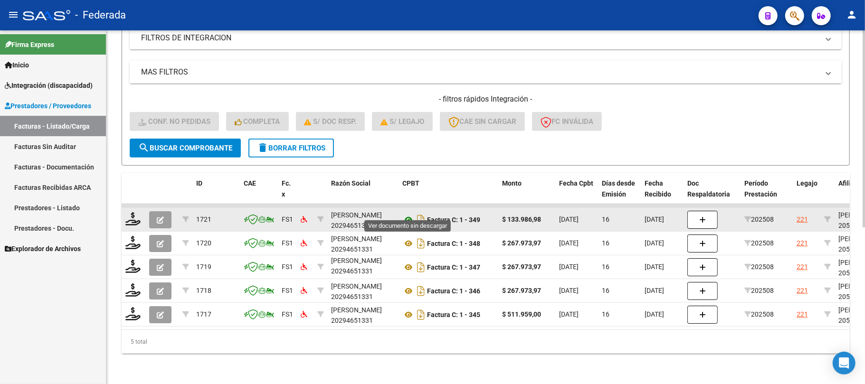
click at [409, 214] on icon at bounding box center [408, 219] width 12 height 11
click at [131, 215] on icon at bounding box center [132, 218] width 15 height 13
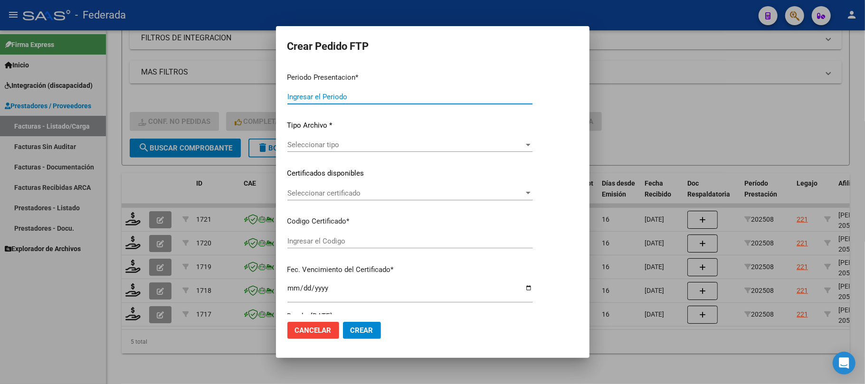
type input "202508"
type input "$ 133.986,98"
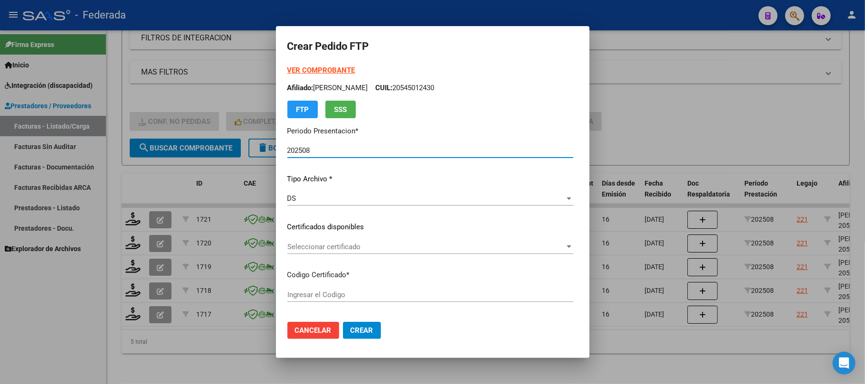
type input "ARG02000545012432025072220330722SAN164"
type input "[DATE]"
click at [302, 248] on span "Seleccionar certificado" at bounding box center [425, 247] width 277 height 9
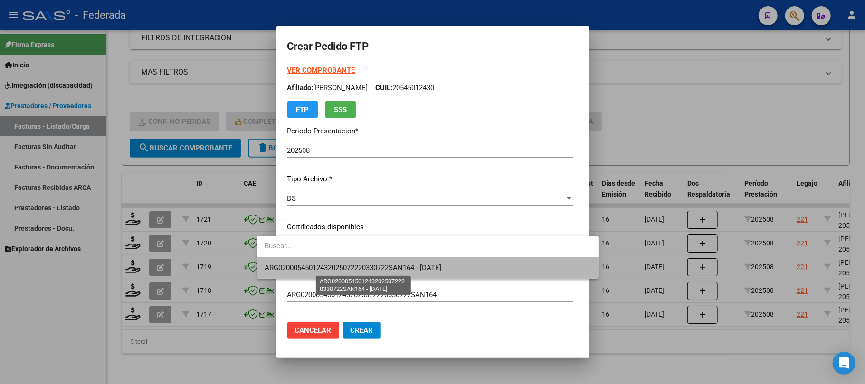
click at [307, 265] on span "ARG02000545012432025072220330722SAN164 - [DATE]" at bounding box center [353, 268] width 177 height 9
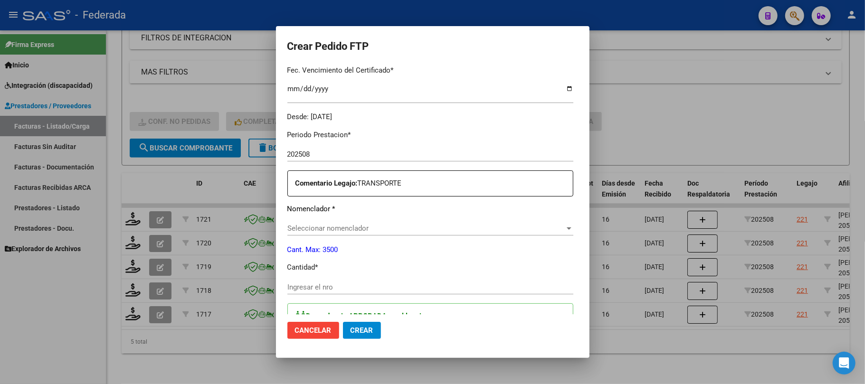
scroll to position [316, 0]
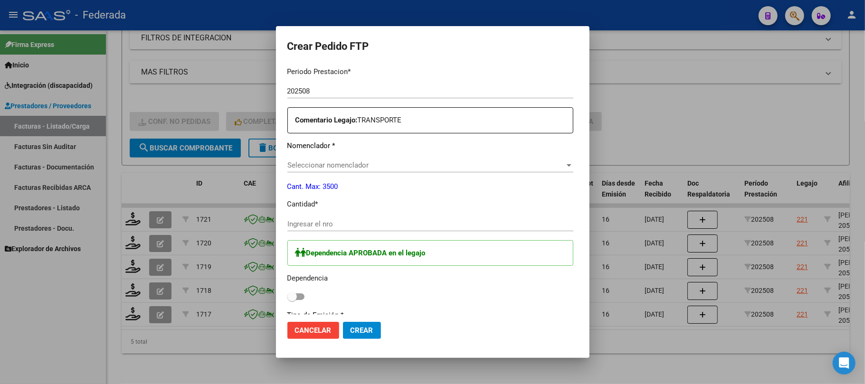
click at [309, 162] on span "Seleccionar nomenclador" at bounding box center [425, 165] width 277 height 9
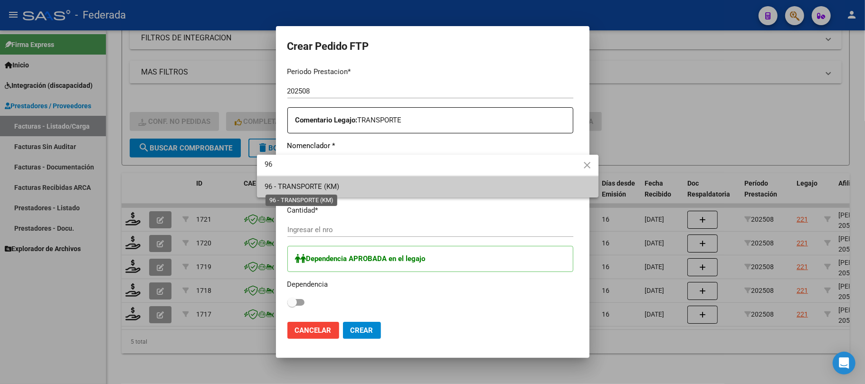
type input "96"
click at [317, 188] on span "96 - TRANSPORTE (KM)" at bounding box center [302, 186] width 75 height 9
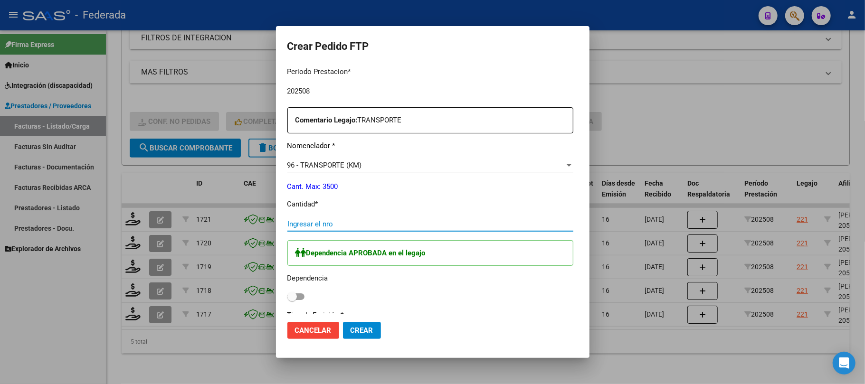
click at [312, 222] on input "Ingresar el nro" at bounding box center [430, 224] width 286 height 9
type input "183"
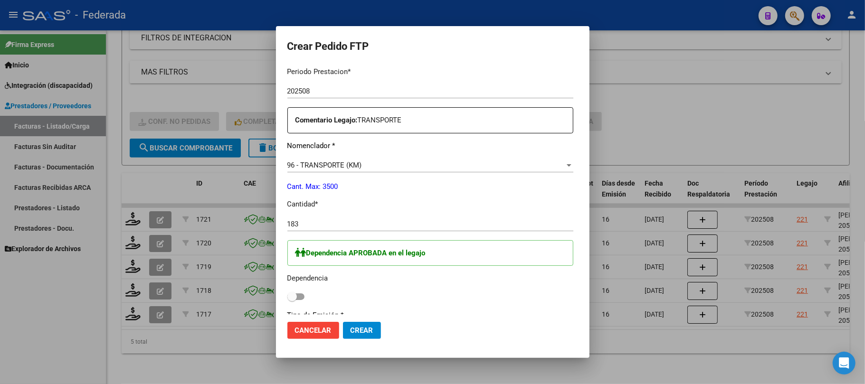
scroll to position [443, 0]
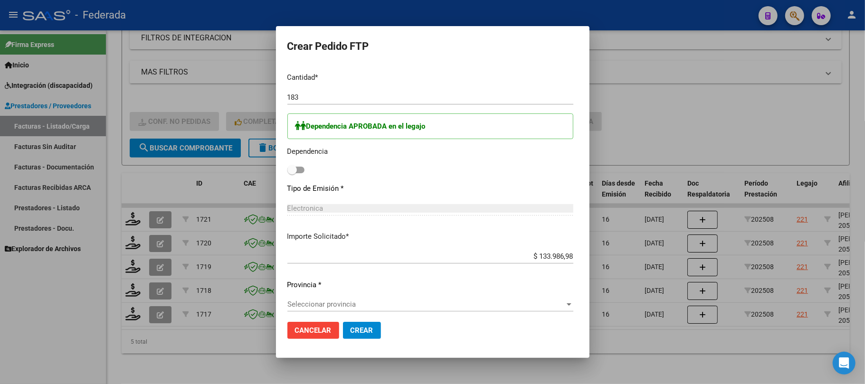
click at [287, 170] on span at bounding box center [291, 169] width 9 height 9
click at [292, 173] on input "checkbox" at bounding box center [292, 173] width 0 height 0
checkbox input "true"
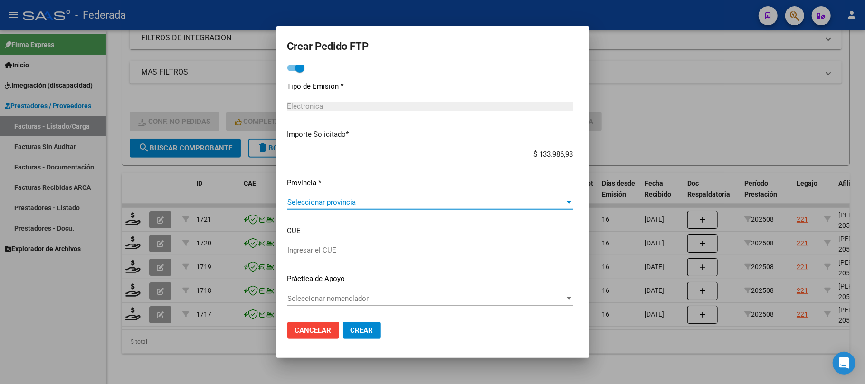
click at [323, 201] on span "Seleccionar provincia" at bounding box center [425, 202] width 277 height 9
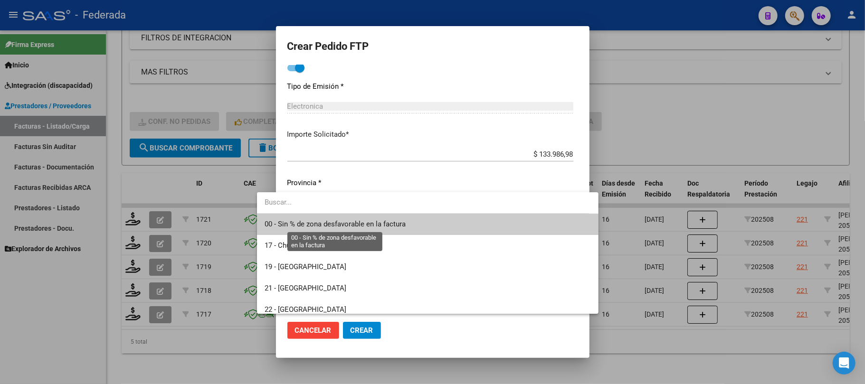
click at [318, 223] on span "00 - Sin % de zona desfavorable en la factura" at bounding box center [335, 224] width 141 height 9
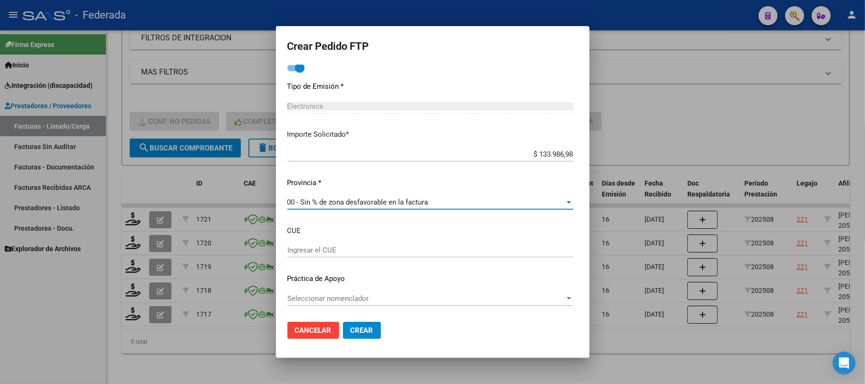
click at [350, 329] on span "Crear" at bounding box center [361, 330] width 23 height 9
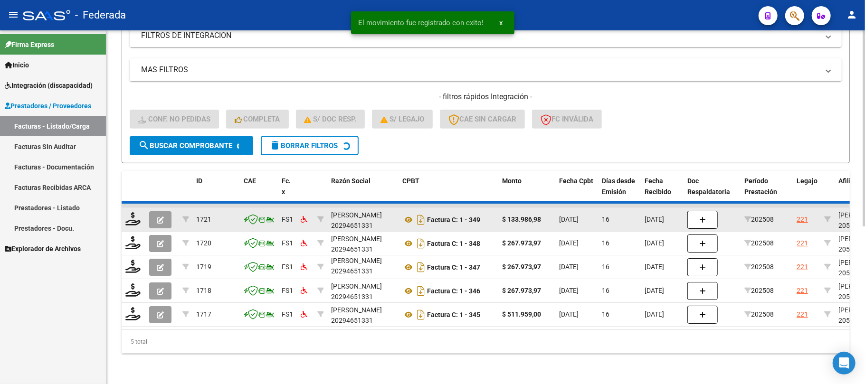
scroll to position [257, 0]
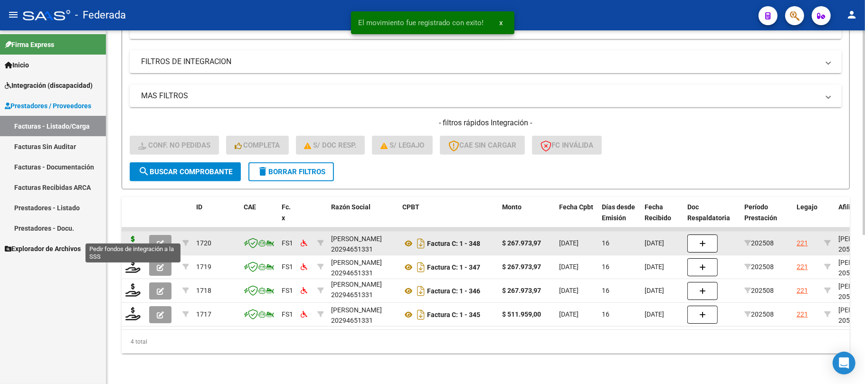
click at [135, 236] on icon at bounding box center [132, 242] width 15 height 13
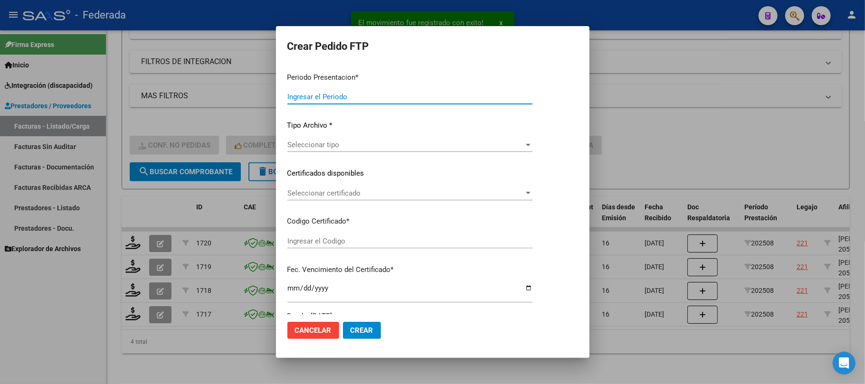
type input "202508"
type input "$ 267.973,97"
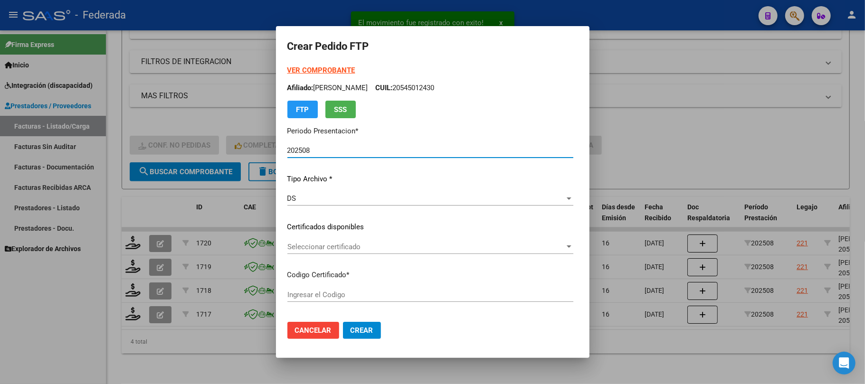
type input "ARG02000545012432025072220330722SAN164"
type input "[DATE]"
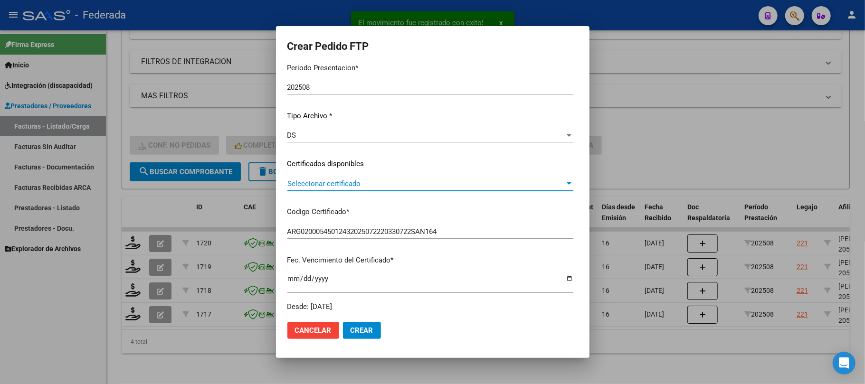
click at [312, 183] on span "Seleccionar certificado" at bounding box center [425, 184] width 277 height 9
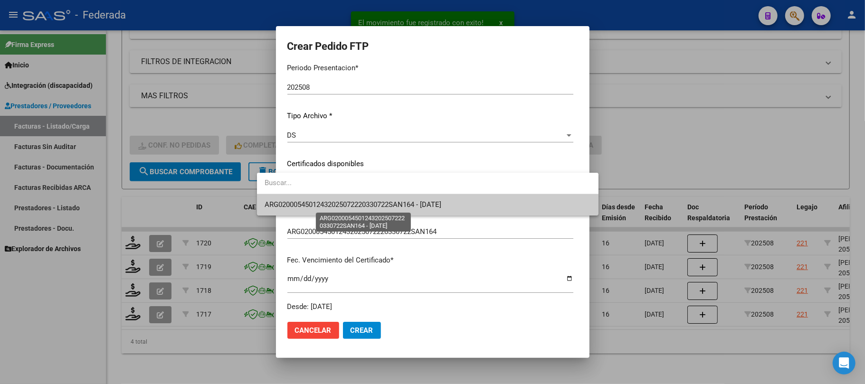
click at [313, 201] on span "ARG02000545012432025072220330722SAN164 - [DATE]" at bounding box center [353, 204] width 177 height 9
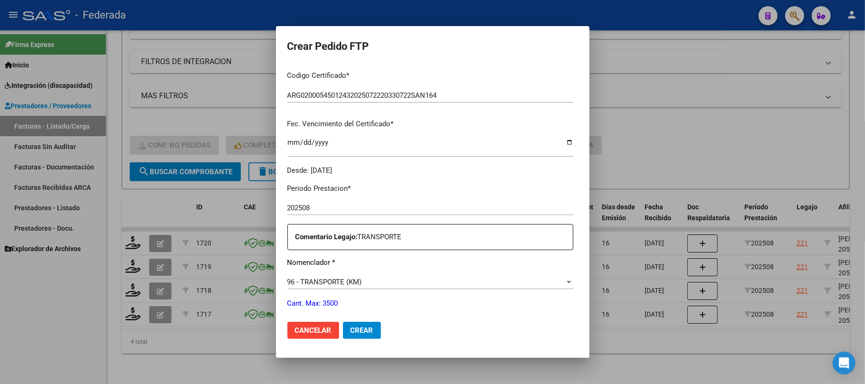
scroll to position [190, 0]
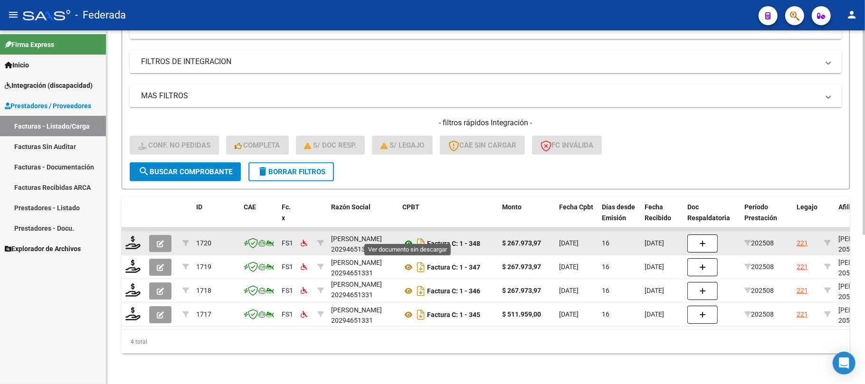
click at [409, 238] on icon at bounding box center [408, 243] width 12 height 11
click at [138, 236] on icon at bounding box center [132, 242] width 15 height 13
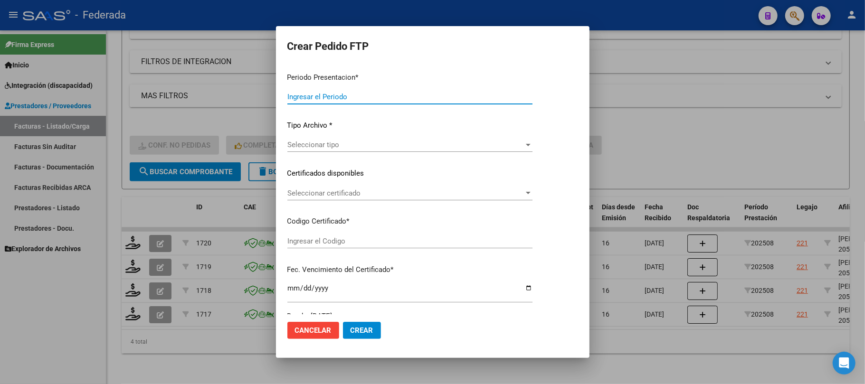
type input "202508"
type input "$ 267.973,97"
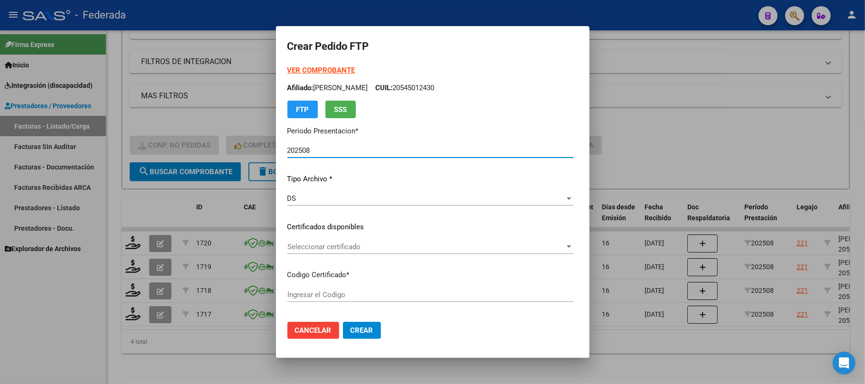
type input "ARG02000545012432025072220330722SAN164"
type input "[DATE]"
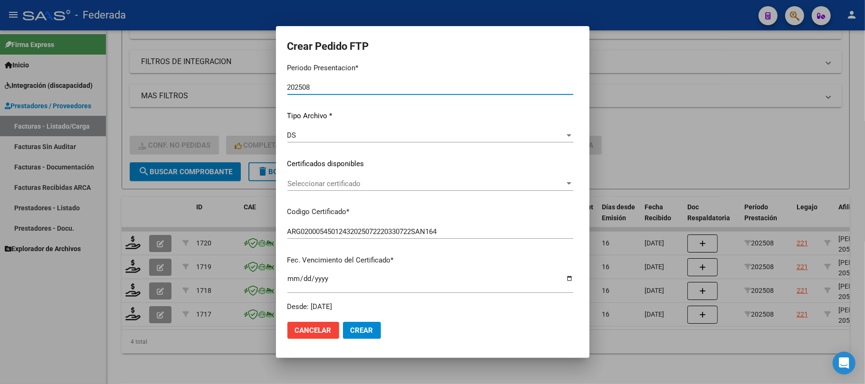
click at [307, 187] on span "Seleccionar certificado" at bounding box center [425, 184] width 277 height 9
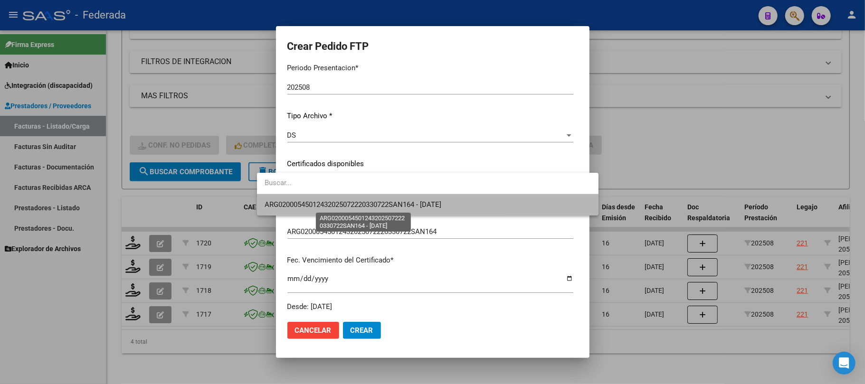
click at [311, 204] on span "ARG02000545012432025072220330722SAN164 - [DATE]" at bounding box center [353, 204] width 177 height 9
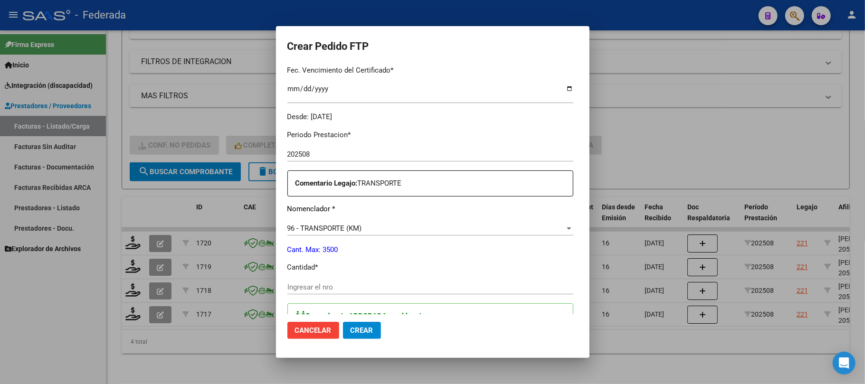
scroll to position [316, 0]
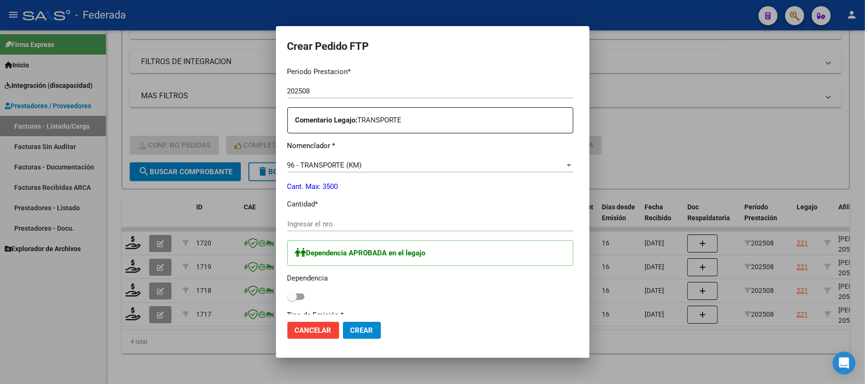
click at [308, 227] on input "Ingresar el nro" at bounding box center [430, 224] width 286 height 9
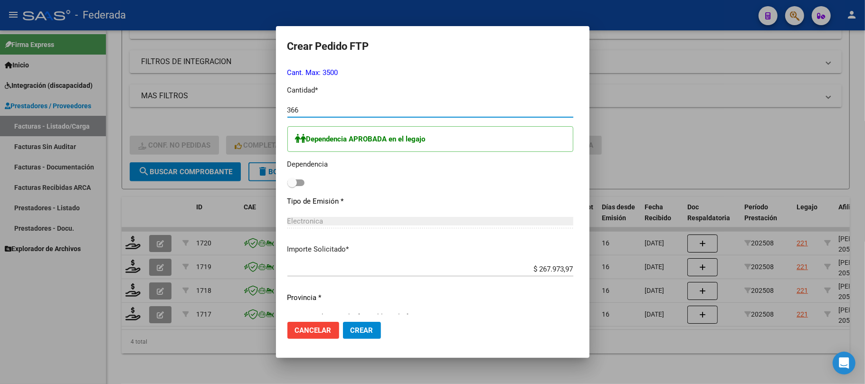
scroll to position [443, 0]
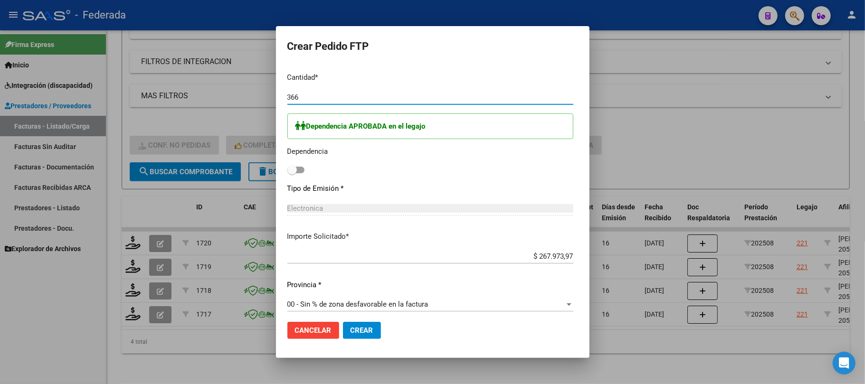
type input "366"
click at [287, 175] on span at bounding box center [291, 169] width 9 height 9
click at [292, 174] on input "checkbox" at bounding box center [292, 173] width 0 height 0
checkbox input "true"
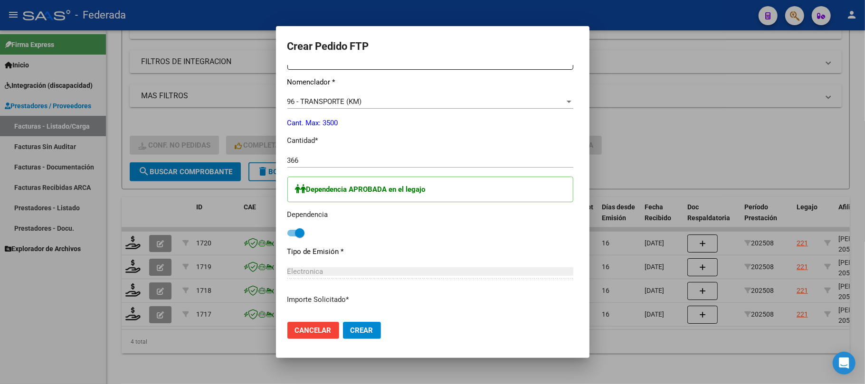
scroll to position [545, 0]
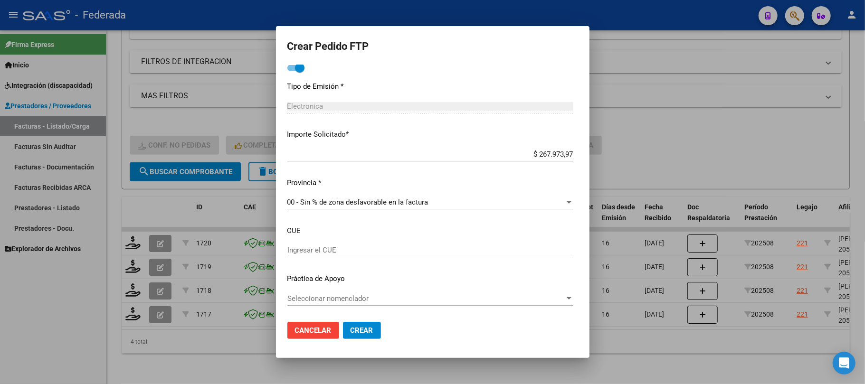
click at [350, 329] on span "Crear" at bounding box center [361, 330] width 23 height 9
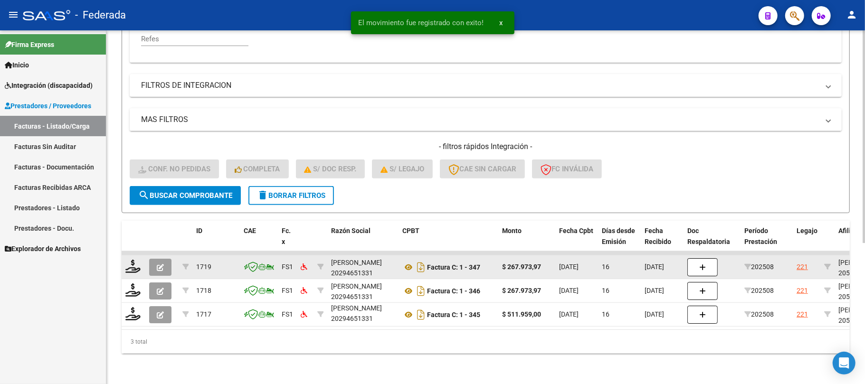
scroll to position [234, 0]
click at [408, 262] on icon at bounding box center [408, 267] width 12 height 11
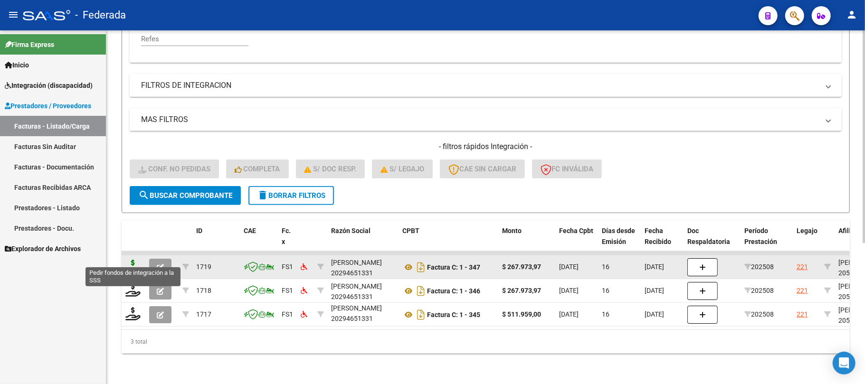
click at [134, 260] on icon at bounding box center [132, 266] width 15 height 13
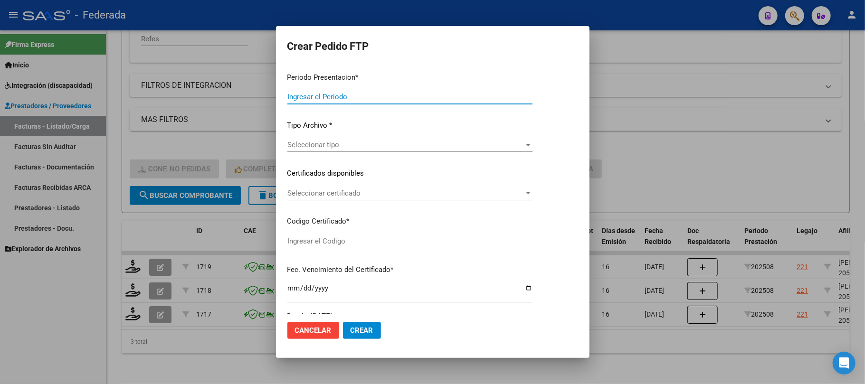
type input "202508"
type input "$ 267.973,97"
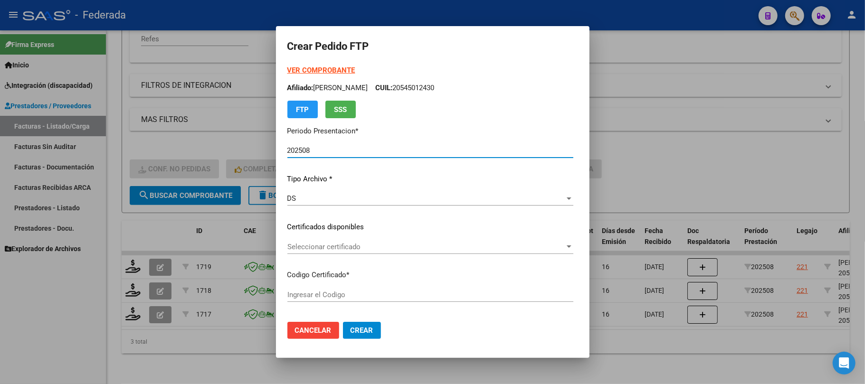
type input "ARG02000545012432025072220330722SAN164"
type input "[DATE]"
click at [293, 240] on div "Seleccionar certificado Seleccionar certificado" at bounding box center [430, 247] width 286 height 14
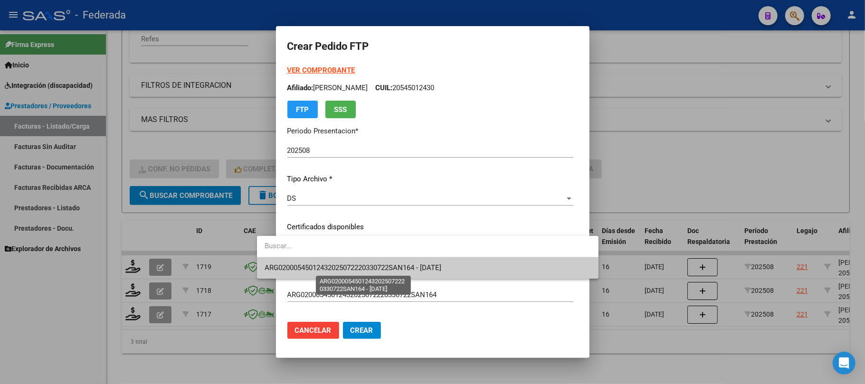
click at [295, 264] on span "ARG02000545012432025072220330722SAN164 - [DATE]" at bounding box center [353, 268] width 177 height 9
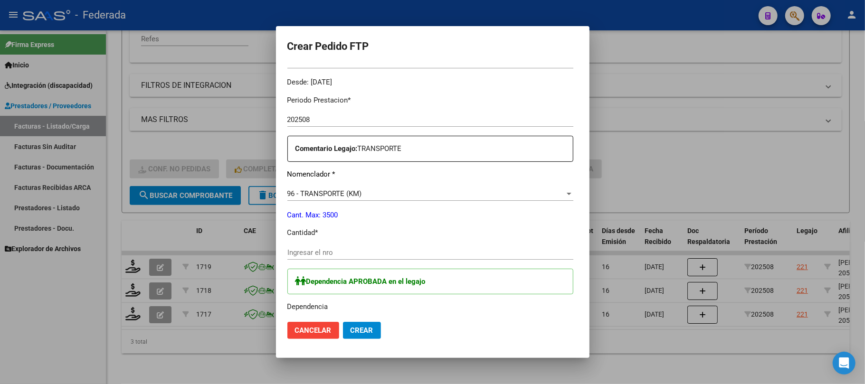
scroll to position [316, 0]
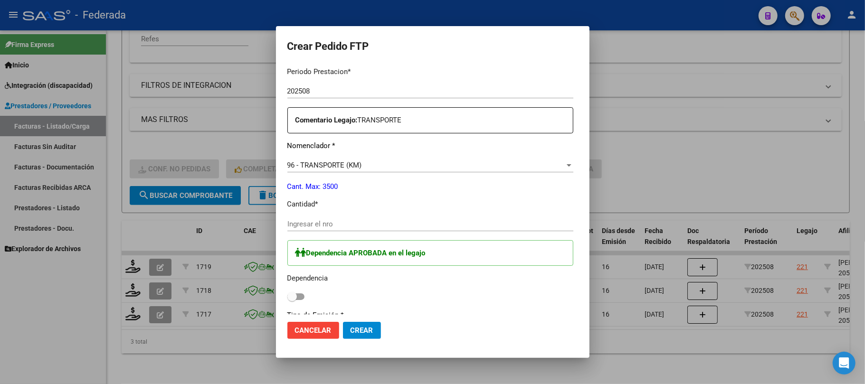
click at [293, 228] on input "Ingresar el nro" at bounding box center [430, 224] width 286 height 9
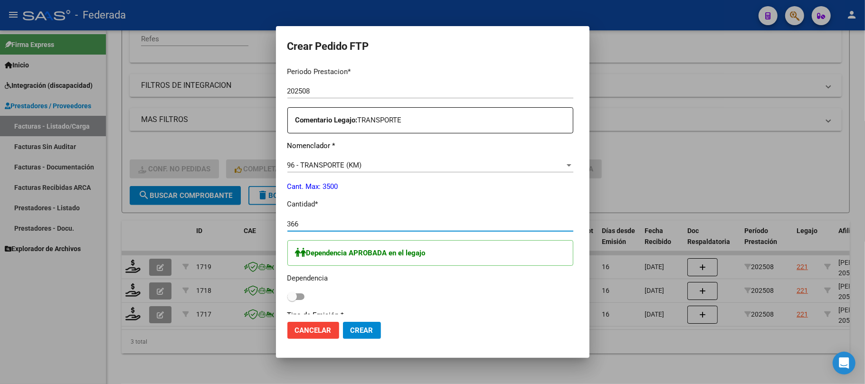
type input "366"
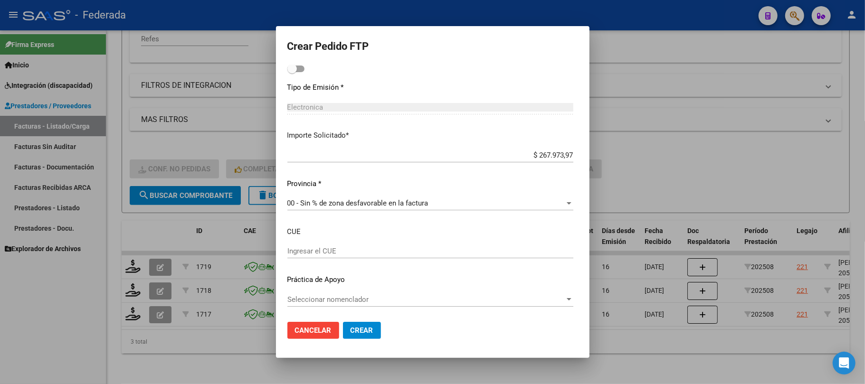
scroll to position [545, 0]
click at [287, 68] on span at bounding box center [291, 67] width 9 height 9
click at [292, 71] on input "checkbox" at bounding box center [292, 71] width 0 height 0
checkbox input "true"
click at [343, 323] on button "Crear" at bounding box center [362, 330] width 38 height 17
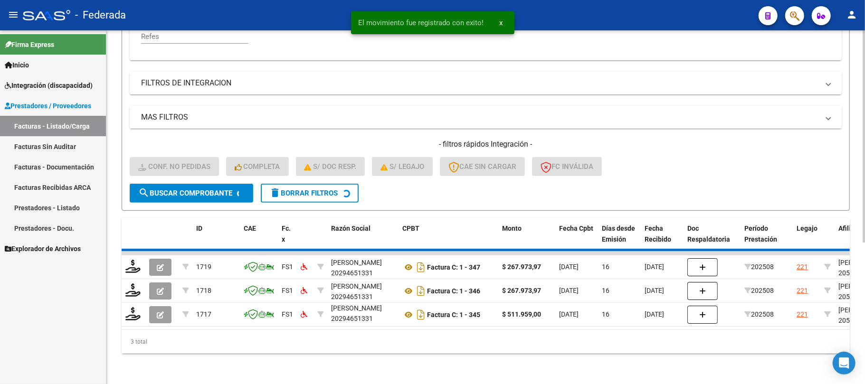
scroll to position [210, 0]
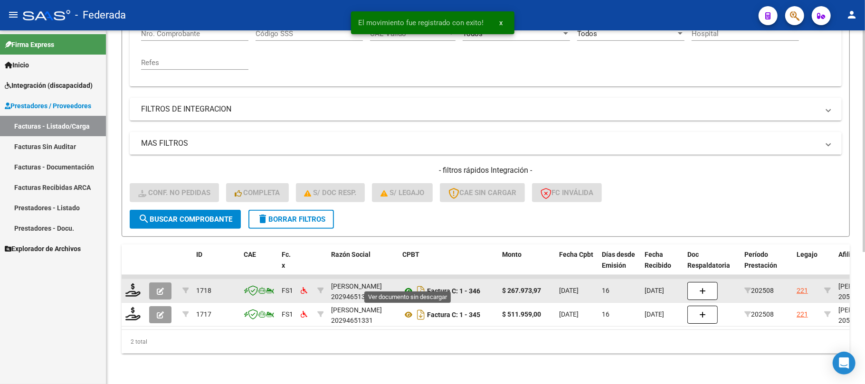
click at [405, 285] on icon at bounding box center [408, 290] width 12 height 11
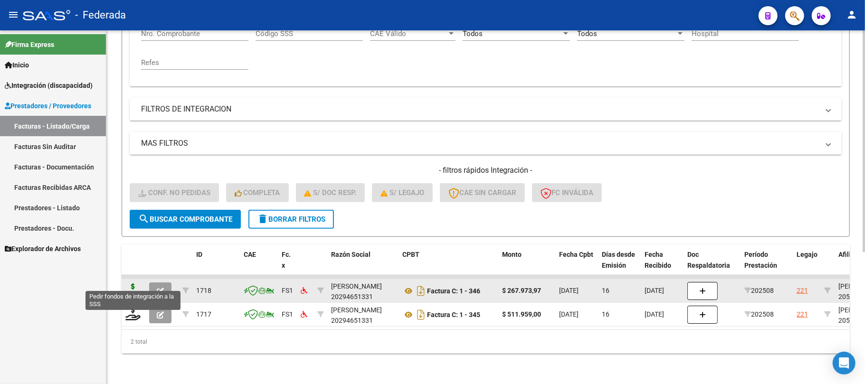
click at [135, 284] on icon at bounding box center [132, 290] width 15 height 13
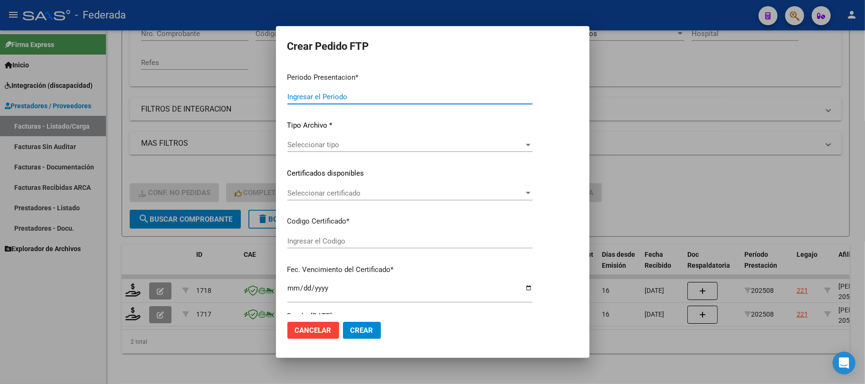
type input "202508"
type input "$ 267.973,97"
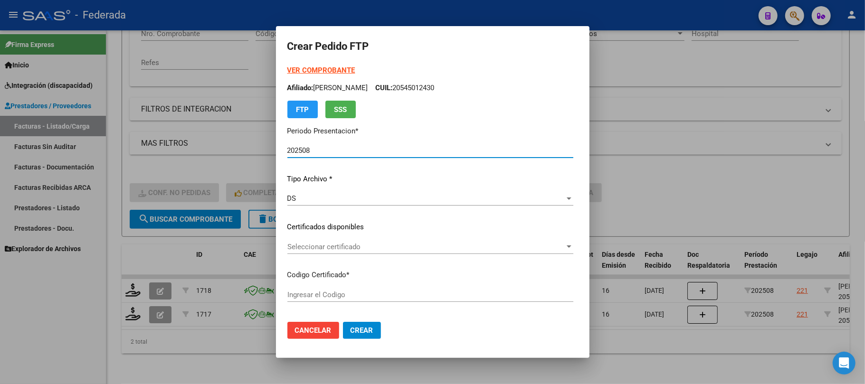
type input "ARG02000545012432025072220330722SAN164"
type input "[DATE]"
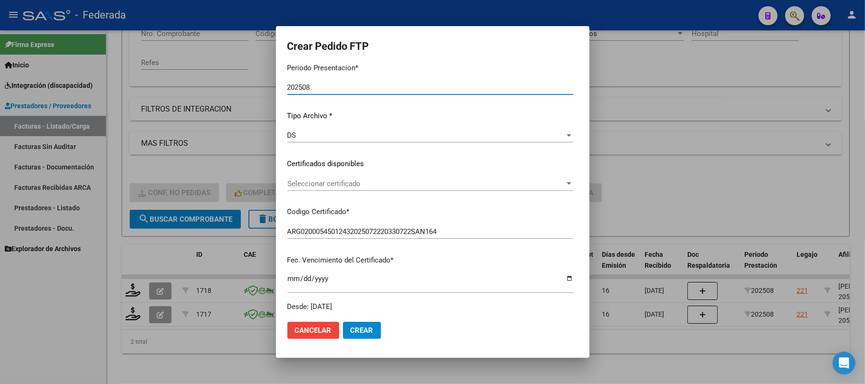
click at [304, 184] on span "Seleccionar certificado" at bounding box center [425, 184] width 277 height 9
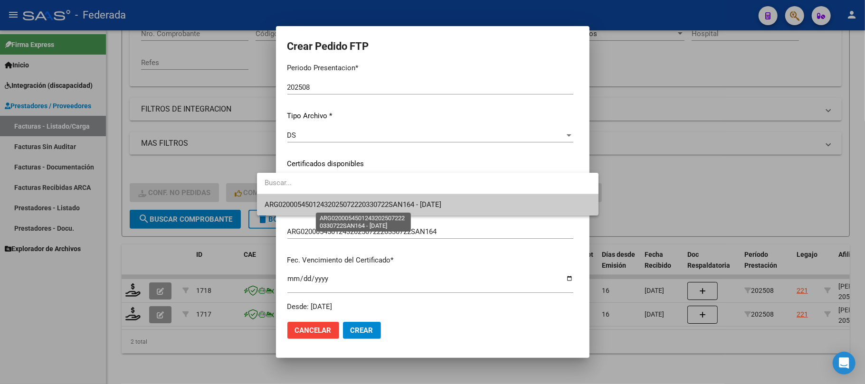
click at [298, 206] on span "ARG02000545012432025072220330722SAN164 - [DATE]" at bounding box center [353, 204] width 177 height 9
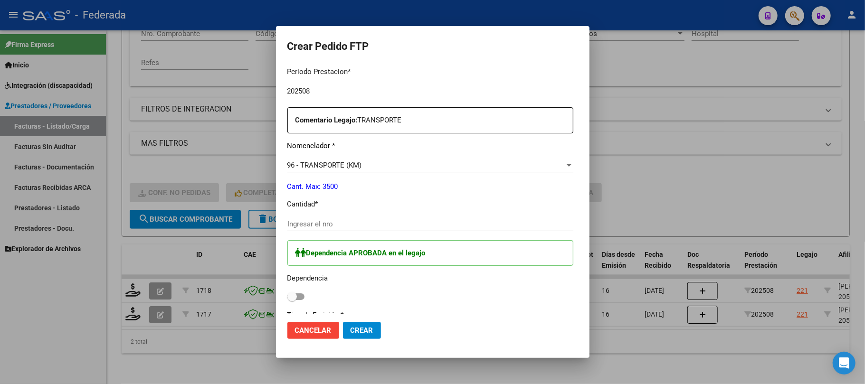
scroll to position [380, 0]
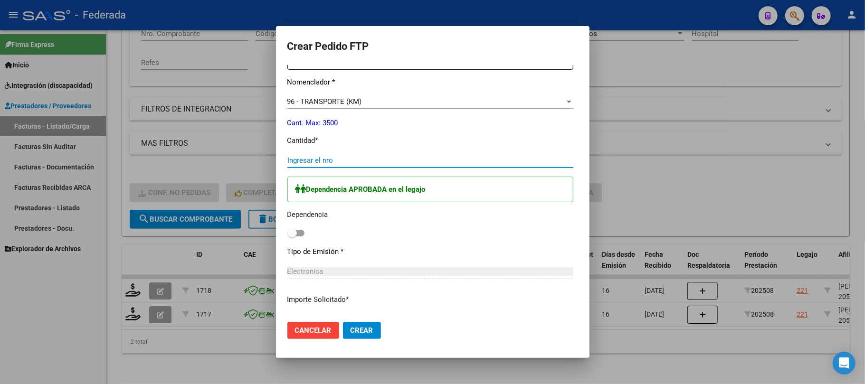
click at [301, 158] on input "Ingresar el nro" at bounding box center [430, 160] width 286 height 9
type input "366"
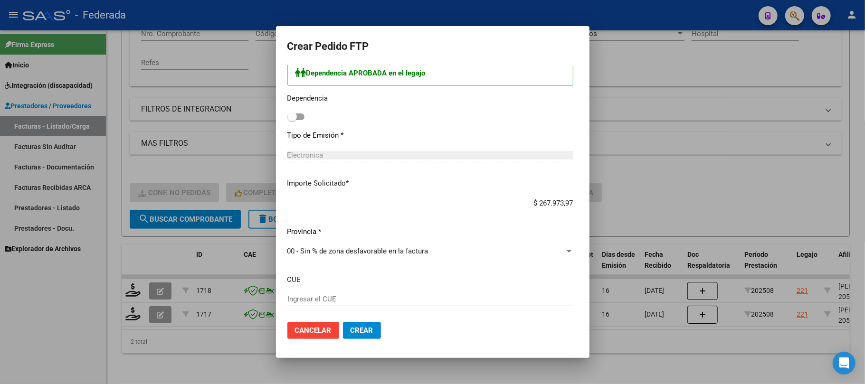
scroll to position [506, 0]
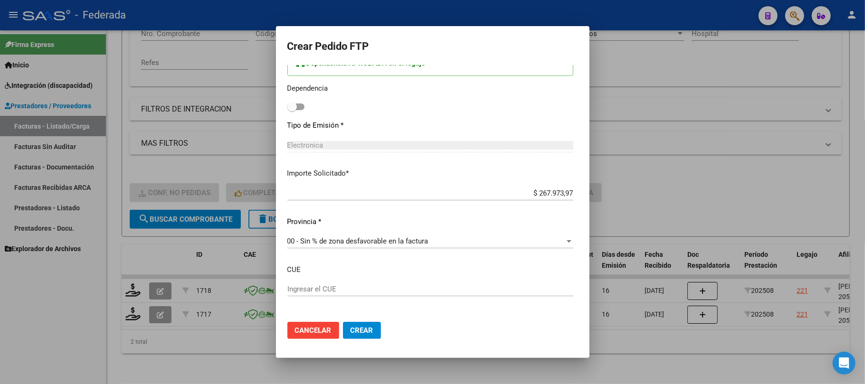
click at [287, 111] on span at bounding box center [291, 106] width 9 height 9
click at [292, 111] on input "checkbox" at bounding box center [292, 110] width 0 height 0
checkbox input "true"
click at [343, 325] on button "Crear" at bounding box center [362, 330] width 38 height 17
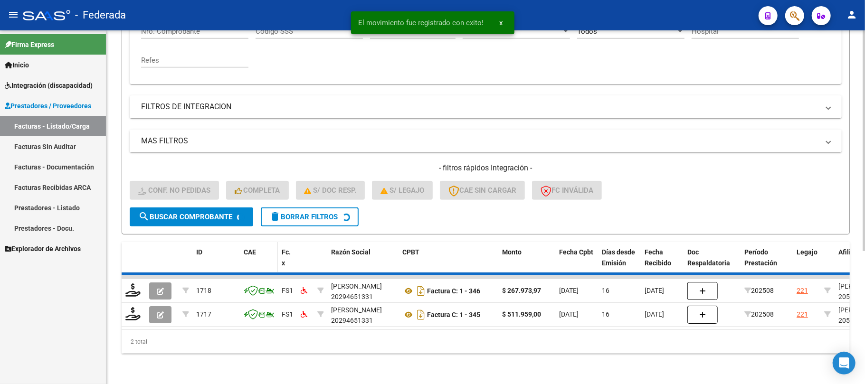
scroll to position [186, 0]
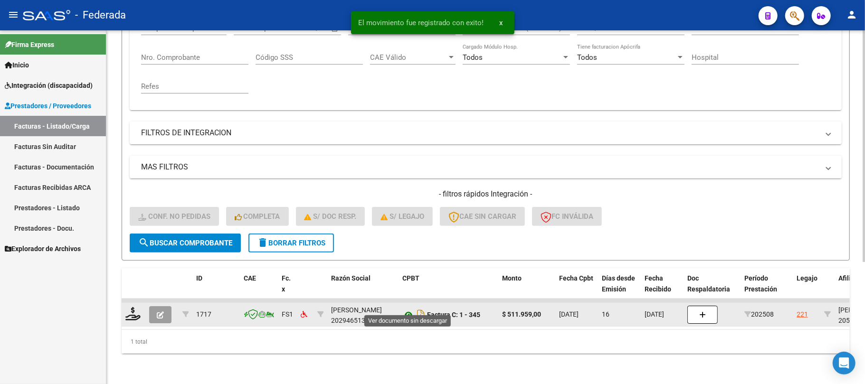
click at [406, 309] on icon at bounding box center [408, 314] width 12 height 11
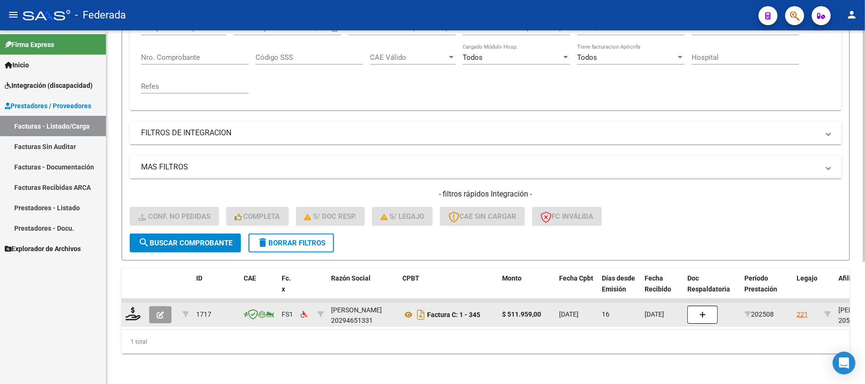
click at [135, 312] on div at bounding box center [133, 314] width 16 height 15
click at [131, 310] on icon at bounding box center [132, 313] width 15 height 13
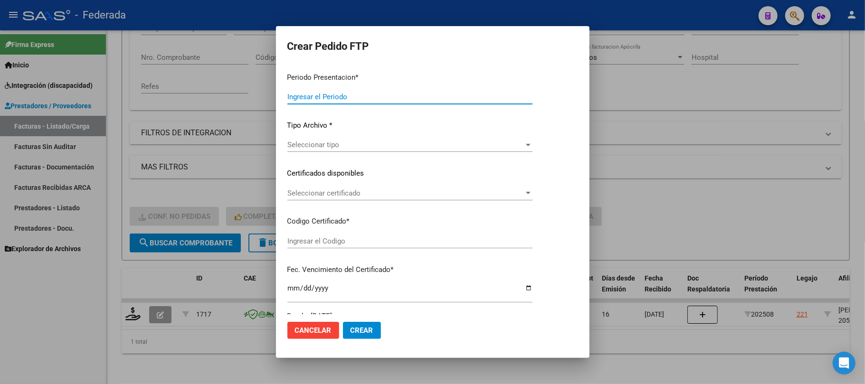
type input "202508"
type input "$ 511.959,00"
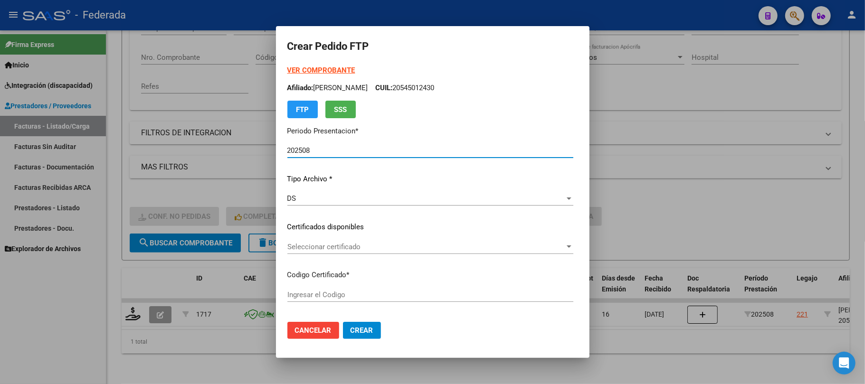
scroll to position [63, 0]
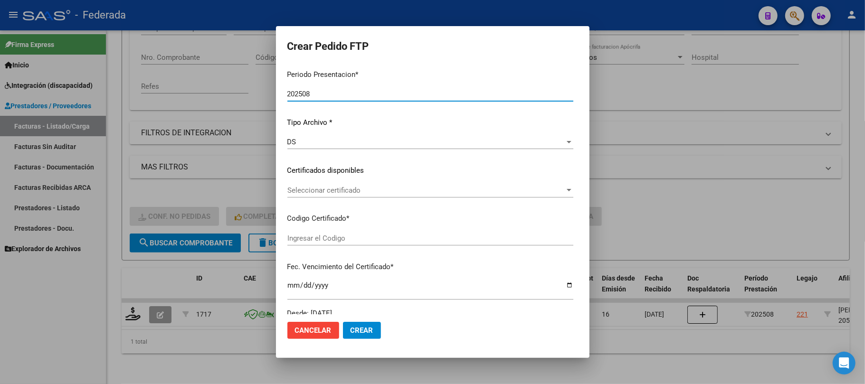
type input "ARG02000545012432025072220330722SAN164"
type input "[DATE]"
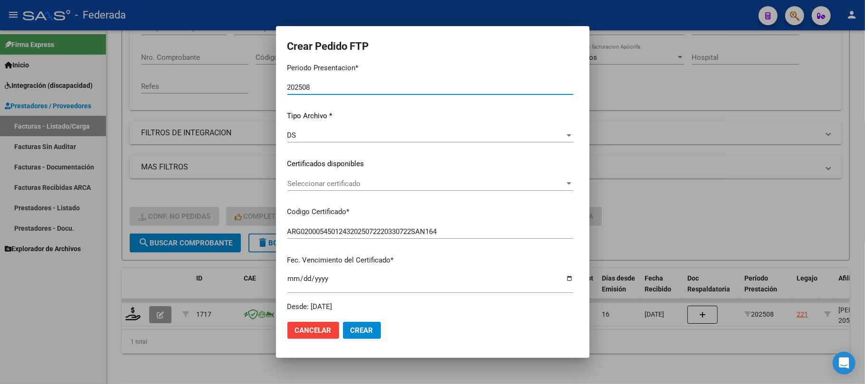
click at [306, 183] on span "Seleccionar certificado" at bounding box center [425, 184] width 277 height 9
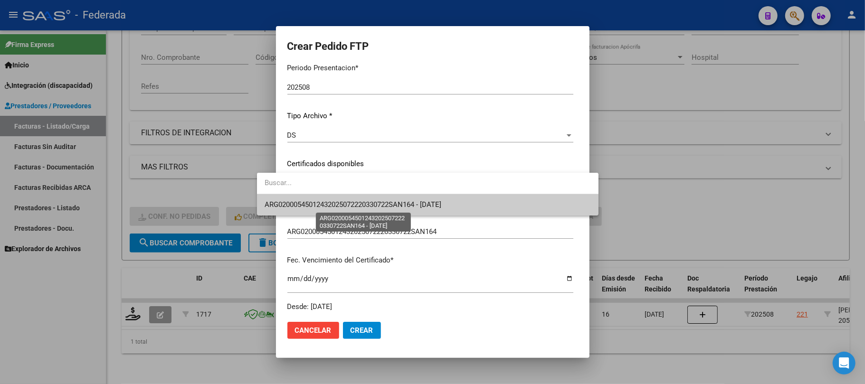
click at [308, 201] on span "ARG02000545012432025072220330722SAN164 - [DATE]" at bounding box center [353, 204] width 177 height 9
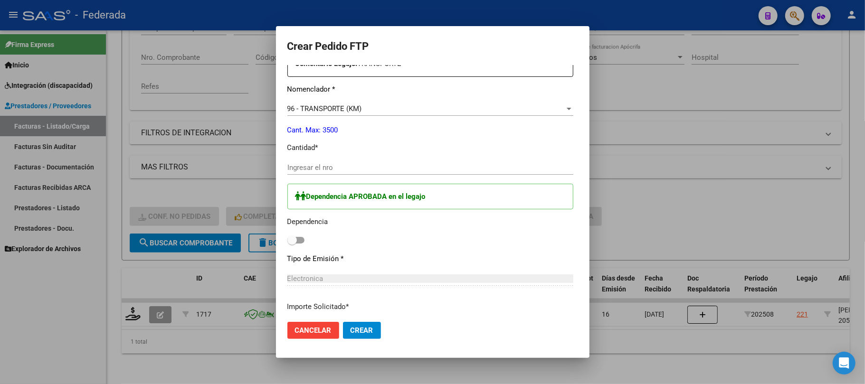
scroll to position [380, 0]
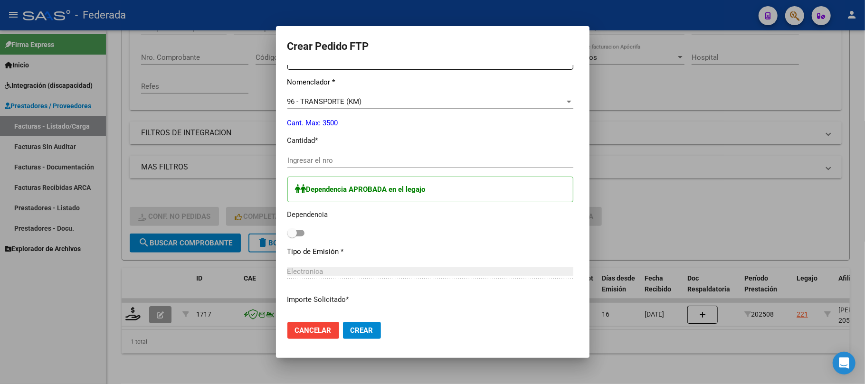
click at [287, 232] on span at bounding box center [291, 232] width 9 height 9
click at [292, 236] on input "checkbox" at bounding box center [292, 236] width 0 height 0
checkbox input "true"
click at [287, 162] on input "Ingresar el nro" at bounding box center [430, 160] width 286 height 9
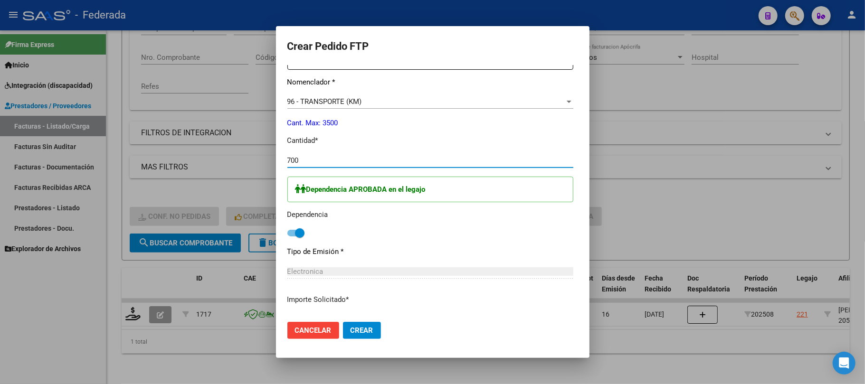
type input "700"
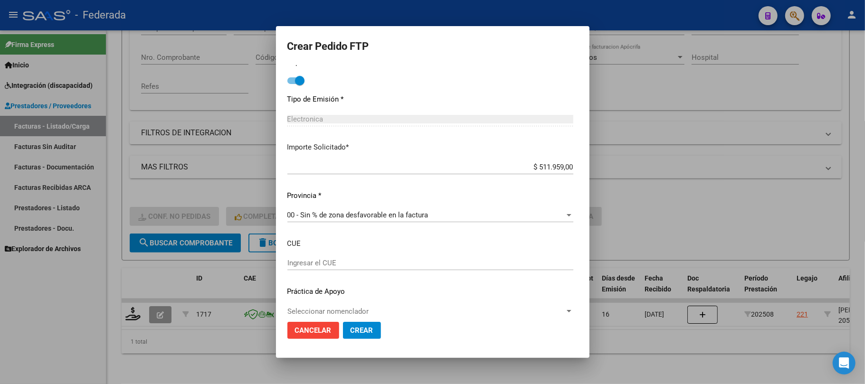
scroll to position [545, 0]
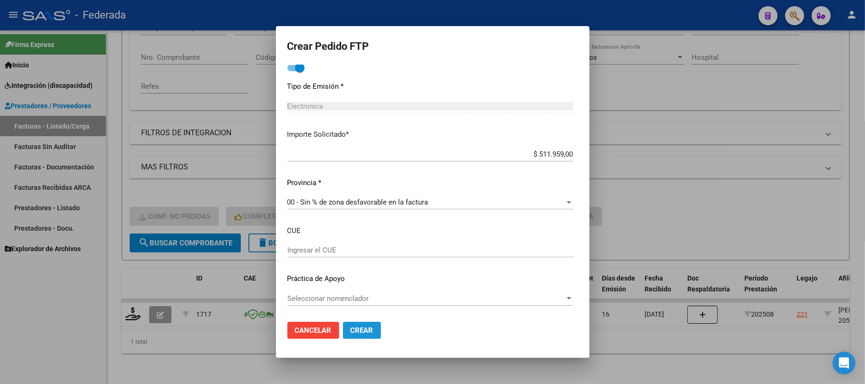
click at [350, 326] on span "Crear" at bounding box center [361, 330] width 23 height 9
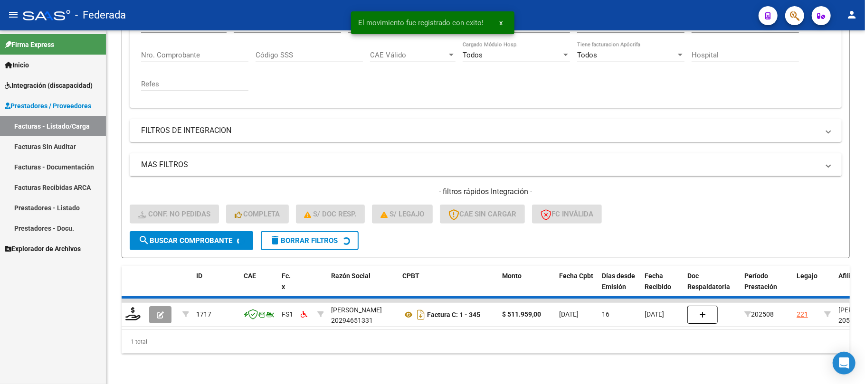
scroll to position [170, 0]
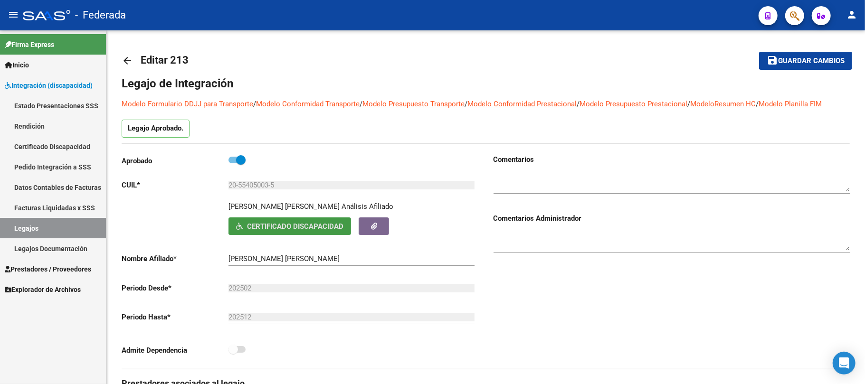
click at [61, 228] on link "Legajos" at bounding box center [53, 228] width 106 height 20
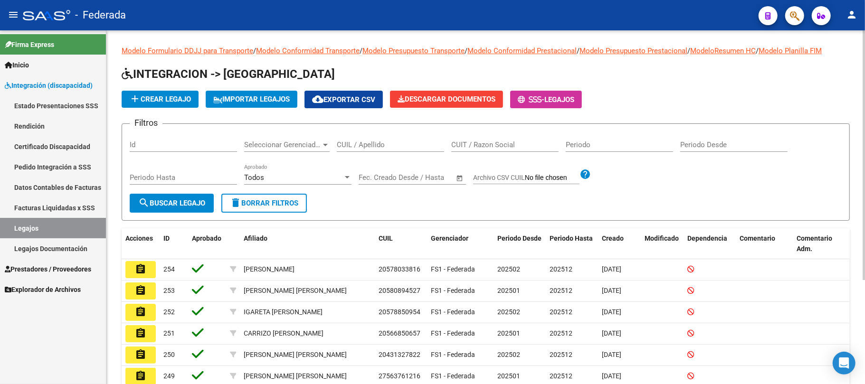
click at [365, 145] on input "CUIL / Apellido" at bounding box center [390, 145] width 107 height 9
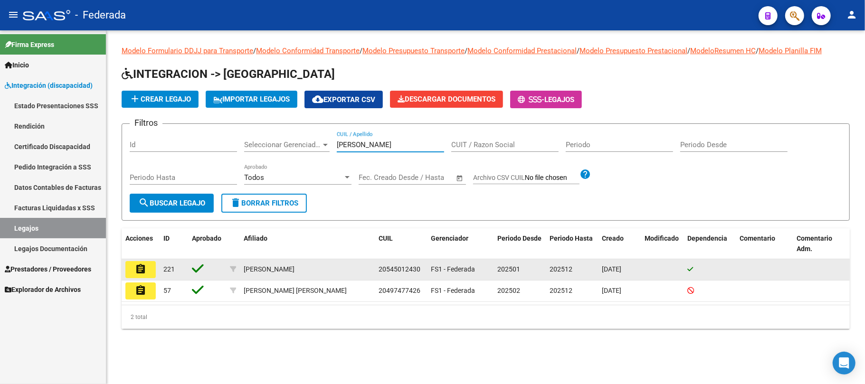
click at [390, 268] on span "20545012430" at bounding box center [399, 269] width 42 height 8
copy span "20545012430"
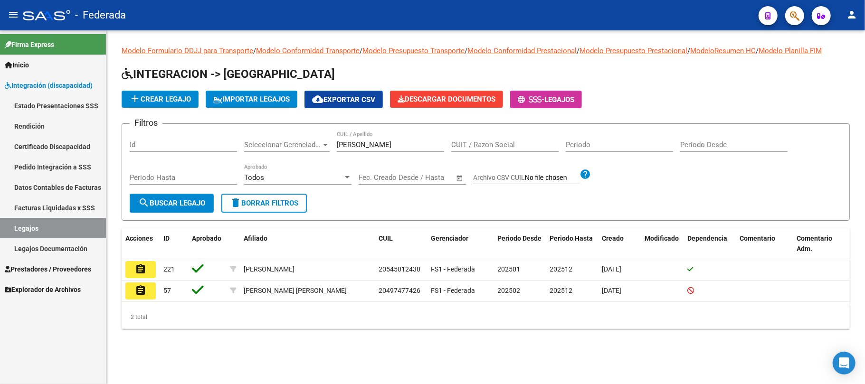
click at [352, 149] on input "garay" at bounding box center [390, 145] width 107 height 9
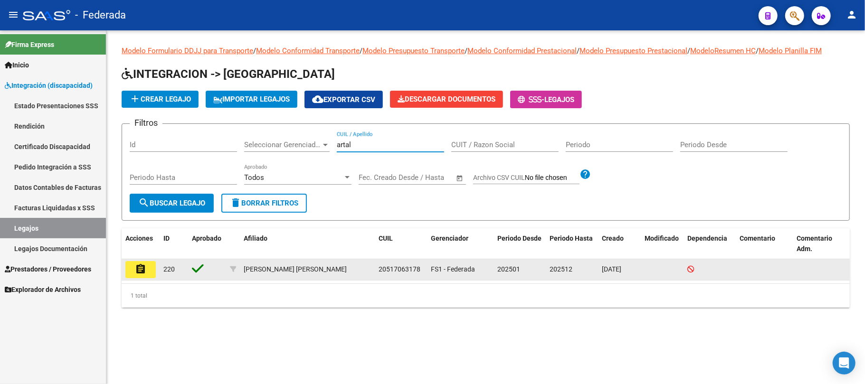
type input "artal"
click at [394, 269] on span "20517063178" at bounding box center [399, 269] width 42 height 8
copy span "20517063178"
